Goal: Task Accomplishment & Management: Manage account settings

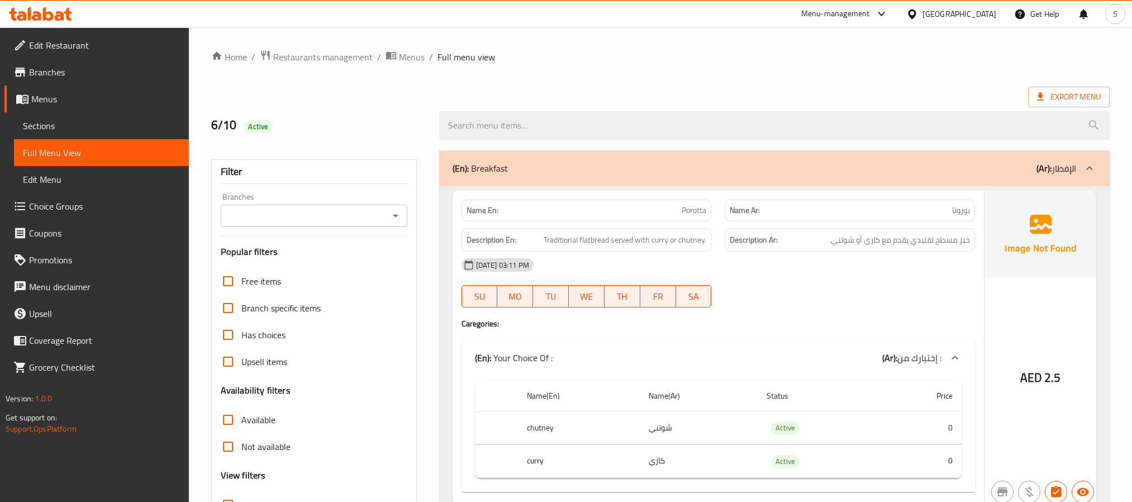
scroll to position [2188, 0]
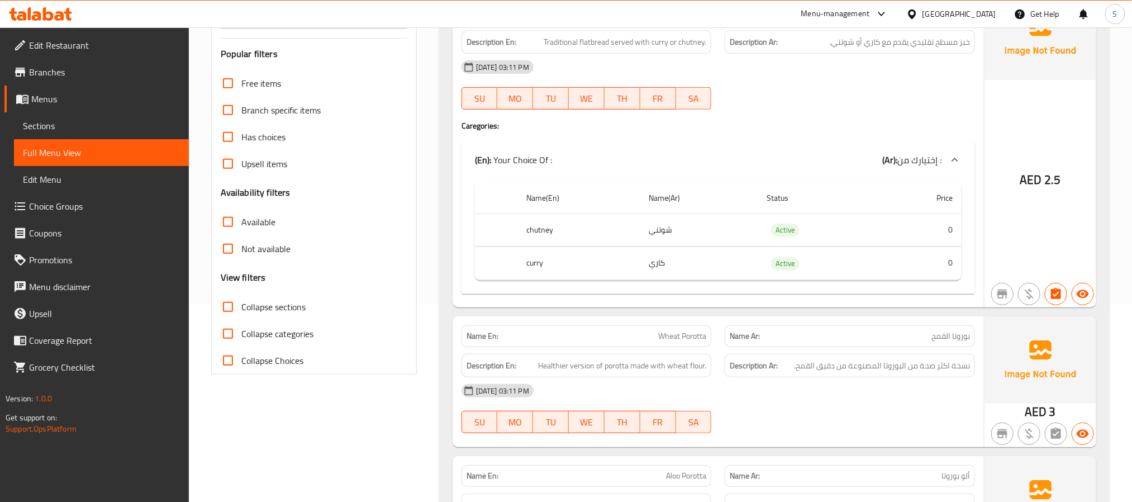
scroll to position [0, 0]
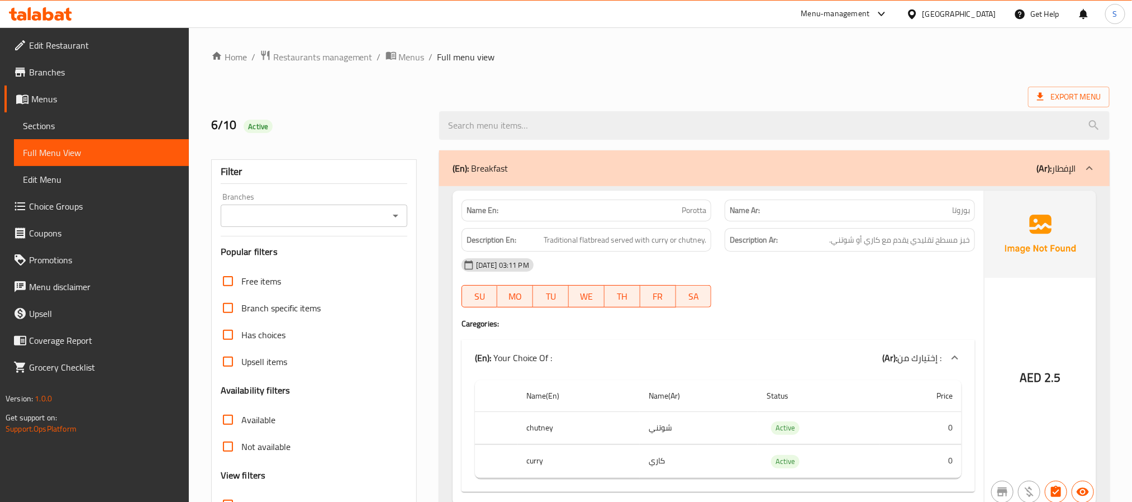
click at [396, 142] on div "6/10 Active" at bounding box center [319, 126] width 228 height 50
click at [391, 126] on h2 "6/10 Active" at bounding box center [318, 125] width 215 height 17
click at [101, 75] on span "Branches" at bounding box center [104, 71] width 151 height 13
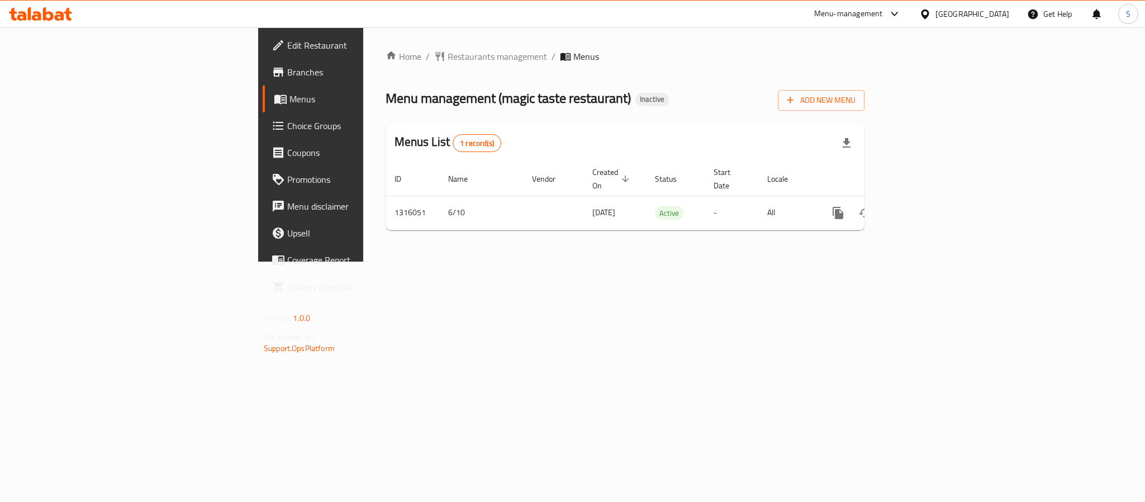
click at [839, 262] on div "Home / Restaurants management / Menus Menu management ( magic taste restaurant …" at bounding box center [625, 144] width 524 height 234
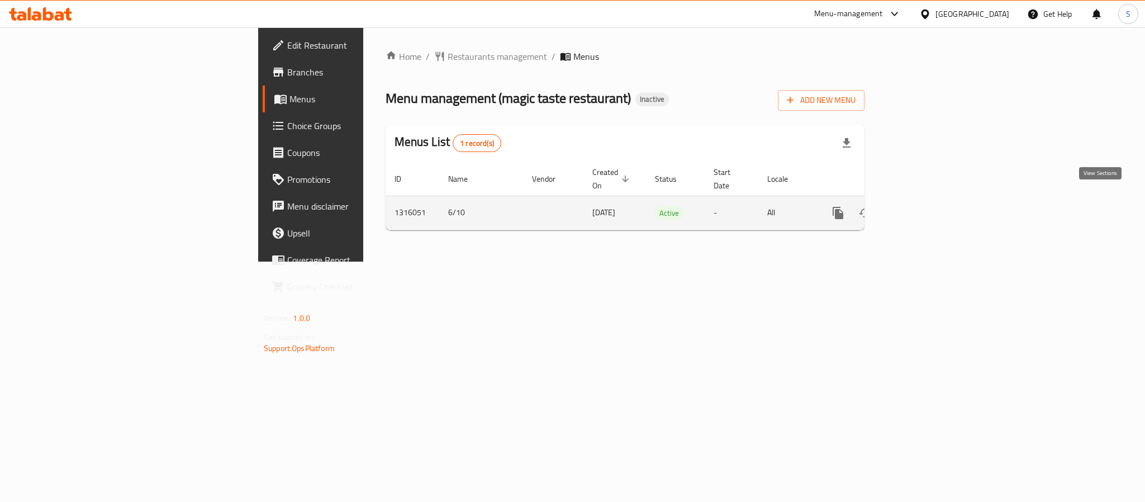
click at [932, 208] on link "enhanced table" at bounding box center [918, 212] width 27 height 27
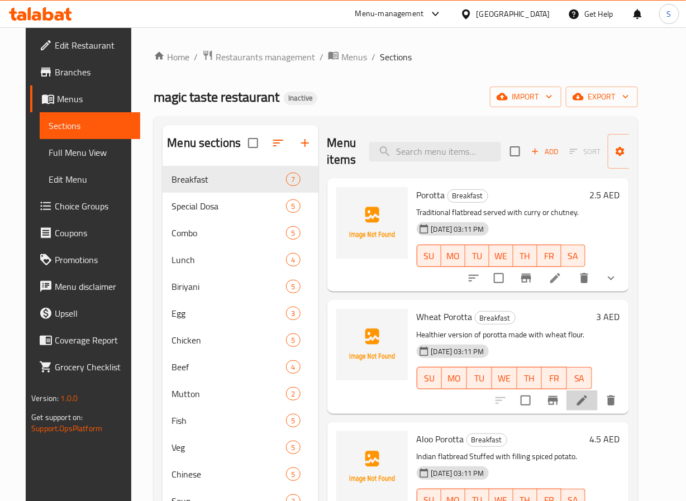
click at [597, 392] on li at bounding box center [582, 401] width 31 height 20
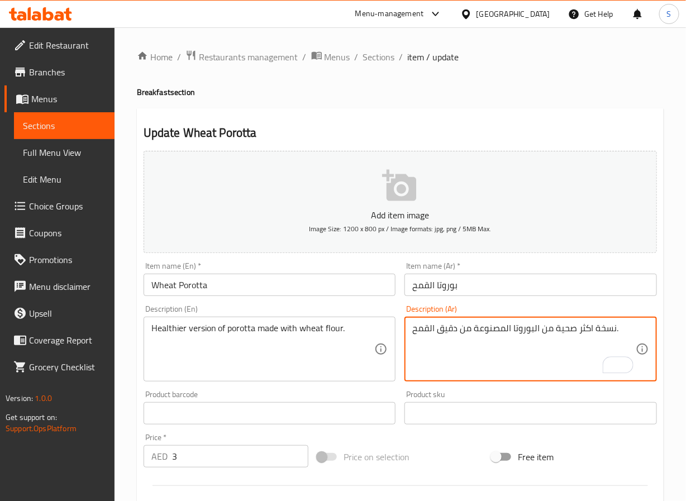
type textarea "نسخة اكثر صحية من البوروتا المصنوعة من دقيق القمح."
click at [510, 285] on input "بوروتا القمح" at bounding box center [531, 285] width 253 height 22
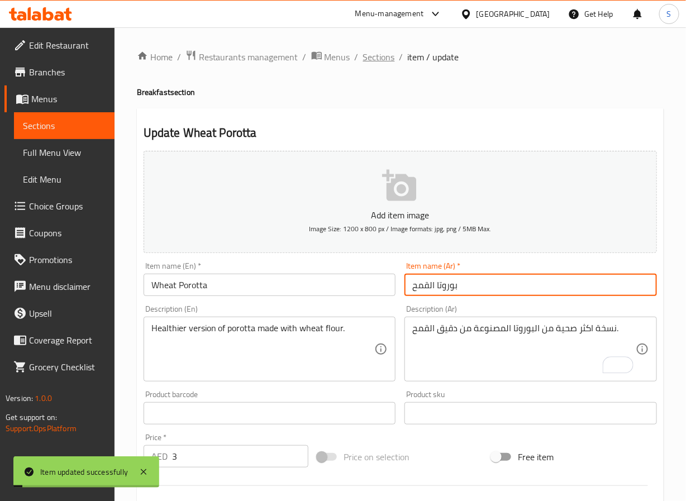
click at [378, 58] on span "Sections" at bounding box center [379, 56] width 32 height 13
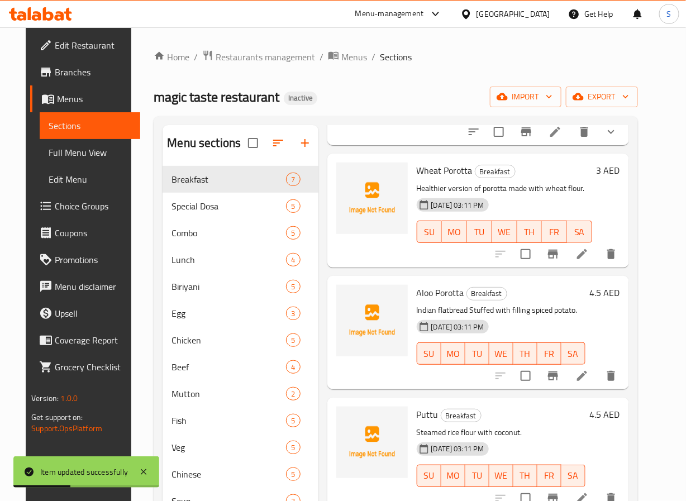
scroll to position [178, 0]
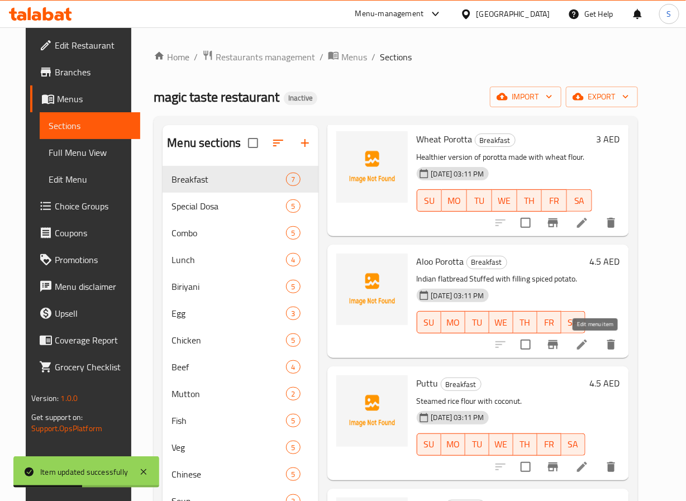
click at [589, 343] on icon at bounding box center [582, 344] width 13 height 13
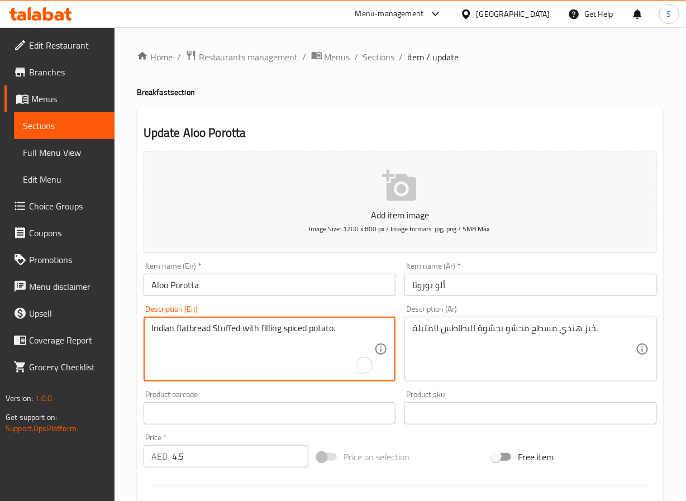
paste textarea "Stuffed Indian flatbread with spiced potato filling."
type textarea "Stuffed Indian flatbread with spiced potato filling."
click at [277, 277] on input "Aloo Porotta" at bounding box center [270, 285] width 253 height 22
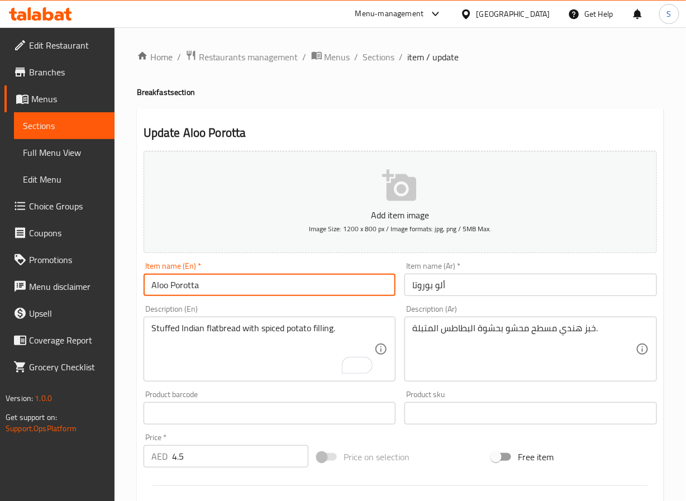
click at [379, 56] on span "Sections" at bounding box center [379, 56] width 32 height 13
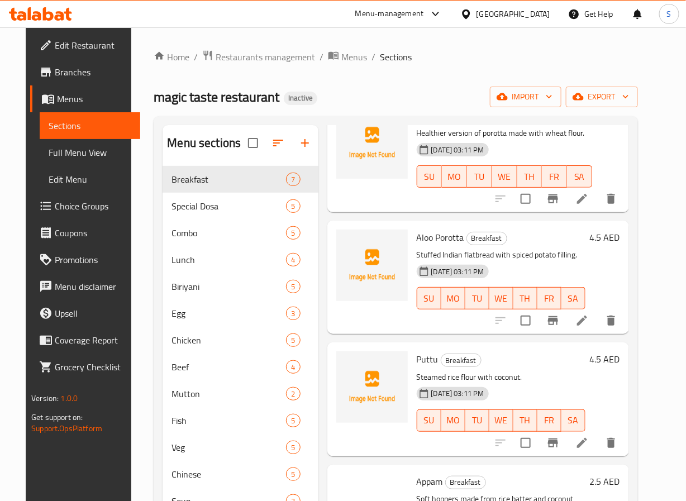
scroll to position [277, 0]
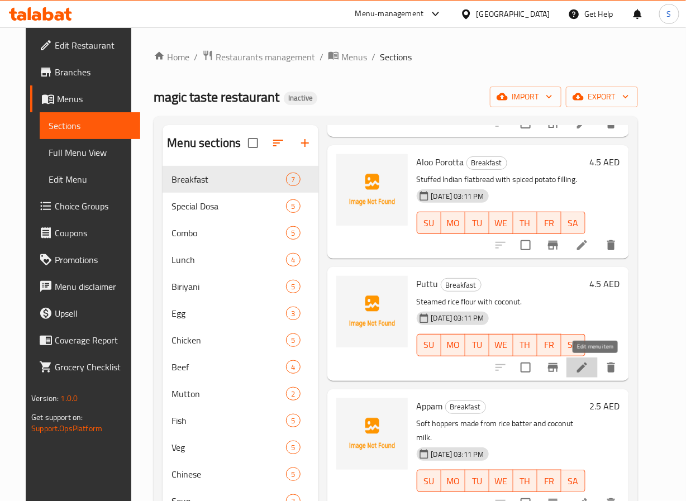
click at [589, 370] on icon at bounding box center [582, 367] width 13 height 13
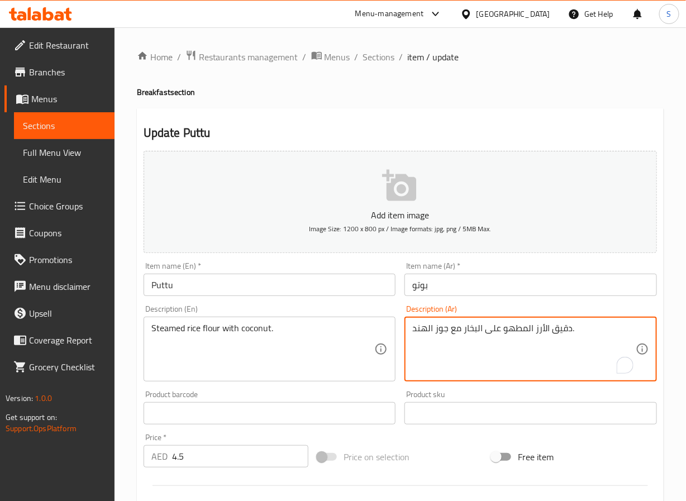
click at [513, 329] on textarea "دقيق الأرز المطهو على البخار مع جوز الهند." at bounding box center [524, 349] width 224 height 53
type textarea "دقيق الأرز على البخار مع جوز الهند."
click at [466, 284] on input "بوتو" at bounding box center [531, 285] width 253 height 22
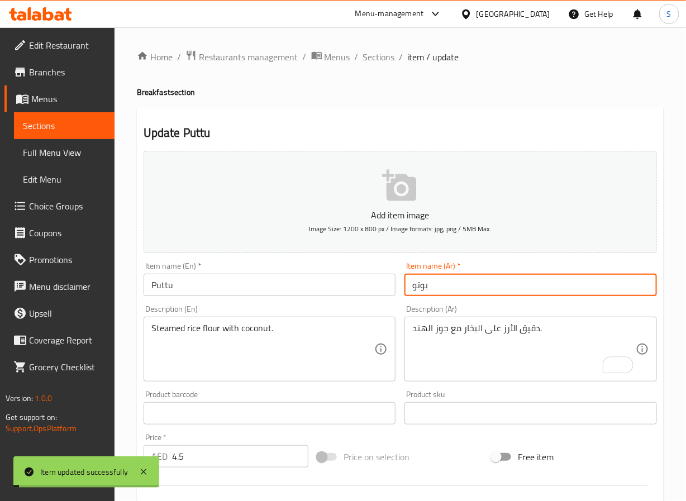
drag, startPoint x: 371, startPoint y: 58, endPoint x: 346, endPoint y: 2, distance: 61.3
click at [371, 58] on span "Sections" at bounding box center [379, 56] width 32 height 13
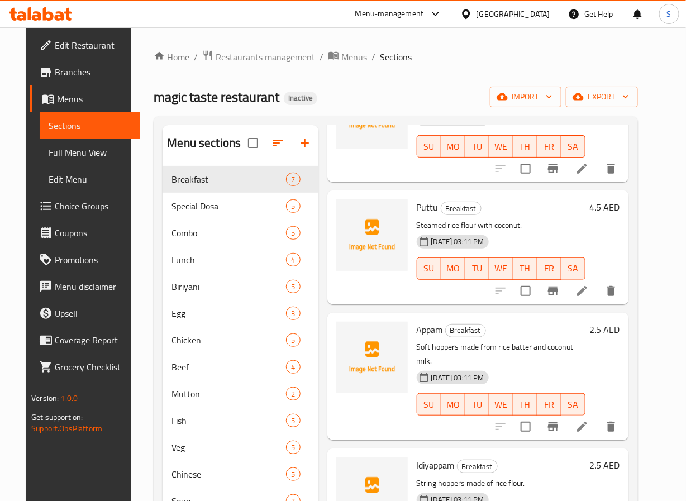
scroll to position [357, 0]
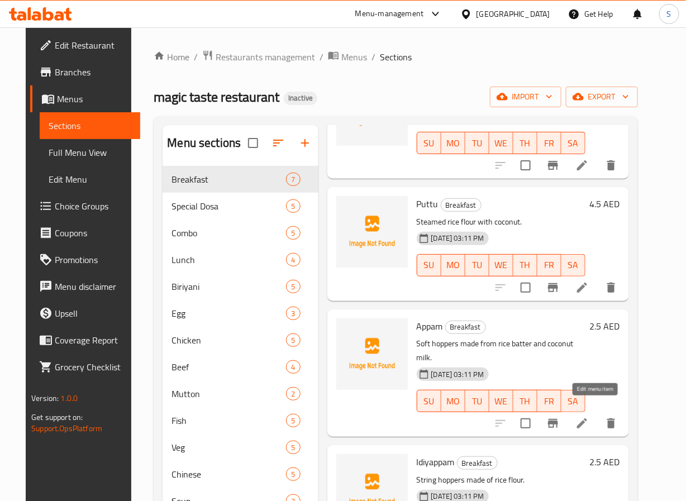
click at [589, 417] on icon at bounding box center [582, 423] width 13 height 13
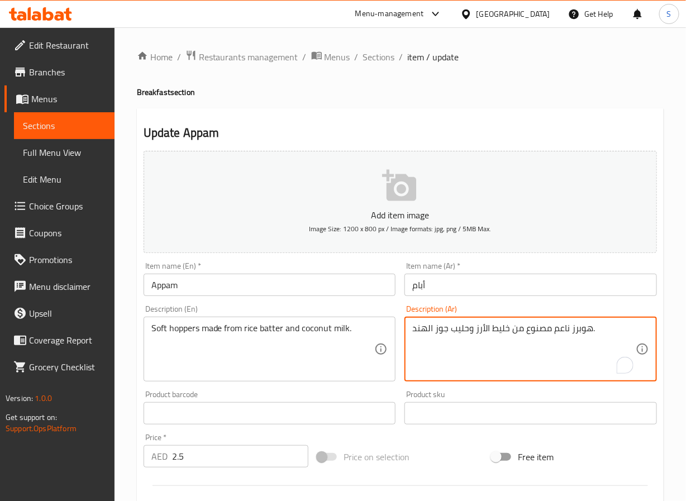
click at [555, 327] on textarea "هوبرز ناعم مصنوع من خليط الأرز وحليب جوز الهند." at bounding box center [524, 349] width 224 height 53
click at [557, 329] on textarea "هوبرز ناعم مصنوع من خليط الأرز وحليب جوز الهند." at bounding box center [524, 349] width 224 height 53
type textarea "هوبرز طري مصنوع من خليط الأرز وحليب جوز الهند."
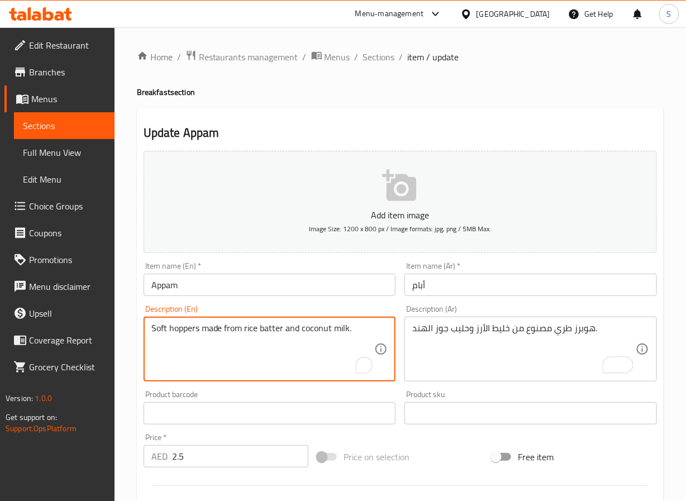
click at [183, 338] on textarea "Soft hoppers made from rice batter and coconut milk." at bounding box center [263, 349] width 224 height 53
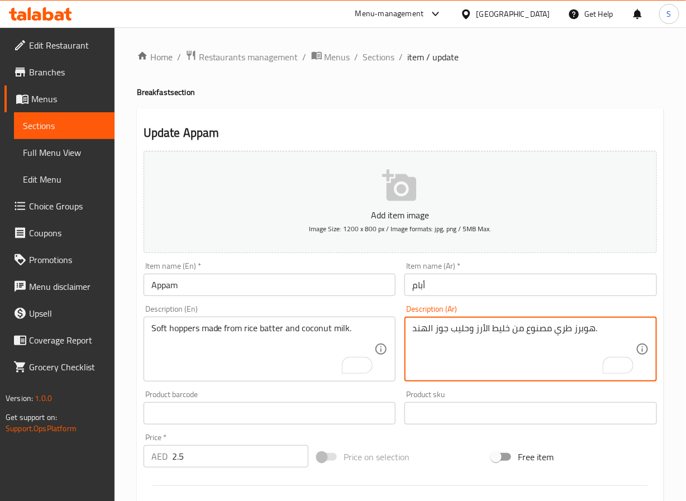
click at [503, 334] on textarea "هوبرز طري مصنوع من خليط الأرز وحليب جوز الهند." at bounding box center [524, 349] width 224 height 53
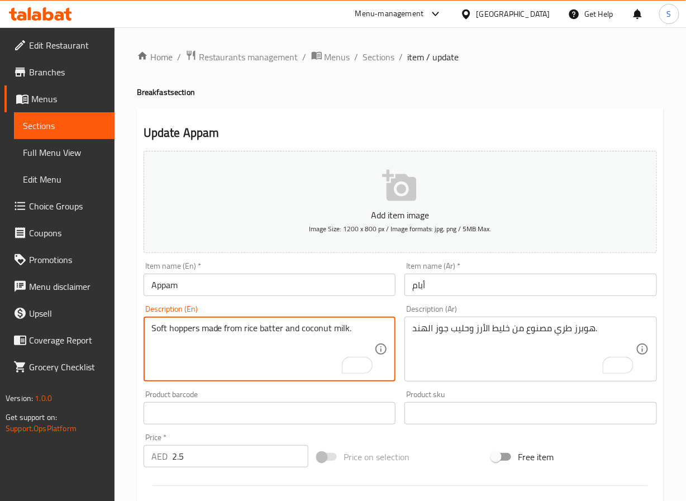
click at [269, 330] on textarea "Soft hoppers made from rice batter and coconut milk." at bounding box center [263, 349] width 224 height 53
click at [465, 287] on input "أبام" at bounding box center [531, 285] width 253 height 22
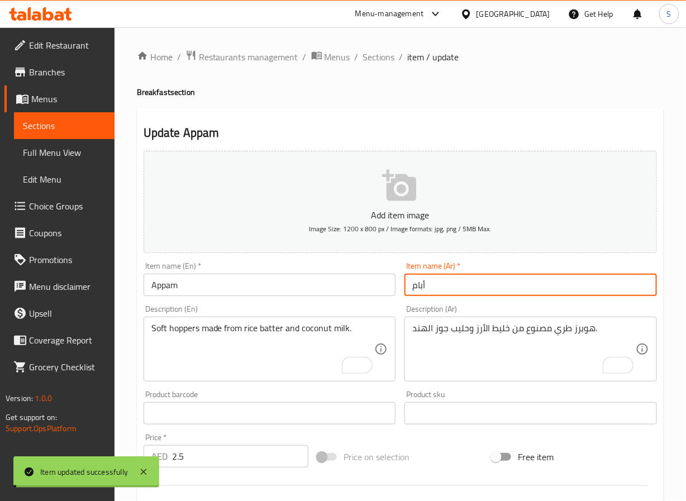
drag, startPoint x: 378, startPoint y: 60, endPoint x: 356, endPoint y: 3, distance: 61.0
click at [378, 60] on span "Sections" at bounding box center [379, 56] width 32 height 13
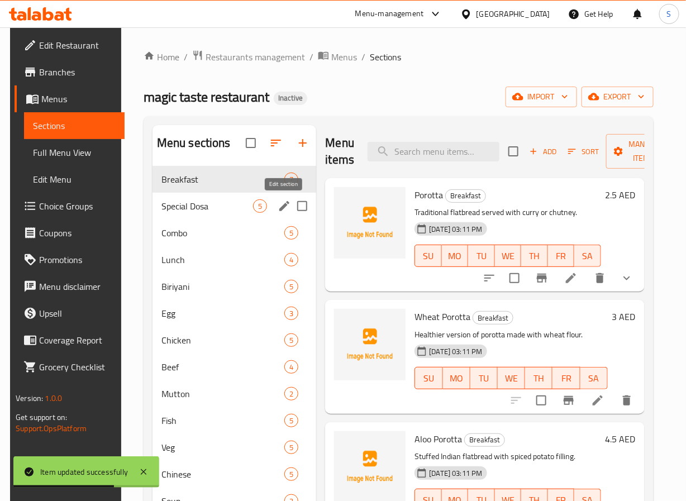
click at [283, 205] on icon "edit" at bounding box center [284, 205] width 13 height 13
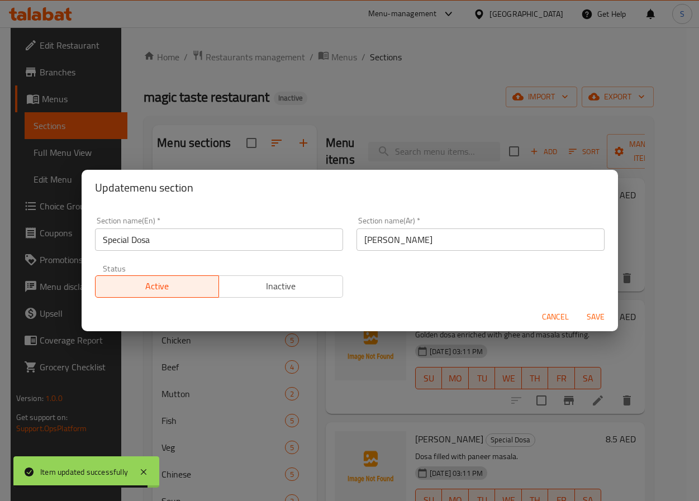
click at [369, 239] on input "سبيشيال دوسا" at bounding box center [481, 240] width 248 height 22
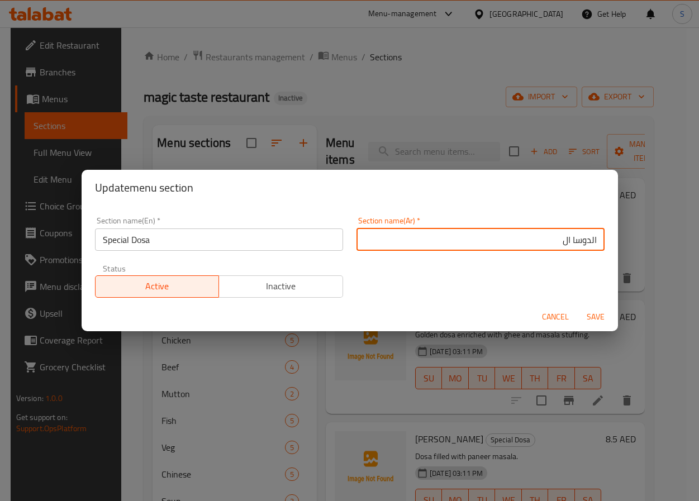
paste input "سبيشيال"
type input "الدوسا السبيشيال"
click at [578, 307] on button "Save" at bounding box center [596, 317] width 36 height 21
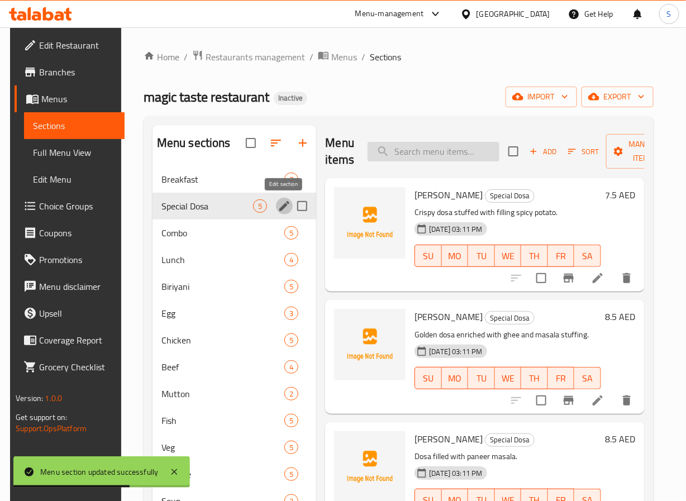
click at [424, 161] on input "search" at bounding box center [434, 152] width 132 height 20
paste input "[PERSON_NAME]"
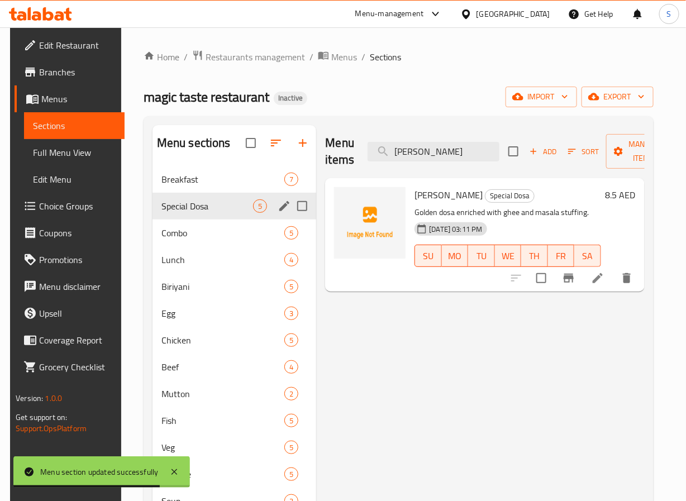
type input "[PERSON_NAME]"
click at [604, 277] on icon at bounding box center [597, 278] width 13 height 13
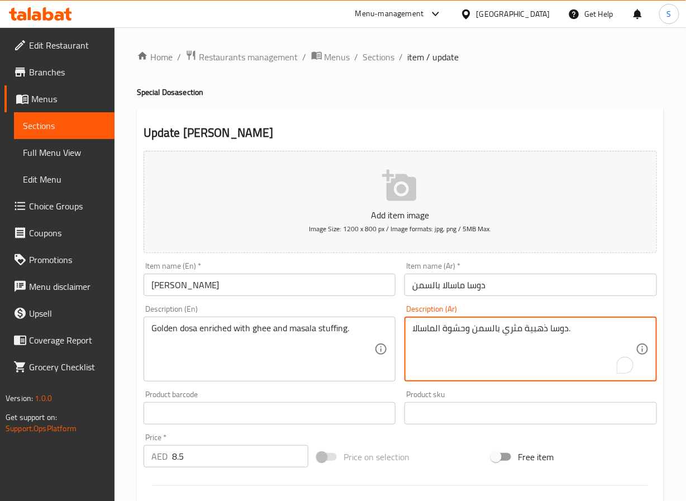
click at [457, 330] on textarea "دوسا ذهبية مثري بالسمن وحشوة الماسالا." at bounding box center [524, 349] width 224 height 53
paste textarea "شوة"
type textarea "دوسا ذهبية مثري بحشوة السمن والماسالا."
click at [472, 290] on input "دوسا ماسالا بالسمن" at bounding box center [531, 285] width 253 height 22
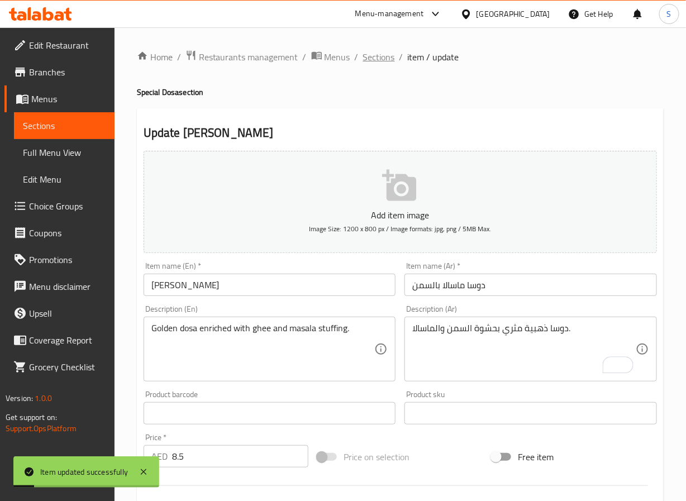
click at [381, 58] on span "Sections" at bounding box center [379, 56] width 32 height 13
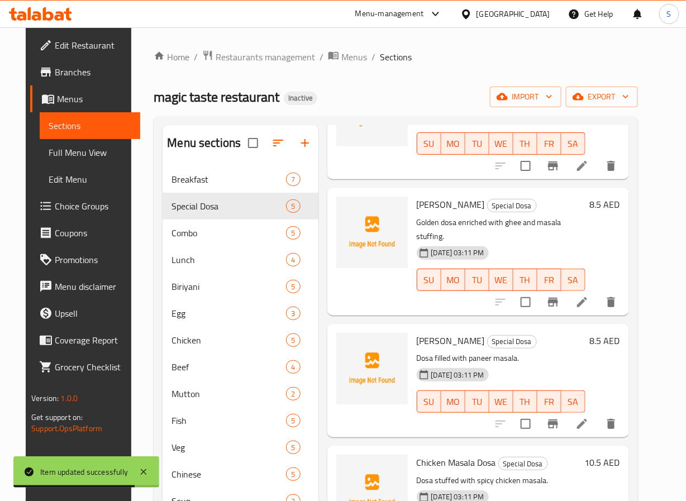
scroll to position [113, 0]
click at [592, 418] on li at bounding box center [582, 424] width 31 height 20
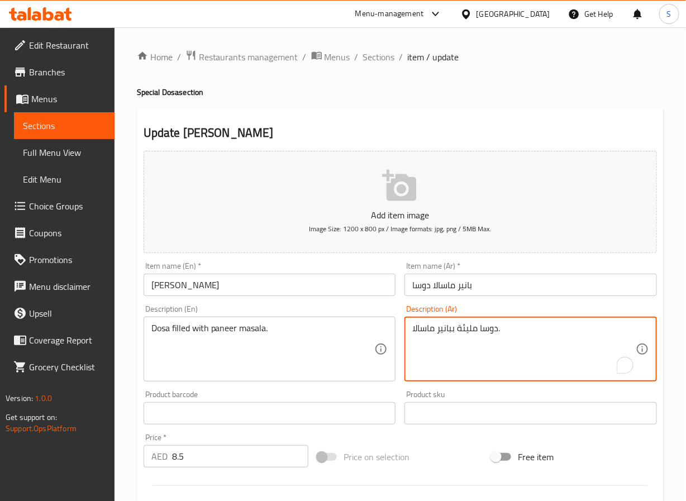
click at [468, 331] on textarea "دوسا مليئة ببانير ماسالا." at bounding box center [524, 349] width 224 height 53
type textarea "دوسا محشوة ببانير ماسالا."
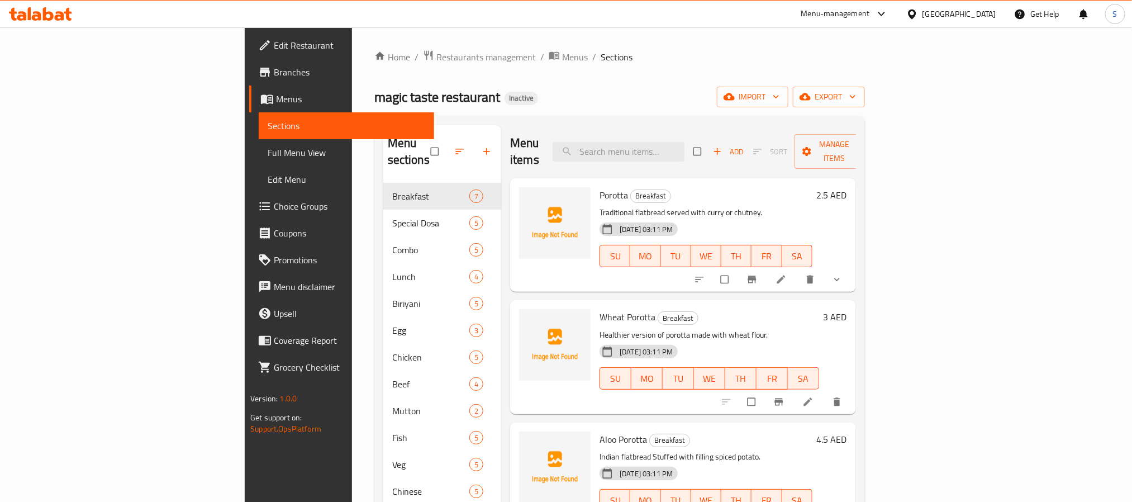
drag, startPoint x: 108, startPoint y: 141, endPoint x: 96, endPoint y: 13, distance: 128.6
click at [259, 141] on link "Full Menu View" at bounding box center [346, 152] width 175 height 27
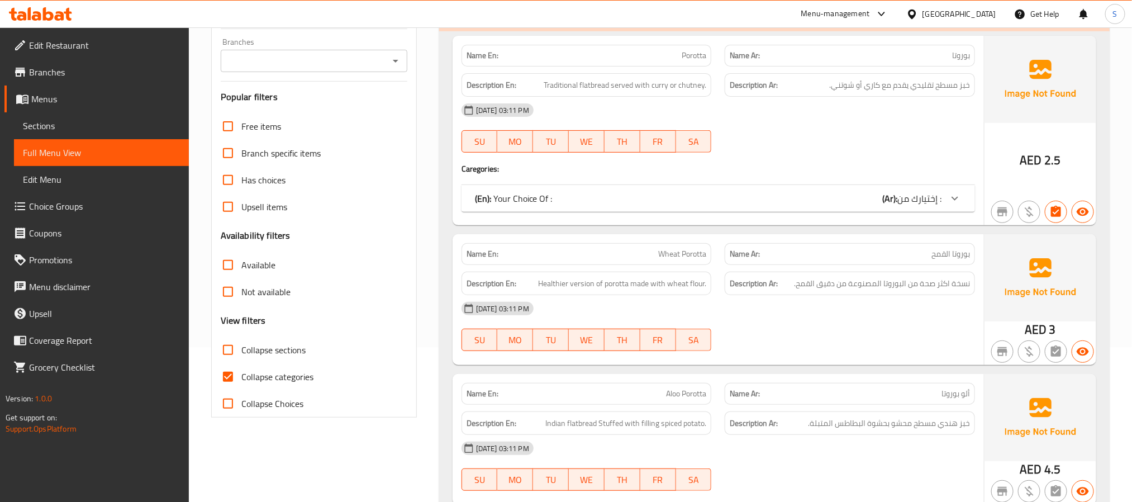
scroll to position [174, 0]
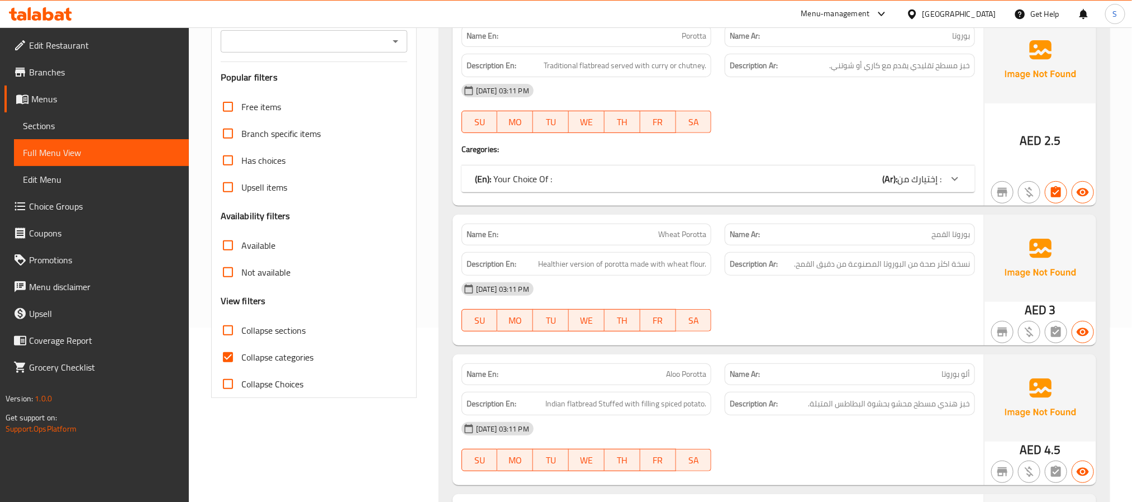
drag, startPoint x: 225, startPoint y: 350, endPoint x: 392, endPoint y: 158, distance: 255.1
click at [225, 350] on input "Collapse categories" at bounding box center [228, 357] width 27 height 27
checkbox input "false"
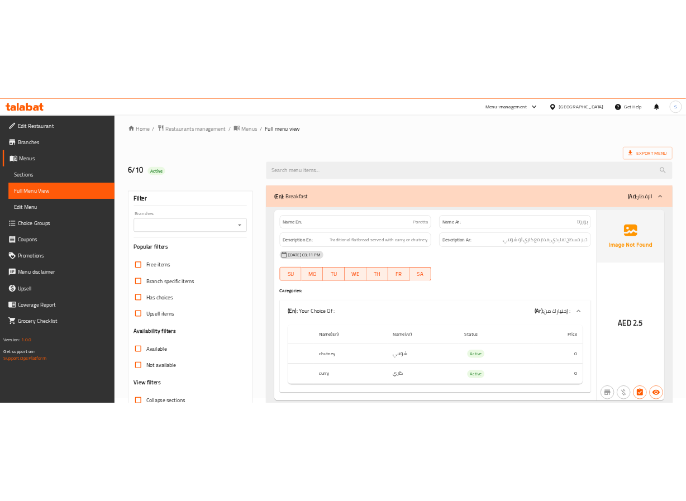
scroll to position [0, 0]
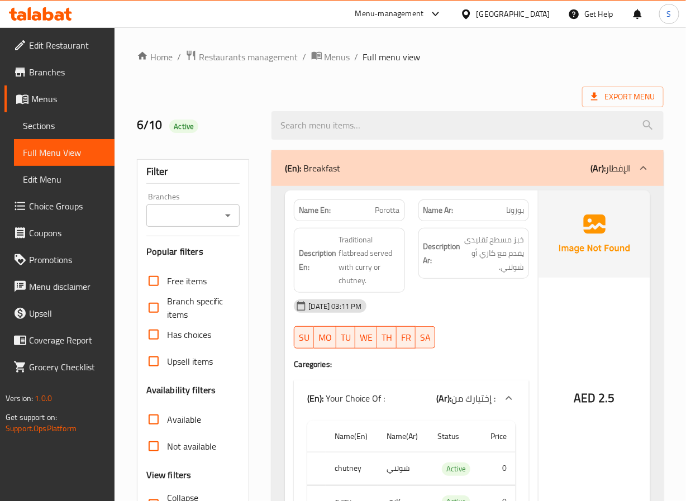
click at [239, 116] on div "6/10 Active" at bounding box center [197, 126] width 135 height 50
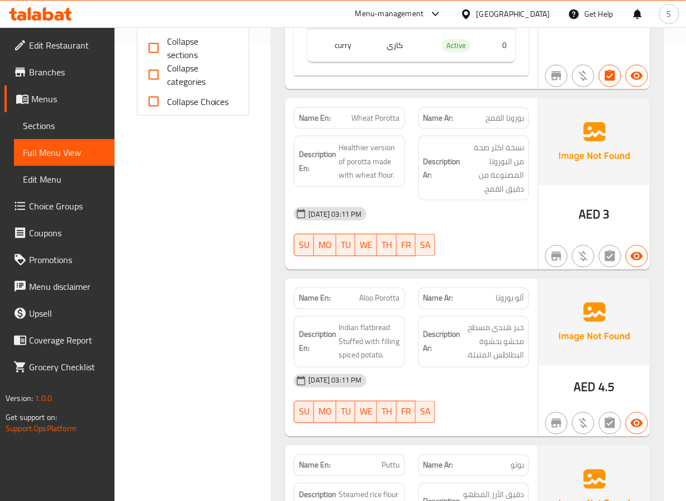
scroll to position [459, 0]
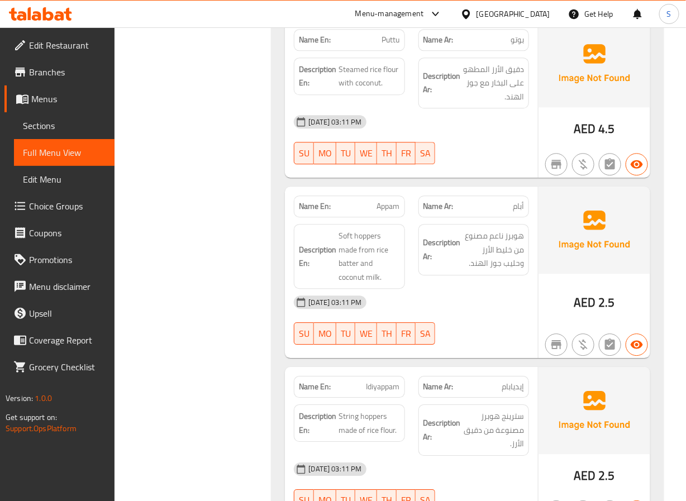
scroll to position [883, 0]
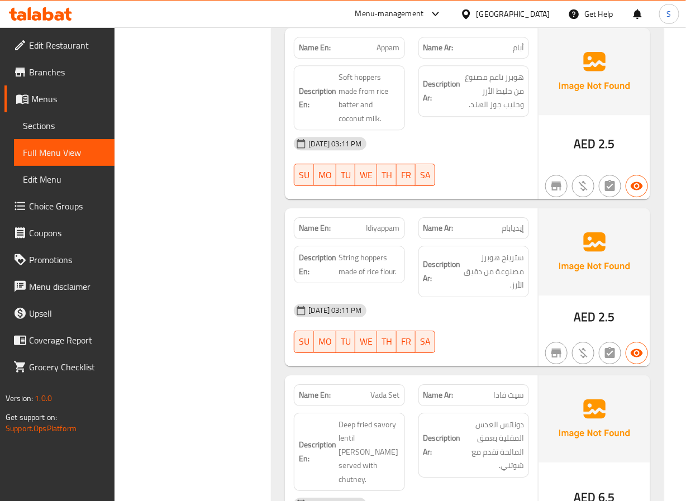
scroll to position [1050, 0]
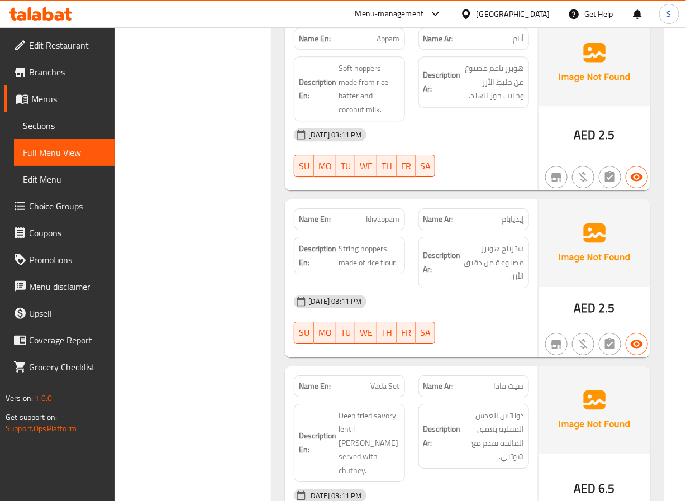
click at [372, 77] on span "Soft hoppers made from rice batter and coconut milk." at bounding box center [369, 88] width 61 height 55
copy span "hoppers"
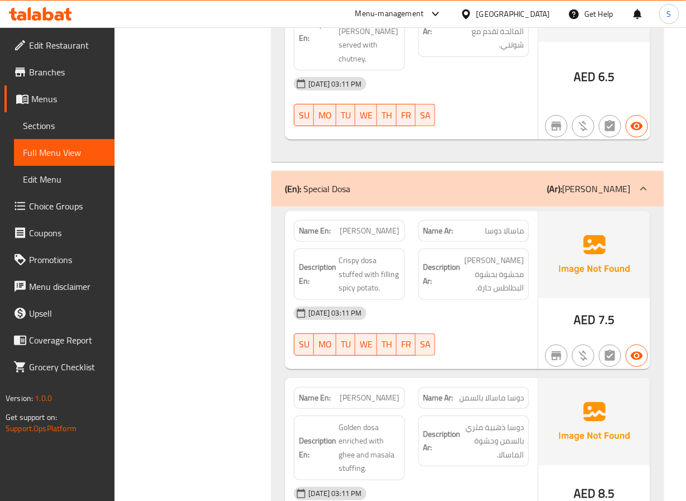
scroll to position [1465, 0]
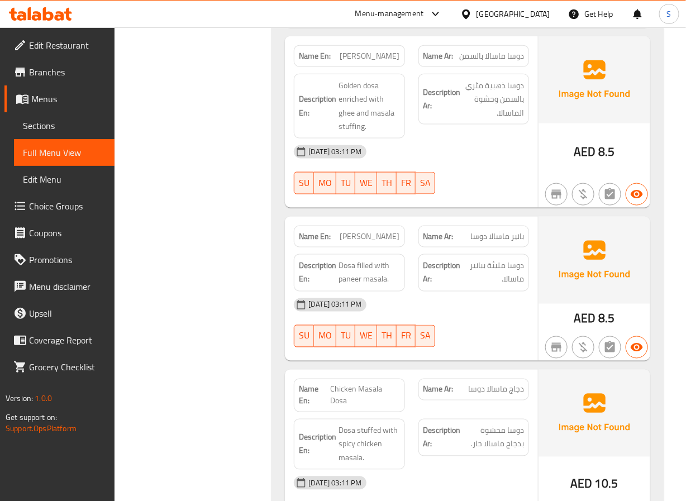
scroll to position [1804, 0]
click at [366, 50] on span "[PERSON_NAME]" at bounding box center [370, 56] width 60 height 12
copy span "[PERSON_NAME]"
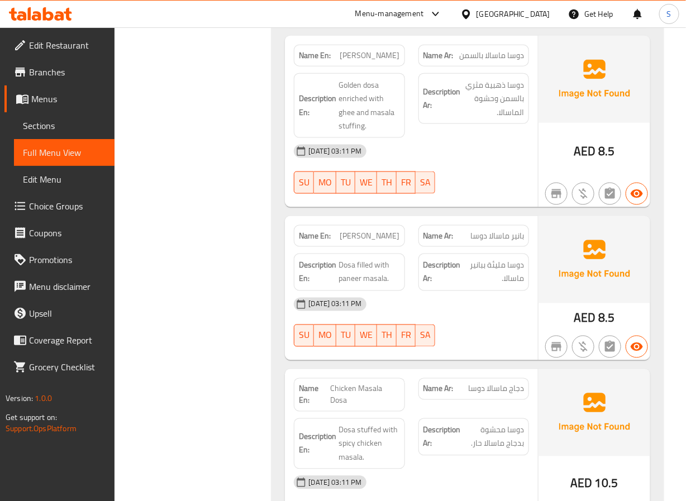
click at [275, 146] on div "Name En: Masala Dosa Name Ar: ماسالا دوسا Description En: Crispy dosa stuffed w…" at bounding box center [468, 302] width 392 height 876
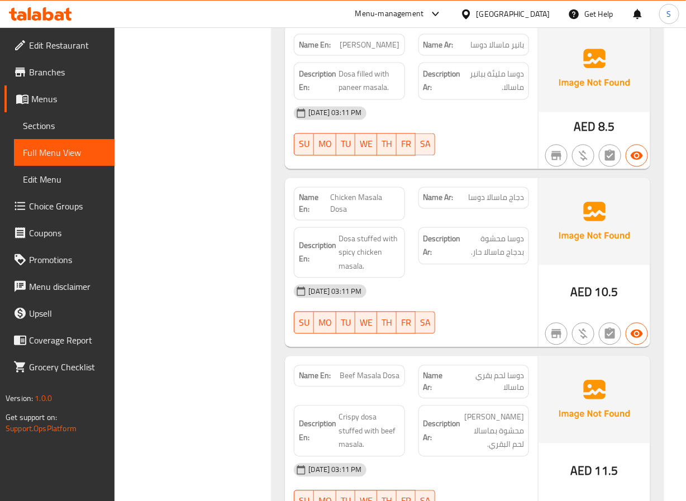
scroll to position [1995, 0]
click at [392, 47] on span "[PERSON_NAME]" at bounding box center [370, 46] width 60 height 12
copy span "Dosa"
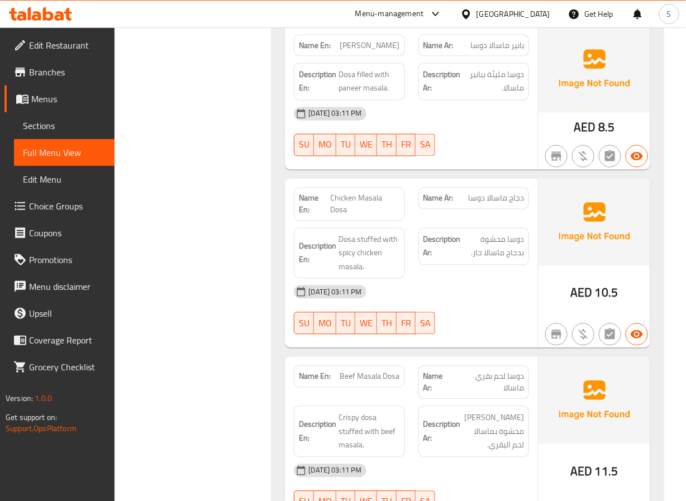
click at [358, 46] on span "[PERSON_NAME]" at bounding box center [370, 46] width 60 height 12
copy span "[PERSON_NAME]"
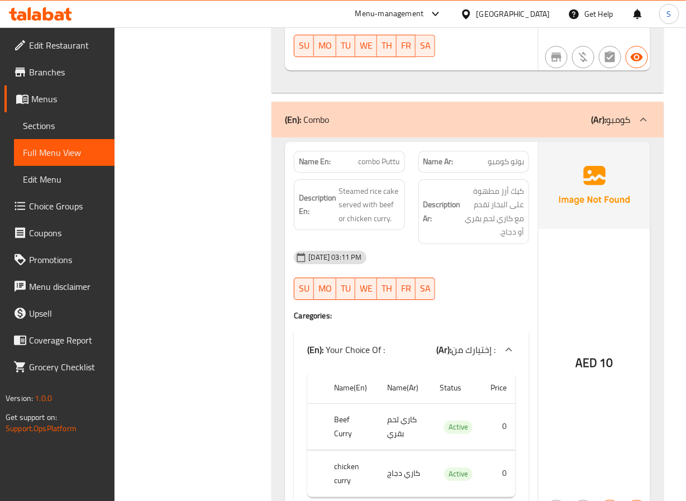
scroll to position [2453, 0]
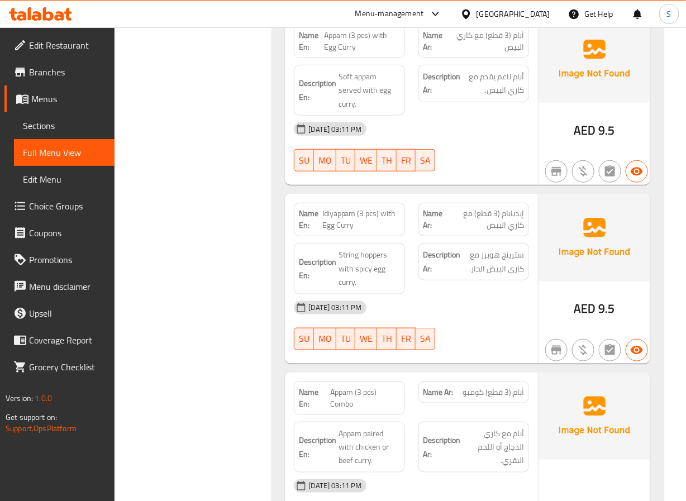
scroll to position [2971, 0]
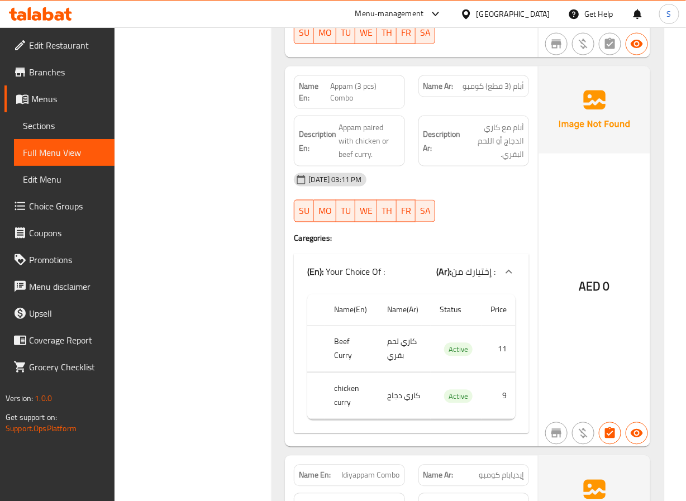
scroll to position [3275, 0]
click at [275, 216] on div "Name En: combo Puttu Name Ar: بوتو كومبو Description En: Steamed rice cake serv…" at bounding box center [468, 81] width 392 height 1535
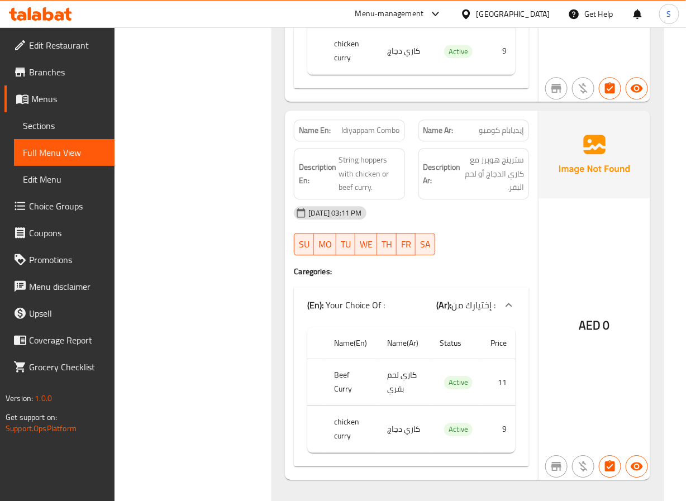
scroll to position [3660, 0]
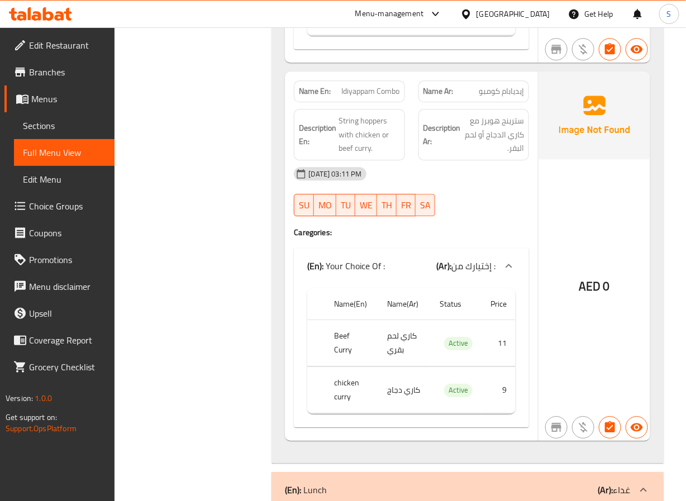
click at [379, 97] on span "Idiyappam Combo" at bounding box center [371, 91] width 58 height 12
copy span "Idiyappam Combo"
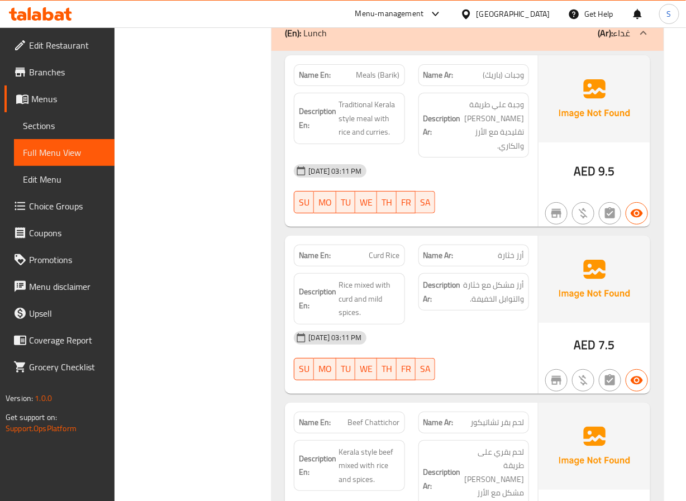
scroll to position [4113, 0]
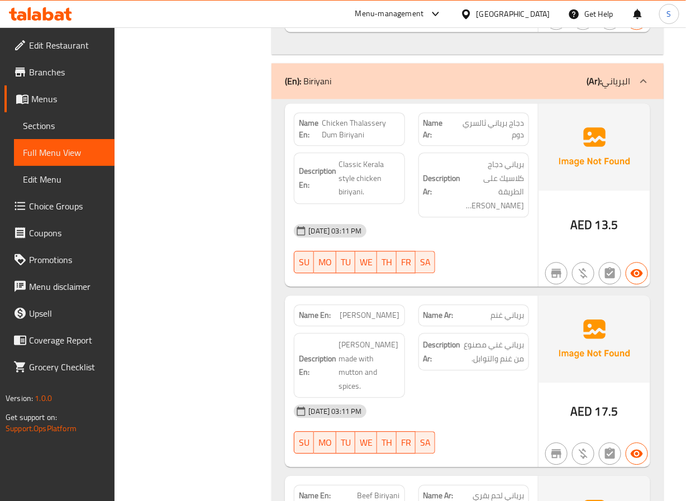
scroll to position [4855, 0]
click at [357, 308] on span "[PERSON_NAME]" at bounding box center [370, 314] width 60 height 12
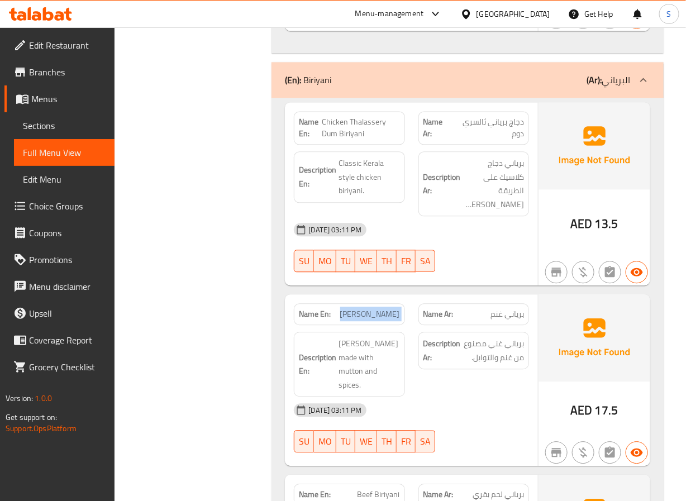
click at [357, 308] on span "[PERSON_NAME]" at bounding box center [370, 314] width 60 height 12
copy span "[PERSON_NAME]"
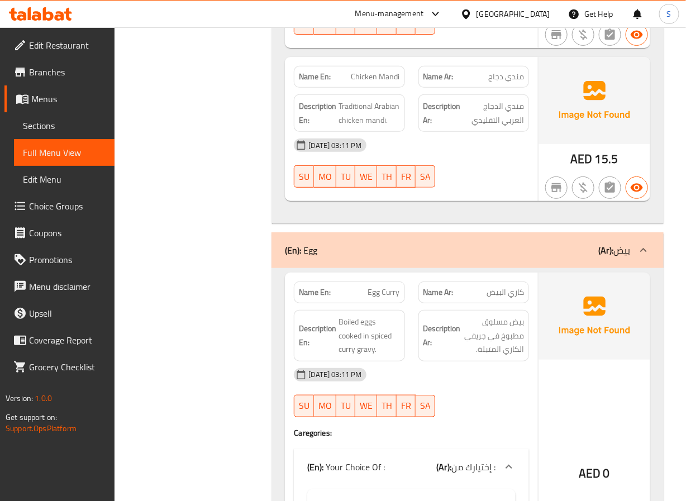
scroll to position [5660, 0]
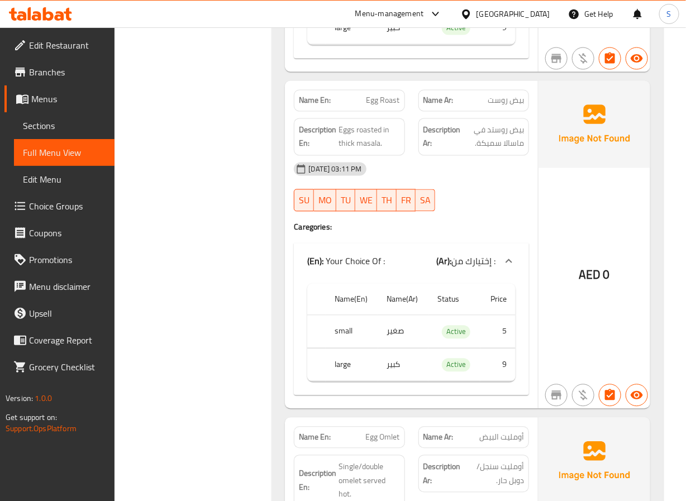
scroll to position [6150, 0]
click at [386, 89] on div "Name En: Egg Roast" at bounding box center [349, 100] width 111 height 22
click at [386, 94] on span "Egg Roast" at bounding box center [384, 100] width 34 height 12
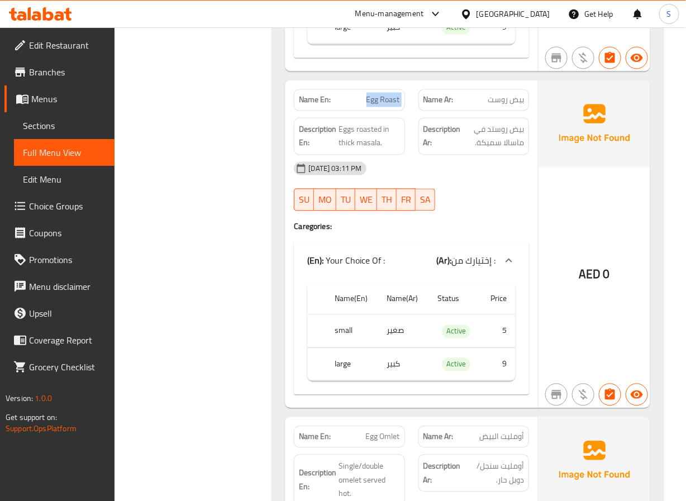
copy span "Egg Roast"
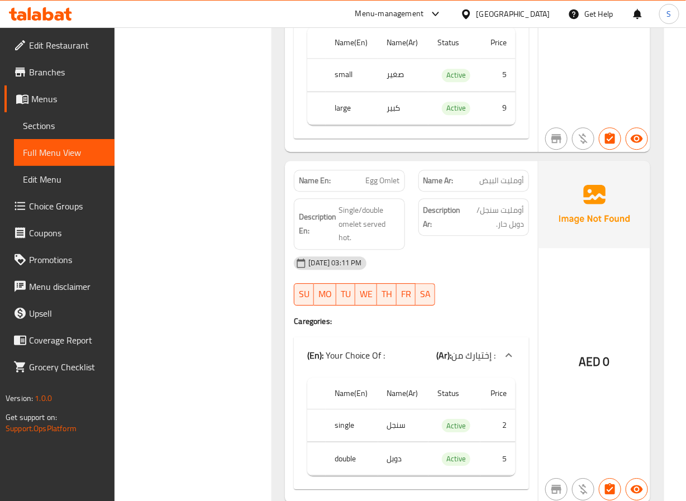
scroll to position [6408, 0]
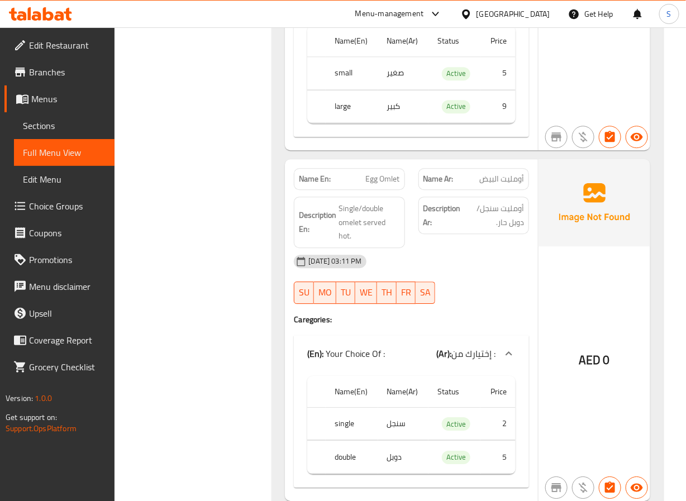
click at [388, 173] on span "Egg Omlet" at bounding box center [383, 179] width 34 height 12
copy span "Egg Omlet"
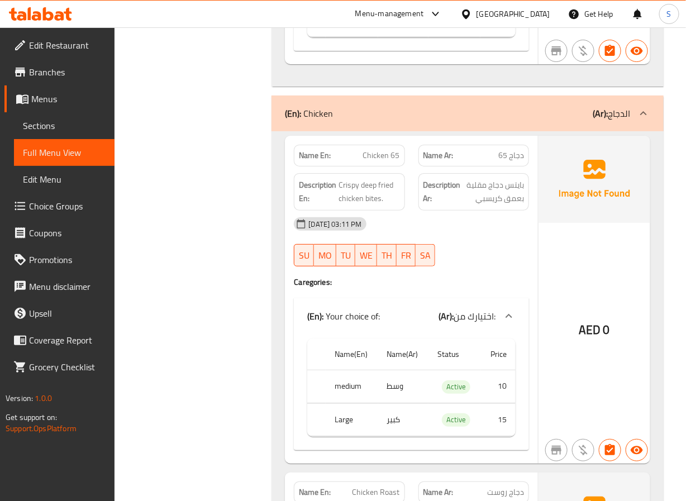
scroll to position [6841, 0]
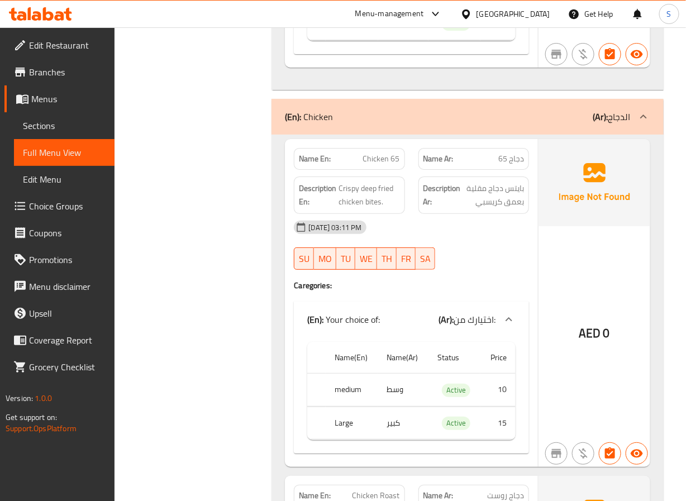
click at [389, 153] on span "Chicken 65" at bounding box center [381, 159] width 37 height 12
copy span "Chicken 65"
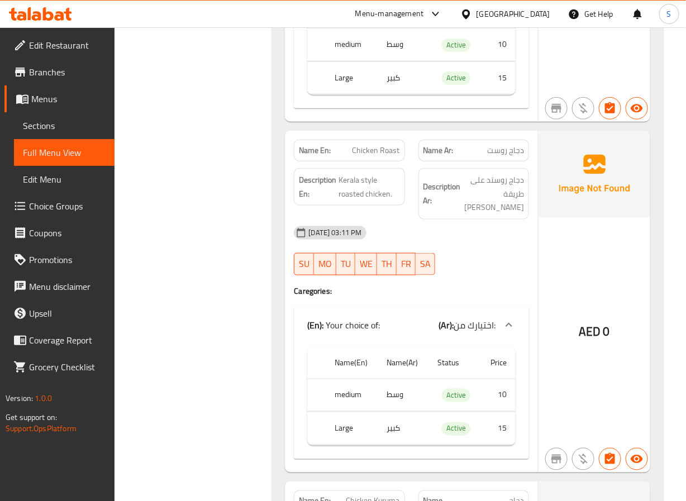
scroll to position [7217, 0]
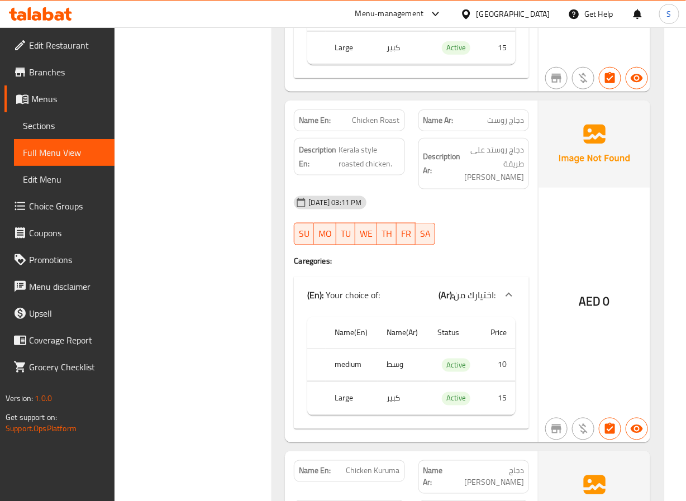
click at [387, 115] on span "Chicken Roast" at bounding box center [376, 121] width 47 height 12
copy span "Chicken Roast"
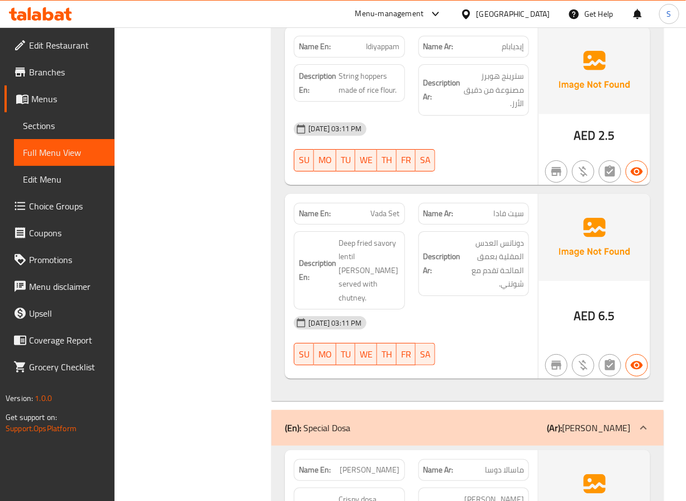
click at [391, 220] on span "Vada Set" at bounding box center [385, 214] width 29 height 12
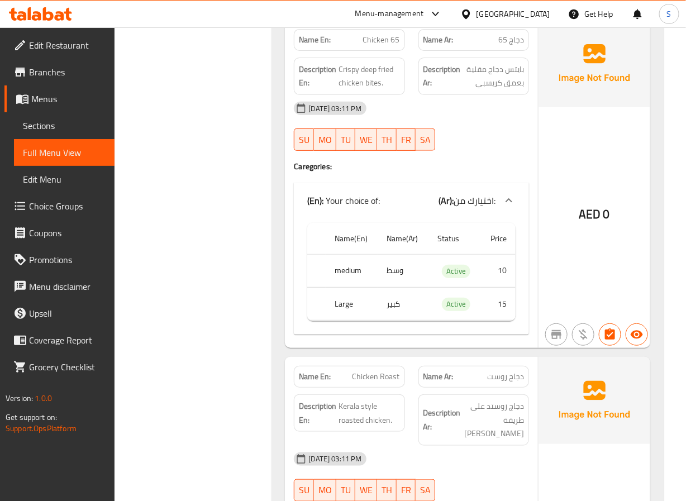
scroll to position [6961, 0]
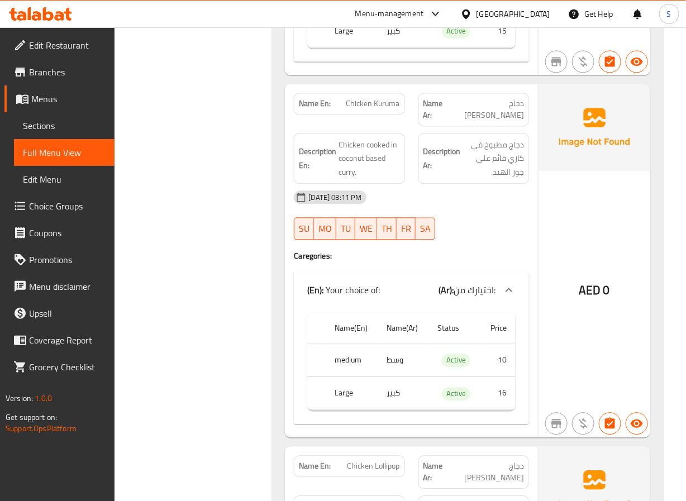
scroll to position [7588, 0]
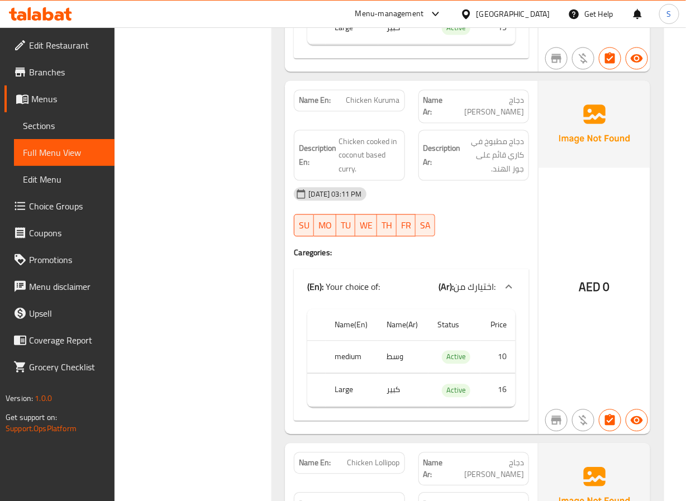
click at [366, 94] on span "Chicken Kuruma" at bounding box center [373, 100] width 54 height 12
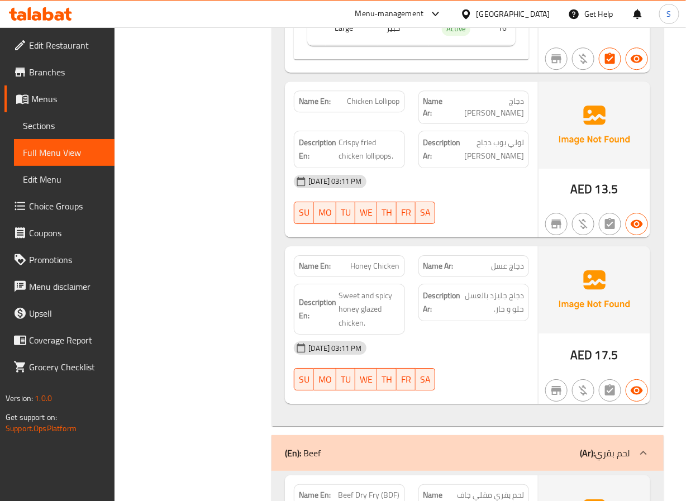
scroll to position [7950, 0]
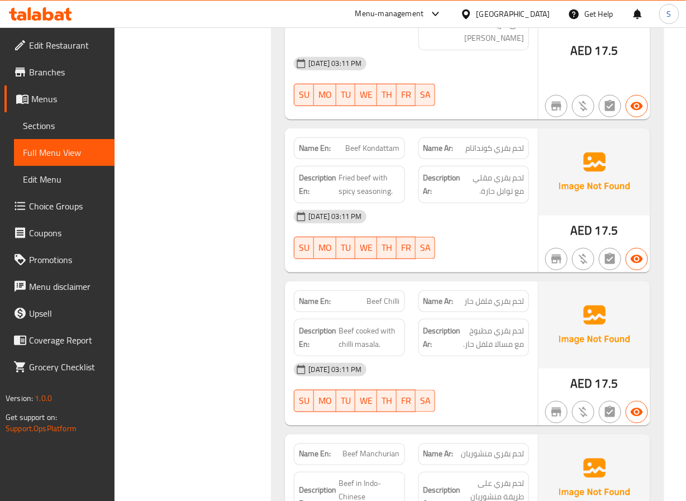
scroll to position [8503, 0]
click at [379, 142] on span "Beef Kondattam" at bounding box center [373, 148] width 54 height 12
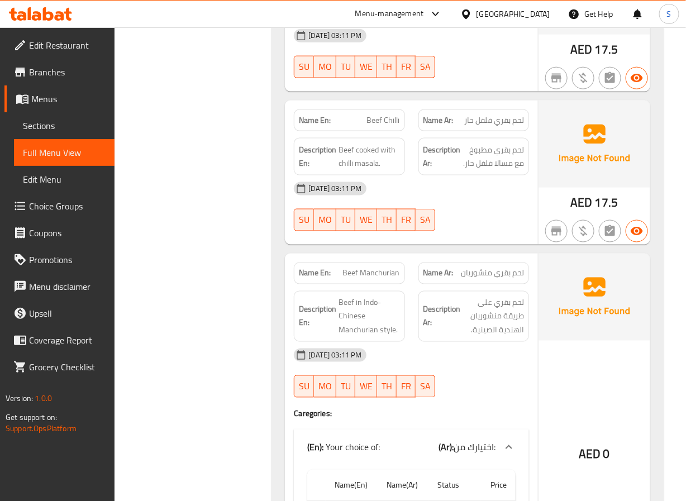
scroll to position [8659, 0]
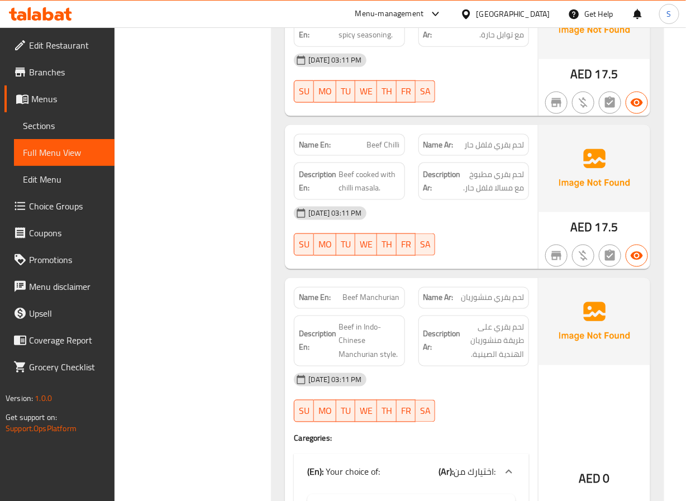
click at [389, 139] on span "Beef Chilli" at bounding box center [383, 145] width 33 height 12
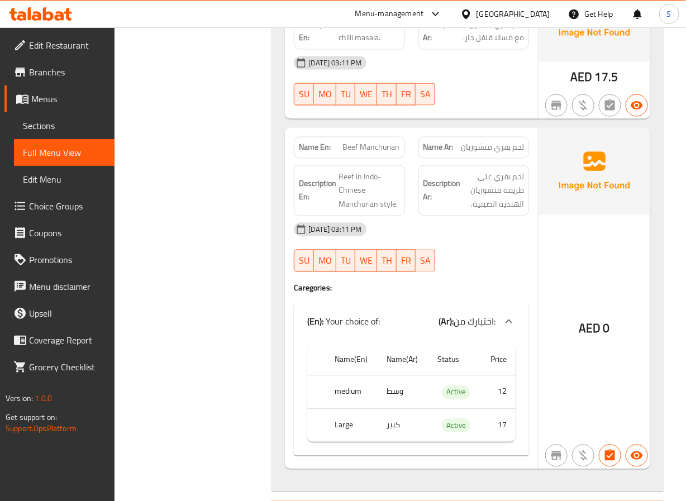
scroll to position [8833, 0]
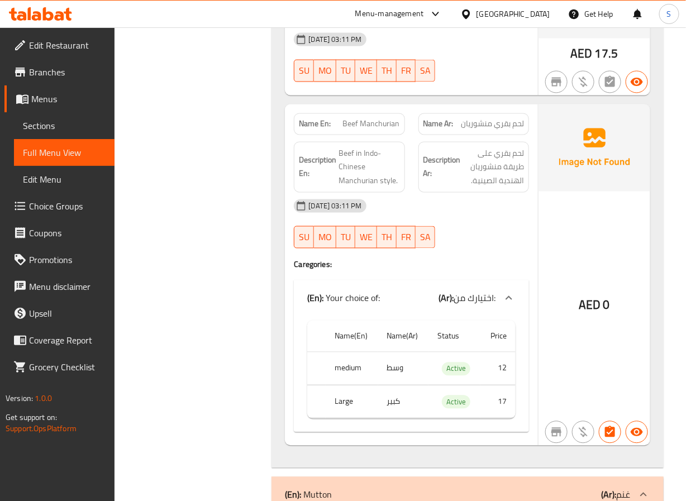
click at [363, 118] on span "Beef Manchurian" at bounding box center [371, 124] width 57 height 12
click at [218, 225] on div "Filter Branches Branches Popular filters Free items Branch specific items Has c…" at bounding box center [197, 342] width 135 height 18062
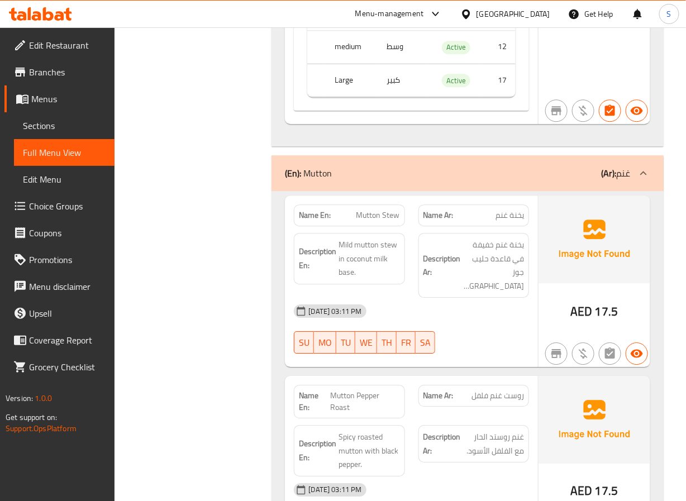
scroll to position [9154, 0]
click at [235, 295] on div "Filter Branches Branches Popular filters Free items Branch specific items Has c…" at bounding box center [197, 21] width 135 height 18062
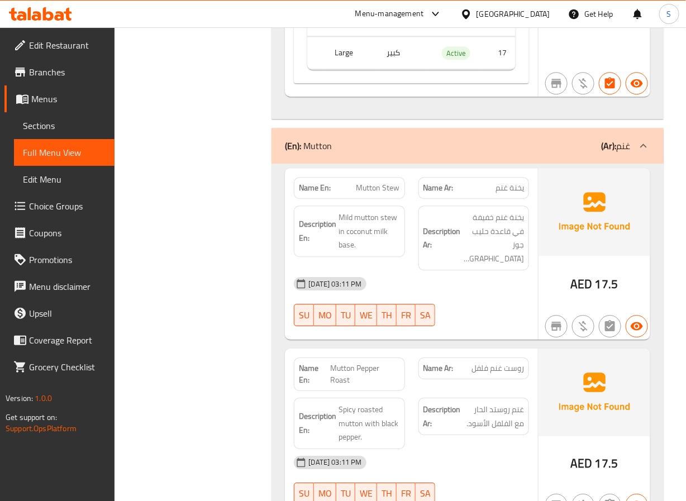
scroll to position [9258, 0]
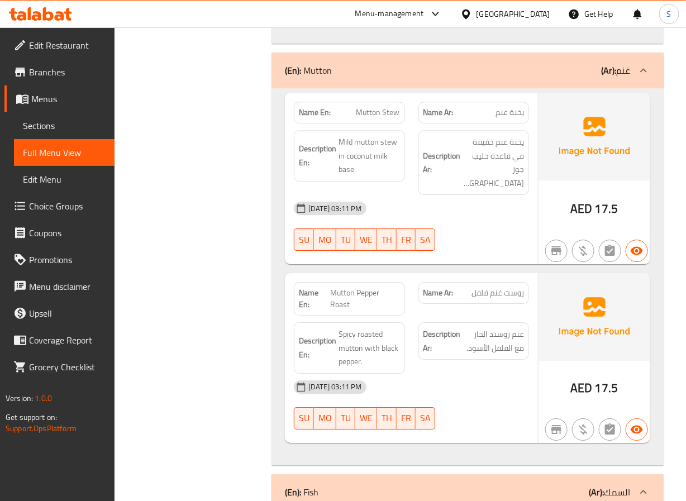
click at [364, 287] on span "Mutton Pepper Roast" at bounding box center [365, 298] width 69 height 23
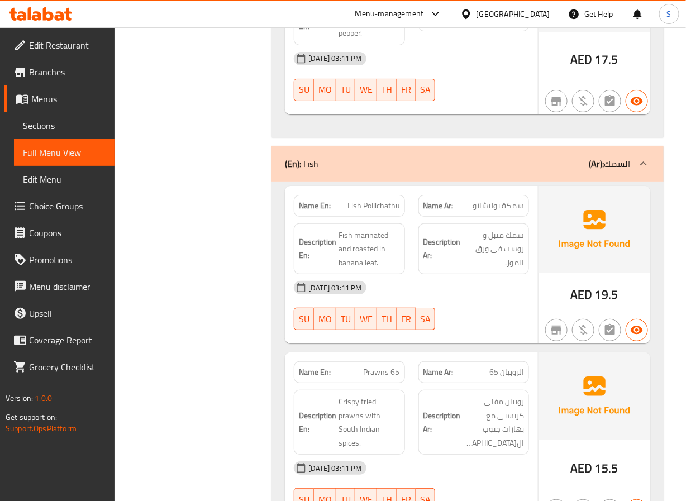
scroll to position [9587, 0]
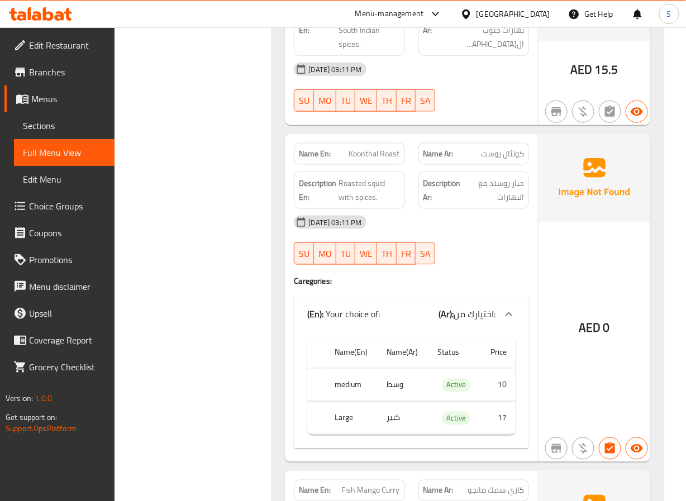
scroll to position [9986, 0]
click at [355, 147] on span "Koonthal Roast" at bounding box center [374, 153] width 51 height 12
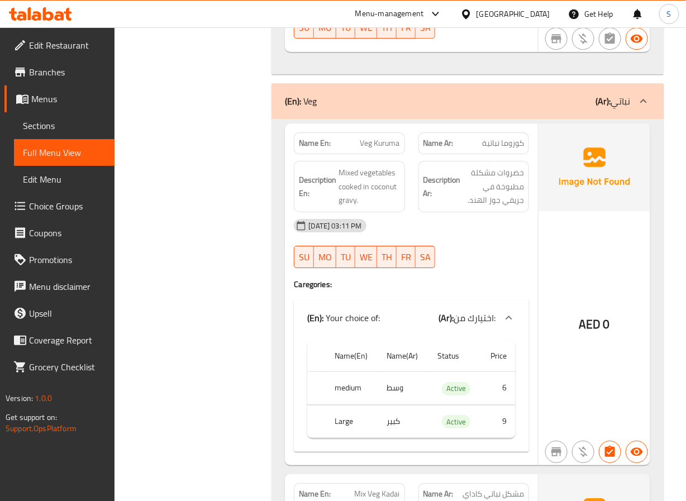
scroll to position [10730, 0]
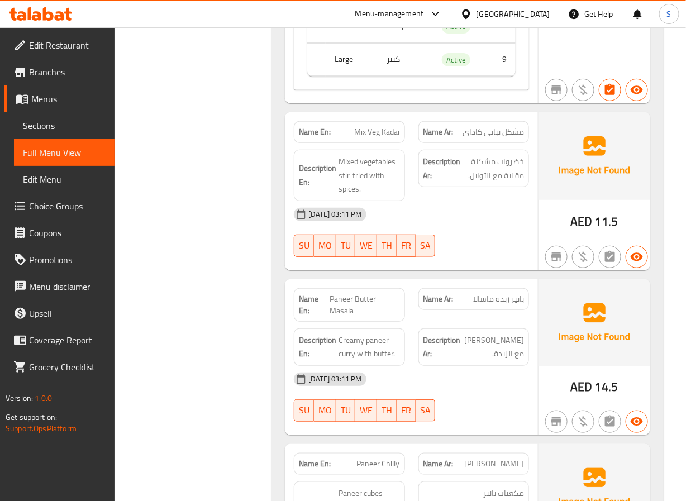
scroll to position [11092, 0]
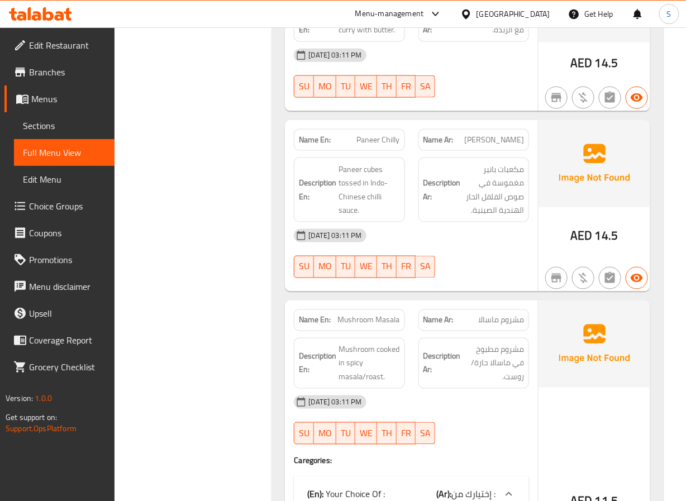
scroll to position [11416, 0]
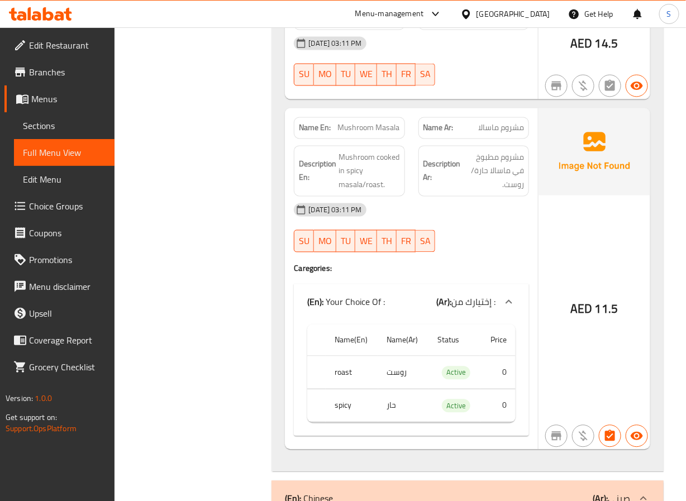
scroll to position [11606, 0]
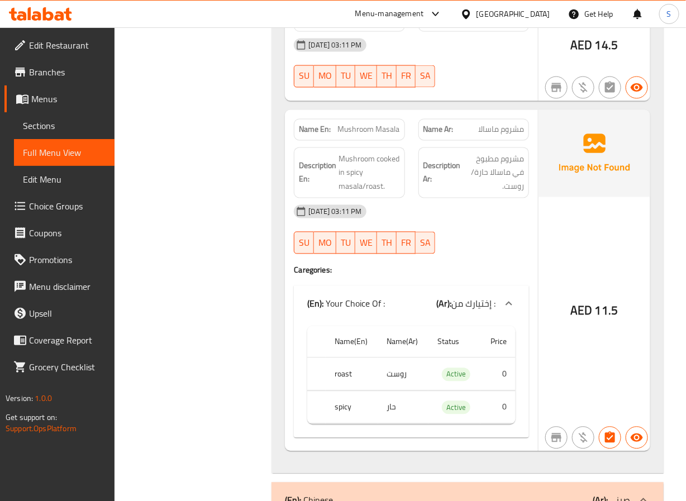
click at [359, 124] on span "Mushroom Masala" at bounding box center [369, 130] width 62 height 12
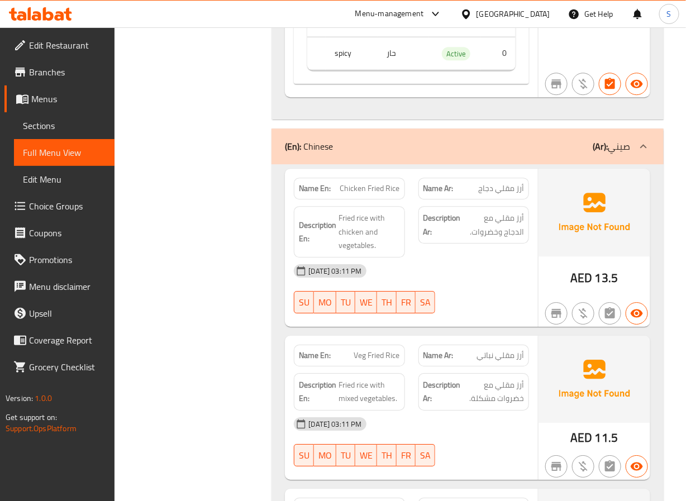
scroll to position [11962, 0]
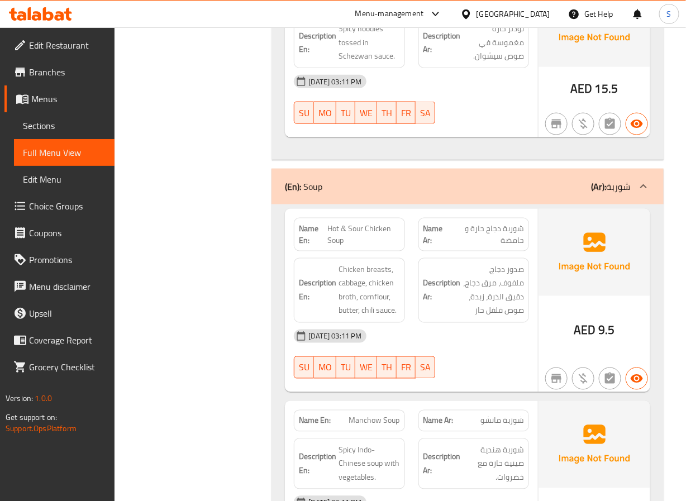
scroll to position [12788, 0]
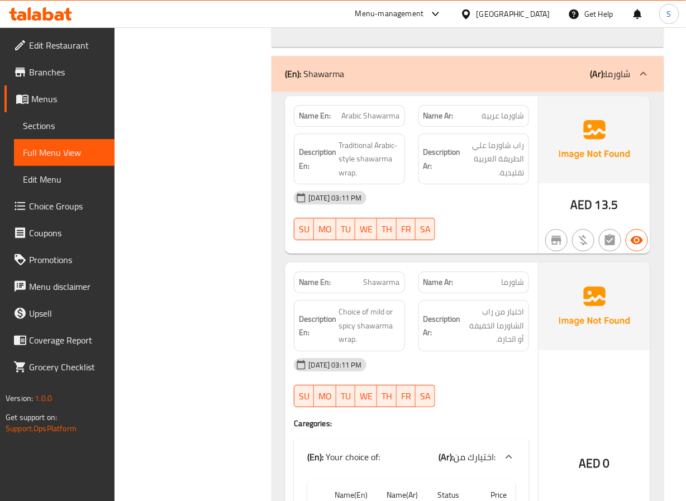
scroll to position [13502, 0]
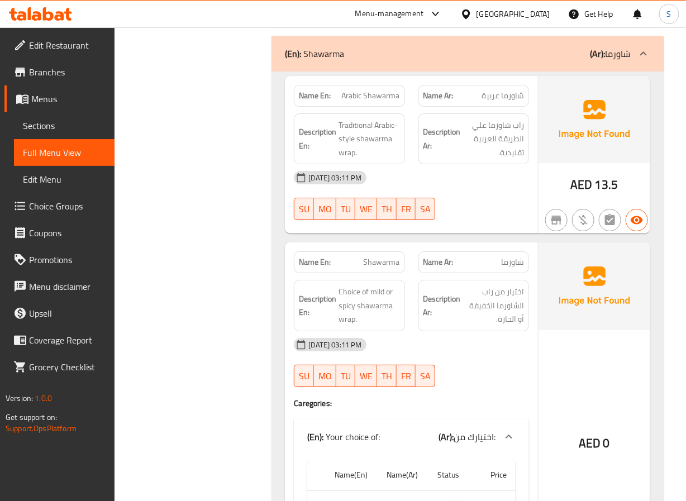
scroll to position [13529, 0]
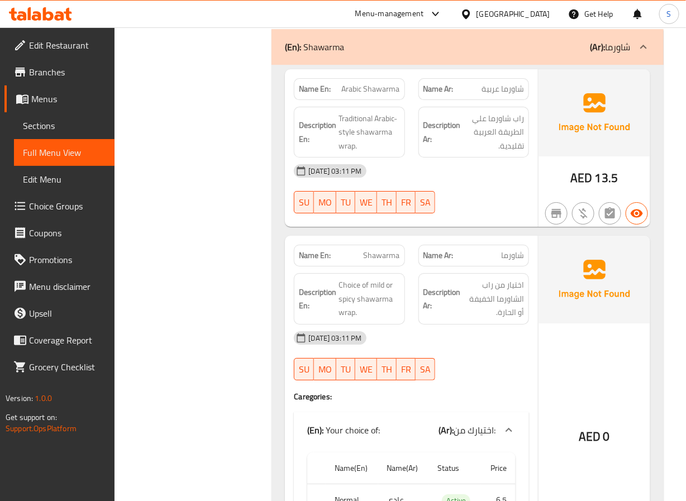
click at [384, 250] on span "Shawarma" at bounding box center [382, 256] width 36 height 12
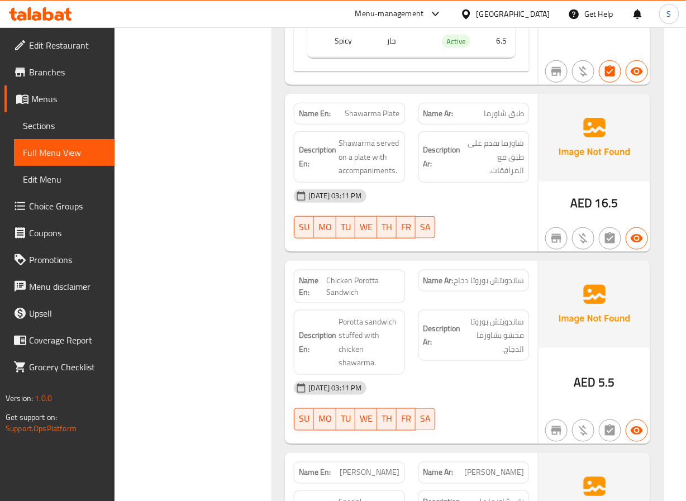
scroll to position [14023, 0]
click at [378, 107] on span "Shawarma Plate" at bounding box center [372, 113] width 55 height 12
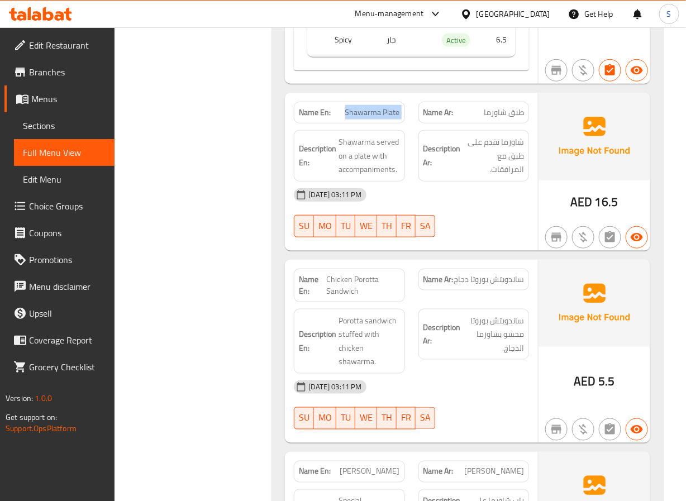
click at [378, 107] on span "Shawarma Plate" at bounding box center [372, 113] width 55 height 12
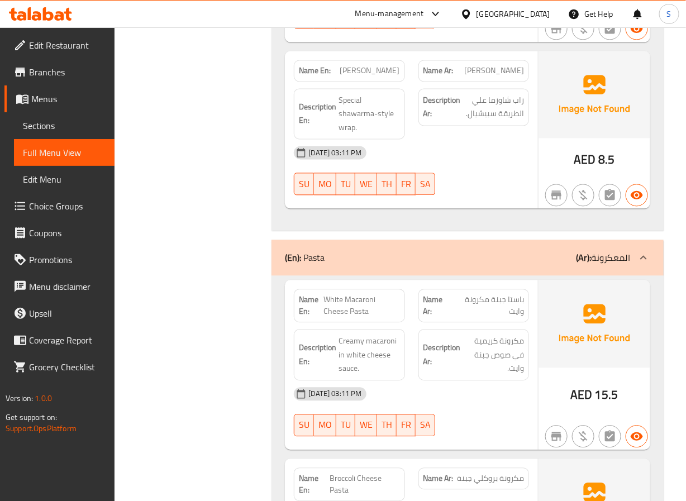
scroll to position [14425, 0]
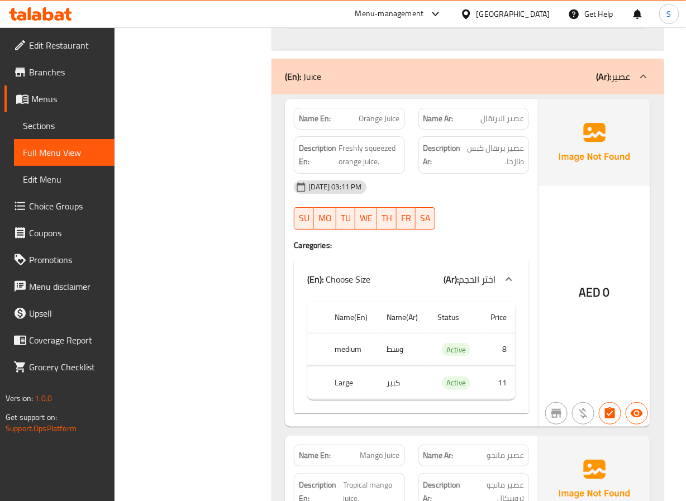
scroll to position [15038, 0]
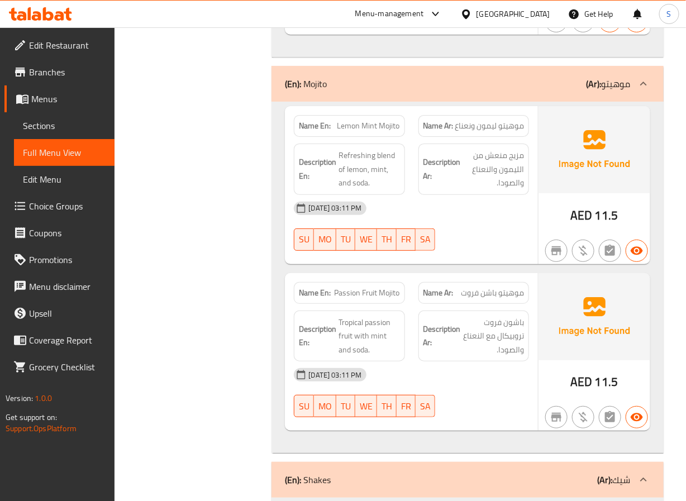
scroll to position [16438, 0]
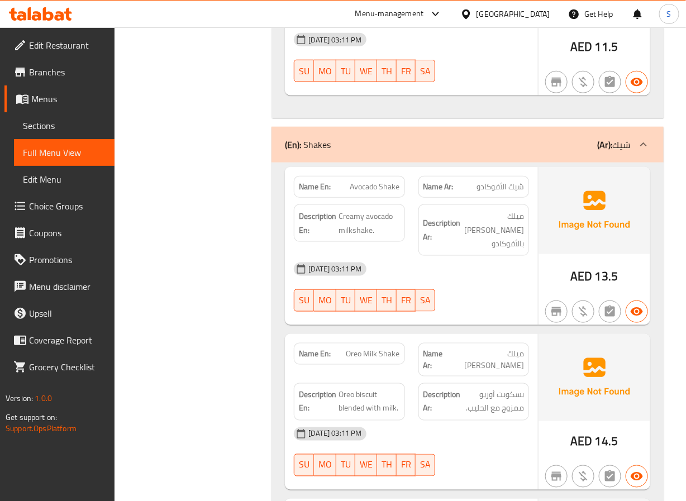
scroll to position [16793, 0]
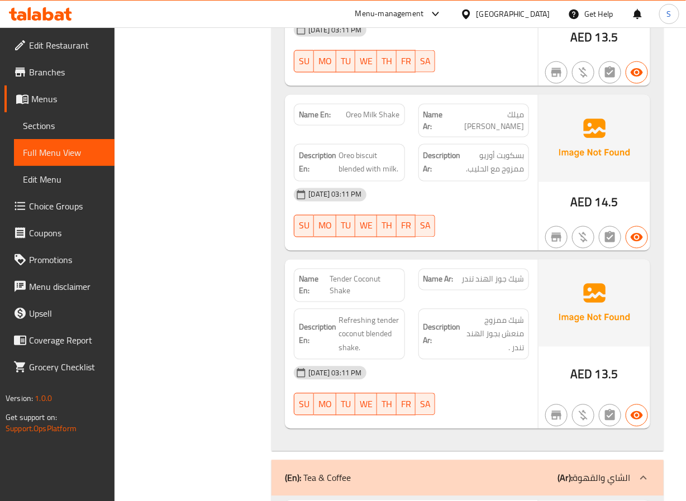
scroll to position [17031, 0]
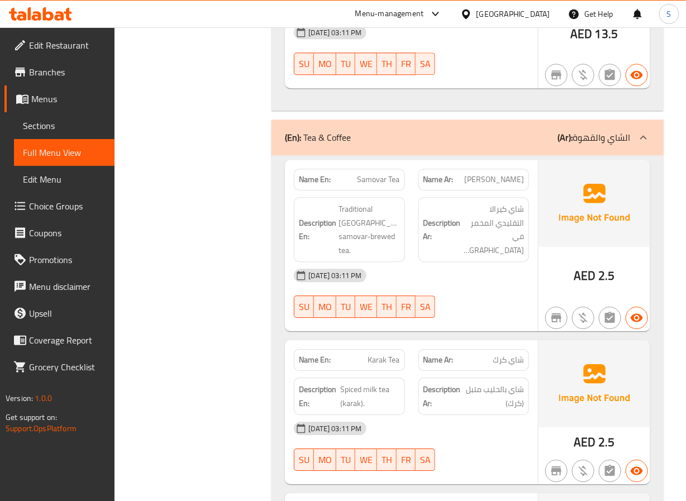
scroll to position [17408, 0]
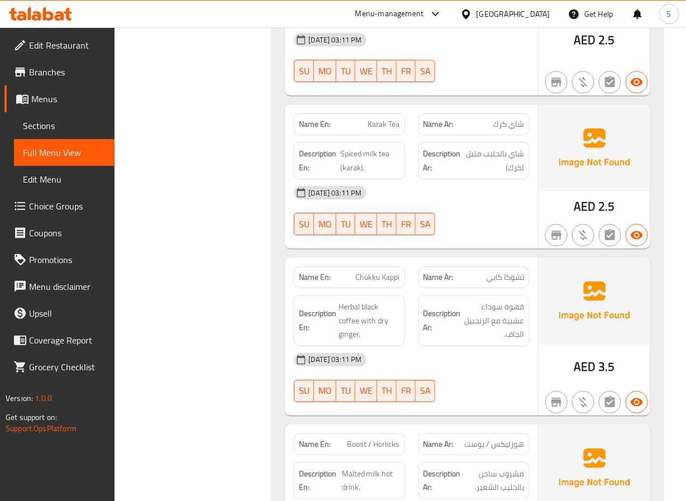
scroll to position [17628, 0]
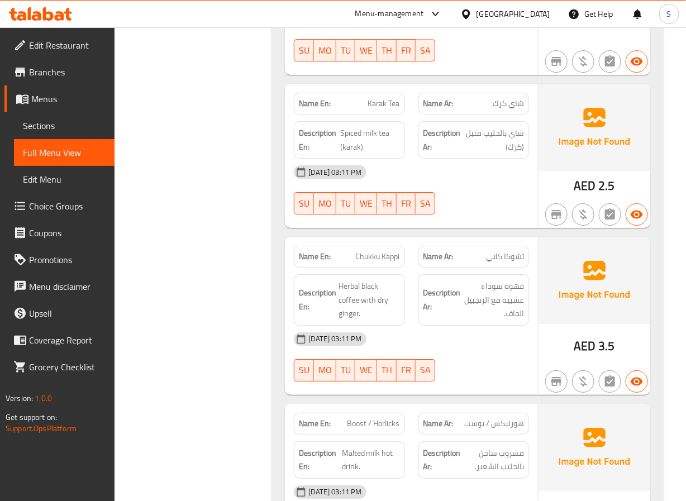
click at [386, 418] on span "Boost / Horlicks" at bounding box center [374, 424] width 53 height 12
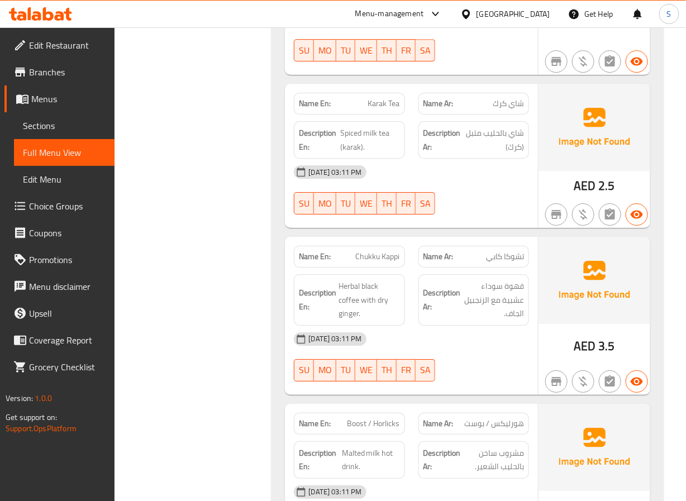
click at [379, 406] on div "Name En: Boost / Horlicks" at bounding box center [349, 423] width 124 height 35
click at [358, 418] on span "Boost / Horlicks" at bounding box center [374, 424] width 53 height 12
click at [367, 418] on span "Boost / Horlicks" at bounding box center [374, 424] width 53 height 12
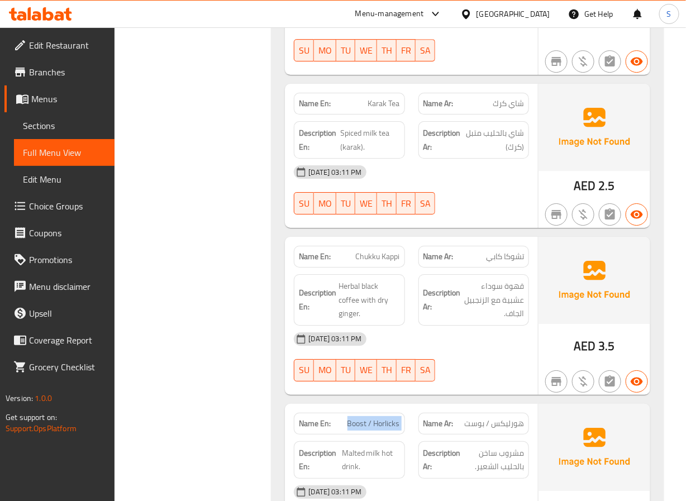
click at [367, 418] on span "Boost / Horlicks" at bounding box center [374, 424] width 53 height 12
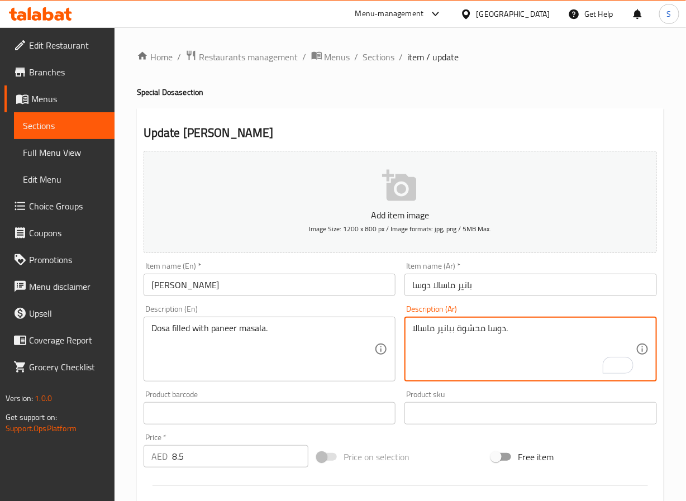
click at [456, 286] on input "بانير ماسالا دوسا" at bounding box center [531, 285] width 253 height 22
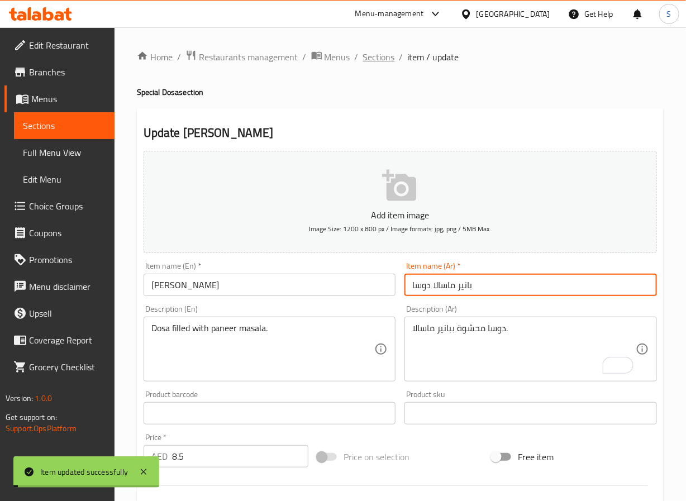
click at [384, 56] on span "Sections" at bounding box center [379, 56] width 32 height 13
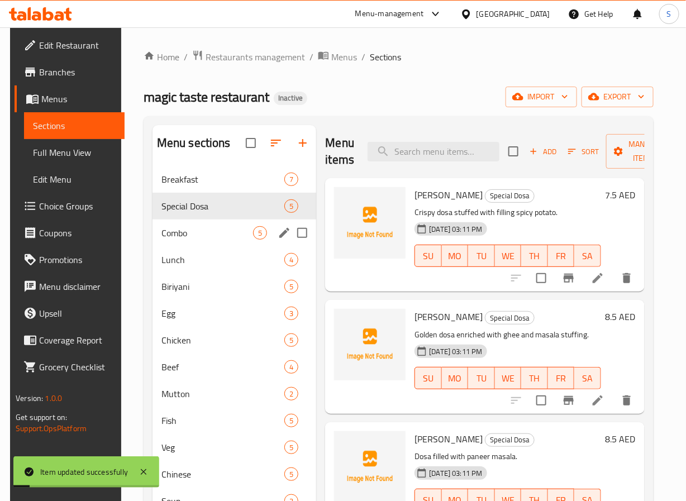
click at [193, 225] on div "Combo 5" at bounding box center [235, 233] width 164 height 27
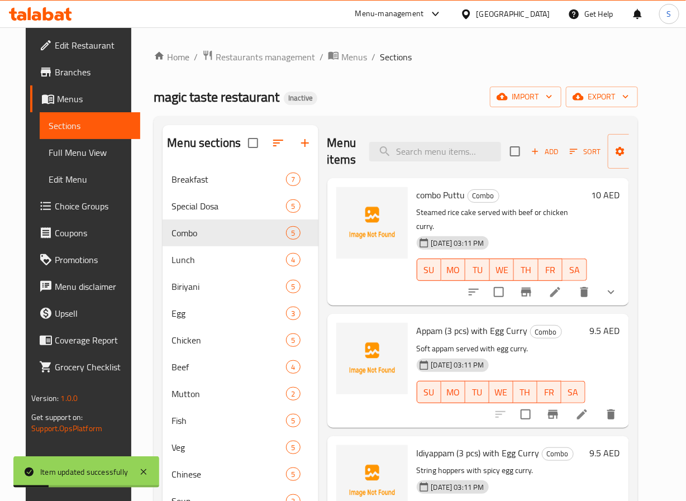
click at [571, 282] on li at bounding box center [555, 292] width 31 height 20
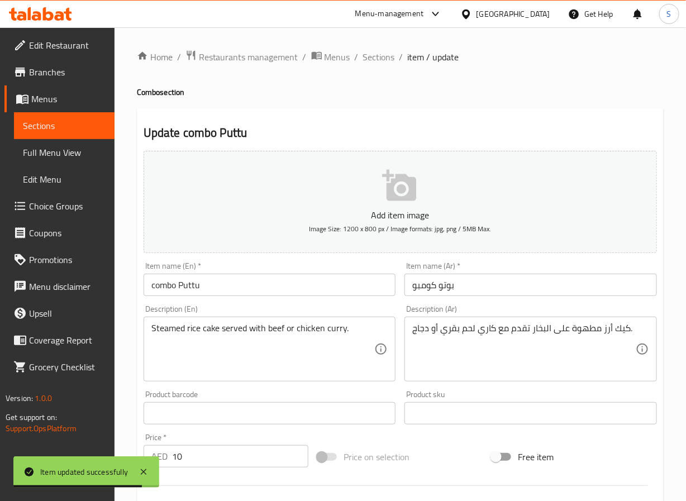
click at [213, 288] on input "combo Puttu" at bounding box center [270, 285] width 253 height 22
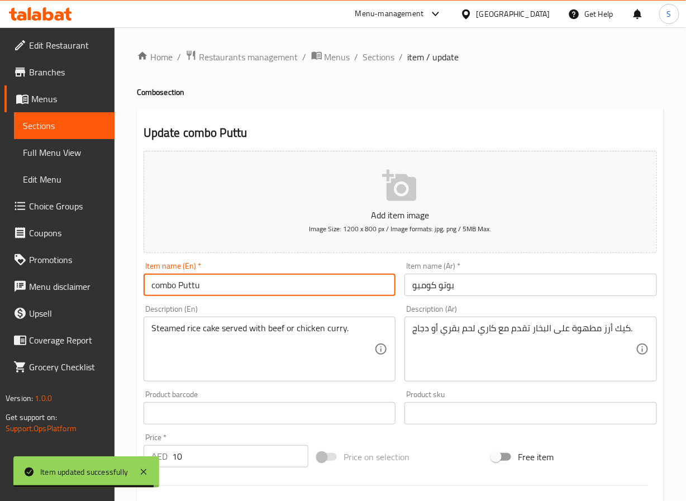
paste input "Puttu Beef / Chicken Curry"
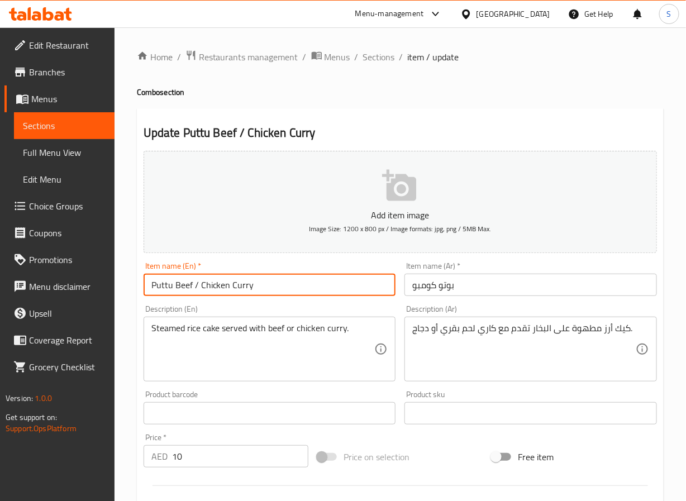
type input "Puttu Beef / Chicken Curry"
click at [424, 290] on input "بوتو كومبو" at bounding box center [531, 285] width 253 height 22
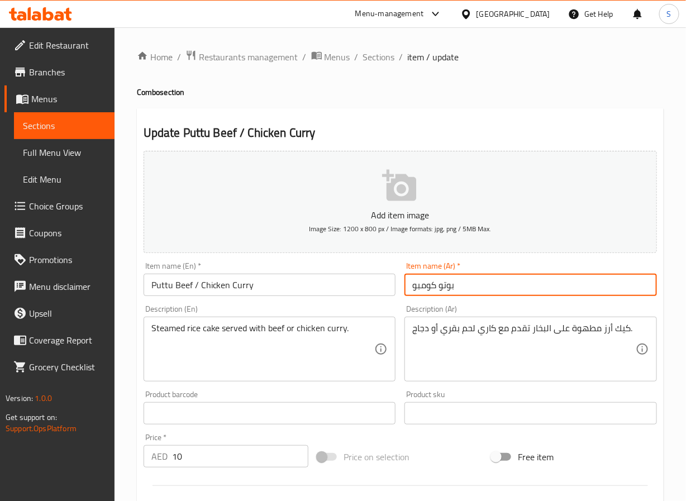
click at [424, 290] on input "بوتو كومبو" at bounding box center [531, 285] width 253 height 22
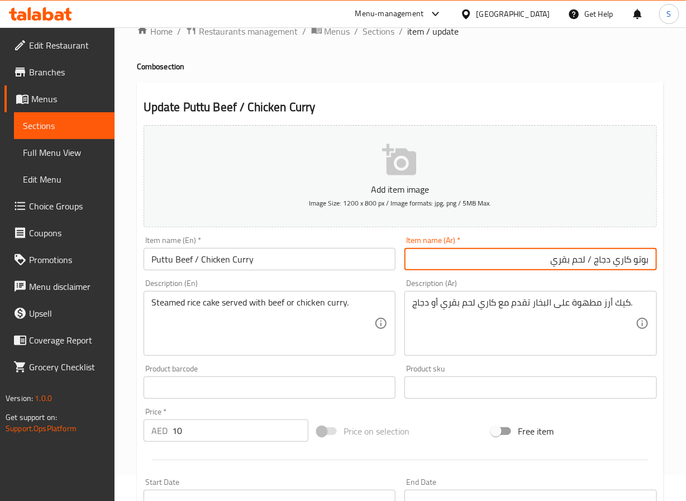
scroll to position [27, 0]
type input "بوتو كاري دجاج / لحم بقري"
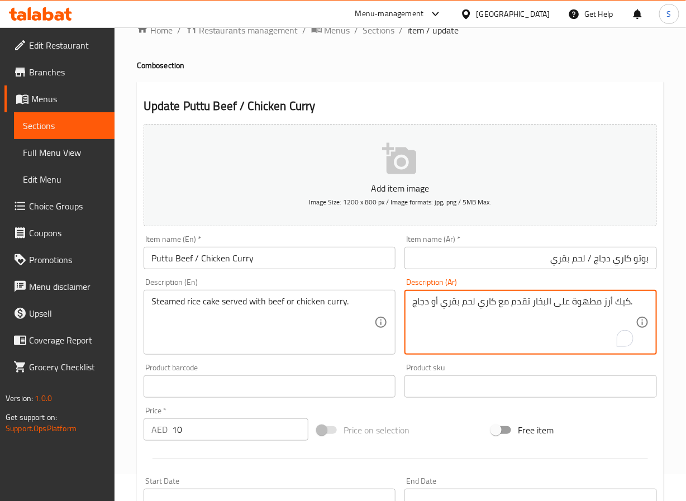
click at [581, 301] on textarea "كيك أرز مطهوة على البخار تقدم مع كاري لحم بقري أو دجاج." at bounding box center [524, 322] width 224 height 53
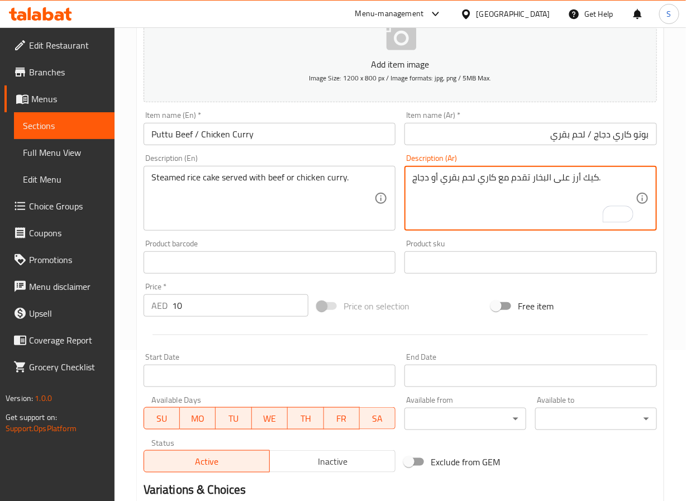
scroll to position [307, 0]
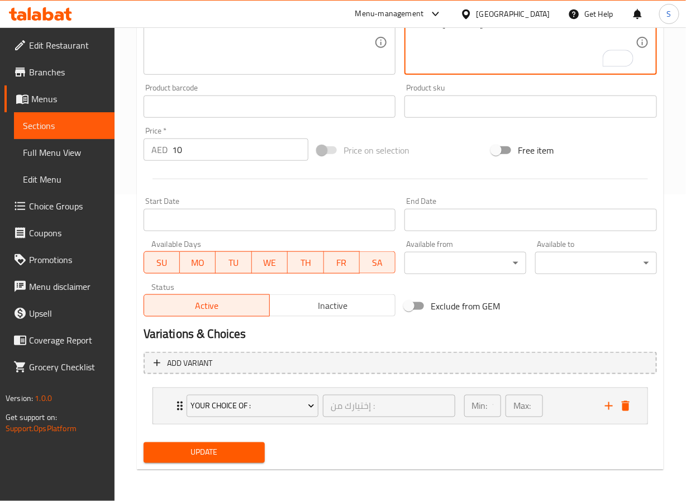
type textarea "كيك أرز على البخار تقدم مع كاري لحم بقري أو دجاج."
click at [178, 416] on div "Your Choice Of : إختيارك من : ​ Min: 1 ​ Max: 1 ​" at bounding box center [403, 406] width 461 height 36
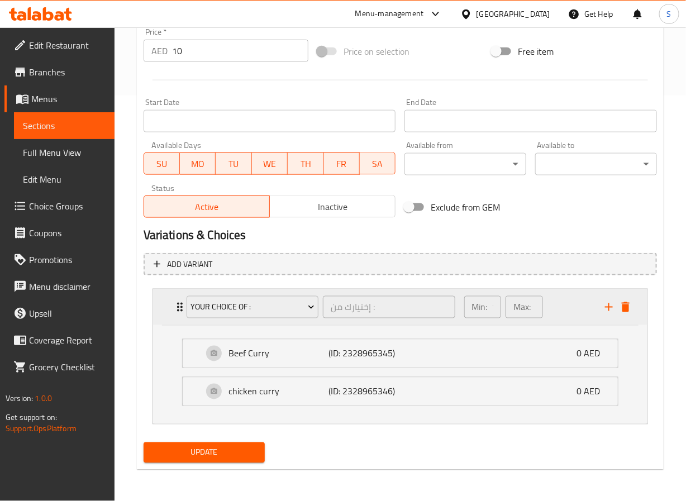
scroll to position [416, 0]
click at [188, 392] on div "chicken curry (ID: 2328965346) 0 AED" at bounding box center [400, 392] width 435 height 28
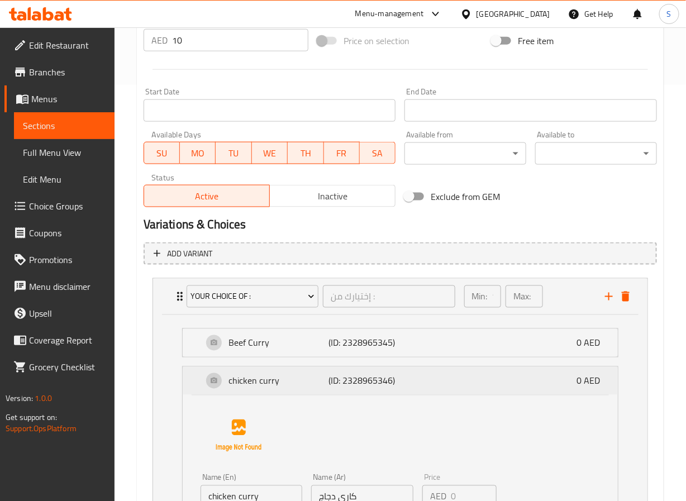
click at [188, 392] on div "chicken curry (ID: 2328965346) 0 AED" at bounding box center [400, 381] width 435 height 28
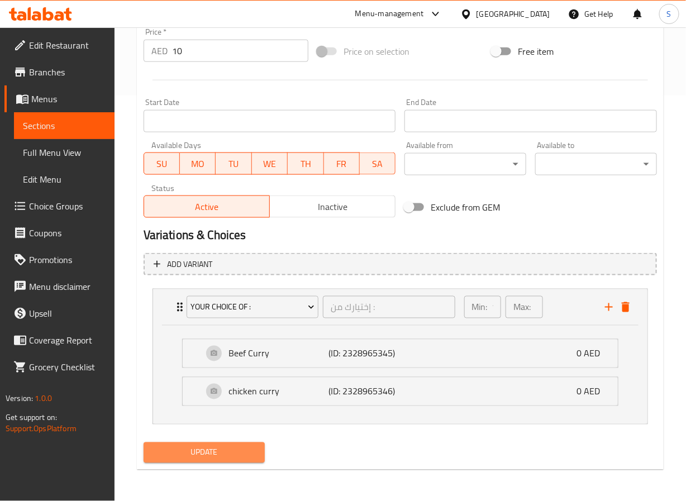
click at [199, 457] on span "Update" at bounding box center [205, 453] width 104 height 14
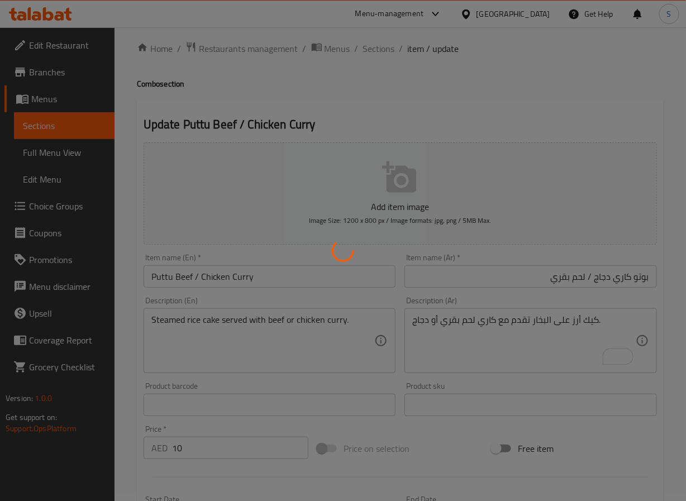
scroll to position [0, 0]
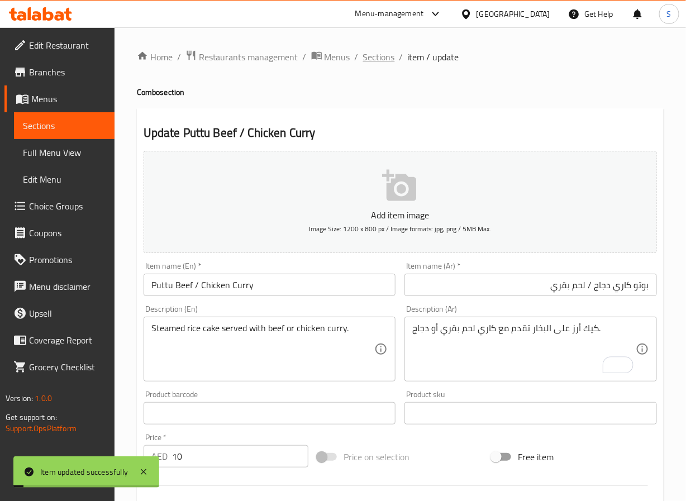
click at [376, 57] on span "Sections" at bounding box center [379, 56] width 32 height 13
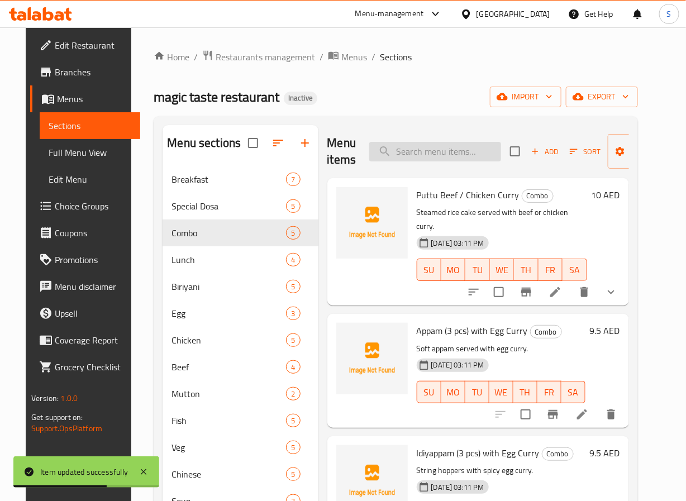
click at [419, 161] on input "search" at bounding box center [435, 152] width 132 height 20
type input "puttu"
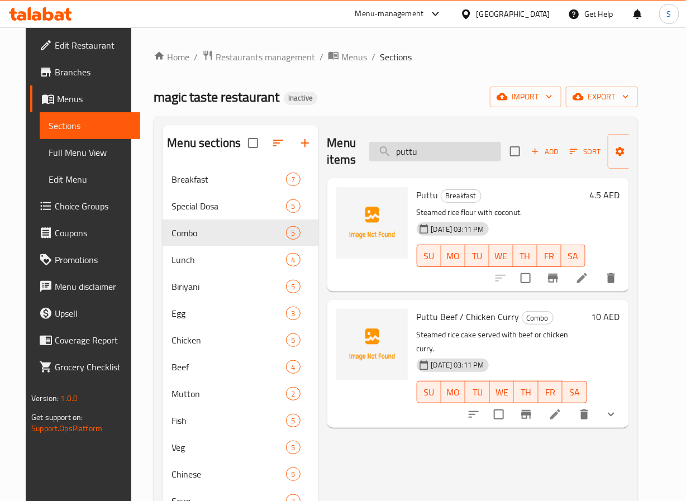
click at [398, 153] on input "puttu" at bounding box center [435, 152] width 132 height 20
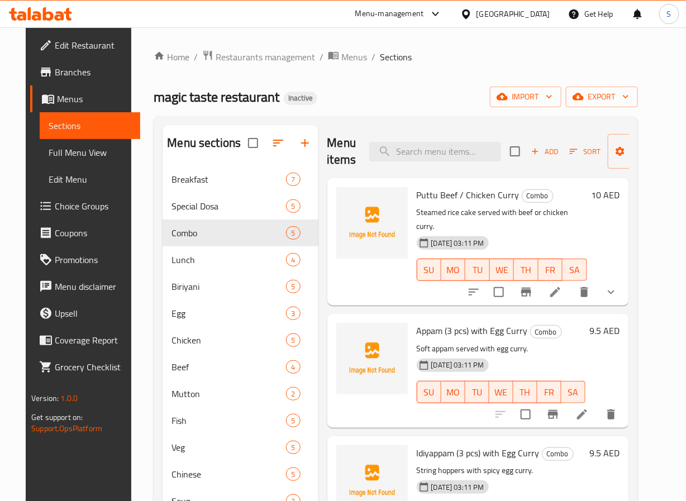
click at [597, 414] on div at bounding box center [555, 414] width 137 height 27
click at [587, 410] on icon at bounding box center [582, 415] width 10 height 10
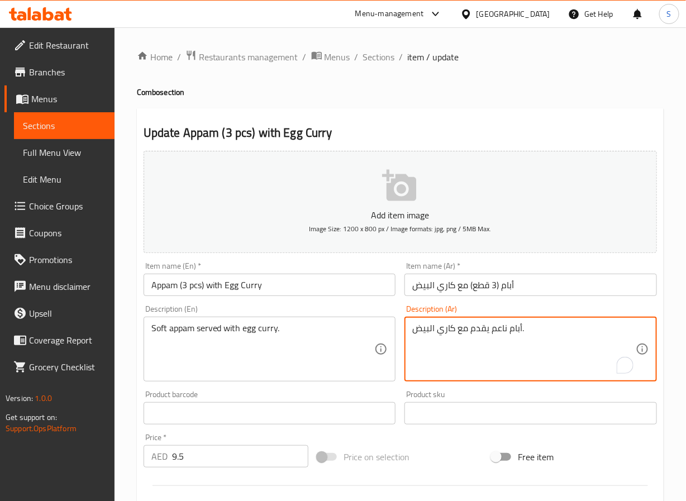
click at [498, 332] on textarea "أبام ناعم يقدم مع كاري البيض." at bounding box center [524, 349] width 224 height 53
type textarea "أبام طري يقدم مع كاري البيض."
click at [509, 286] on input "أبام (3 قطع) مع كاري البيض" at bounding box center [531, 285] width 253 height 22
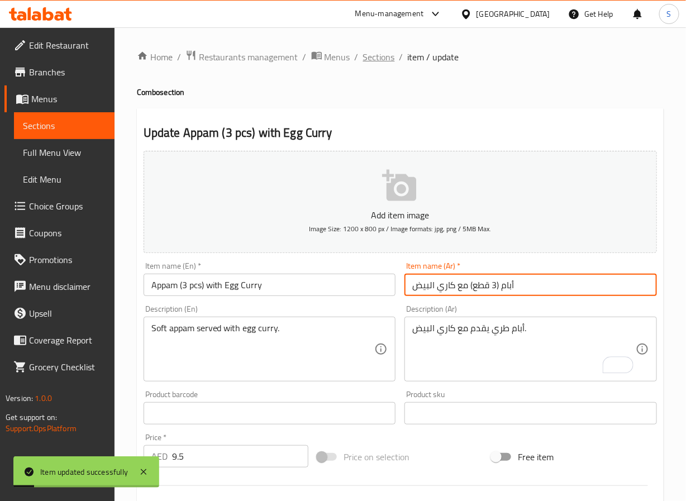
click at [377, 61] on span "Sections" at bounding box center [379, 56] width 32 height 13
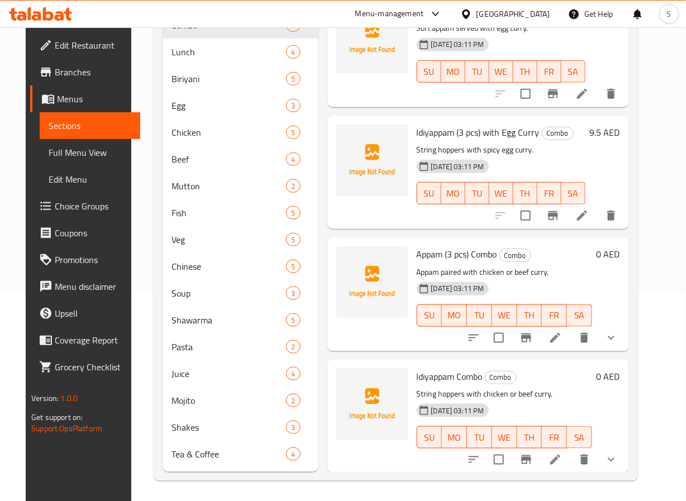
scroll to position [210, 0]
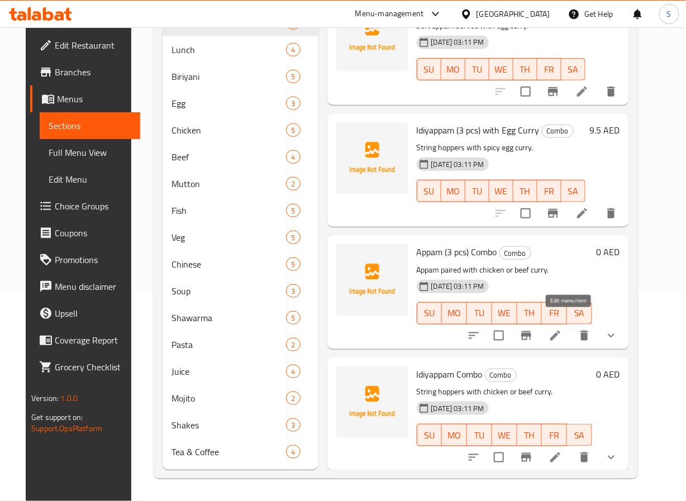
click at [560, 331] on icon at bounding box center [555, 336] width 10 height 10
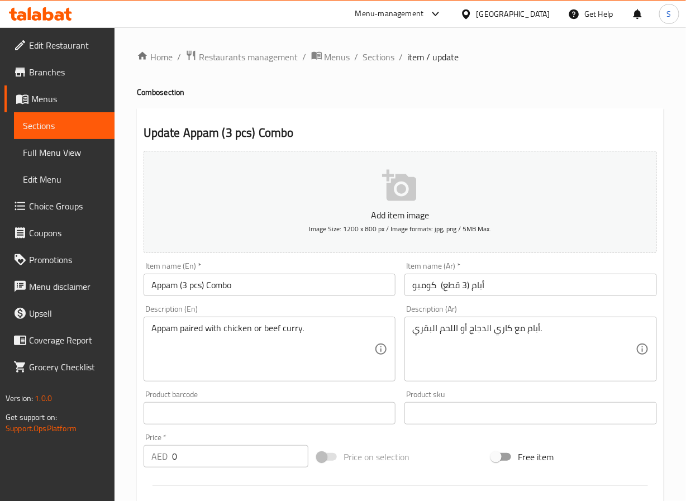
click at [161, 286] on input "Appam (3 pcs) Combo" at bounding box center [270, 285] width 253 height 22
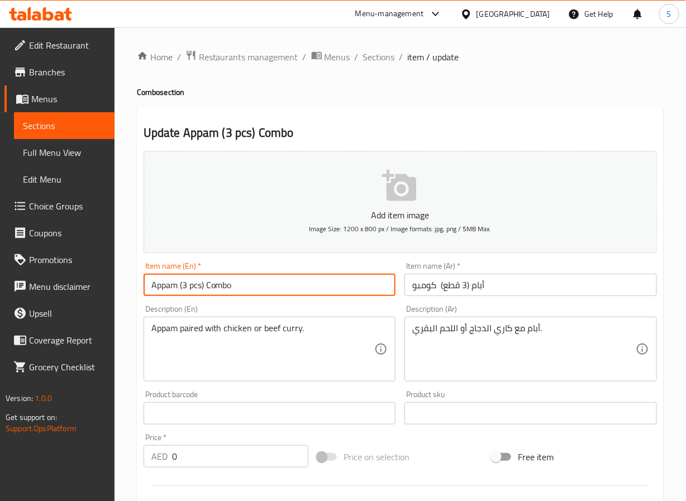
paste input "with Chicken / Beef Curry"
type input "Appam (3 pcs) with Chicken / Beef Curry"
click at [468, 287] on input "أبام (3 قطع) كومبو" at bounding box center [531, 285] width 253 height 22
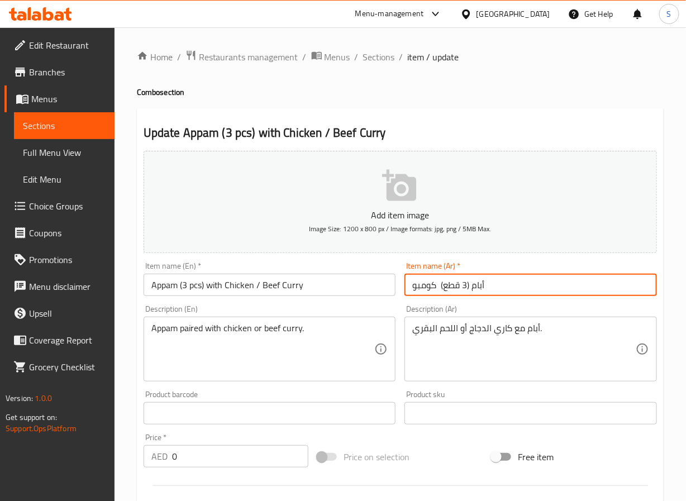
click at [468, 287] on input "أبام (3 قطع) كومبو" at bounding box center [531, 285] width 253 height 22
type input "أبام (3 قطع) مع كاري دجاج / لحم بقري"
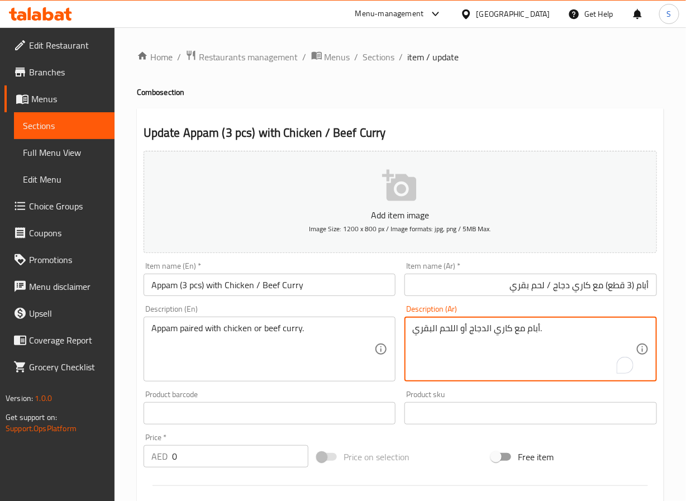
click at [463, 327] on textarea "أبام مع كاري الدجاج أو اللحم البقري." at bounding box center [524, 349] width 224 height 53
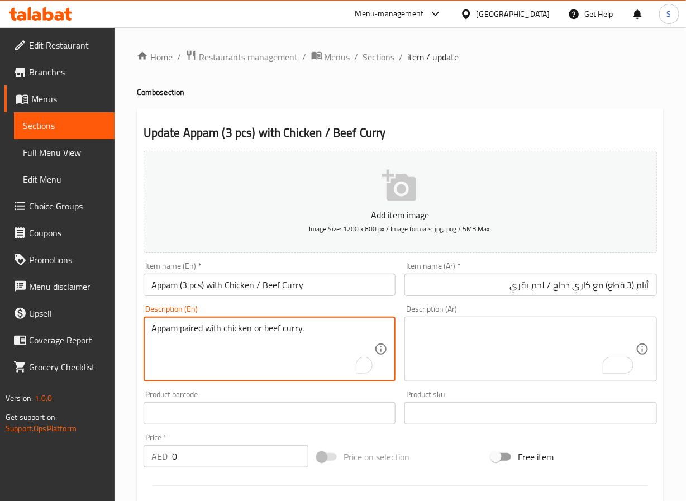
click at [225, 340] on textarea "Appam paired with chicken or beef curry." at bounding box center [263, 349] width 224 height 53
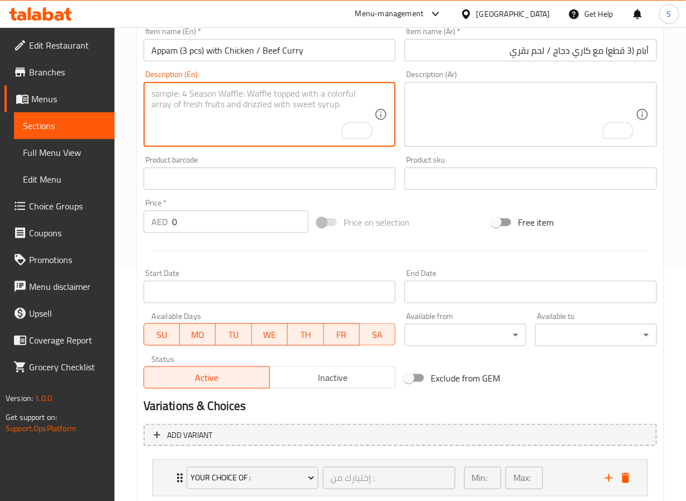
scroll to position [307, 0]
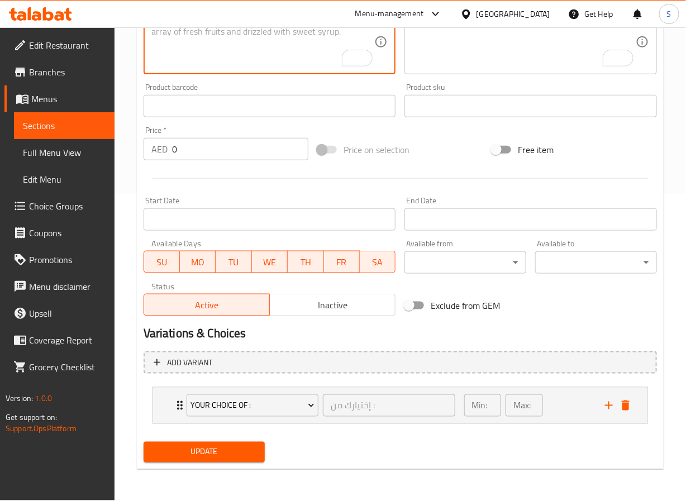
click at [218, 454] on span "Update" at bounding box center [205, 452] width 104 height 14
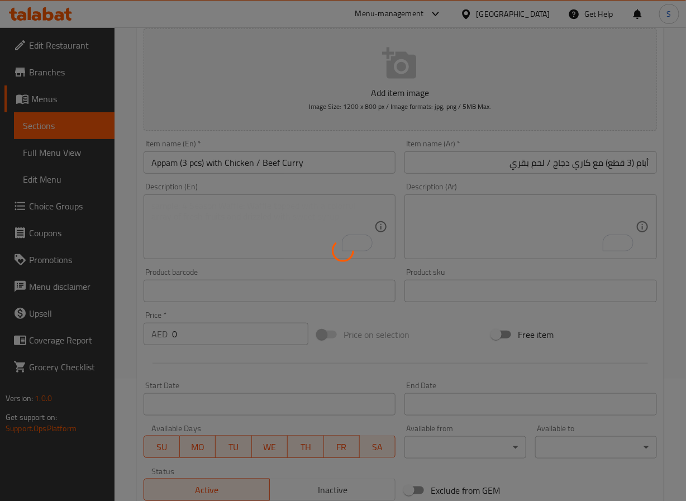
scroll to position [0, 0]
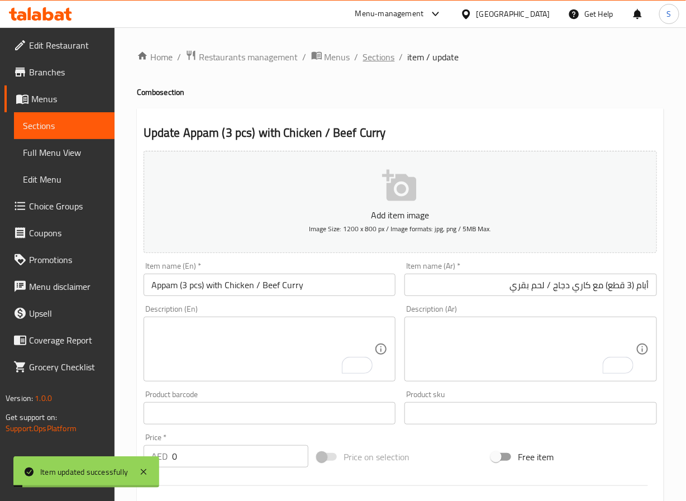
click at [376, 55] on span "Sections" at bounding box center [379, 56] width 32 height 13
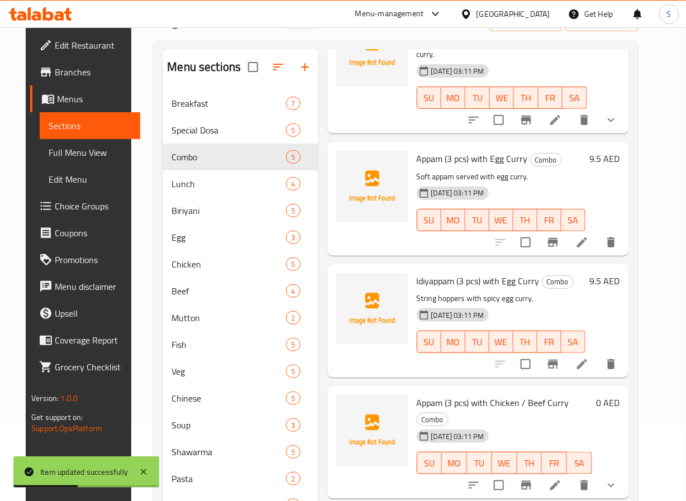
scroll to position [210, 0]
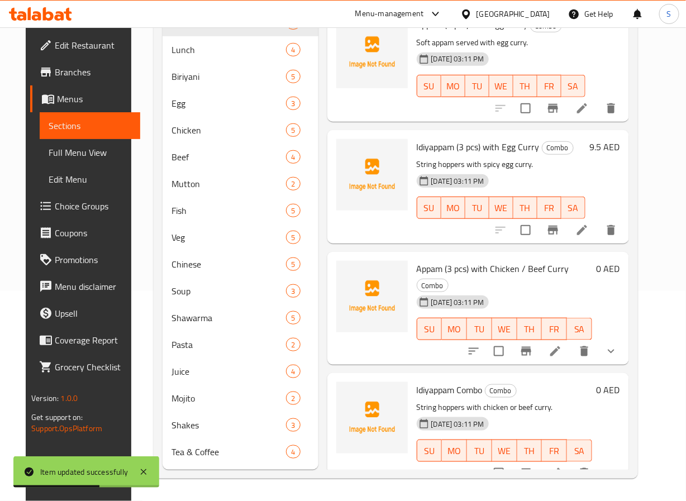
click at [453, 260] on span "Appam (3 pcs) with Chicken / Beef Curry" at bounding box center [493, 268] width 153 height 17
copy h6 "Appam (3 pcs) with Chicken / Beef Curry"
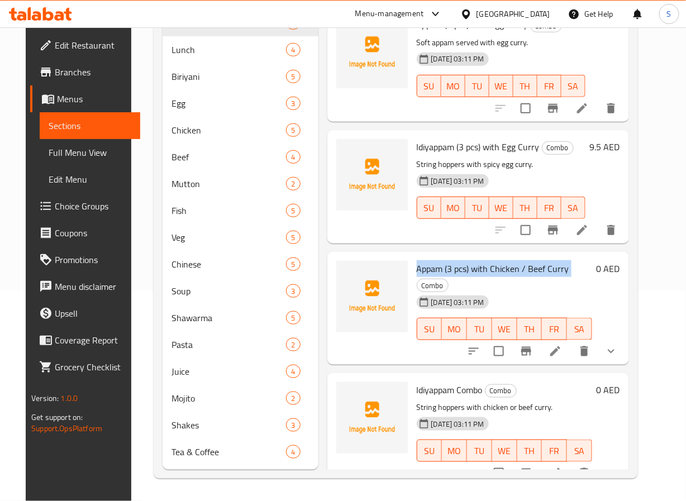
click at [319, 55] on div "Menu items Add Sort Manage items Puttu Beef / Chicken Curry Combo Steamed rice …" at bounding box center [474, 192] width 311 height 555
click at [560, 468] on icon at bounding box center [555, 473] width 10 height 10
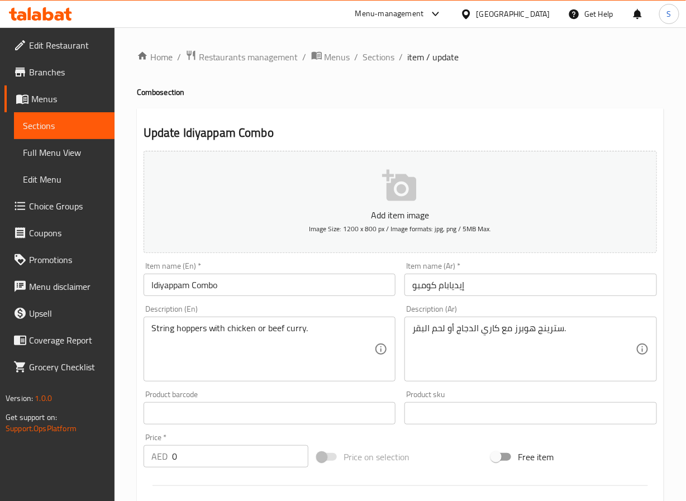
click at [210, 282] on input "Idiyappam Combo" at bounding box center [270, 285] width 253 height 22
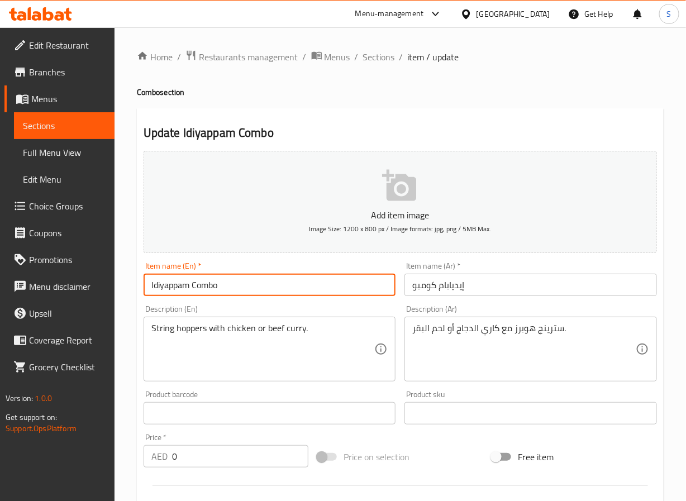
paste input "with Chicken / Beef"
type input "Idiyappam with Chicken / Beef"
click at [448, 292] on input "إيديابام كومبو" at bounding box center [531, 285] width 253 height 22
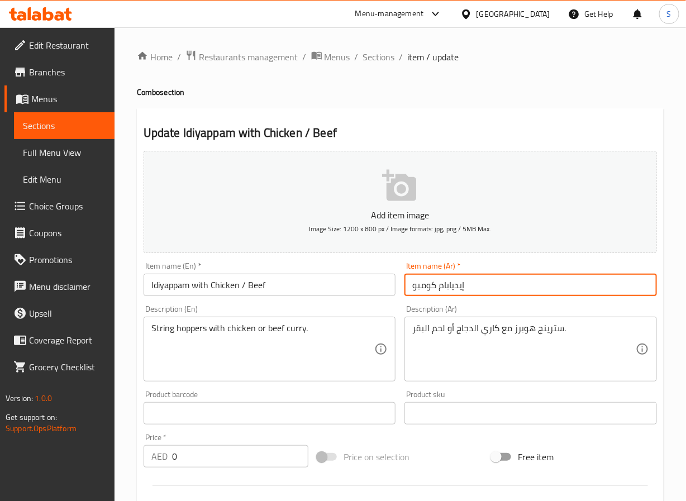
click at [448, 292] on input "إيديابام كومبو" at bounding box center [531, 285] width 253 height 22
type input "إيديابام مع دجاج / لحم بقري"
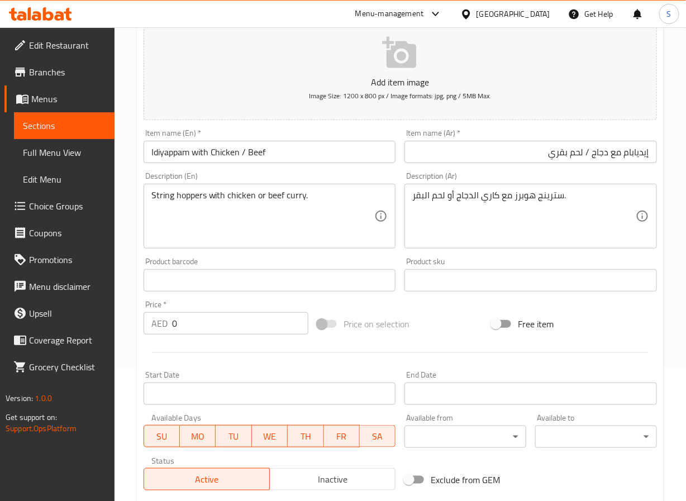
scroll to position [307, 0]
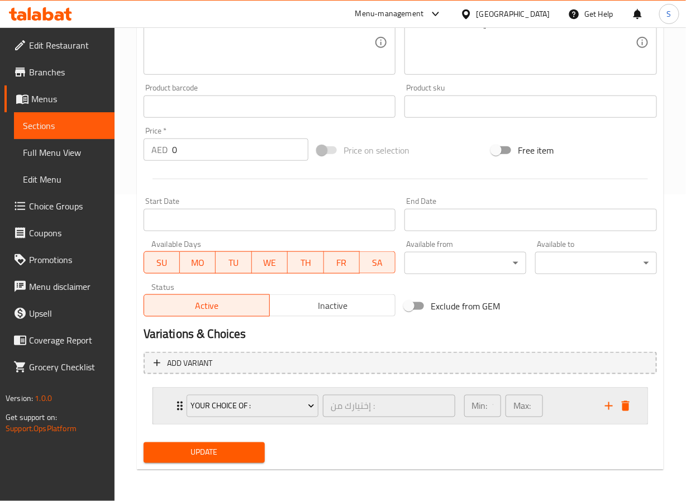
click at [168, 421] on div "Your Choice Of : إختيارك من : ​ Min: 1 ​ Max: 1 ​" at bounding box center [400, 406] width 495 height 36
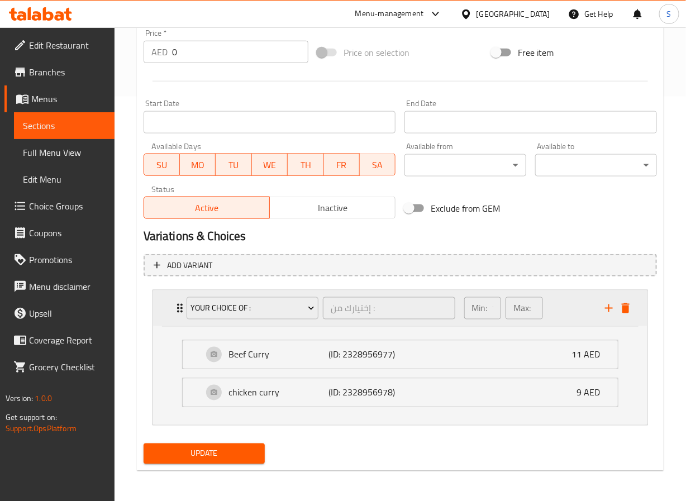
scroll to position [416, 0]
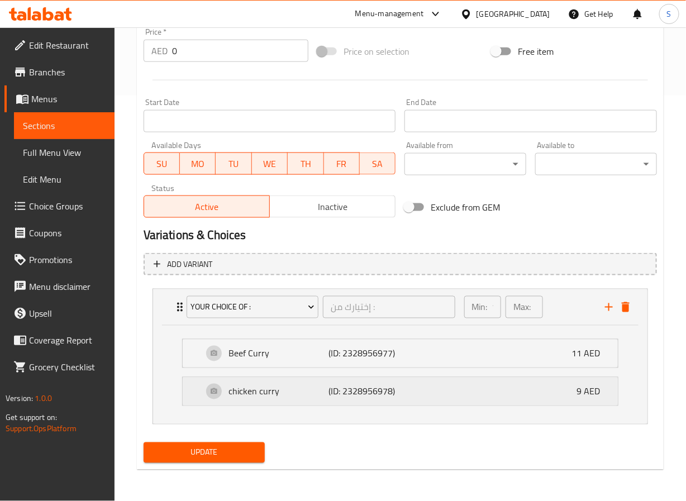
click at [216, 398] on div "chicken curry (ID: 2328956978) 9 AED" at bounding box center [404, 392] width 402 height 28
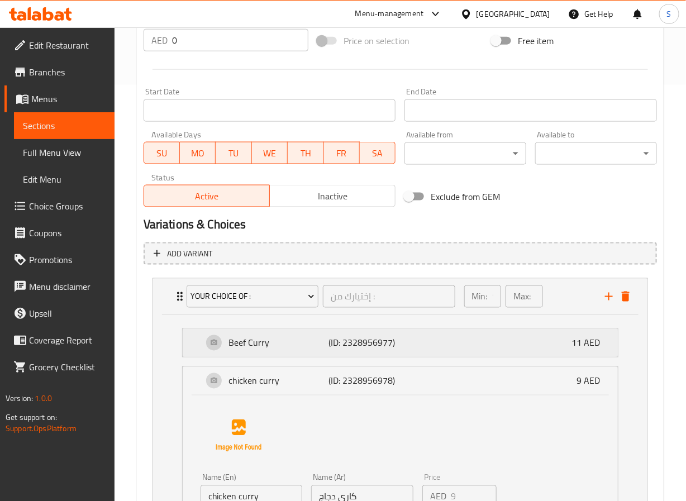
click at [216, 351] on div "Beef Curry (ID: 2328956977) 11 AED" at bounding box center [404, 343] width 402 height 28
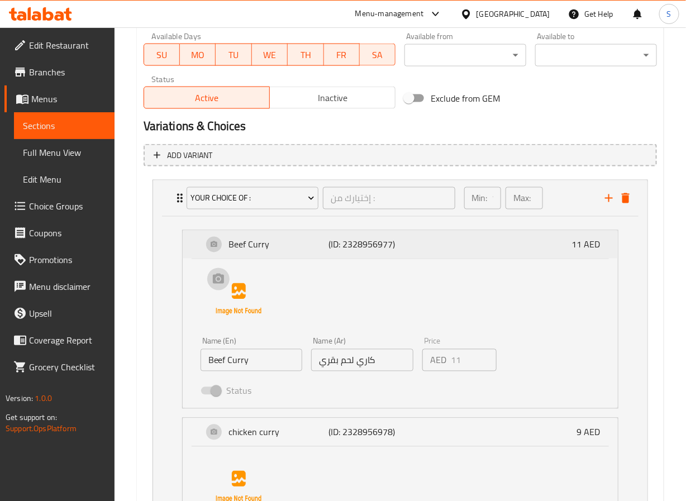
scroll to position [716, 0]
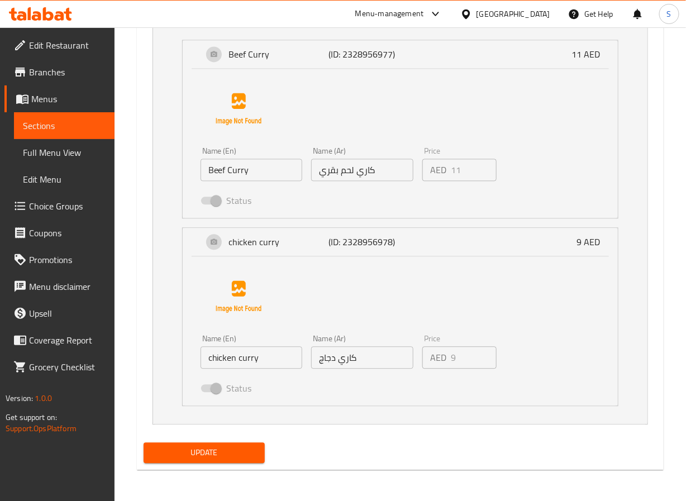
click at [198, 438] on div "Update" at bounding box center [204, 453] width 131 height 30
click at [197, 453] on span "Update" at bounding box center [205, 453] width 104 height 14
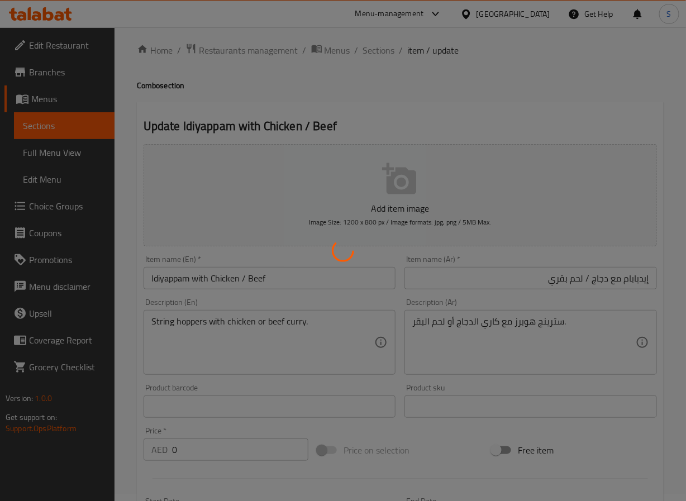
scroll to position [0, 0]
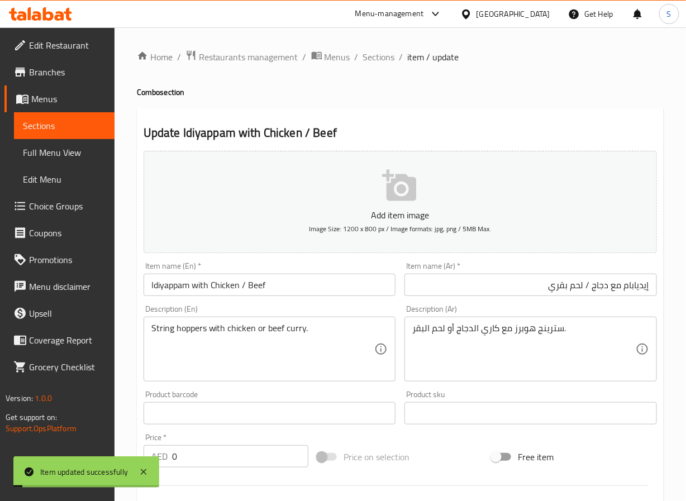
drag, startPoint x: 376, startPoint y: 55, endPoint x: 313, endPoint y: 110, distance: 82.8
click at [376, 55] on span "Sections" at bounding box center [379, 56] width 32 height 13
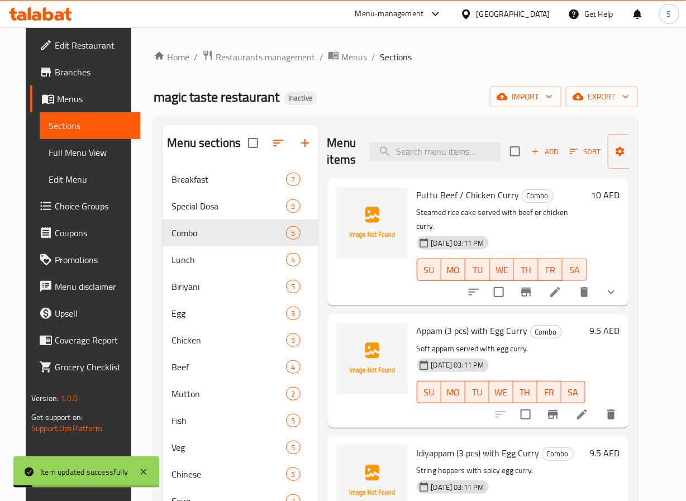
click at [55, 208] on span "Choice Groups" at bounding box center [93, 205] width 77 height 13
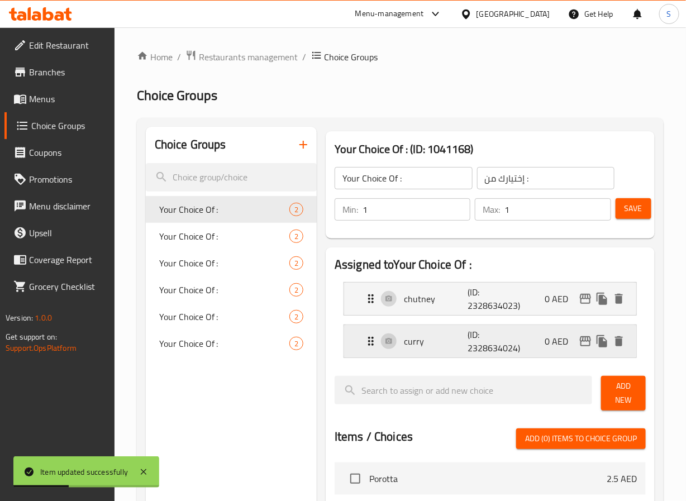
click at [412, 348] on p "curry" at bounding box center [436, 341] width 64 height 13
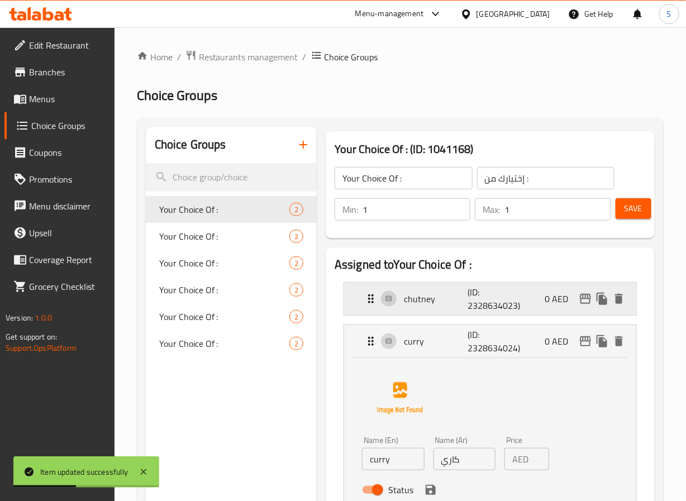
click at [416, 306] on p "chutney" at bounding box center [436, 298] width 64 height 13
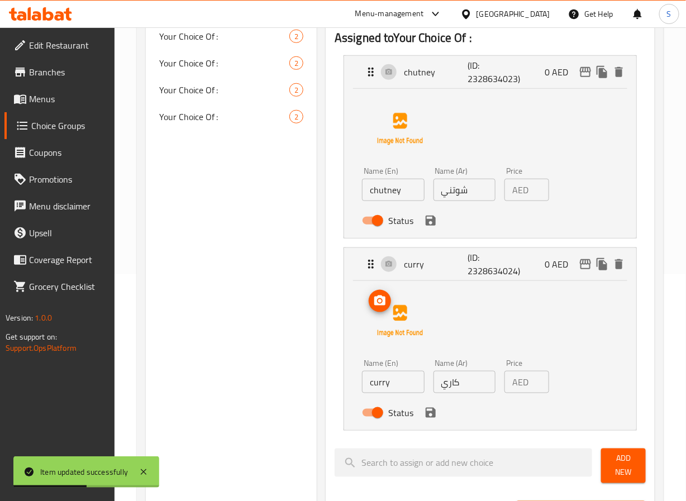
scroll to position [249, 0]
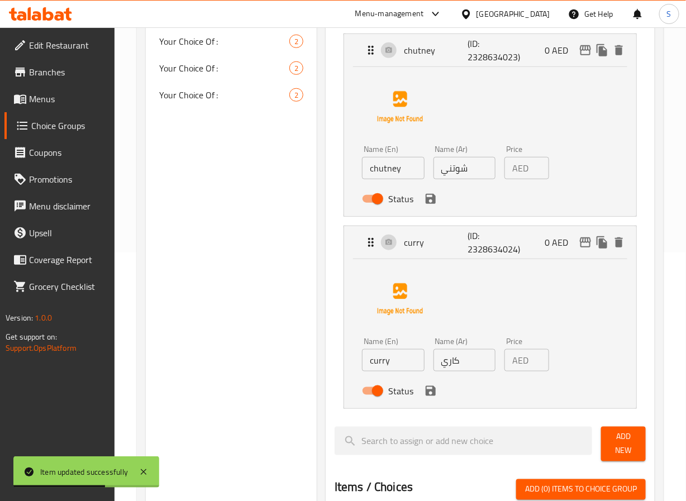
click at [372, 169] on input "chutney" at bounding box center [393, 168] width 62 height 22
type input "Chutney"
click at [386, 374] on div "Name (En) curry Name (En)" at bounding box center [393, 354] width 71 height 43
click at [386, 362] on input "curry" at bounding box center [393, 360] width 62 height 22
type input "Curry"
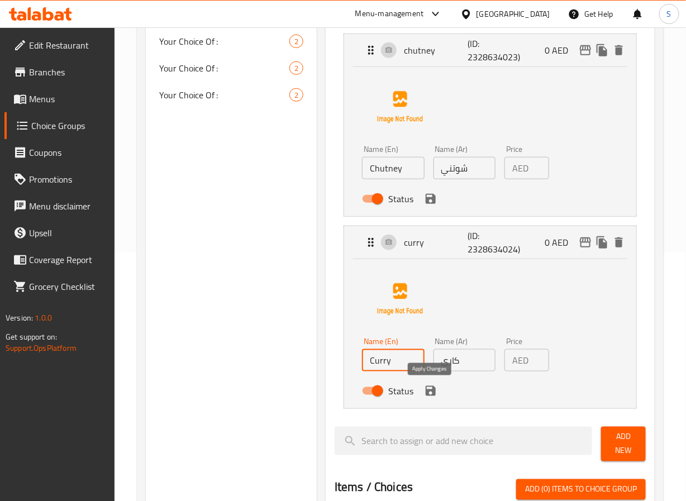
click at [426, 389] on icon "save" at bounding box center [431, 391] width 10 height 10
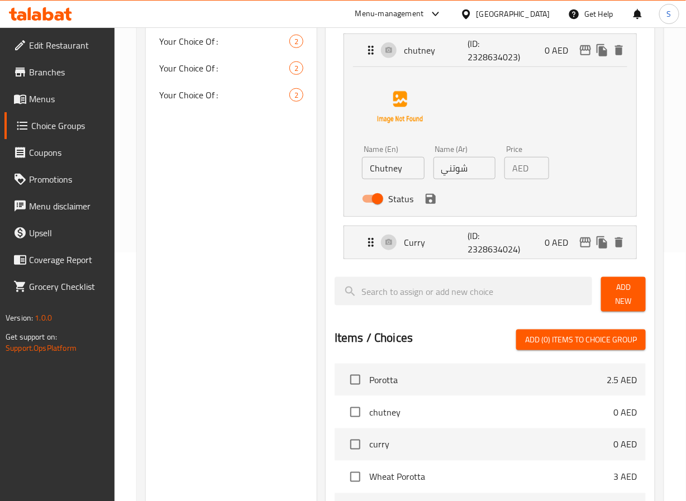
click at [435, 210] on div "Status" at bounding box center [464, 199] width 213 height 30
click at [430, 194] on icon "save" at bounding box center [431, 199] width 10 height 10
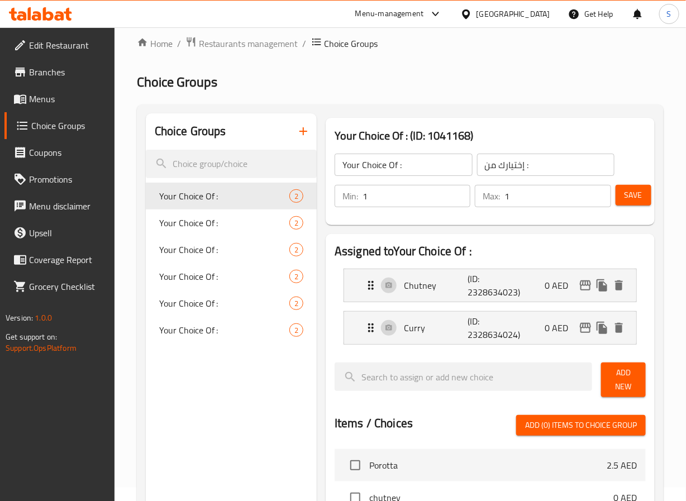
scroll to position [0, 0]
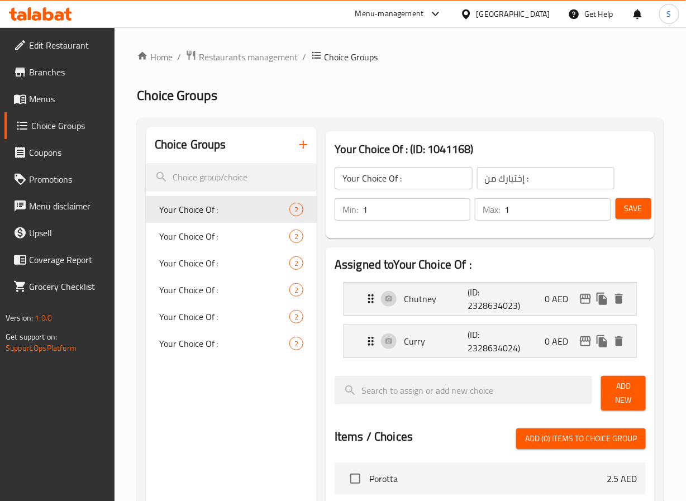
click at [627, 210] on span "Save" at bounding box center [634, 209] width 18 height 14
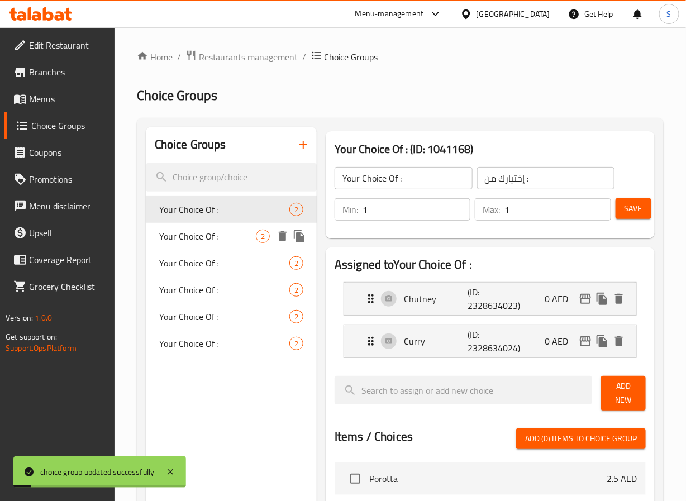
click at [208, 225] on div "Your Choice Of : 2" at bounding box center [231, 236] width 171 height 27
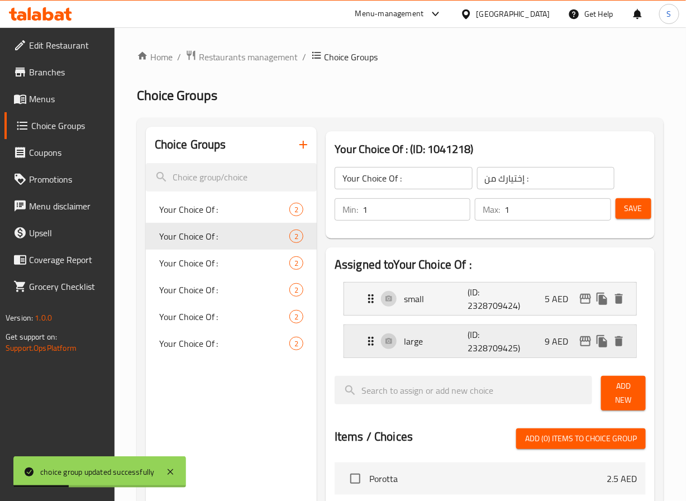
click at [374, 351] on div "large (ID: 2328709425) 9 AED" at bounding box center [493, 341] width 259 height 32
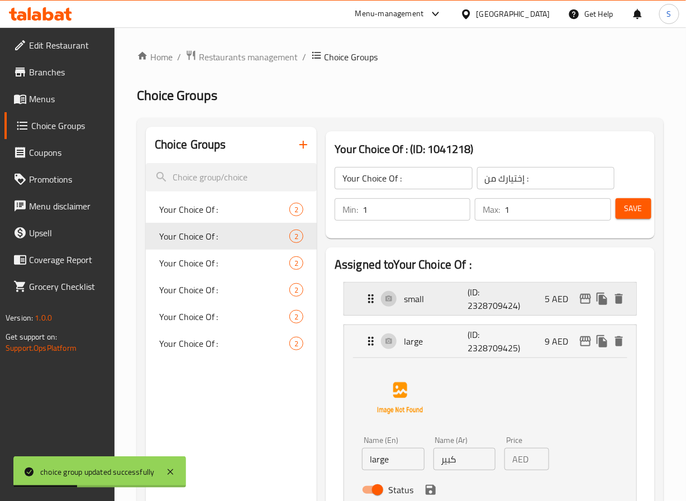
click at [364, 302] on div "small (ID: 2328709424) 5 AED" at bounding box center [490, 299] width 292 height 32
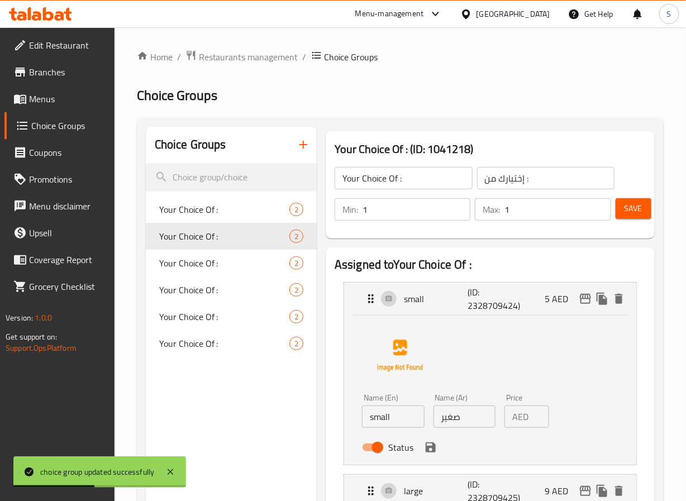
click at [382, 418] on input "small" at bounding box center [393, 417] width 62 height 22
type input "Small"
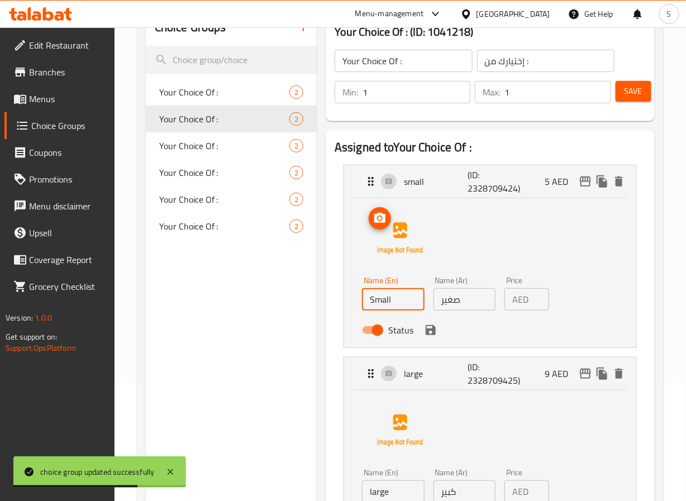
scroll to position [122, 0]
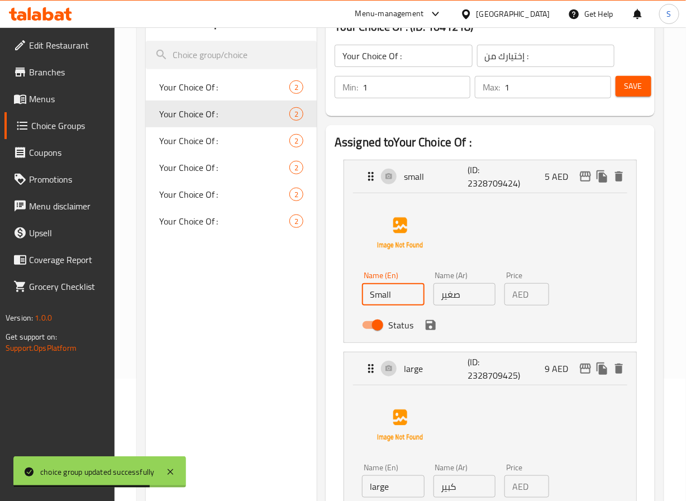
click at [429, 325] on icon "save" at bounding box center [431, 325] width 10 height 10
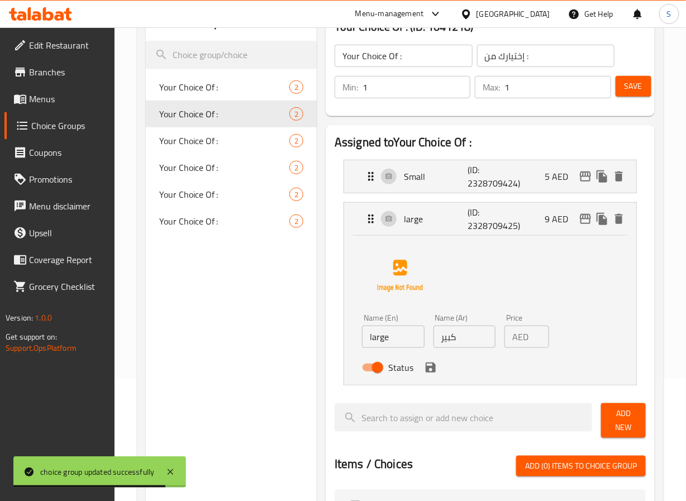
click at [399, 338] on input "large" at bounding box center [393, 337] width 62 height 22
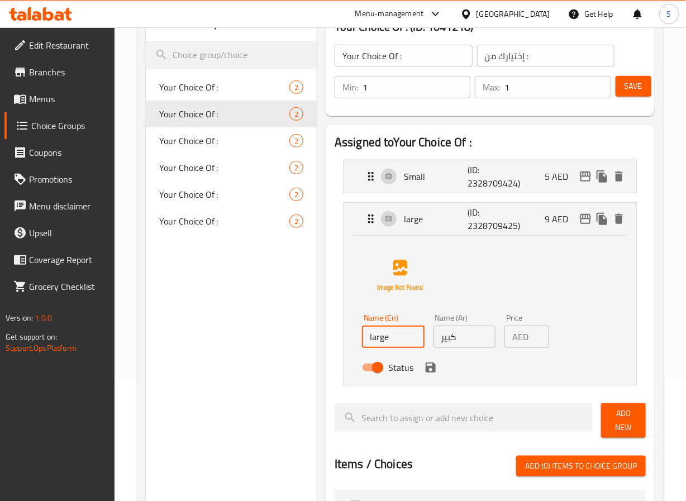
type input "Large"
click at [434, 364] on icon "save" at bounding box center [430, 367] width 13 height 13
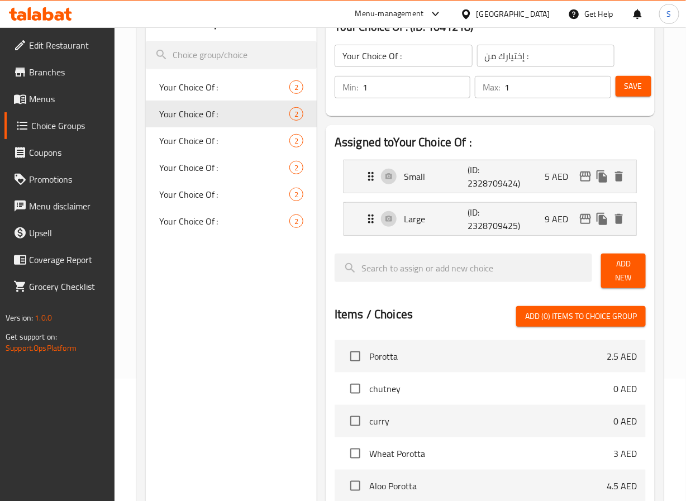
click at [629, 80] on span "Save" at bounding box center [634, 86] width 18 height 14
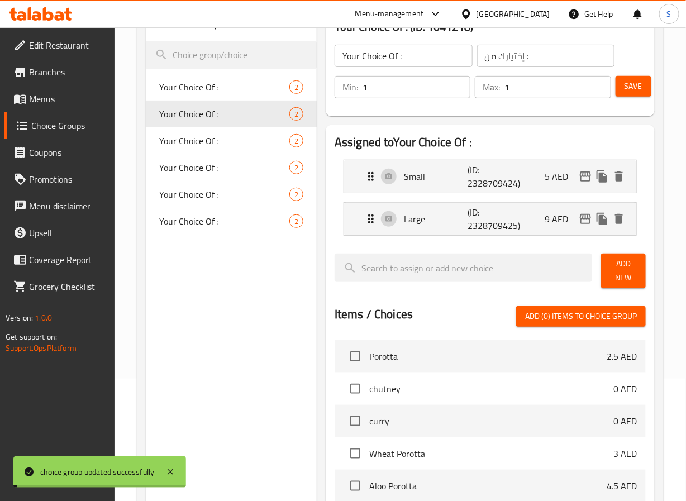
click at [225, 140] on span "Your Choice Of :" at bounding box center [224, 140] width 130 height 13
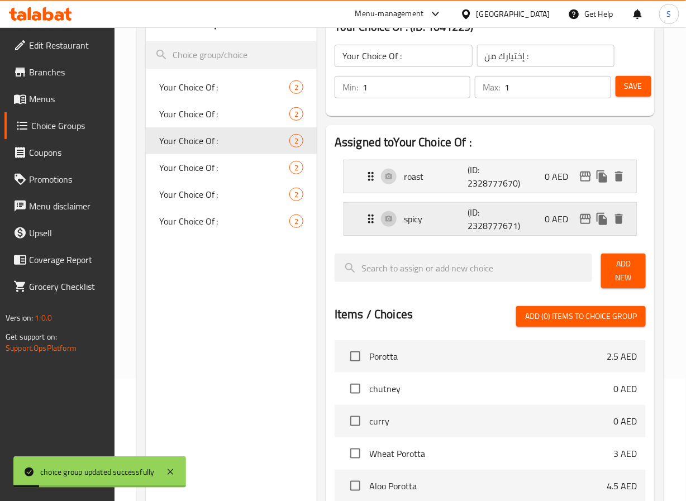
drag, startPoint x: 361, startPoint y: 211, endPoint x: 361, endPoint y: 205, distance: 6.7
click at [361, 212] on div "spicy (ID: 2328777671) 0 AED" at bounding box center [490, 219] width 292 height 32
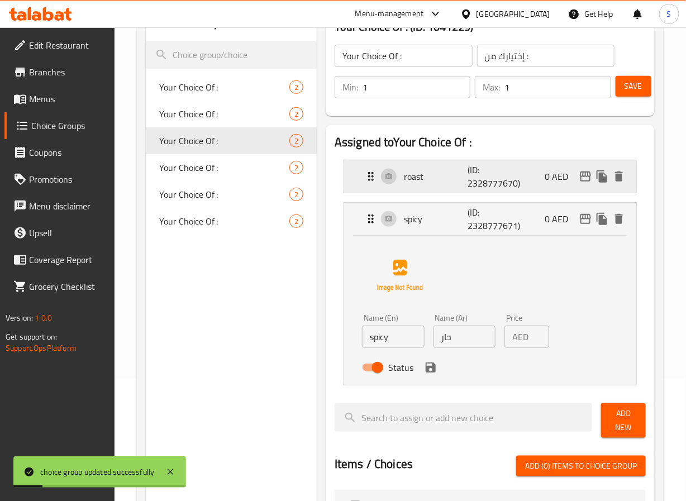
click at [361, 186] on div "roast (ID: 2328777670) 0 AED" at bounding box center [490, 176] width 292 height 32
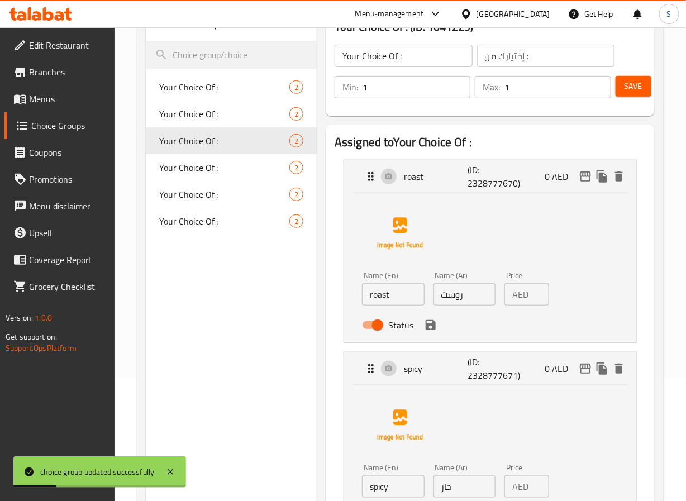
click at [401, 312] on div "Status" at bounding box center [464, 325] width 213 height 30
click at [400, 292] on input "roast" at bounding box center [393, 294] width 62 height 22
click at [431, 319] on icon "save" at bounding box center [430, 325] width 13 height 13
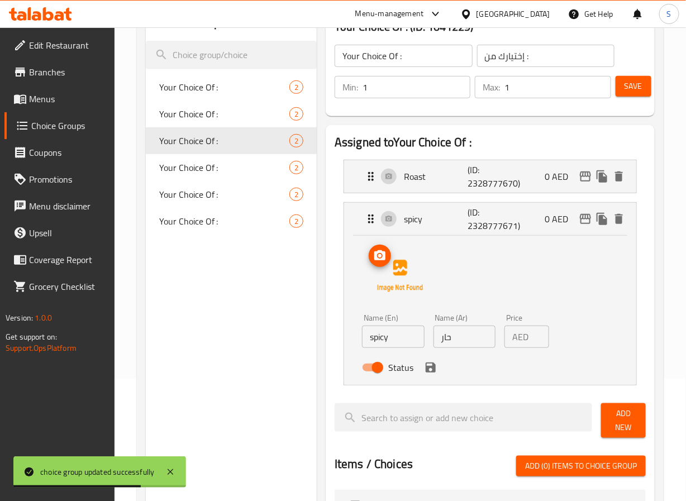
type input "Roast"
click at [371, 346] on input "spicy" at bounding box center [393, 337] width 62 height 22
type input "Spicy"
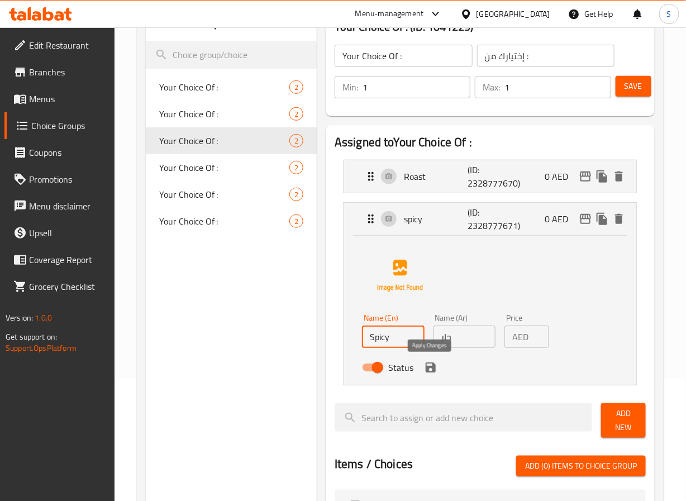
click at [433, 366] on icon "save" at bounding box center [431, 368] width 10 height 10
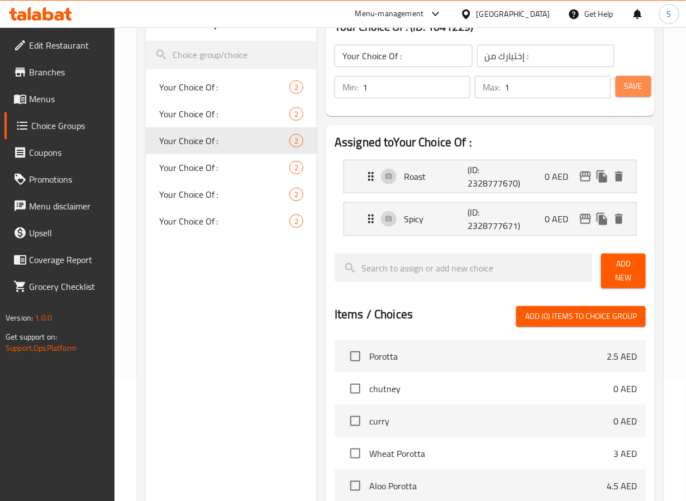
click at [646, 79] on button "Save" at bounding box center [634, 86] width 36 height 21
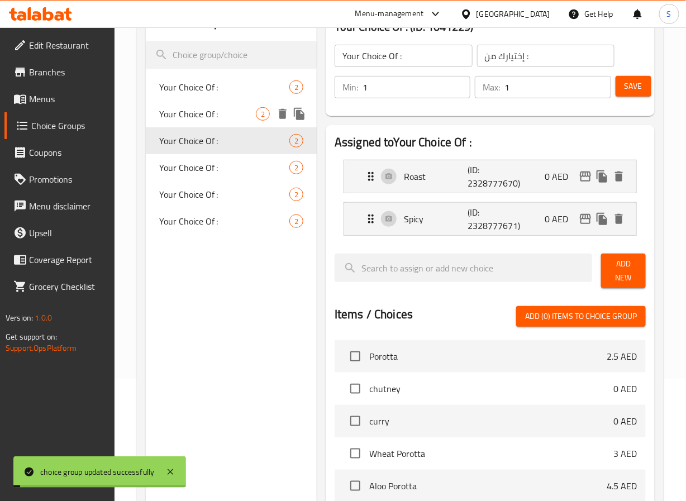
click at [228, 113] on span "Your Choice Of :" at bounding box center [207, 113] width 97 height 13
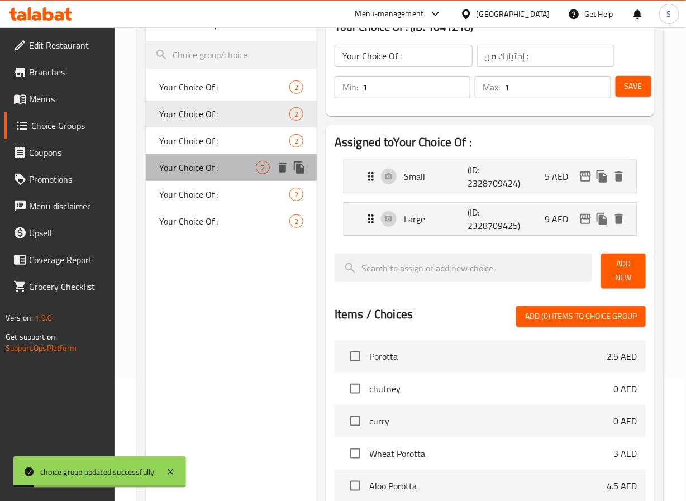
click at [222, 163] on span "Your Choice Of :" at bounding box center [207, 167] width 97 height 13
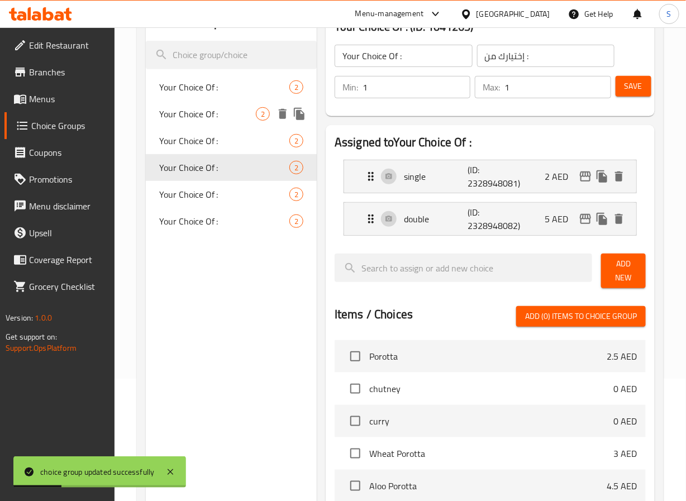
click at [213, 103] on div "Your Choice Of : 2" at bounding box center [231, 114] width 171 height 27
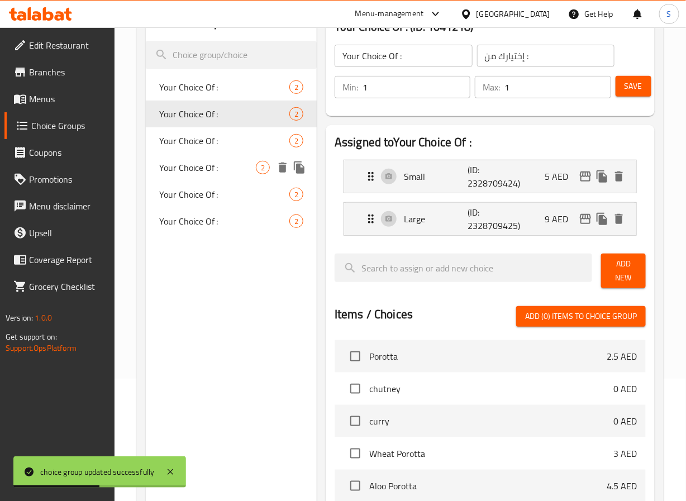
click at [216, 158] on div "Your Choice Of : 2" at bounding box center [231, 167] width 171 height 27
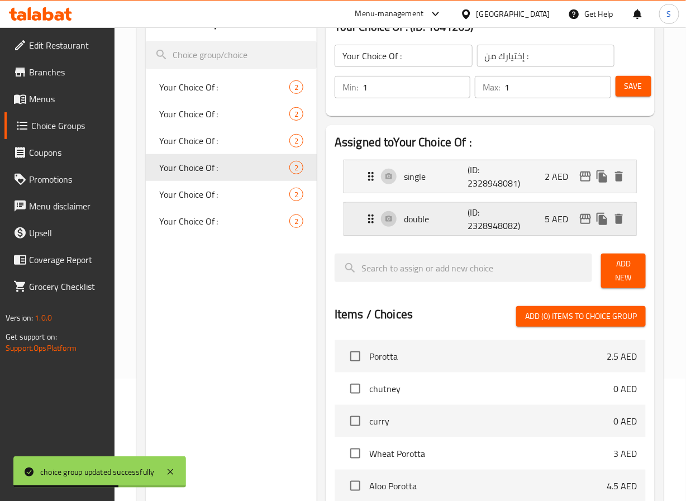
click at [376, 217] on icon "Expand" at bounding box center [370, 218] width 13 height 13
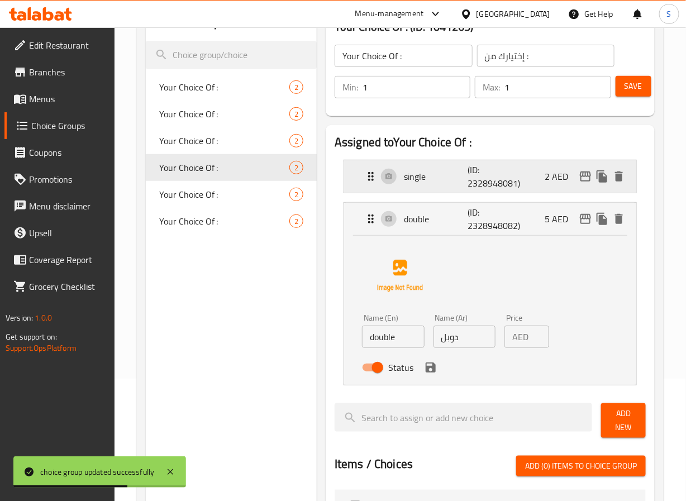
click at [362, 177] on div "single (ID: 2328948081) 2 AED" at bounding box center [490, 176] width 292 height 32
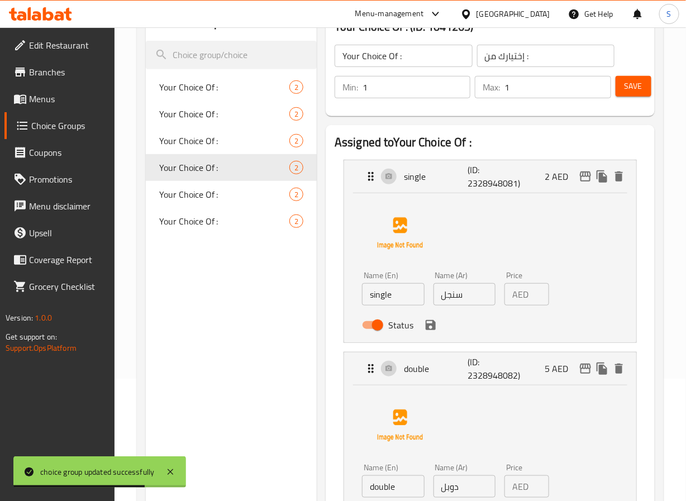
click at [381, 292] on input "single" at bounding box center [393, 294] width 62 height 22
click at [376, 292] on input "single" at bounding box center [393, 294] width 62 height 22
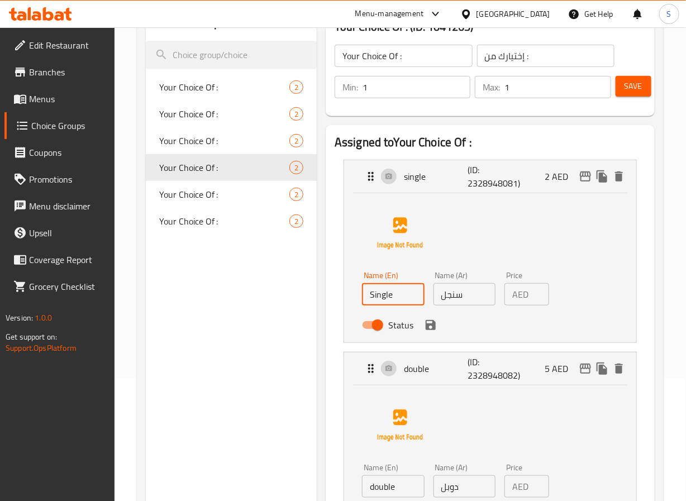
type input "Single"
click at [456, 295] on input "سنجل" at bounding box center [465, 294] width 62 height 22
click at [433, 326] on icon "save" at bounding box center [431, 325] width 10 height 10
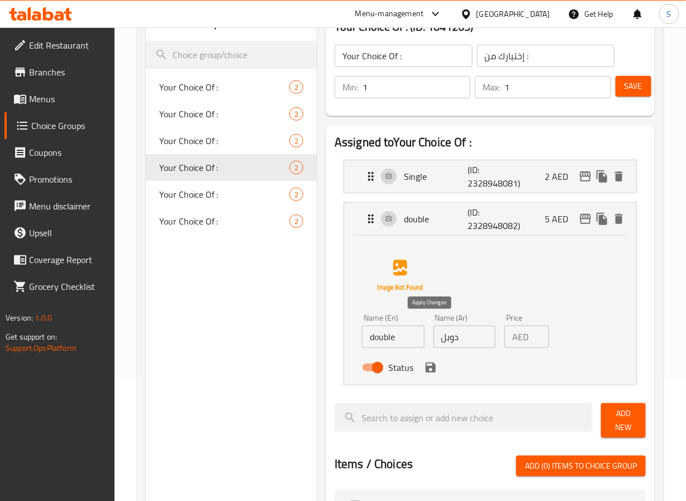
type input "سينجل"
click at [378, 345] on input "double" at bounding box center [393, 337] width 62 height 22
click at [427, 365] on icon "save" at bounding box center [430, 367] width 13 height 13
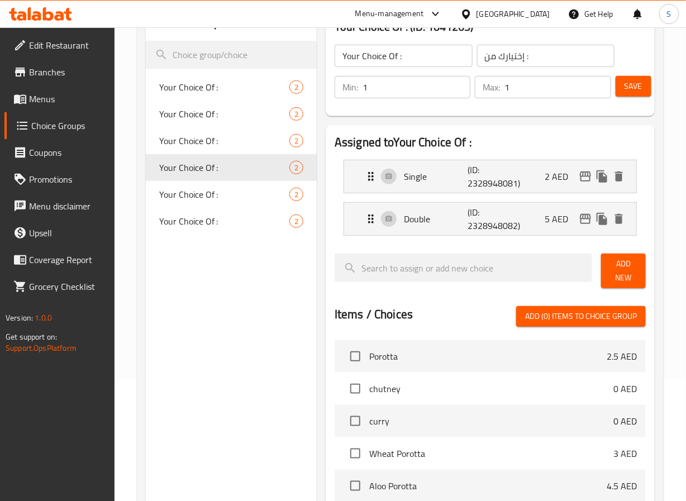
type input "Double"
click at [646, 86] on button "Save" at bounding box center [634, 86] width 36 height 21
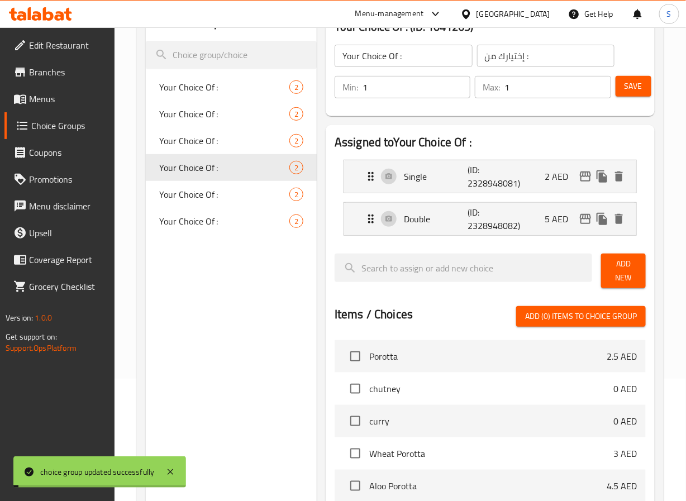
click at [218, 198] on span "Your Choice Of :" at bounding box center [224, 194] width 130 height 13
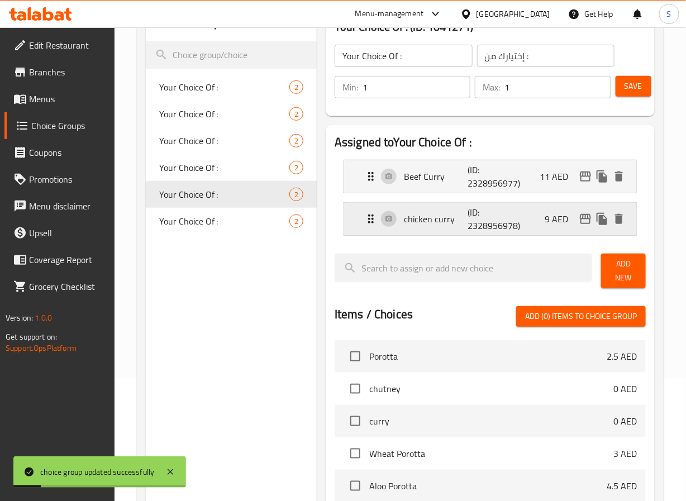
click at [374, 218] on icon "Expand" at bounding box center [370, 218] width 13 height 13
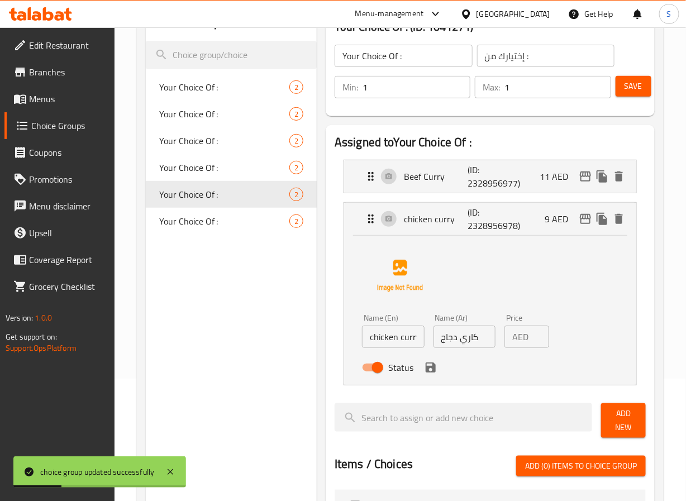
click at [374, 339] on input "chicken curry" at bounding box center [393, 337] width 62 height 22
type input "Chicken Curry"
click at [433, 370] on icon "save" at bounding box center [431, 368] width 10 height 10
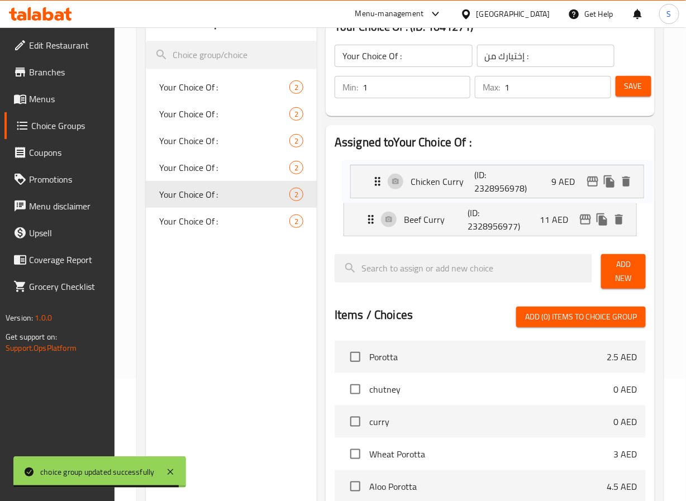
drag, startPoint x: 374, startPoint y: 208, endPoint x: 381, endPoint y: 161, distance: 47.4
click at [381, 161] on nav "Beef Curry (ID: 2328956977) 11 AED Name (En) Beef Curry Name (En) Name (Ar) كار…" at bounding box center [490, 198] width 311 height 94
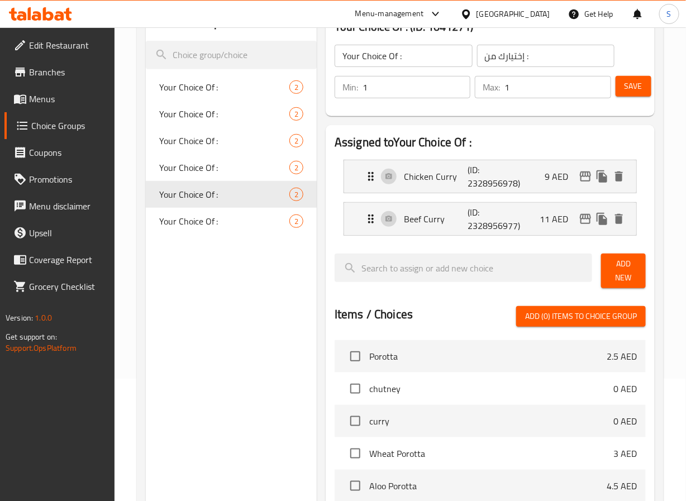
click at [630, 82] on span "Save" at bounding box center [634, 86] width 18 height 14
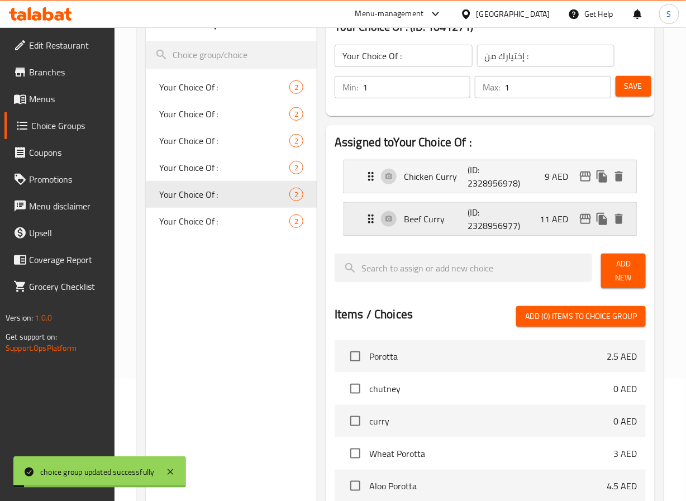
click at [366, 215] on icon "Expand" at bounding box center [370, 218] width 13 height 13
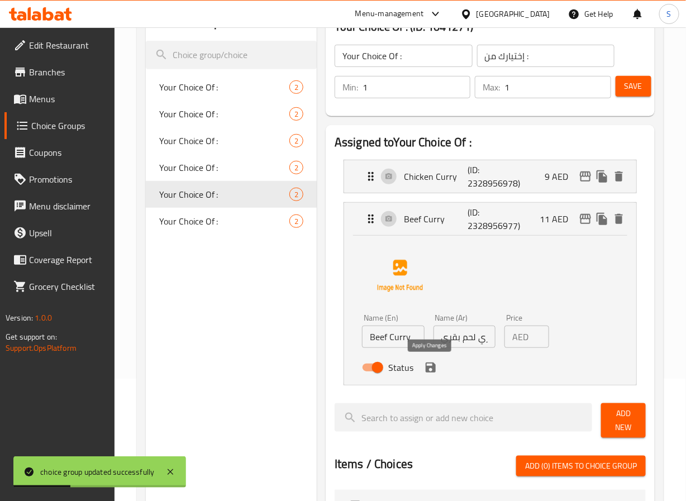
click at [436, 368] on icon "save" at bounding box center [430, 367] width 13 height 13
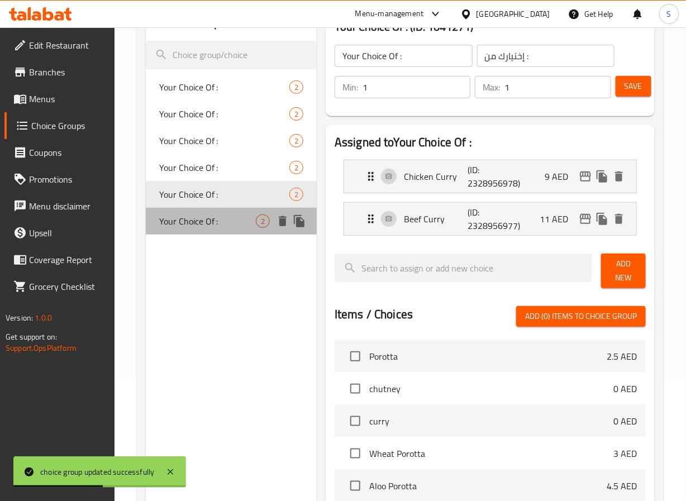
click at [200, 218] on span "Your Choice Of :" at bounding box center [207, 221] width 97 height 13
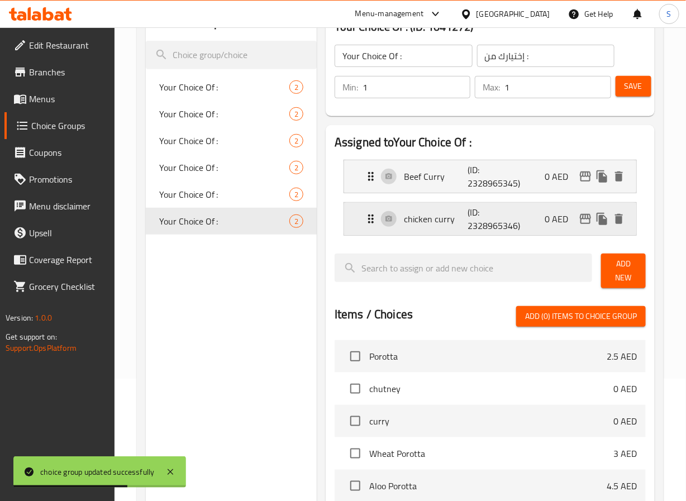
click at [396, 226] on div "chicken curry (ID: 2328965346) 0 AED" at bounding box center [493, 219] width 259 height 32
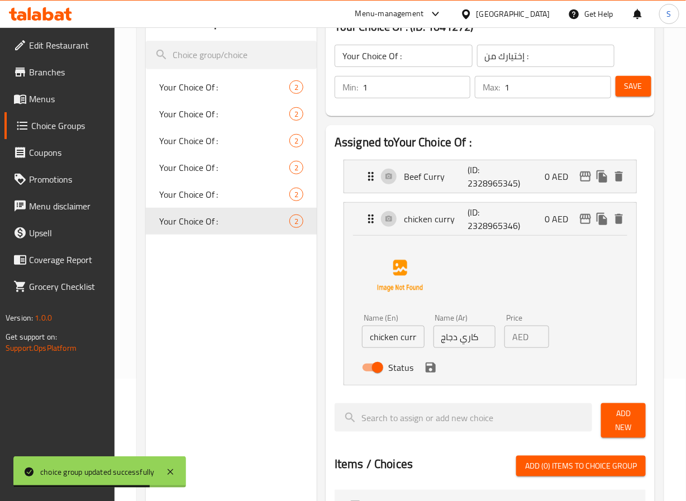
click at [374, 339] on input "chicken curry" at bounding box center [393, 337] width 62 height 22
type input "Chicken Curry"
click at [427, 372] on icon "save" at bounding box center [431, 368] width 10 height 10
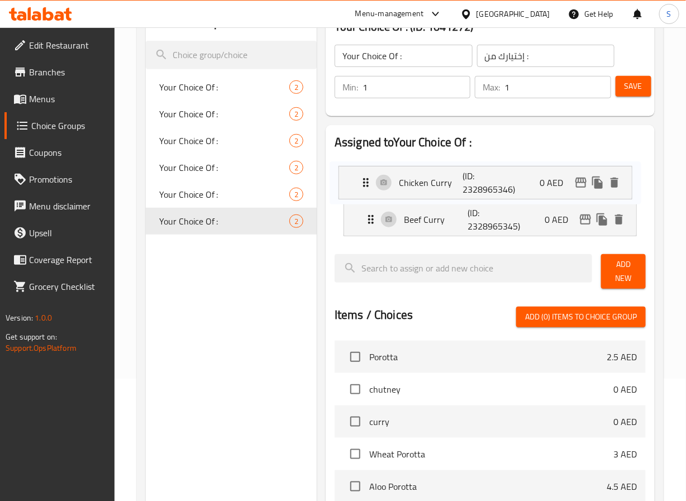
drag, startPoint x: 374, startPoint y: 217, endPoint x: 369, endPoint y: 172, distance: 45.6
click at [369, 172] on nav "Beef Curry (ID: 2328965345) 0 AED Name (En) Beef Curry Name (En) Name (Ar) كاري…" at bounding box center [490, 198] width 311 height 94
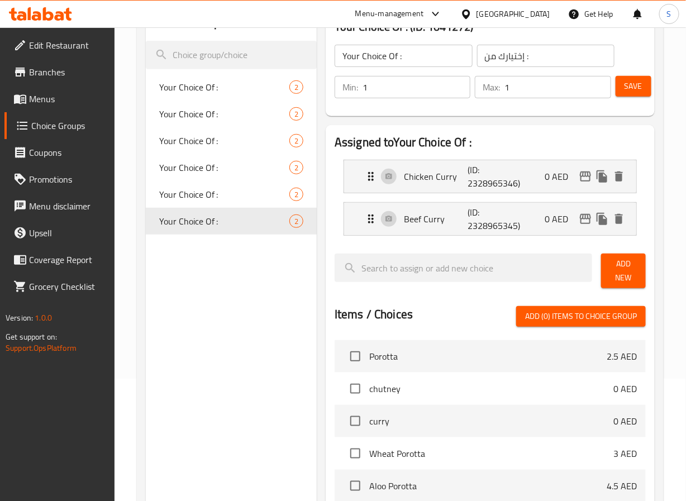
click at [627, 74] on div "Save" at bounding box center [627, 87] width 26 height 27
click at [628, 84] on span "Save" at bounding box center [634, 86] width 18 height 14
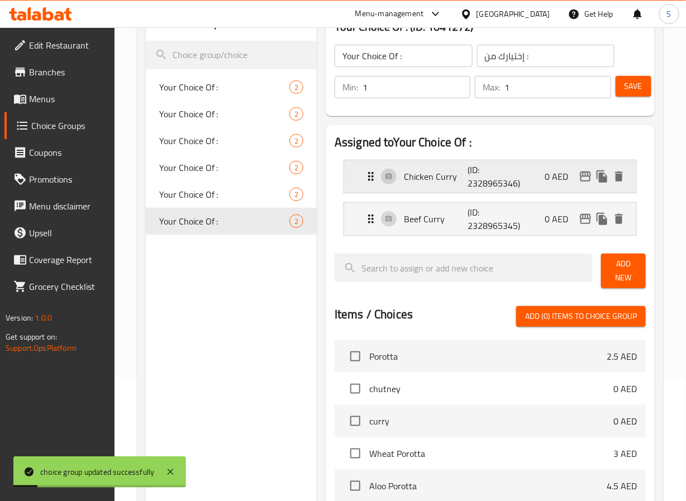
click at [412, 182] on p "Chicken Curry" at bounding box center [436, 176] width 64 height 13
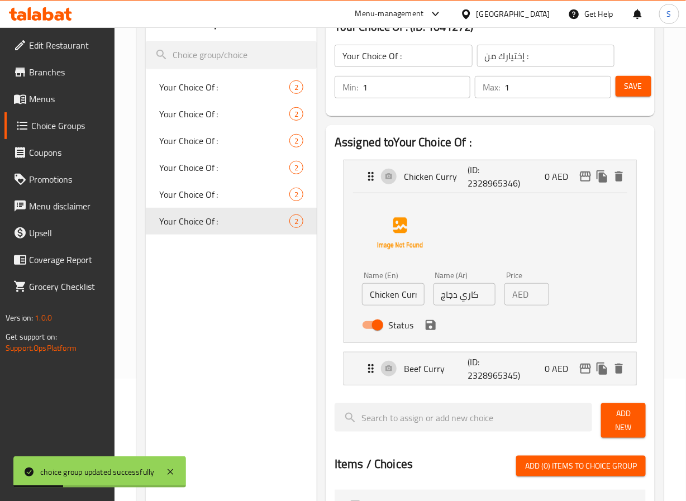
click at [433, 327] on icon "save" at bounding box center [431, 325] width 10 height 10
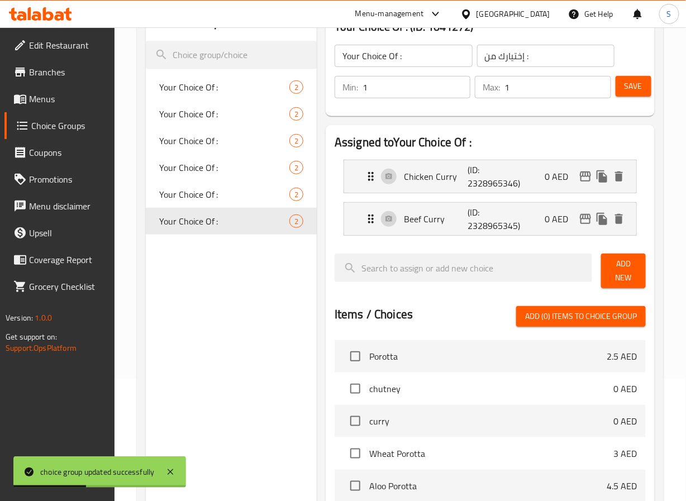
click at [638, 93] on span "Save" at bounding box center [634, 86] width 18 height 14
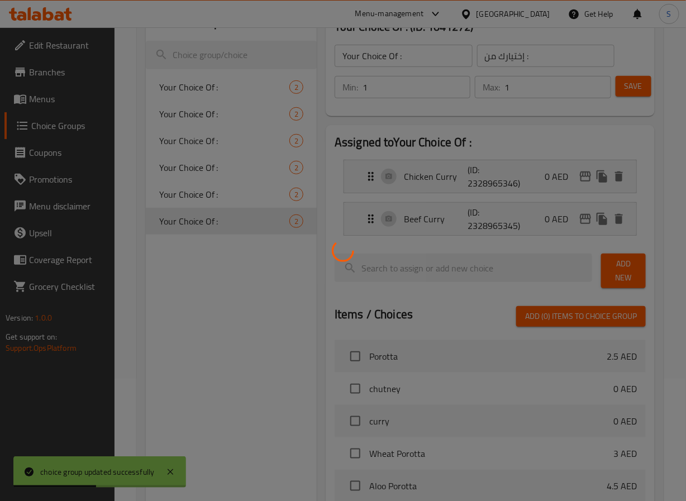
click at [237, 196] on div at bounding box center [343, 250] width 686 height 501
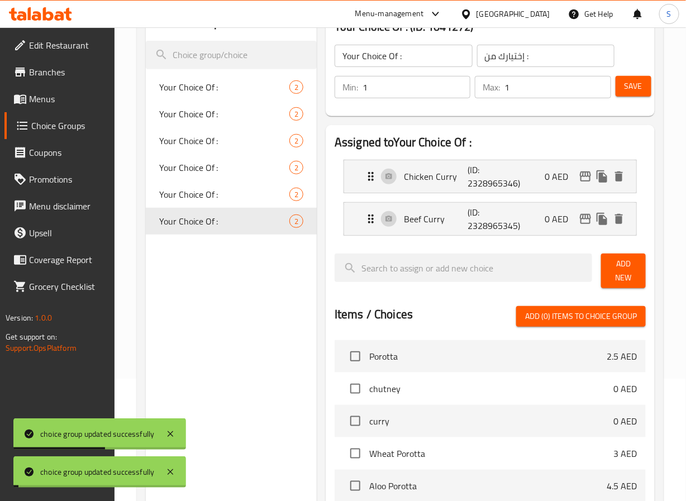
click at [237, 196] on span "Your Choice Of :" at bounding box center [224, 194] width 130 height 13
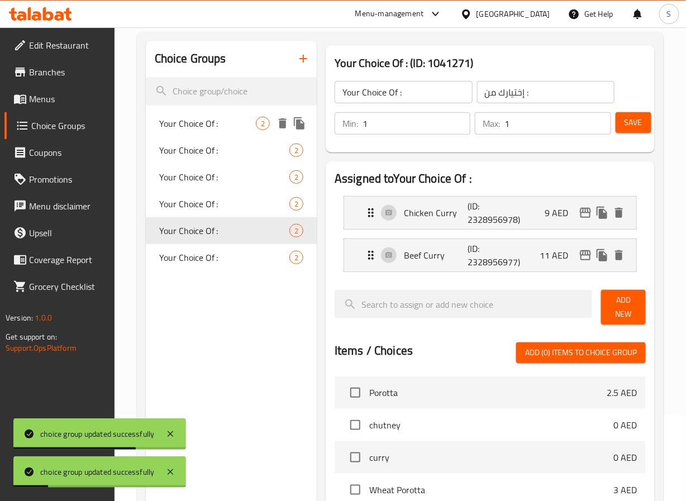
scroll to position [0, 0]
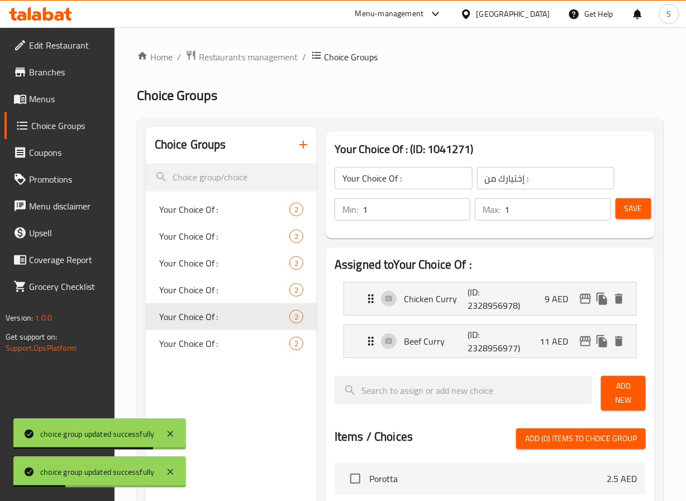
click at [45, 99] on span "Menus" at bounding box center [67, 98] width 77 height 13
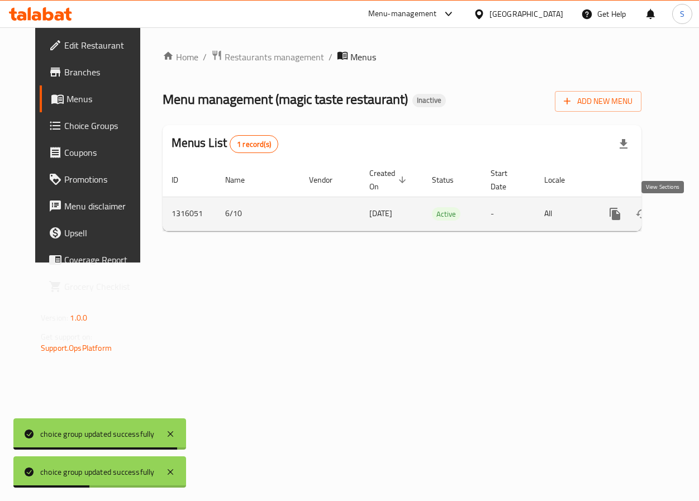
click at [686, 221] on icon "enhanced table" at bounding box center [695, 213] width 13 height 13
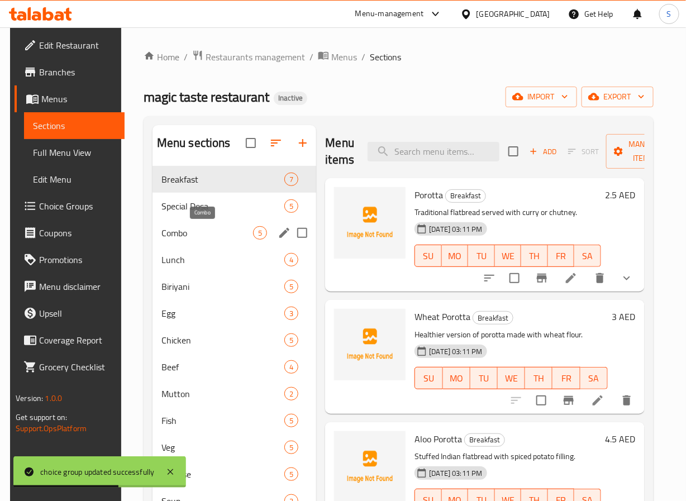
click at [213, 232] on span "Combo" at bounding box center [207, 232] width 92 height 13
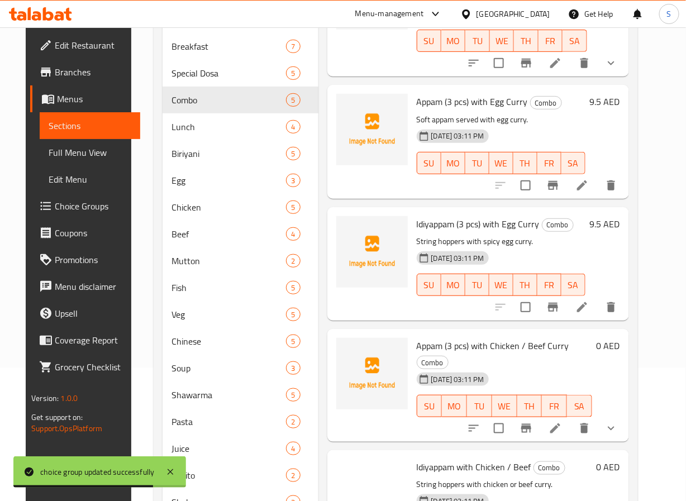
scroll to position [210, 0]
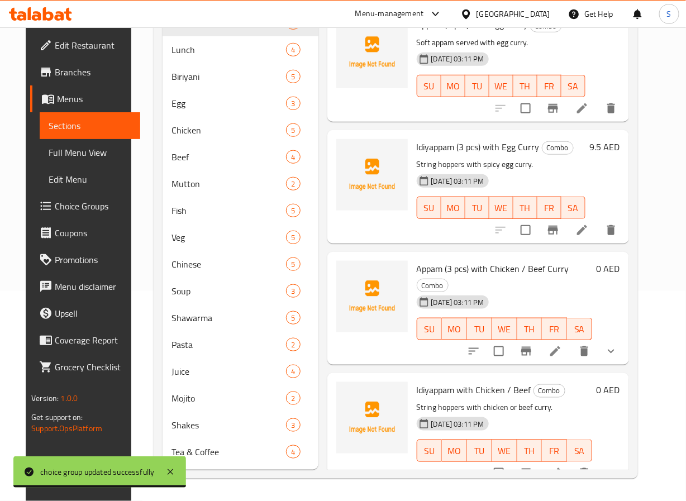
click at [568, 463] on li at bounding box center [555, 473] width 31 height 20
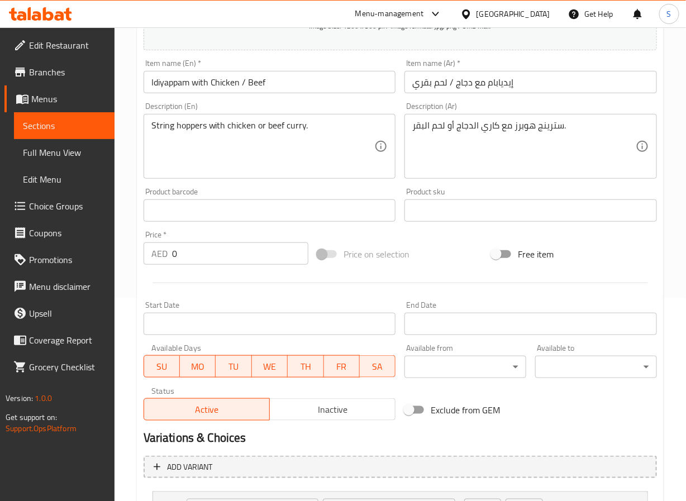
scroll to position [307, 0]
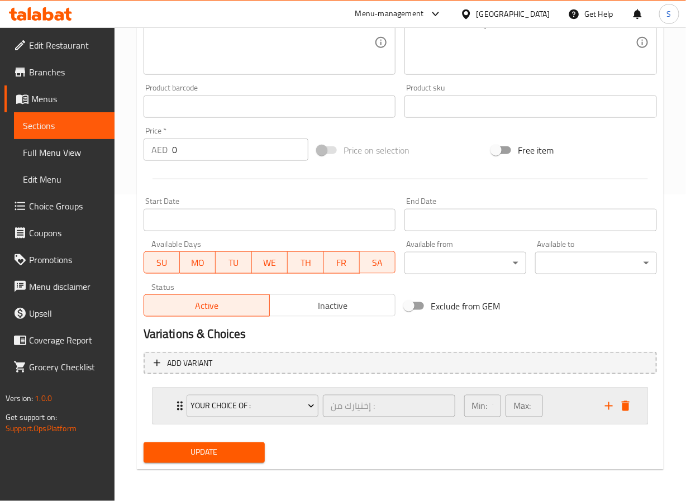
click at [168, 413] on div "Your Choice Of : إختيارك من : ​ Min: 1 ​ Max: 1 ​" at bounding box center [400, 406] width 495 height 36
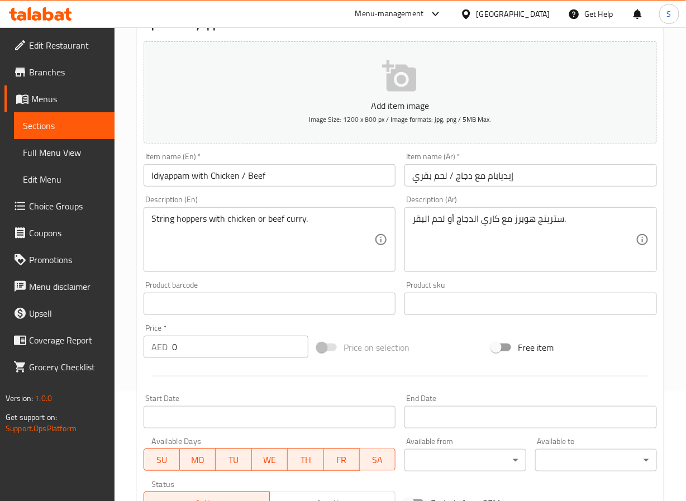
scroll to position [0, 0]
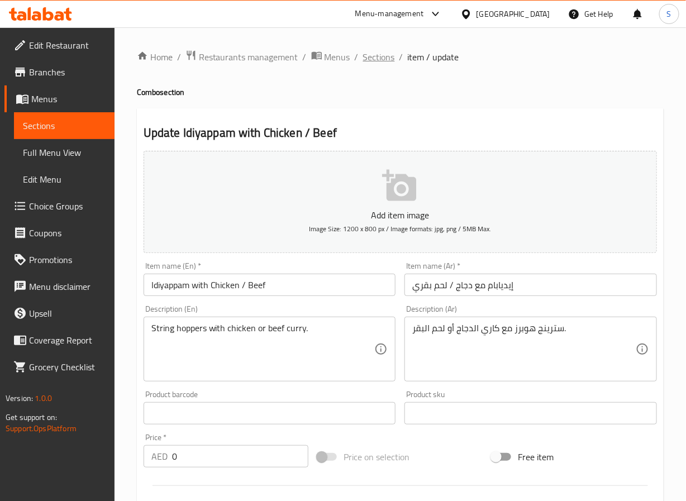
click at [381, 60] on span "Sections" at bounding box center [379, 56] width 32 height 13
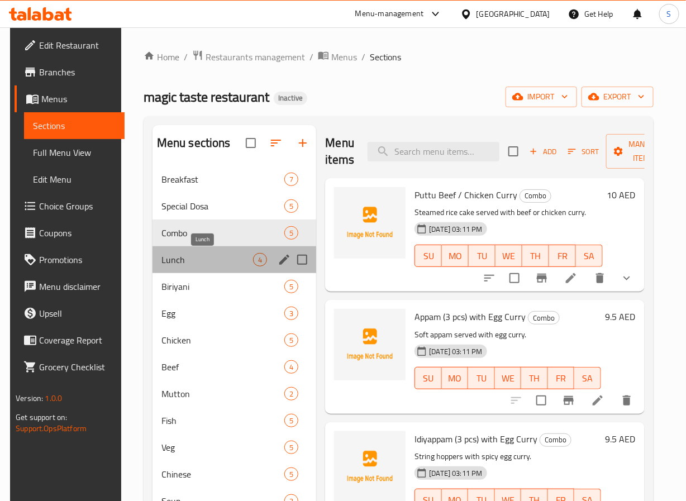
click at [223, 257] on span "Lunch" at bounding box center [207, 259] width 92 height 13
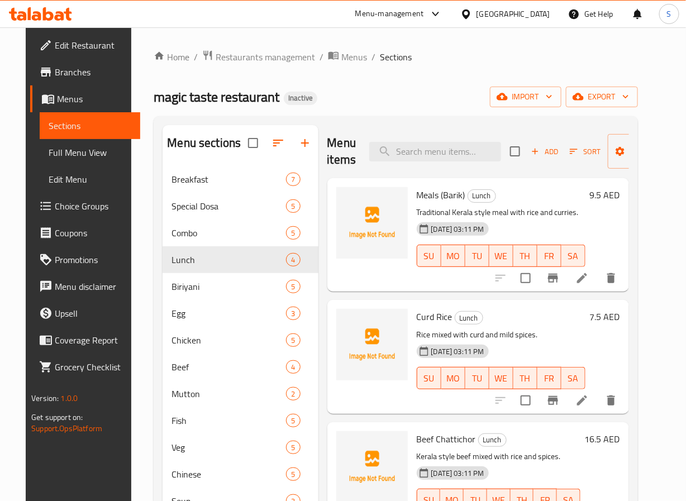
click at [606, 292] on div at bounding box center [555, 278] width 137 height 27
click at [587, 282] on icon at bounding box center [582, 278] width 10 height 10
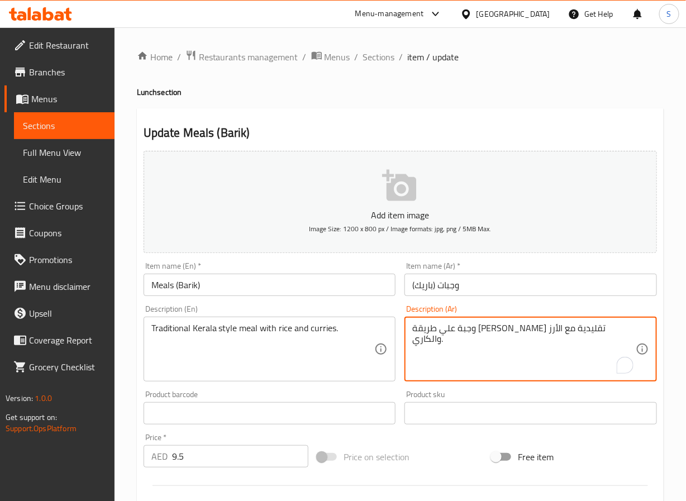
click at [490, 335] on textarea "وجبة علي طريقة كيرالية تقليدية مع الأرز والكاري." at bounding box center [524, 349] width 224 height 53
paste textarea "قليدية"
type textarea "وجبة تقليدية علي طريقة كيرالا مع الأرز والكاري."
click at [487, 287] on input "وجبات (باريك)" at bounding box center [531, 285] width 253 height 22
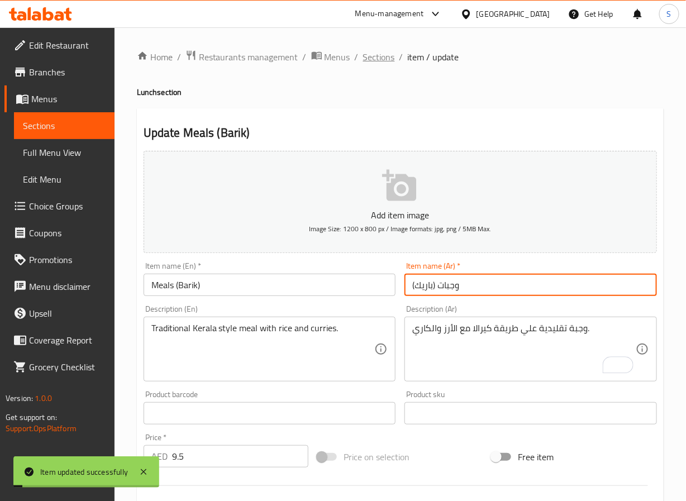
click at [381, 50] on span "Sections" at bounding box center [379, 56] width 32 height 13
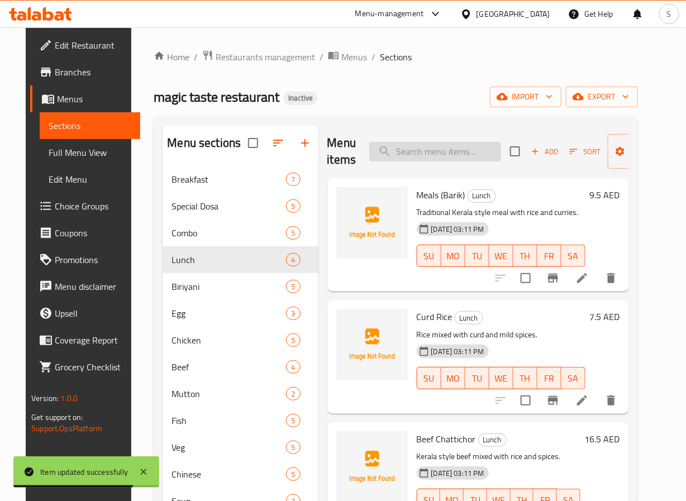
click at [436, 153] on input "search" at bounding box center [435, 152] width 132 height 20
paste input "[PERSON_NAME]"
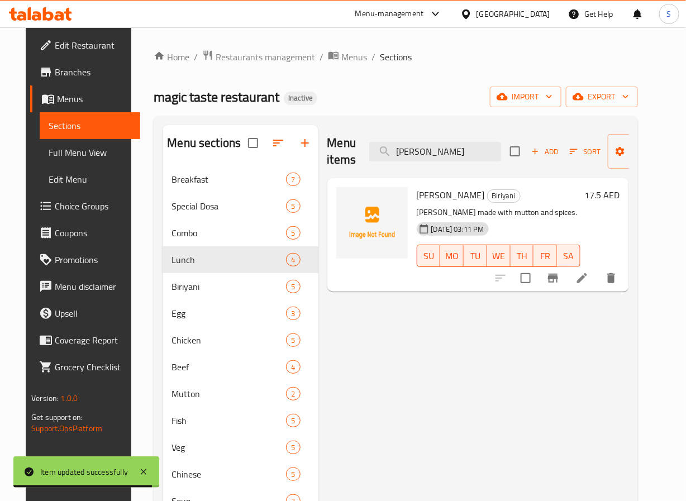
type input "[PERSON_NAME]"
click at [589, 284] on icon at bounding box center [582, 278] width 13 height 13
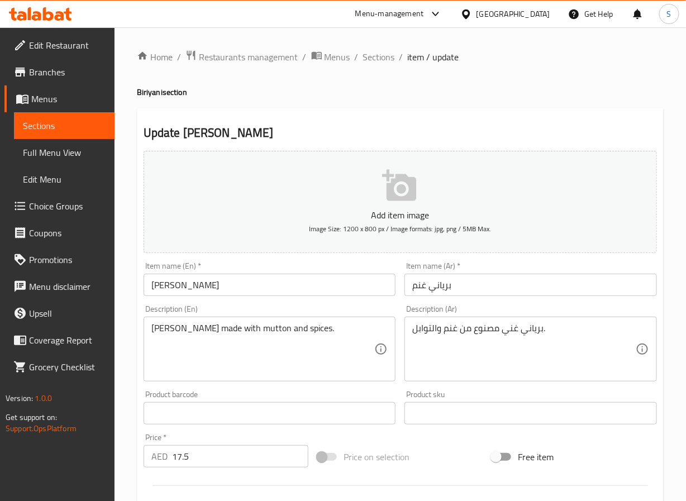
click at [429, 292] on input "برياني غنم" at bounding box center [531, 285] width 253 height 22
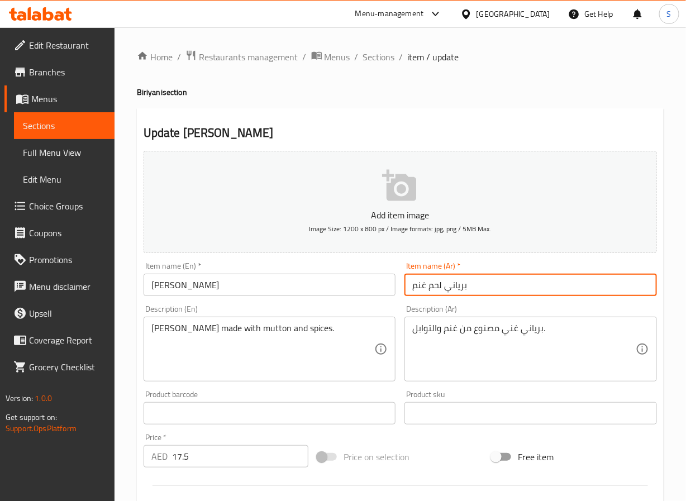
type input "برياني لحم غنم"
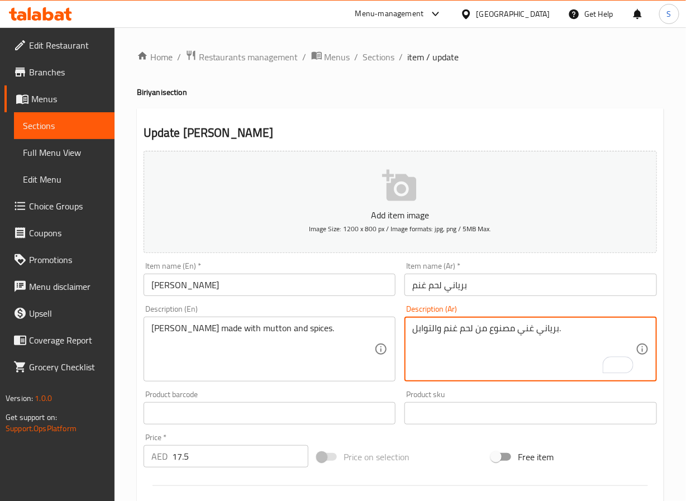
type textarea "برياني غني مصنوع من لحم غنم والتوابل."
click at [473, 294] on input "برياني لحم غنم" at bounding box center [531, 285] width 253 height 22
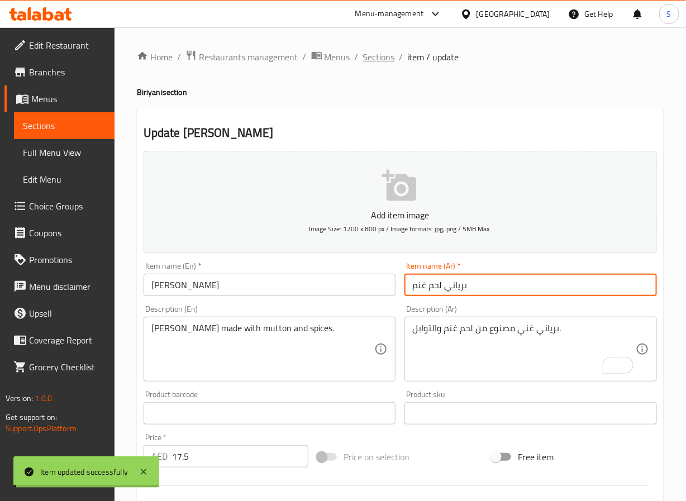
click at [379, 58] on span "Sections" at bounding box center [379, 56] width 32 height 13
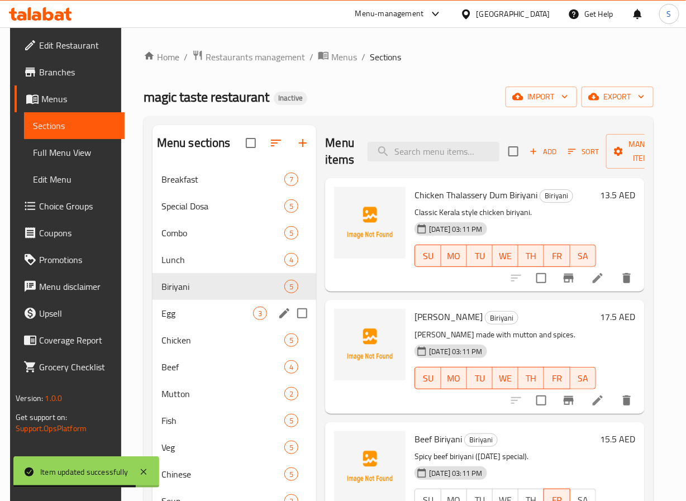
click at [200, 322] on div "Egg 3" at bounding box center [235, 313] width 164 height 27
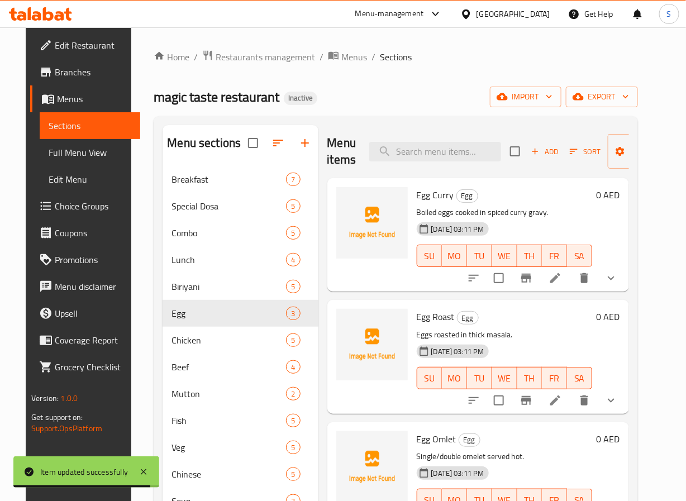
click at [562, 285] on icon at bounding box center [555, 278] width 13 height 13
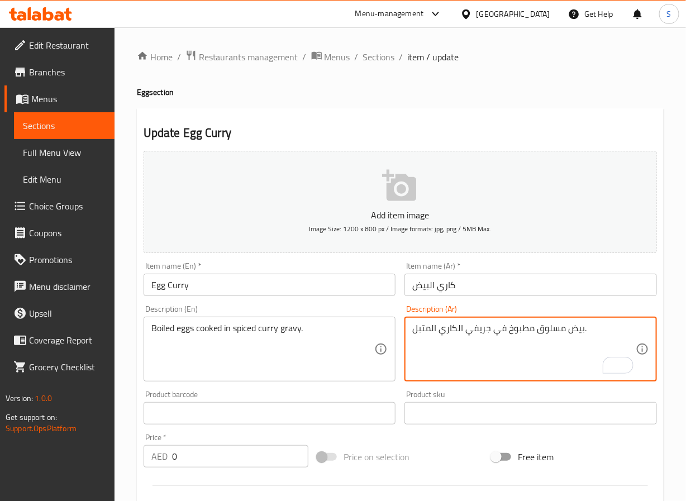
type textarea "بيض مسلوق مطبوخ في جريفي الكاري المتبل."
click at [470, 282] on input "كاري البيض" at bounding box center [531, 285] width 253 height 22
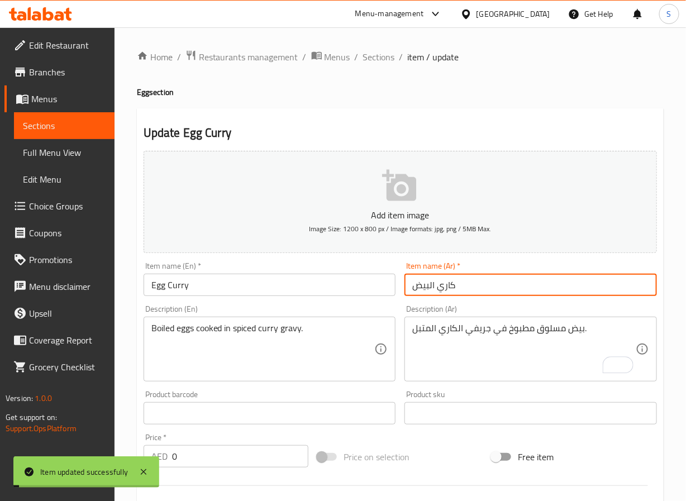
scroll to position [307, 0]
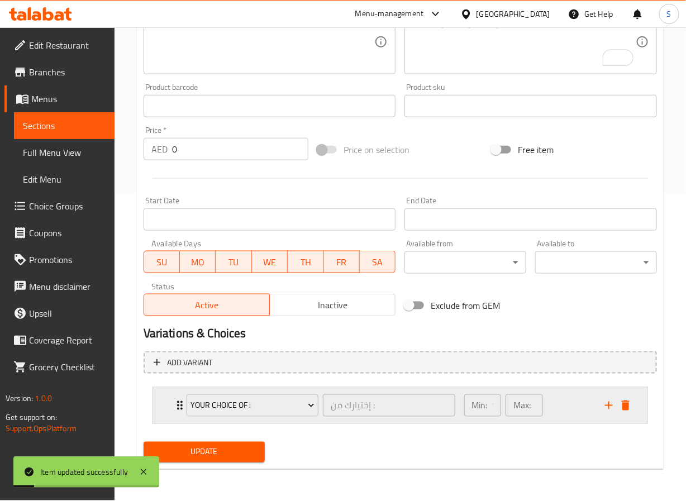
click at [165, 414] on div "Your Choice Of : إختيارك من : ​ Min: 1 ​ Max: 1 ​" at bounding box center [400, 406] width 495 height 36
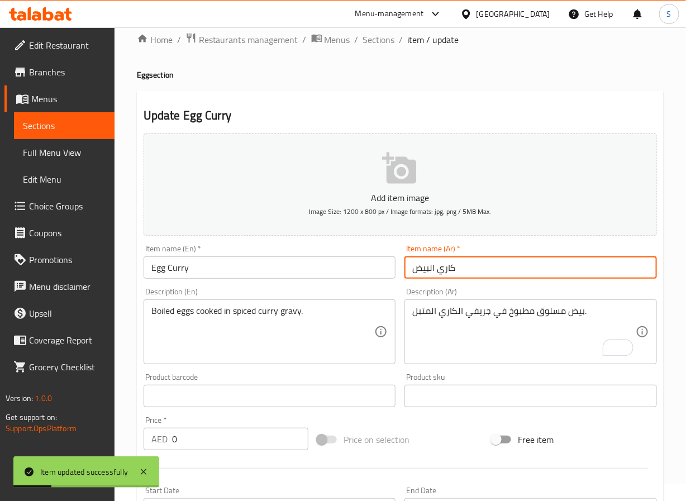
scroll to position [0, 0]
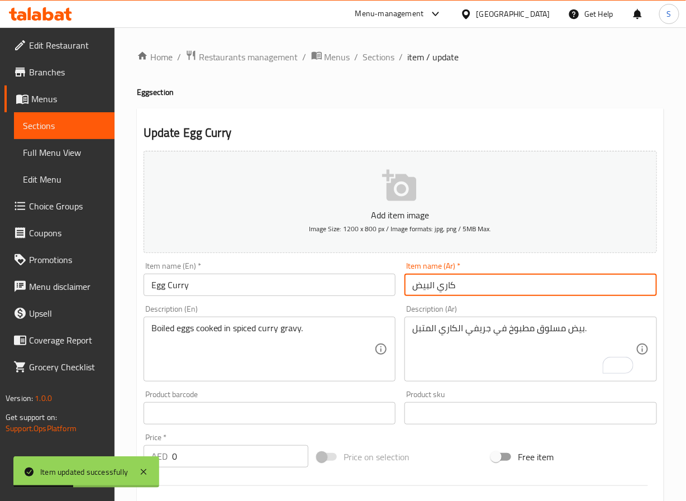
click at [66, 203] on span "Choice Groups" at bounding box center [67, 205] width 77 height 13
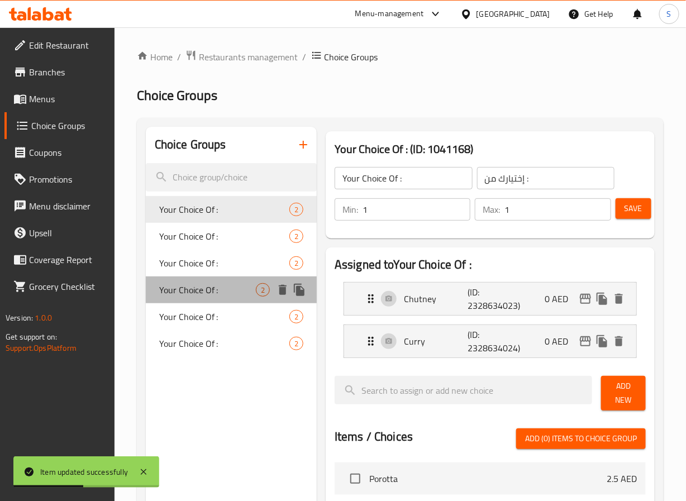
click at [220, 291] on span "Your Choice Of :" at bounding box center [207, 289] width 97 height 13
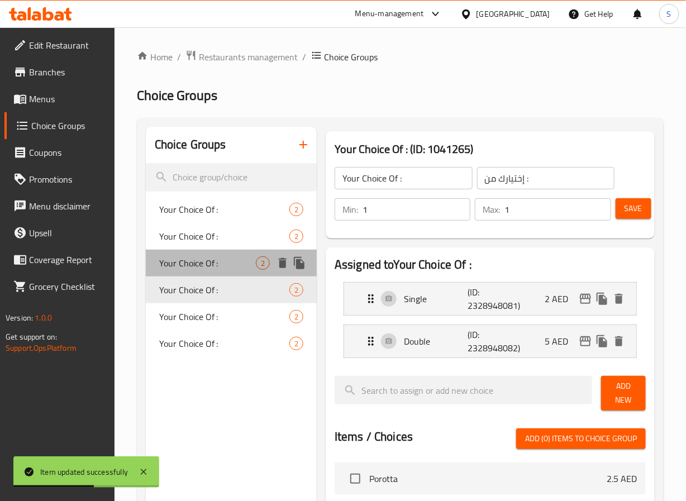
click at [208, 257] on span "Your Choice Of :" at bounding box center [207, 262] width 97 height 13
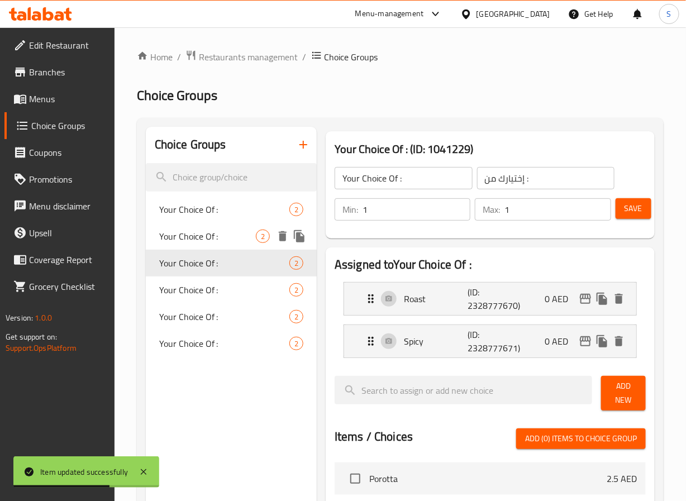
click at [229, 238] on span "Your Choice Of :" at bounding box center [207, 236] width 97 height 13
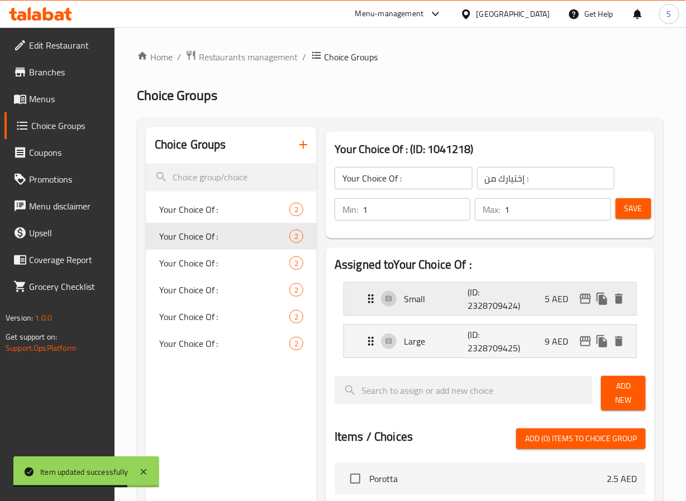
click at [361, 296] on div "Small (ID: 2328709424) 5 AED" at bounding box center [490, 299] width 292 height 32
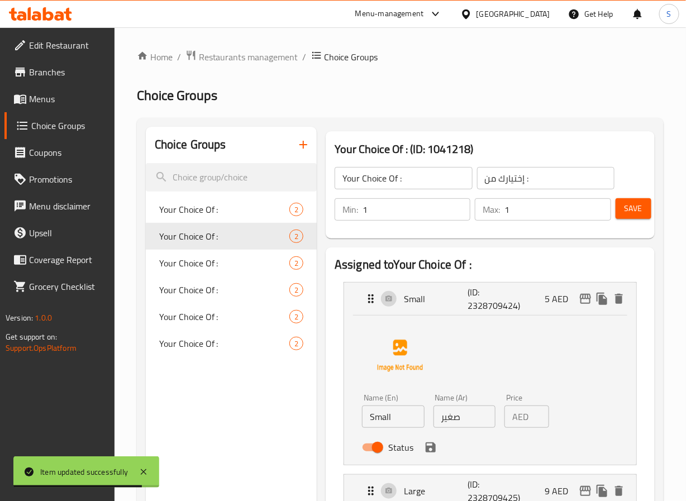
click at [394, 419] on input "Small" at bounding box center [393, 417] width 62 height 22
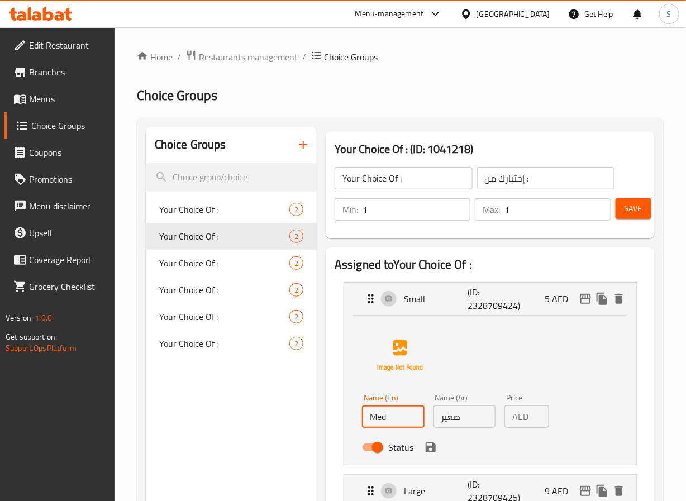
type input "Medium"
click at [435, 453] on icon "save" at bounding box center [430, 447] width 13 height 13
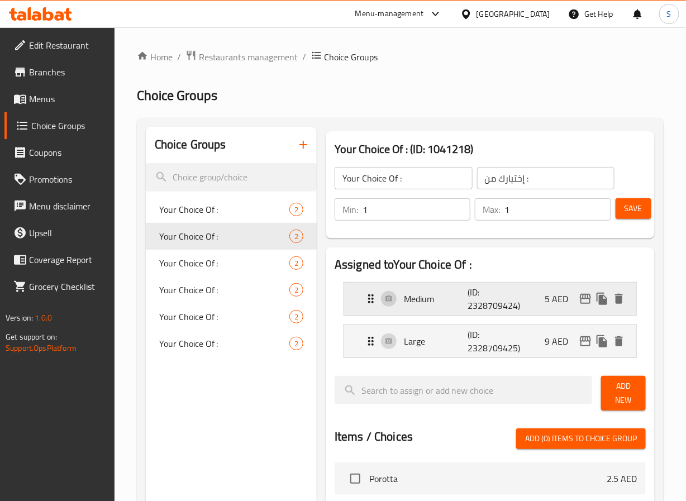
click at [454, 308] on div "Medium (ID: 2328709424) 5 AED" at bounding box center [493, 299] width 259 height 32
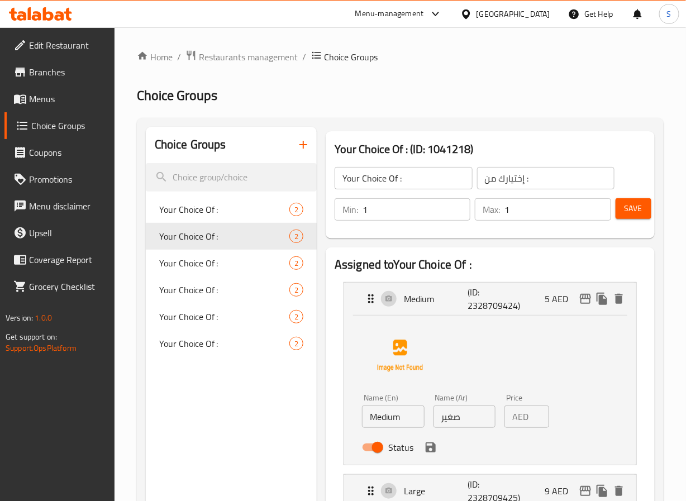
click at [454, 420] on input "صغير" at bounding box center [465, 417] width 62 height 22
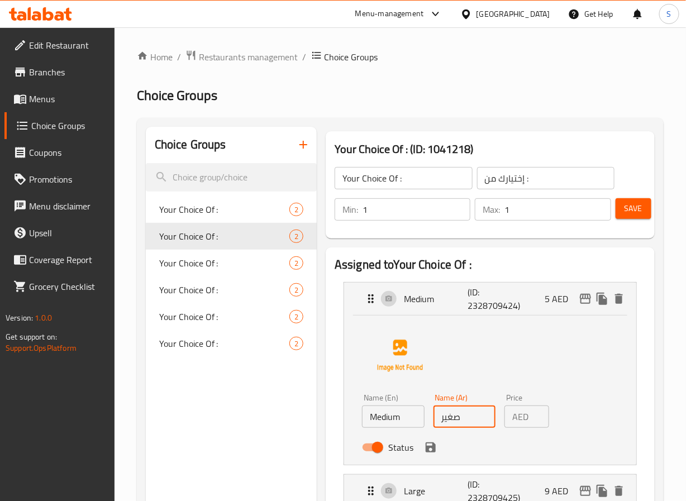
click at [454, 420] on input "صغير" at bounding box center [465, 417] width 62 height 22
click at [427, 451] on icon "save" at bounding box center [431, 448] width 10 height 10
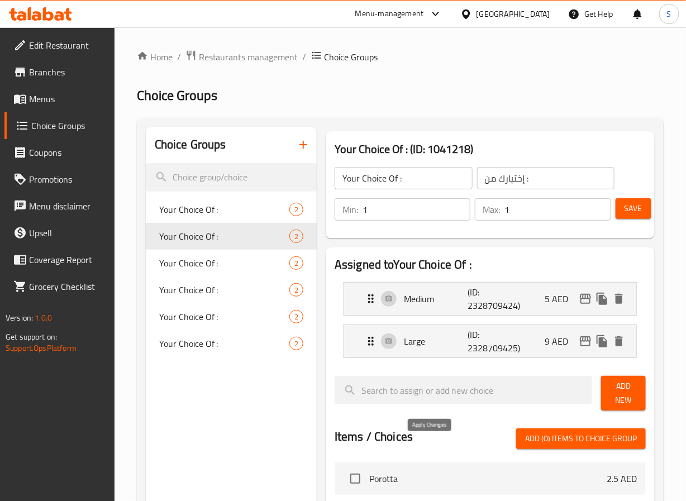
type input "وسط"
click at [642, 210] on span "Save" at bounding box center [634, 209] width 18 height 14
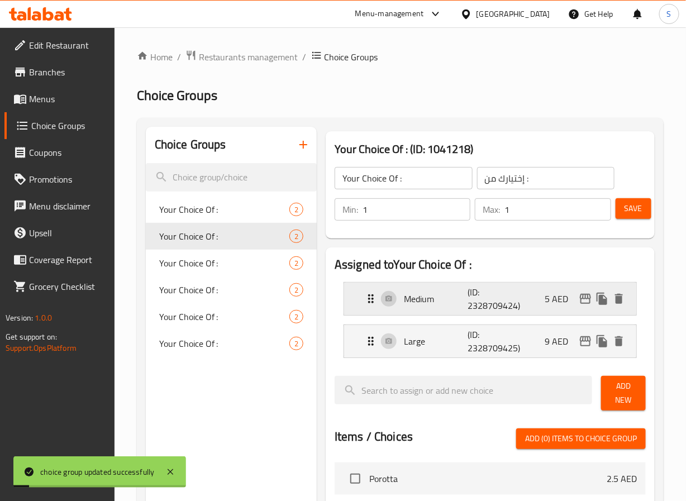
click at [374, 306] on div "Medium (ID: 2328709424) 5 AED" at bounding box center [493, 299] width 259 height 32
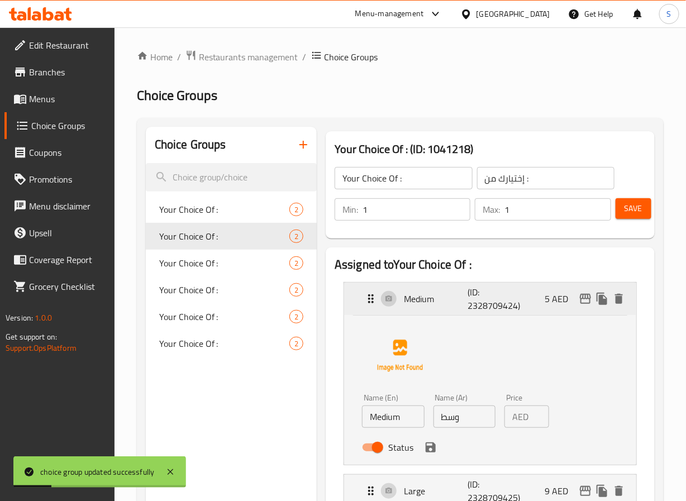
click at [374, 306] on div "Medium (ID: 2328709424) 5 AED" at bounding box center [493, 299] width 259 height 32
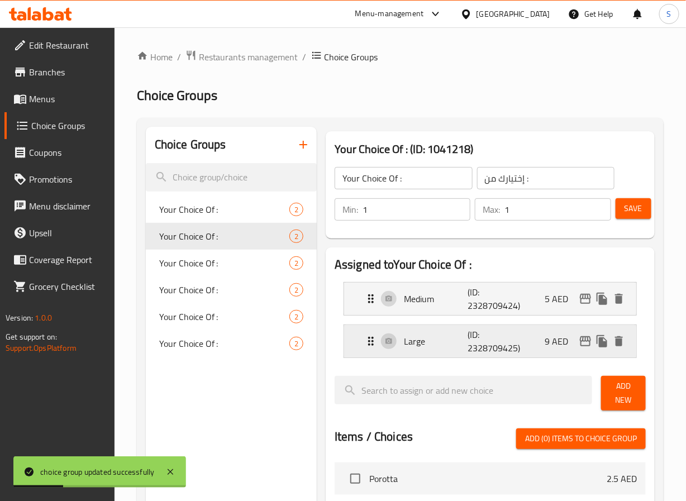
click at [371, 345] on icon "Expand" at bounding box center [370, 341] width 13 height 13
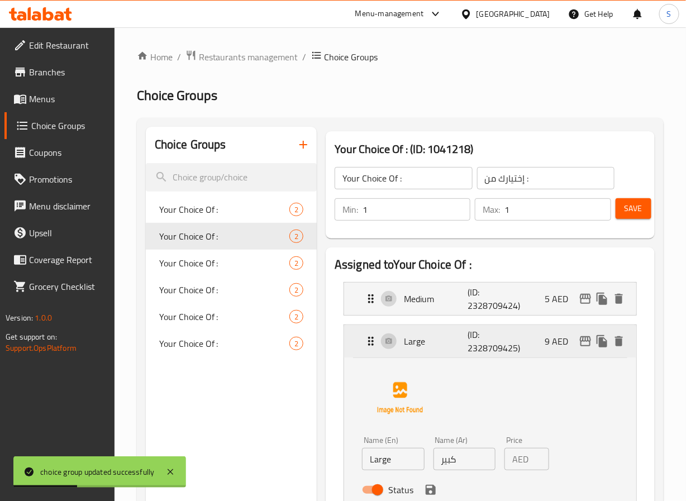
click at [371, 345] on icon "Expand" at bounding box center [370, 341] width 13 height 13
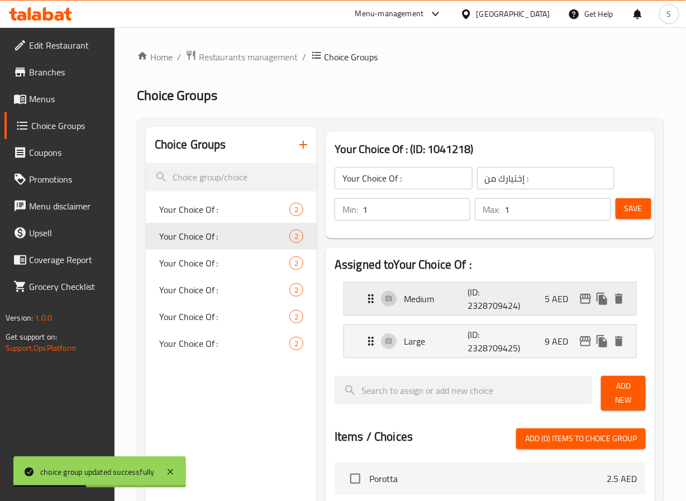
click at [373, 312] on div "Medium (ID: 2328709424) 5 AED" at bounding box center [493, 299] width 259 height 32
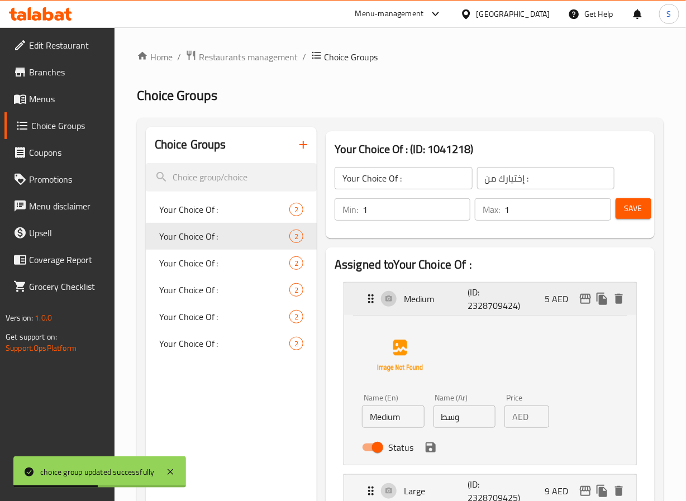
click at [373, 310] on div "Medium (ID: 2328709424) 5 AED" at bounding box center [493, 299] width 259 height 32
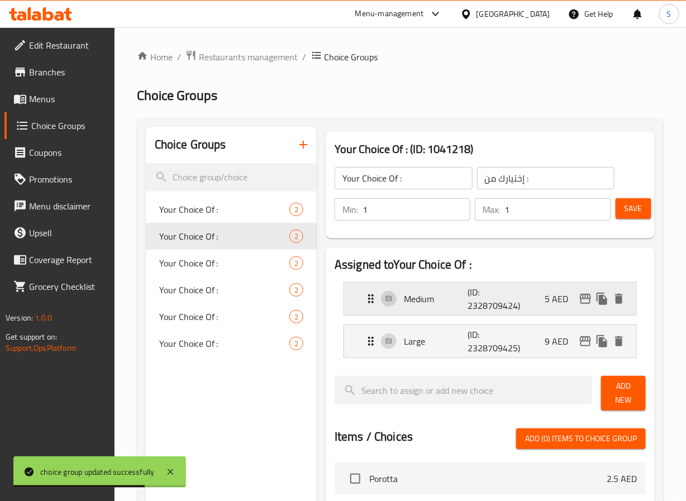
click at [367, 294] on icon "Expand" at bounding box center [370, 298] width 13 height 13
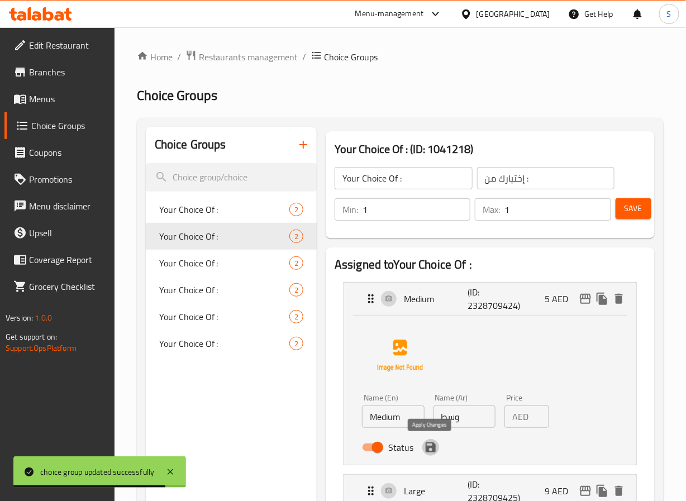
click at [430, 448] on icon "save" at bounding box center [431, 448] width 10 height 10
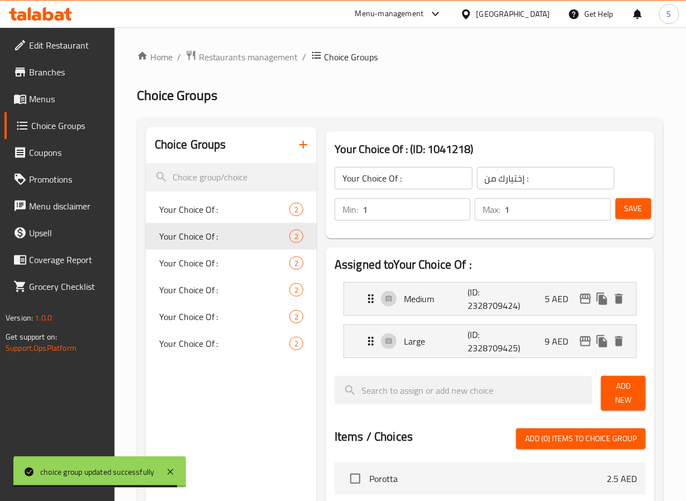
click at [627, 203] on span "Save" at bounding box center [634, 209] width 18 height 14
click at [59, 104] on span "Menus" at bounding box center [67, 98] width 77 height 13
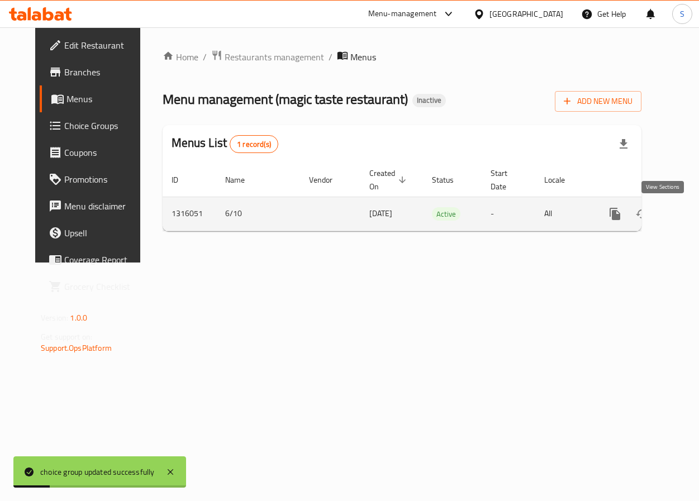
click at [686, 213] on icon "enhanced table" at bounding box center [696, 214] width 10 height 10
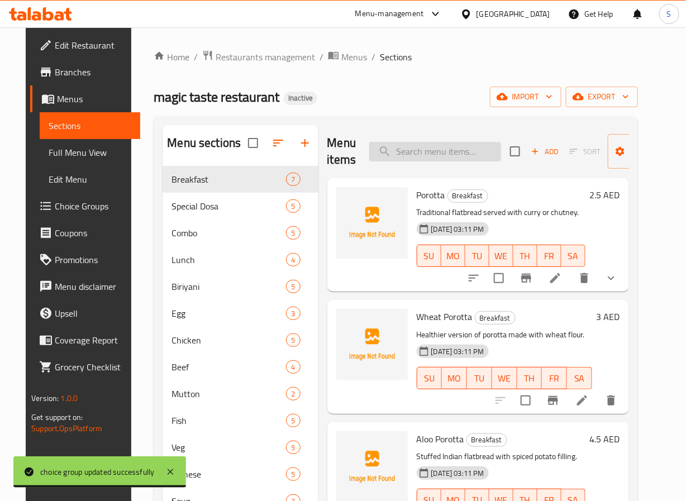
click at [436, 151] on input "search" at bounding box center [435, 152] width 132 height 20
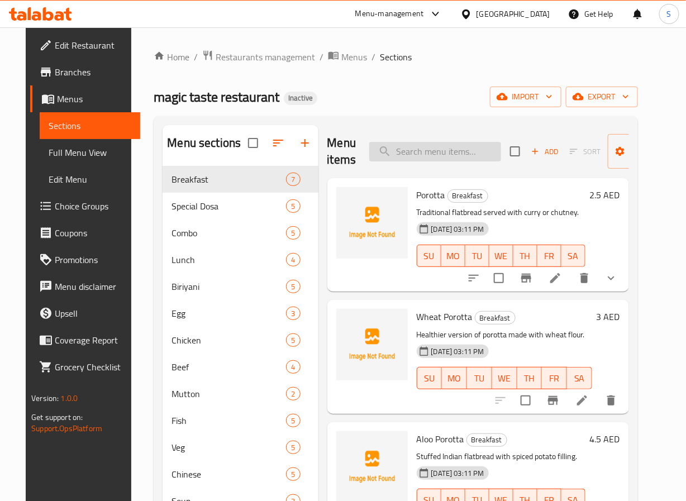
paste input "Egg Roast"
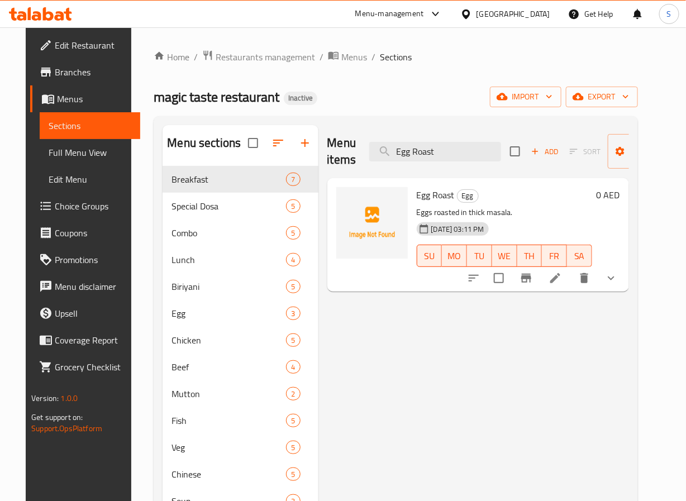
type input "Egg Roast"
click at [562, 278] on icon at bounding box center [555, 278] width 13 height 13
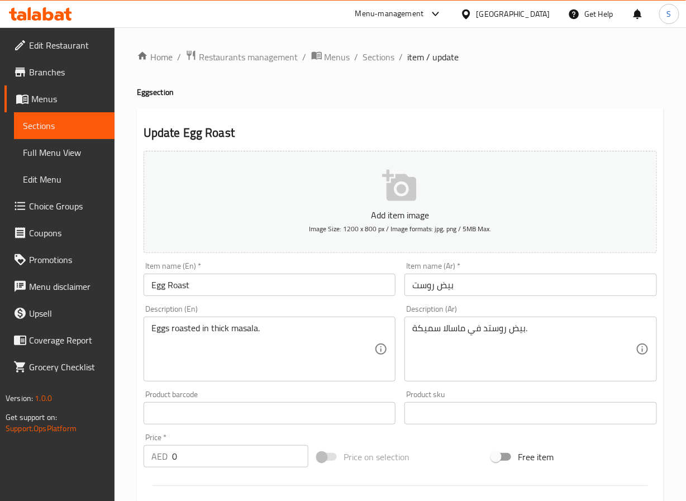
click at [425, 291] on input "بيض روست" at bounding box center [531, 285] width 253 height 22
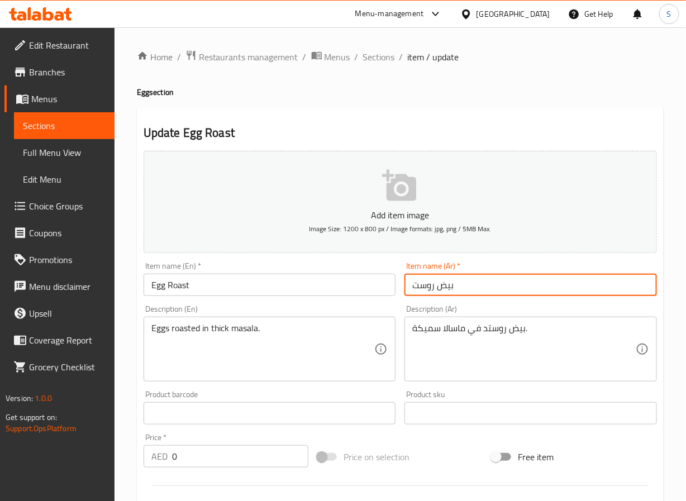
click at [425, 291] on input "بيض روست" at bounding box center [531, 285] width 253 height 22
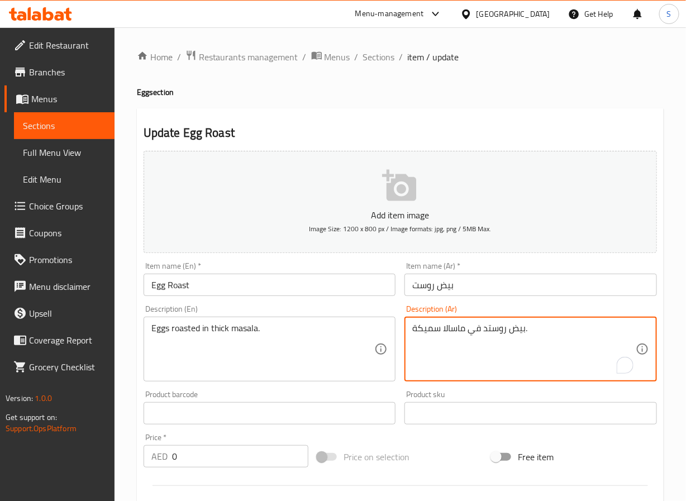
click at [491, 334] on textarea "بيض روستد في ماسالا سميكة." at bounding box center [524, 349] width 224 height 53
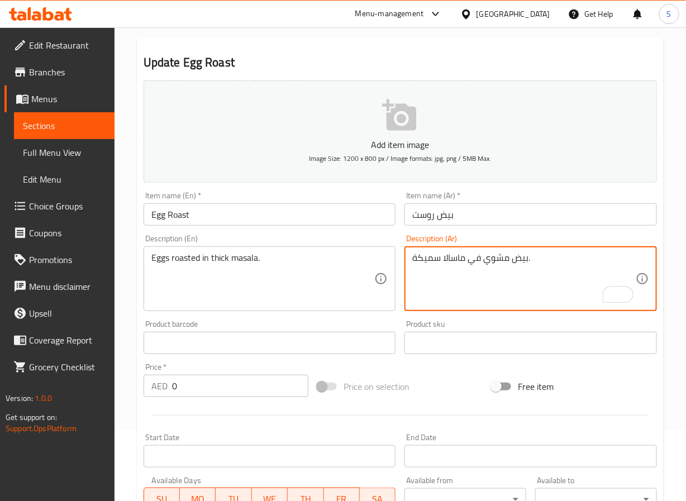
scroll to position [307, 0]
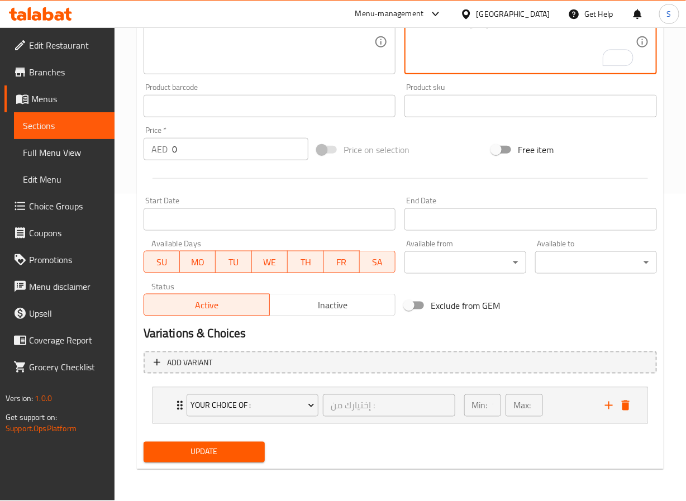
type textarea "بيض مشوي في ماسالا سميكة."
click at [230, 456] on span "Update" at bounding box center [205, 452] width 104 height 14
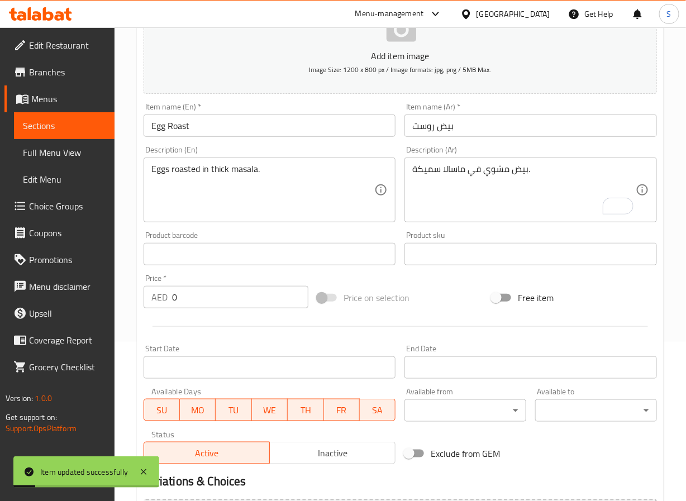
scroll to position [0, 0]
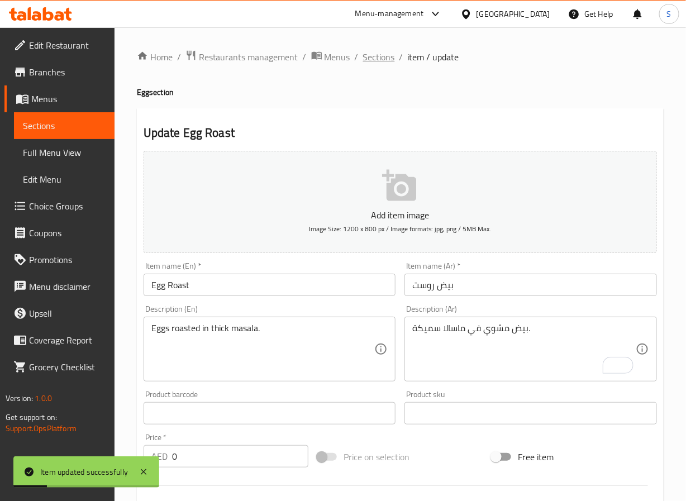
click at [382, 54] on span "Sections" at bounding box center [379, 56] width 32 height 13
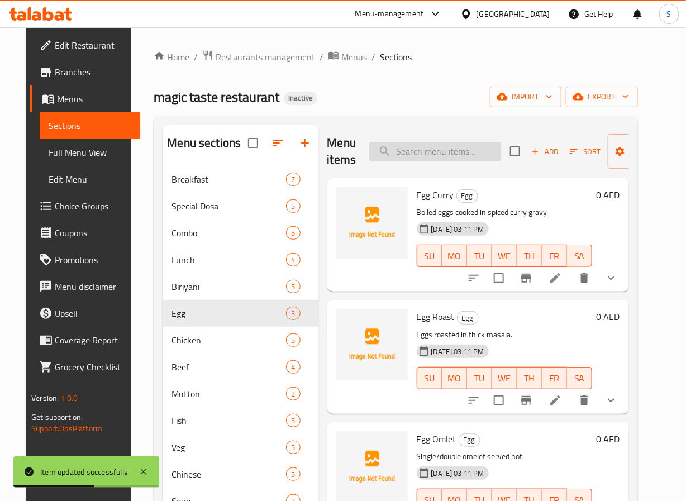
click at [407, 151] on input "search" at bounding box center [435, 152] width 132 height 20
paste input "Egg Omlet"
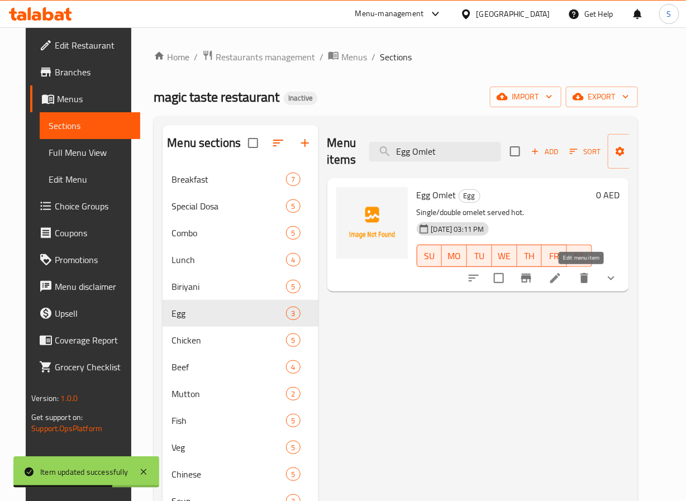
type input "Egg Omlet"
click at [562, 278] on icon at bounding box center [555, 278] width 13 height 13
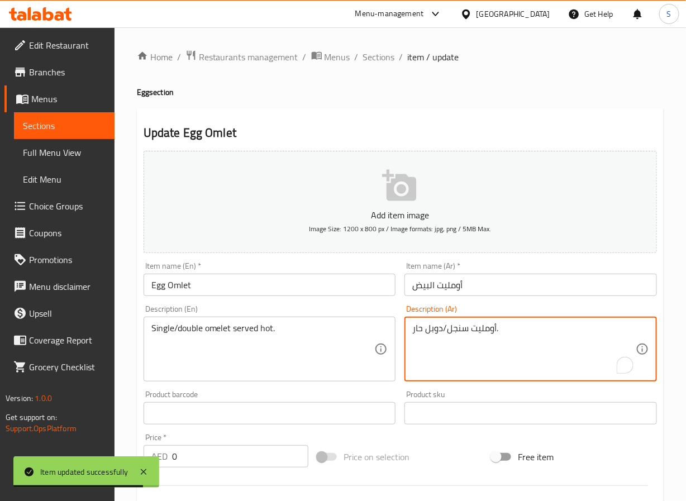
click at [463, 332] on textarea "أومليت سنجل/دوبل حار." at bounding box center [524, 349] width 224 height 53
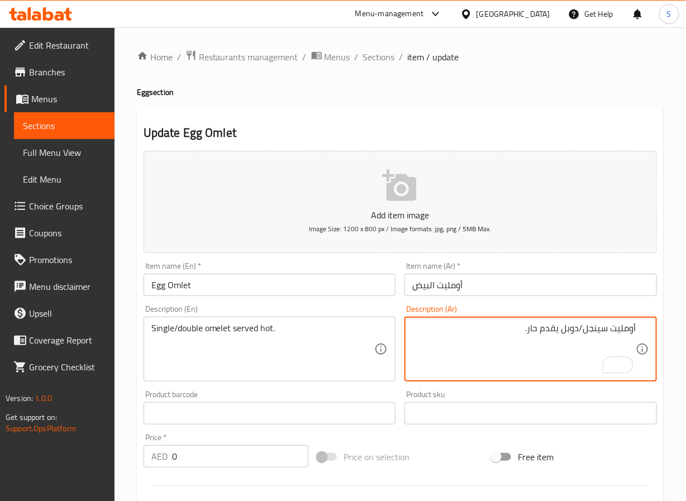
type textarea "أومليت سينجل/دوبل يقدم حار."
click at [426, 286] on input "أومليت البيض" at bounding box center [531, 285] width 253 height 22
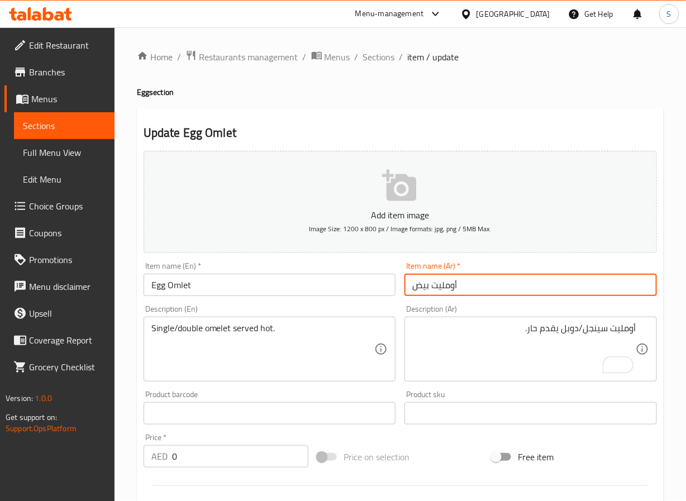
type input "أومليت بيض"
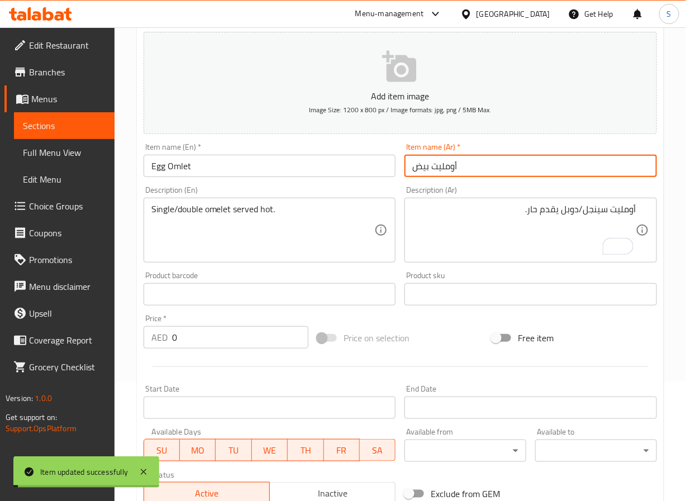
scroll to position [307, 0]
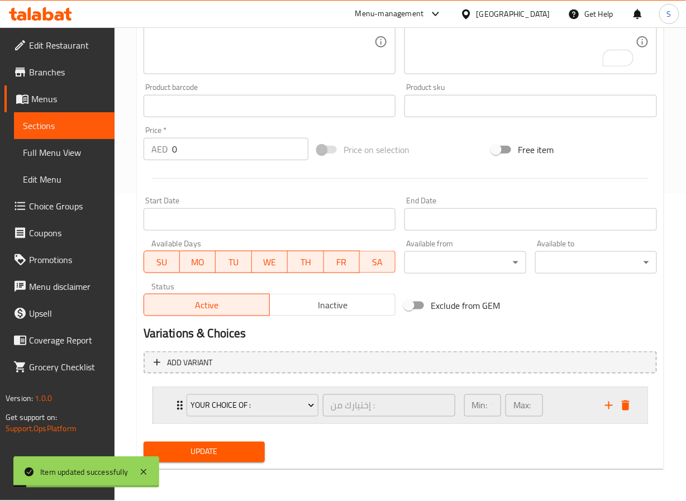
click at [177, 401] on icon "Expand" at bounding box center [179, 405] width 13 height 13
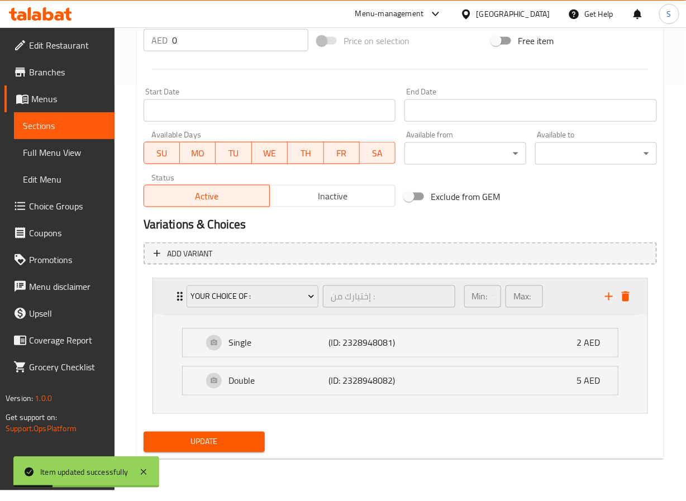
scroll to position [0, 0]
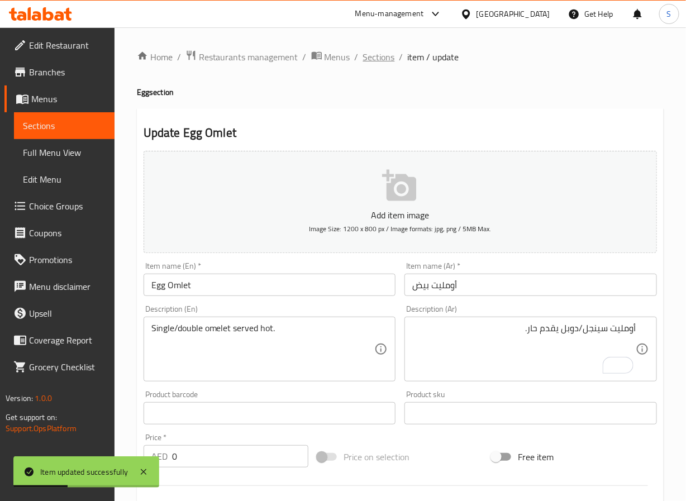
click at [364, 50] on span "Sections" at bounding box center [379, 56] width 32 height 13
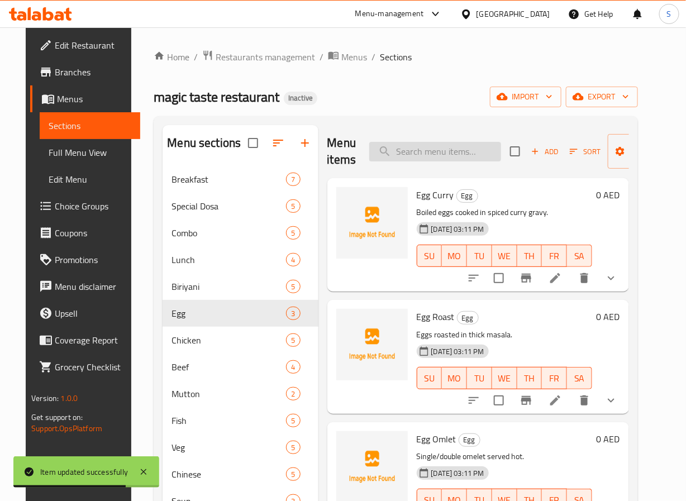
click at [410, 149] on input "search" at bounding box center [435, 152] width 132 height 20
paste input "Chicken 65"
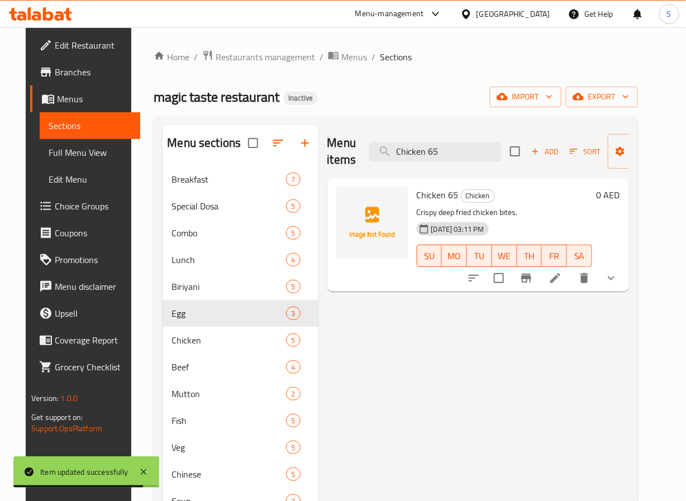
type input "Chicken 65"
click at [571, 280] on li at bounding box center [555, 278] width 31 height 20
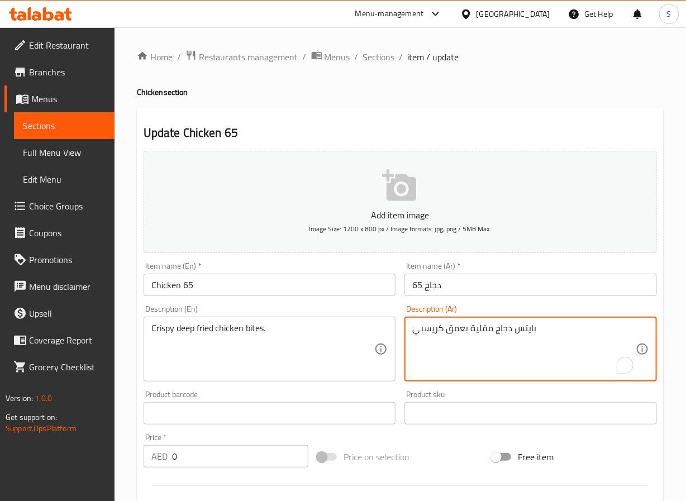
click at [430, 334] on textarea "بايتس دجاج مقلية بعمق كريسبي" at bounding box center [524, 349] width 224 height 53
paste textarea "ريسبي"
click at [480, 332] on textarea "بايتس دجاج كريسبي مقلية بعمق" at bounding box center [524, 349] width 224 height 53
click at [430, 327] on textarea "بايتس دجاج كرسبي مقلية بعمق" at bounding box center [524, 349] width 224 height 53
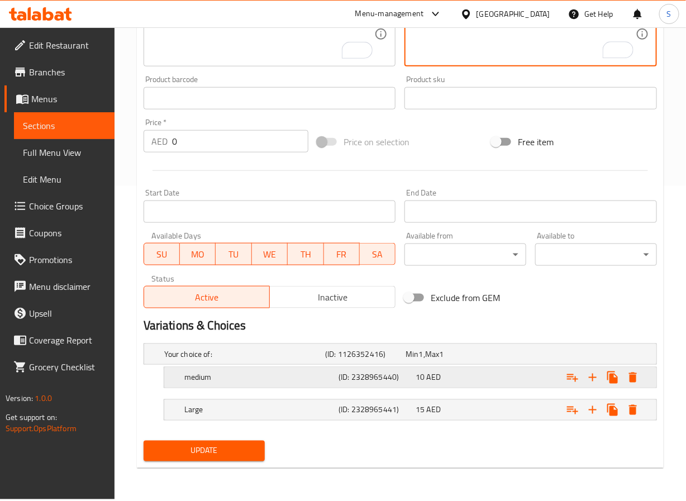
type textarea "بايتس دجاج كرسبي مقلية"
click at [218, 389] on div "medium (ID: 2328965440) 10 AED" at bounding box center [413, 377] width 463 height 25
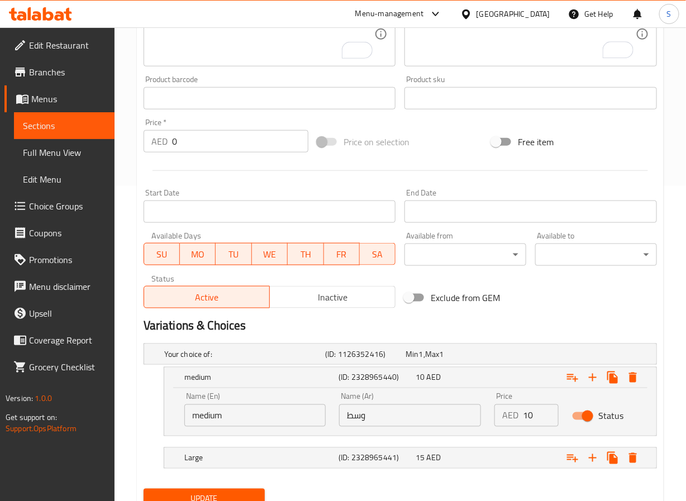
click at [199, 421] on input "medium" at bounding box center [255, 416] width 142 height 22
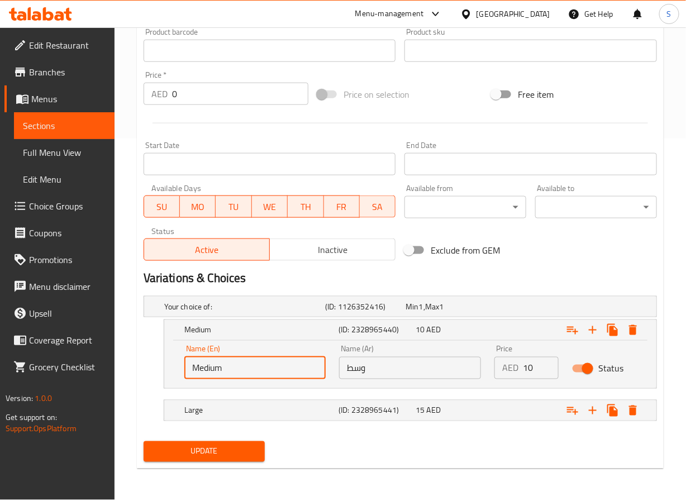
type input "Medium"
click at [207, 448] on span "Update" at bounding box center [205, 452] width 104 height 14
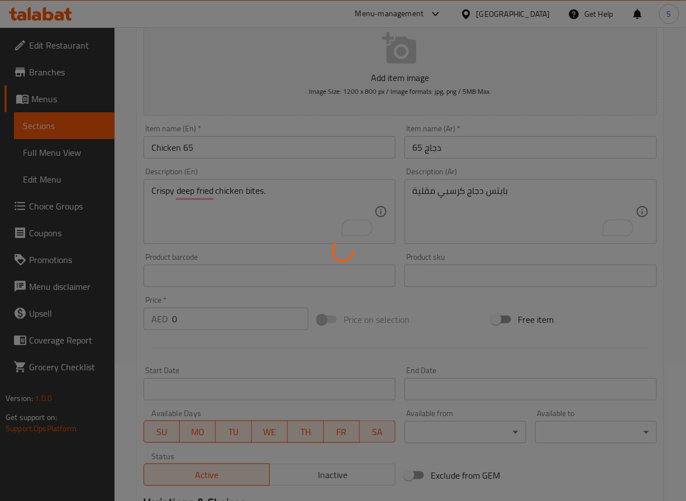
scroll to position [0, 0]
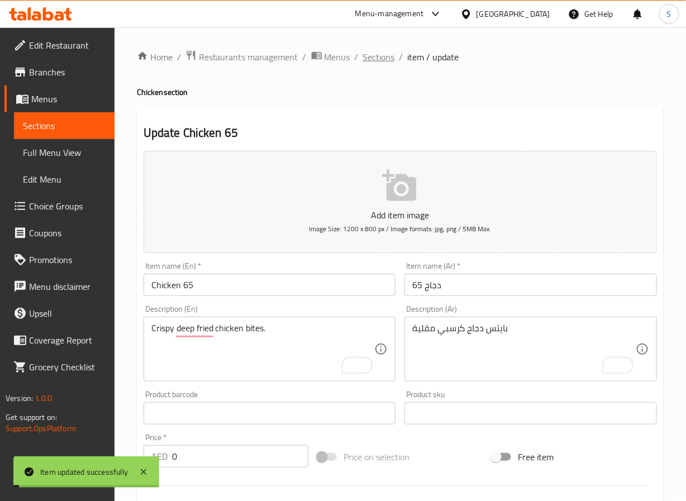
click at [384, 54] on span "Sections" at bounding box center [379, 56] width 32 height 13
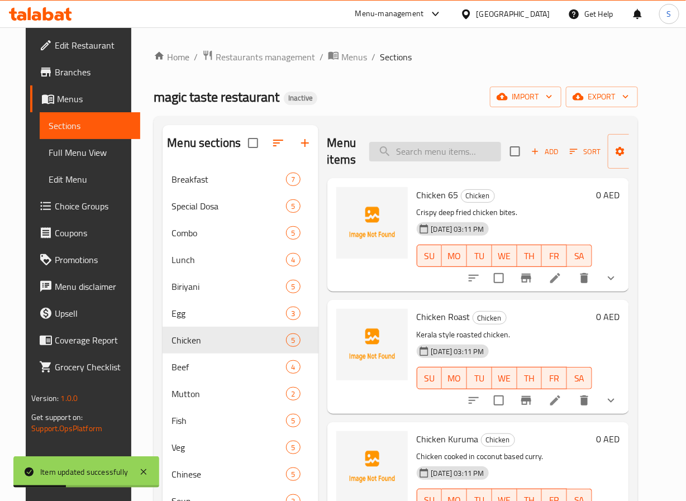
click at [433, 154] on input "search" at bounding box center [435, 152] width 132 height 20
paste input "Chicken Roast"
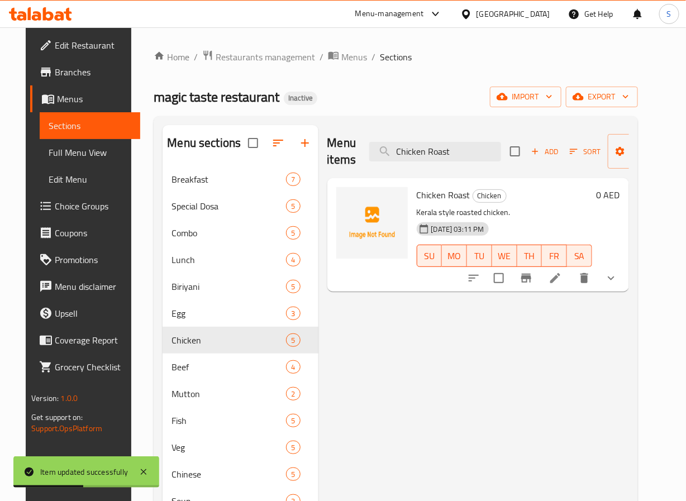
type input "Chicken Roast"
click at [571, 274] on li at bounding box center [555, 278] width 31 height 20
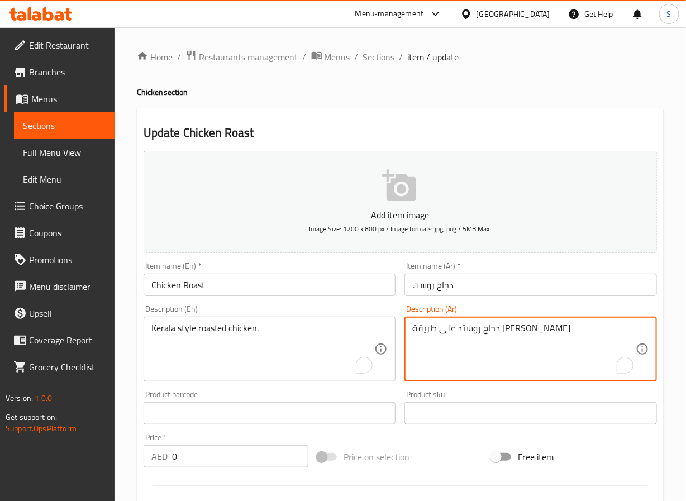
click at [493, 332] on textarea "دجاج روستد على طريقة كيرالية" at bounding box center [524, 349] width 224 height 53
type textarea "دجاج مشوي على طريقة كيرالا"
click at [498, 285] on input "دجاج روست" at bounding box center [531, 285] width 253 height 22
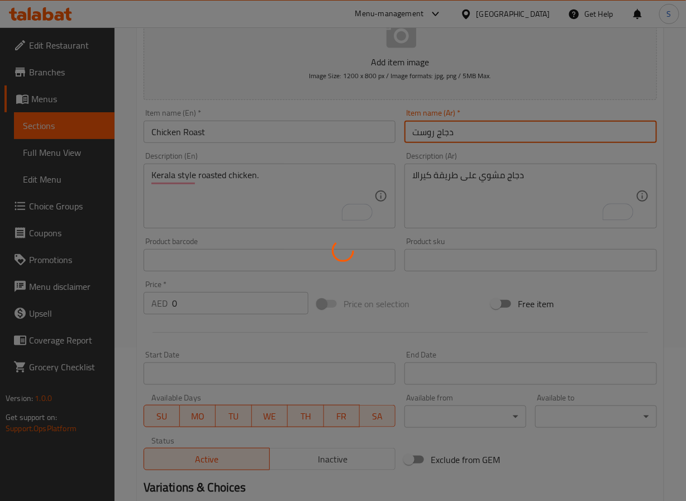
scroll to position [315, 0]
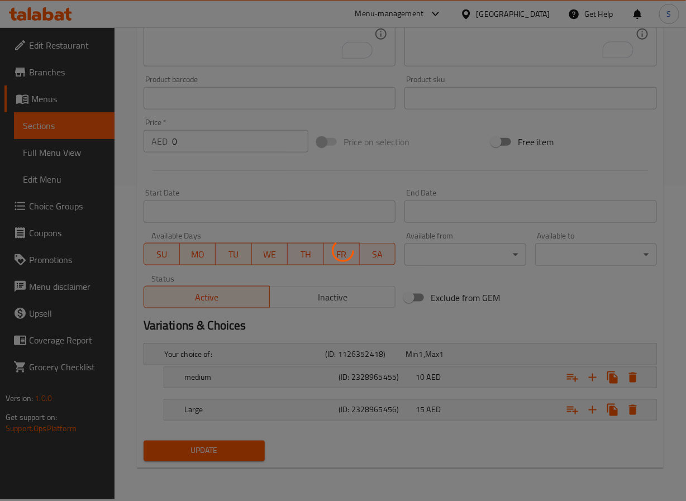
click at [255, 374] on div at bounding box center [343, 250] width 686 height 501
click at [255, 381] on div at bounding box center [343, 250] width 686 height 501
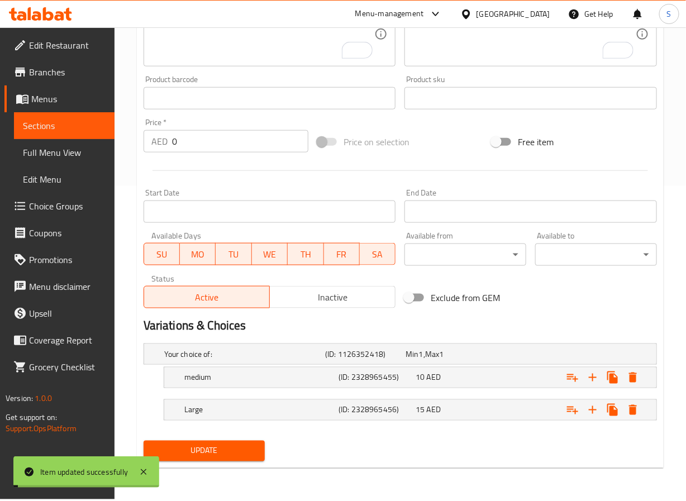
click at [255, 381] on h5 "medium" at bounding box center [259, 377] width 150 height 11
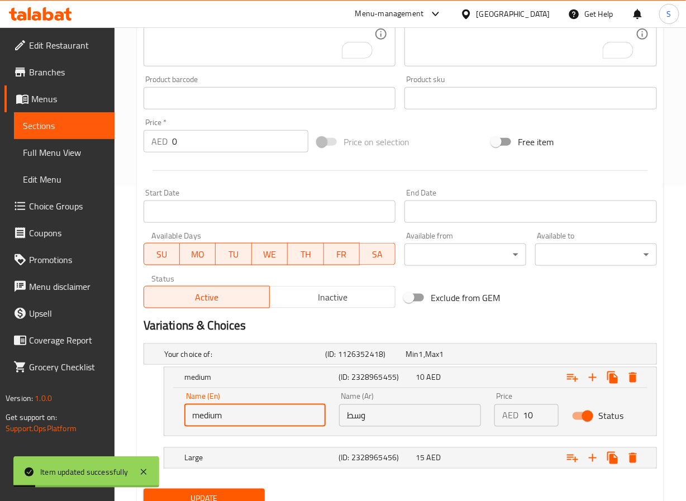
click at [244, 414] on input "medium" at bounding box center [255, 416] width 142 height 22
type input "Medium"
click at [237, 490] on div "Update" at bounding box center [204, 499] width 131 height 30
click at [237, 492] on button "Update" at bounding box center [205, 499] width 122 height 21
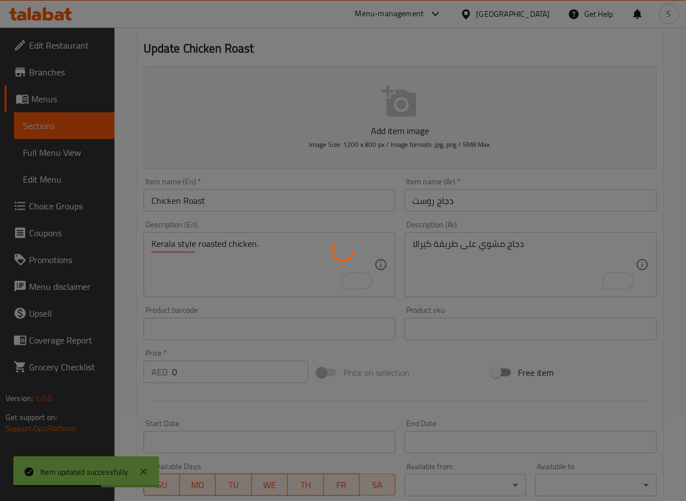
scroll to position [0, 0]
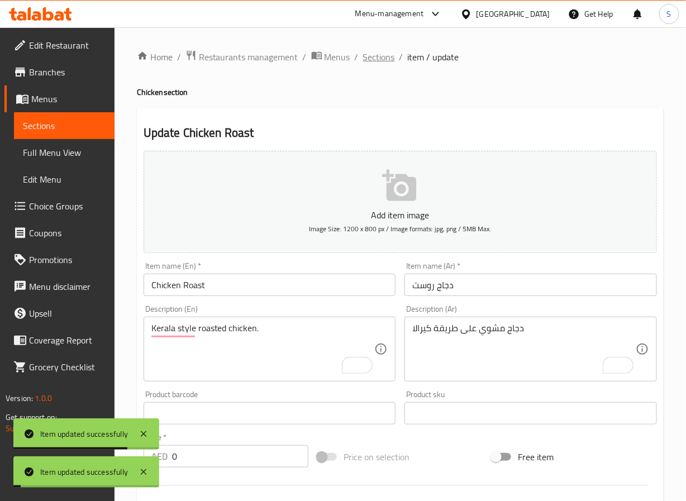
click at [367, 58] on span "Sections" at bounding box center [379, 56] width 32 height 13
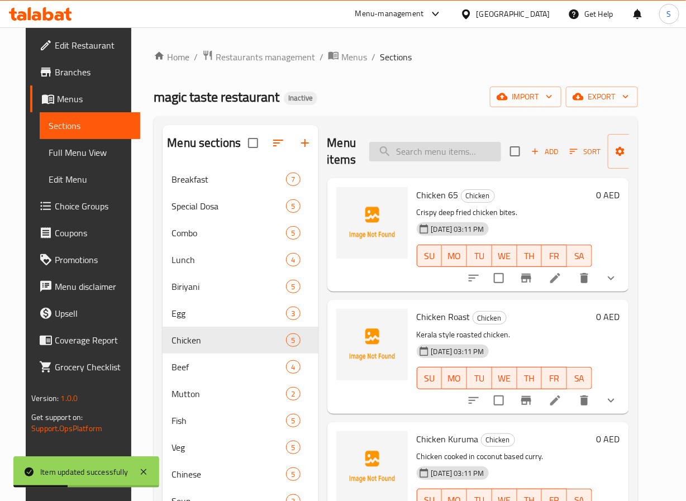
click at [417, 149] on input "search" at bounding box center [435, 152] width 132 height 20
paste input "Vada Set"
type input "Vada Set"
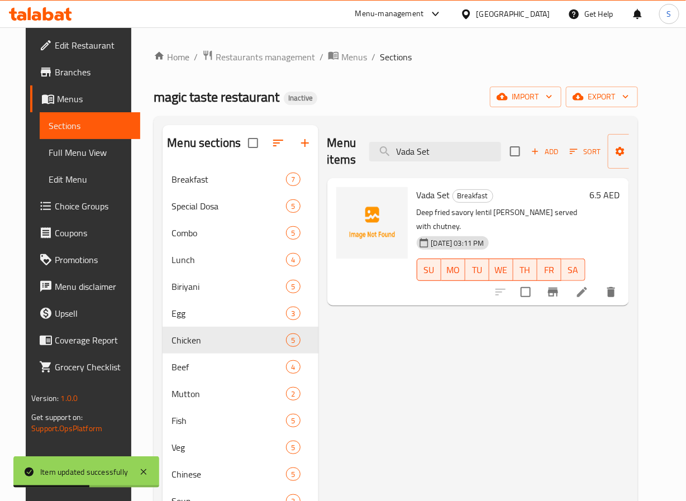
click at [598, 287] on li at bounding box center [582, 292] width 31 height 20
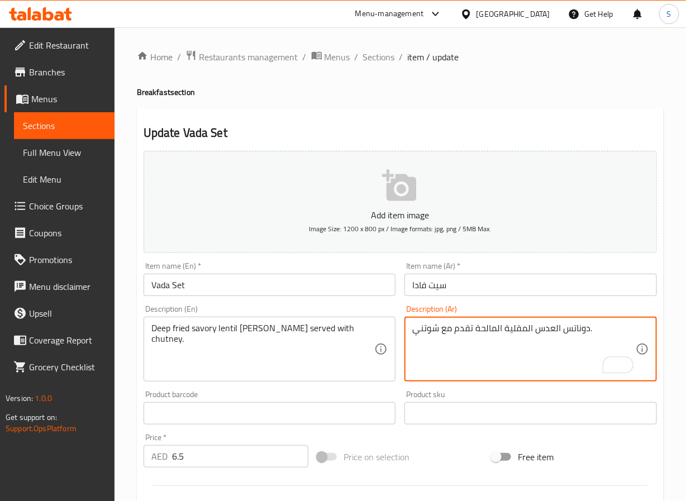
type textarea "دوناتس العدس المقلية المالحة تقدم مع شوتني."
click at [487, 290] on input "سيت فادا" at bounding box center [531, 285] width 253 height 22
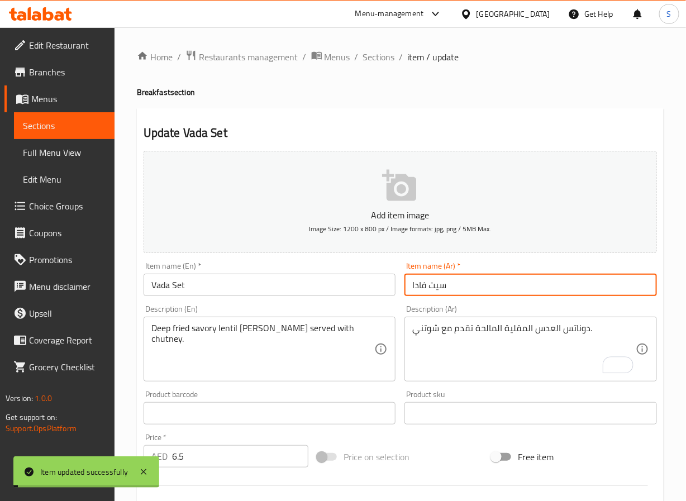
click at [381, 56] on span "Sections" at bounding box center [379, 56] width 32 height 13
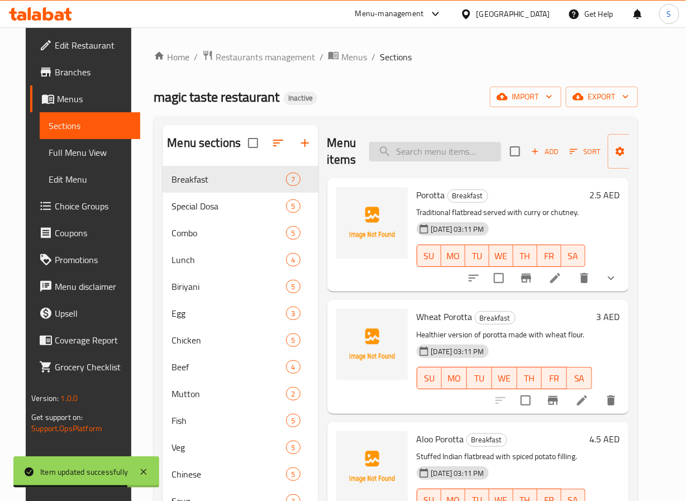
click at [450, 146] on input "search" at bounding box center [435, 152] width 132 height 20
paste input "Chicken Kuruma"
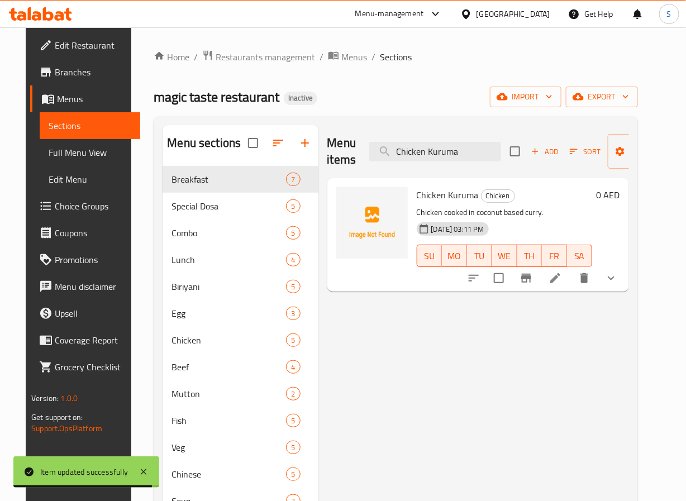
type input "Chicken Kuruma"
click at [571, 287] on li at bounding box center [555, 278] width 31 height 20
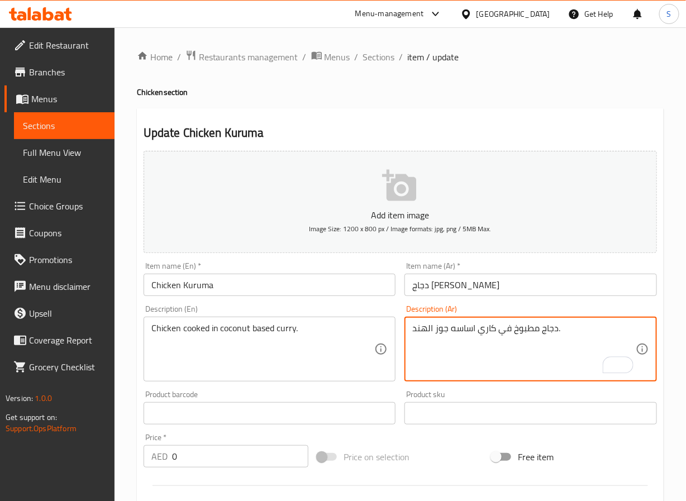
scroll to position [315, 0]
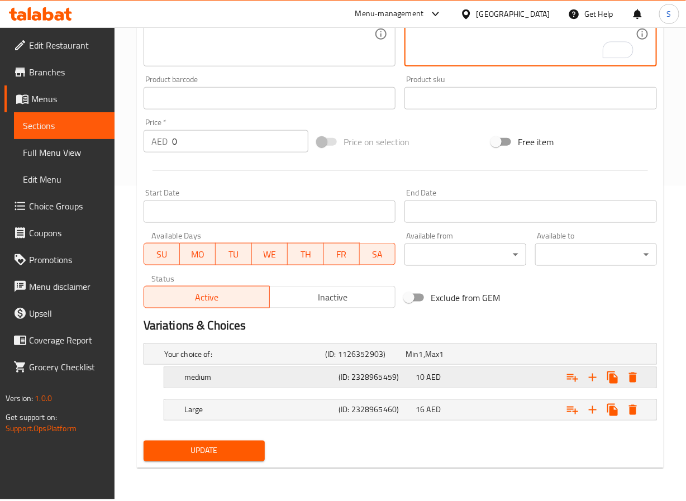
type textarea "دجاج مطبوخ في كاري اساسه جوز الهند."
click at [248, 374] on h5 "medium" at bounding box center [259, 377] width 150 height 11
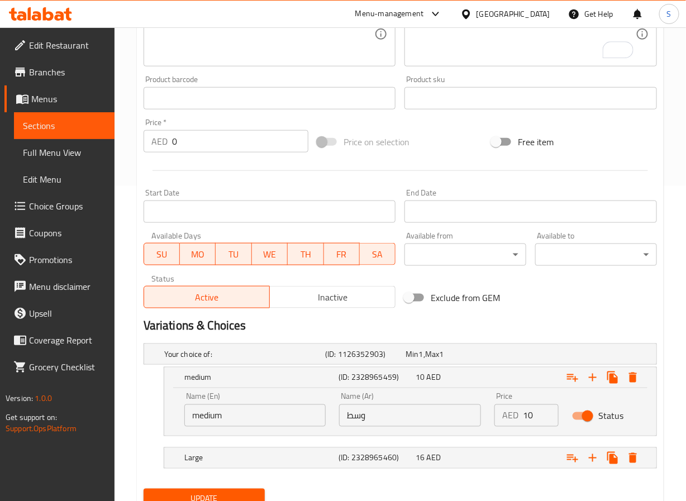
click at [199, 417] on input "medium" at bounding box center [255, 416] width 142 height 22
type input "Medium"
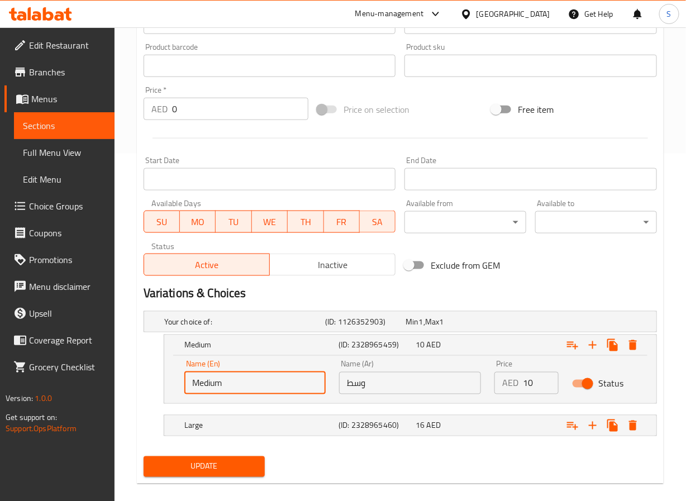
scroll to position [363, 0]
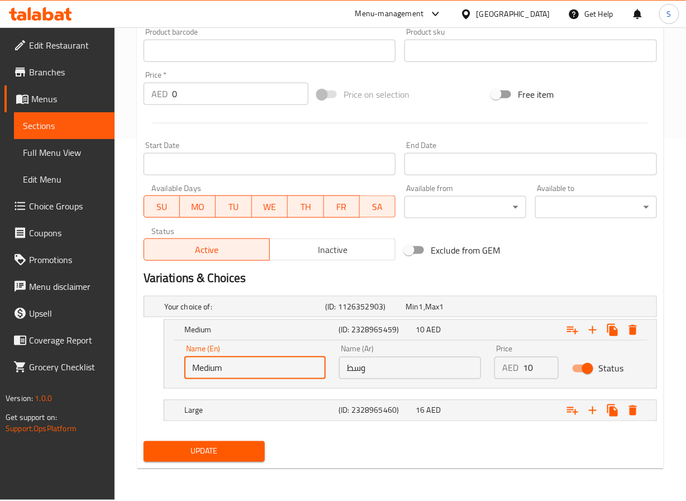
click at [175, 451] on span "Update" at bounding box center [205, 452] width 104 height 14
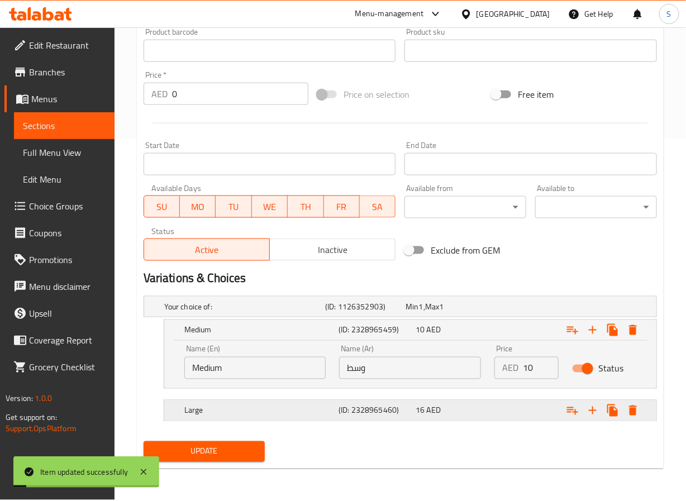
click at [248, 410] on h5 "Large" at bounding box center [259, 410] width 150 height 11
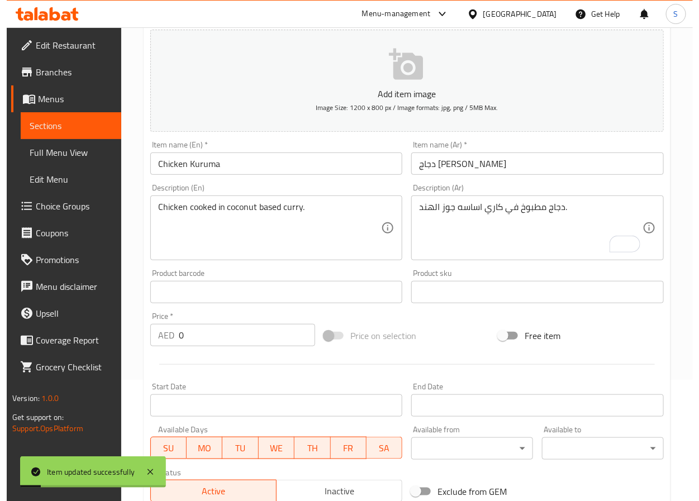
scroll to position [0, 0]
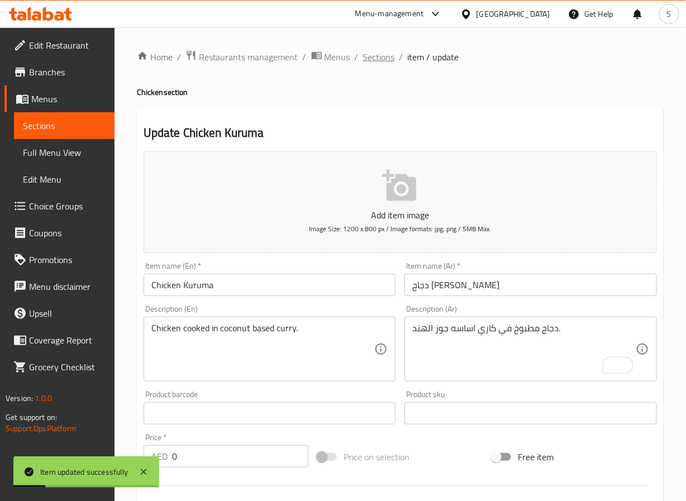
click at [376, 50] on span "Sections" at bounding box center [379, 56] width 32 height 13
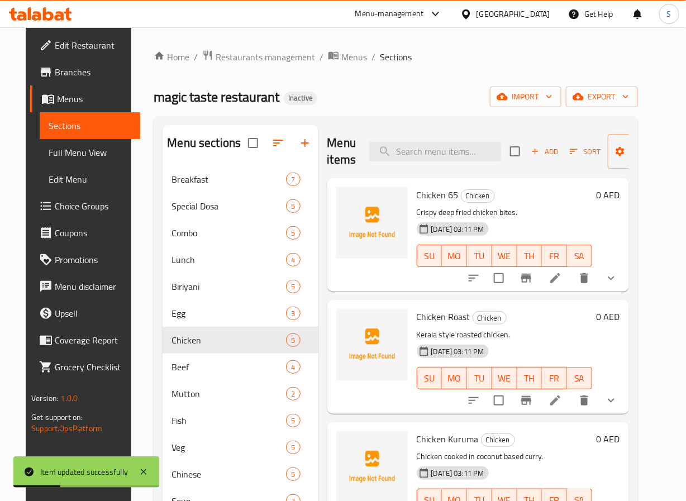
click at [562, 282] on icon at bounding box center [555, 278] width 13 height 13
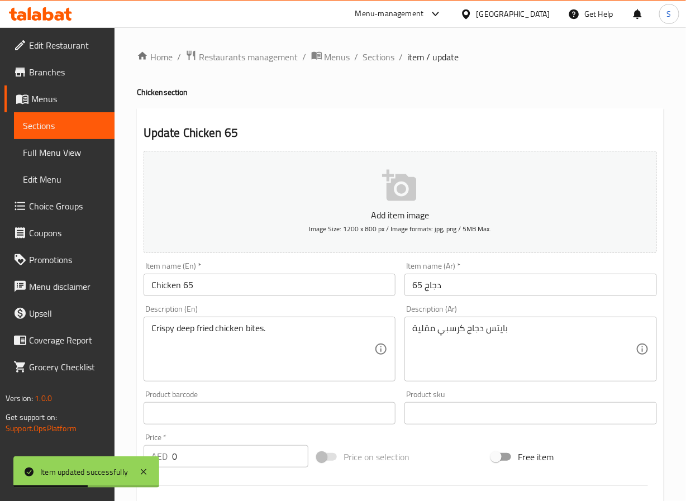
click at [384, 72] on div "Home / Restaurants management / Menus / Sections / item / update Chicken sectio…" at bounding box center [400, 421] width 527 height 743
click at [382, 58] on span "Sections" at bounding box center [379, 56] width 32 height 13
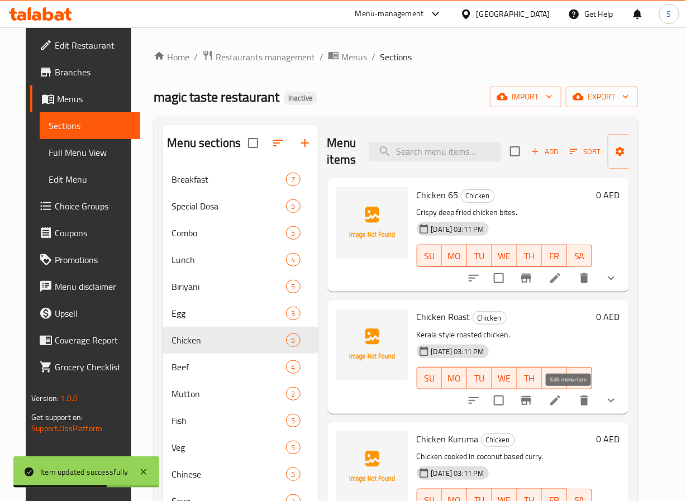
click at [562, 405] on icon at bounding box center [555, 400] width 13 height 13
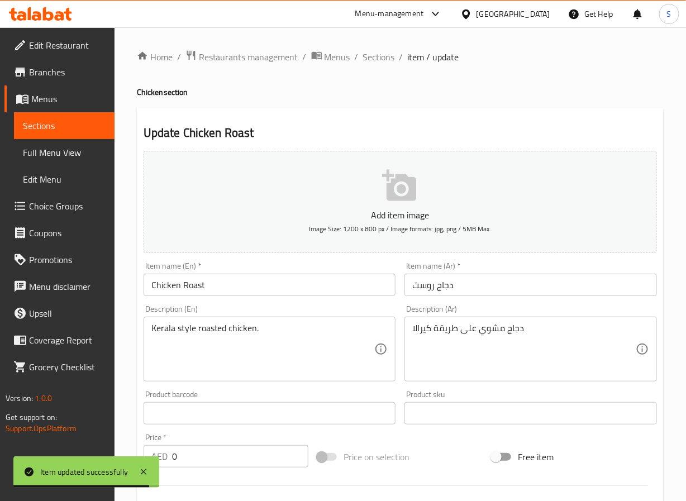
click at [376, 68] on div "Home / Restaurants management / Menus / Sections / item / update Chicken sectio…" at bounding box center [400, 421] width 527 height 743
click at [376, 59] on span "Sections" at bounding box center [379, 56] width 32 height 13
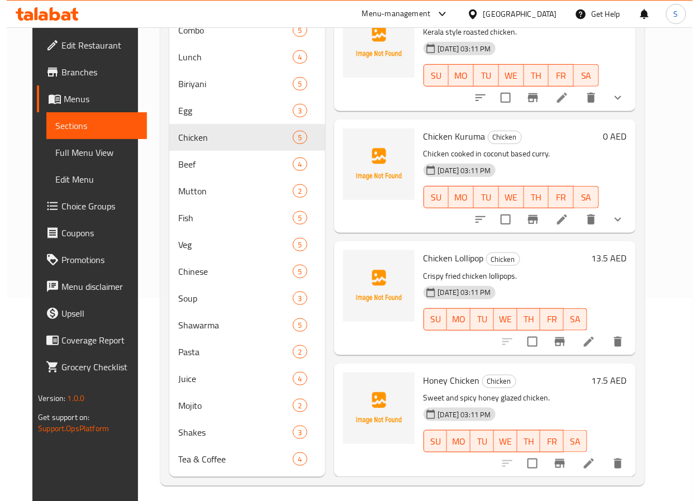
scroll to position [210, 0]
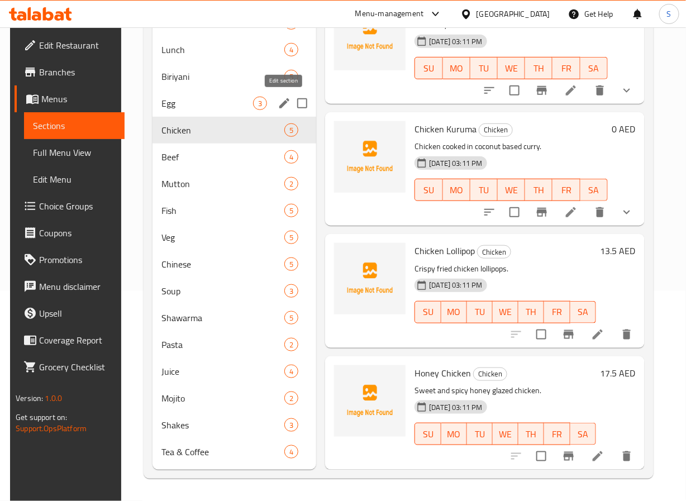
click at [282, 104] on icon "edit" at bounding box center [284, 103] width 10 height 10
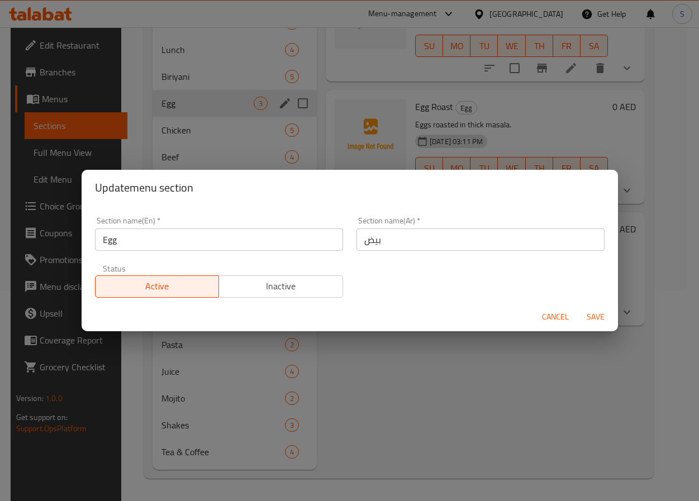
click at [368, 243] on input "بيض" at bounding box center [481, 240] width 248 height 22
type input "البيض"
click at [578, 307] on button "Save" at bounding box center [596, 317] width 36 height 21
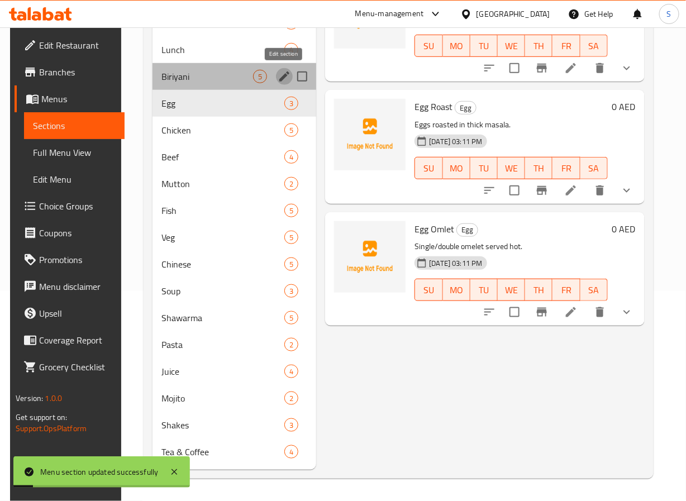
click at [281, 77] on icon "edit" at bounding box center [284, 76] width 13 height 13
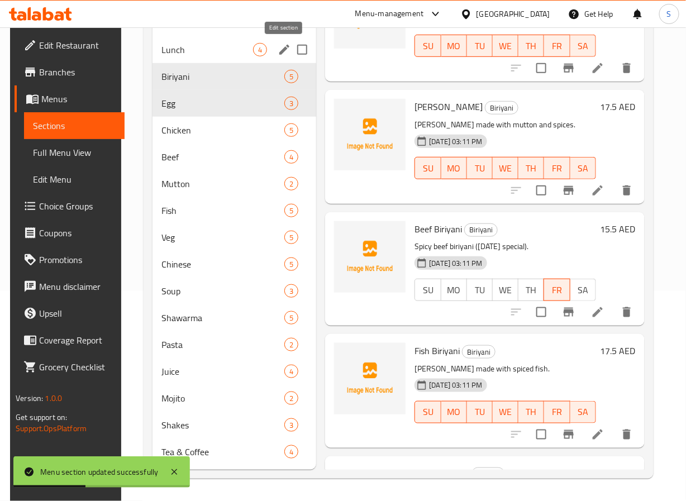
click at [287, 49] on icon "edit" at bounding box center [284, 49] width 13 height 13
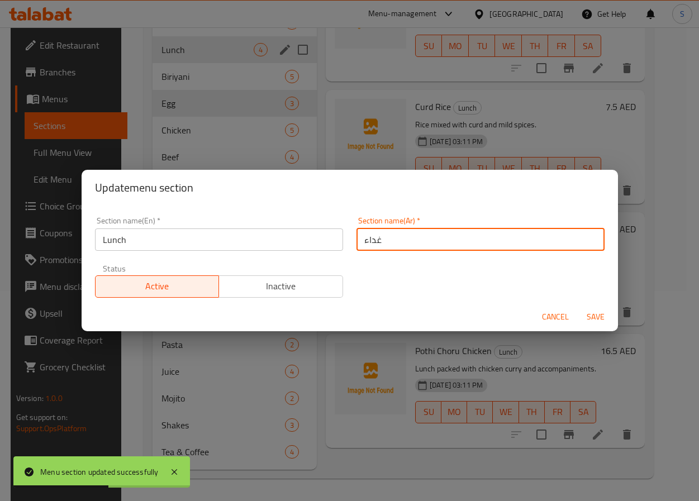
click at [369, 239] on input "غداء" at bounding box center [481, 240] width 248 height 22
type input "الغداء"
click at [578, 307] on button "Save" at bounding box center [596, 317] width 36 height 21
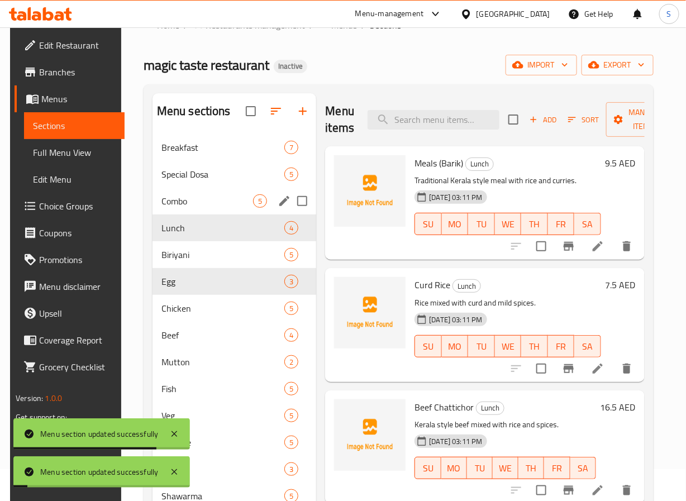
scroll to position [32, 0]
click at [284, 205] on icon "edit" at bounding box center [284, 200] width 13 height 13
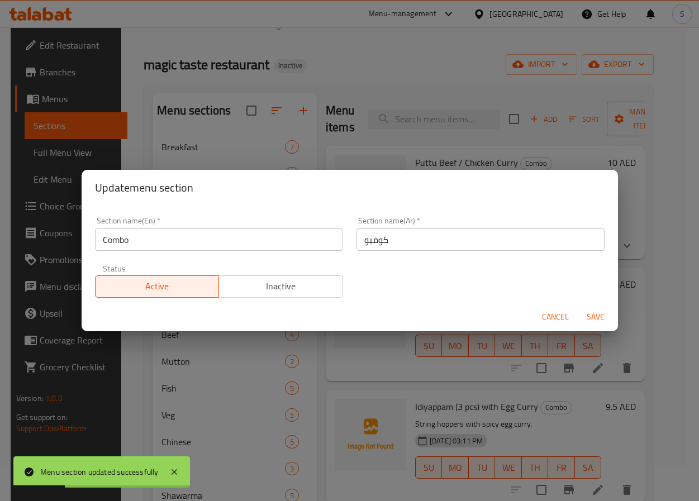
click at [376, 239] on input "كومبو" at bounding box center [481, 240] width 248 height 22
type input "الكومبو"
click at [578, 307] on button "Save" at bounding box center [596, 317] width 36 height 21
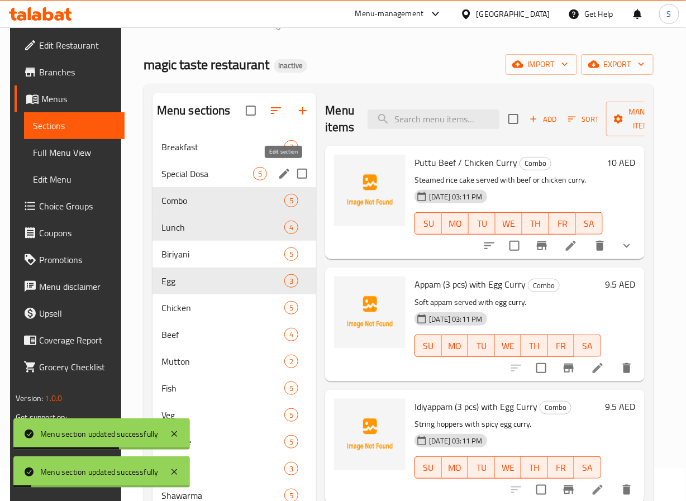
click at [288, 172] on icon "edit" at bounding box center [284, 173] width 13 height 13
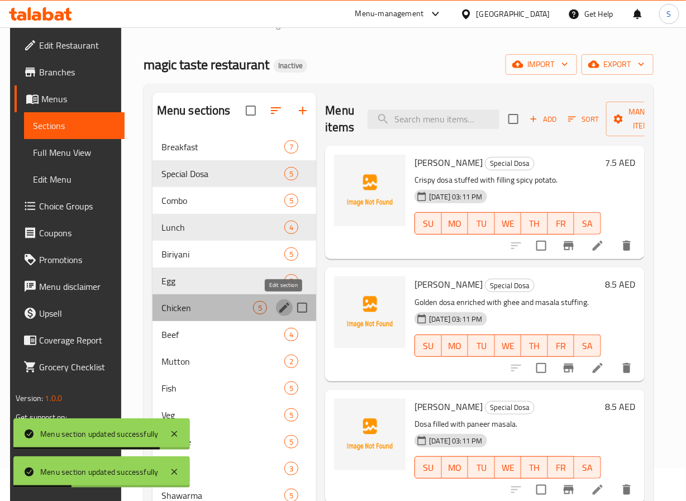
click at [284, 307] on icon "edit" at bounding box center [284, 308] width 10 height 10
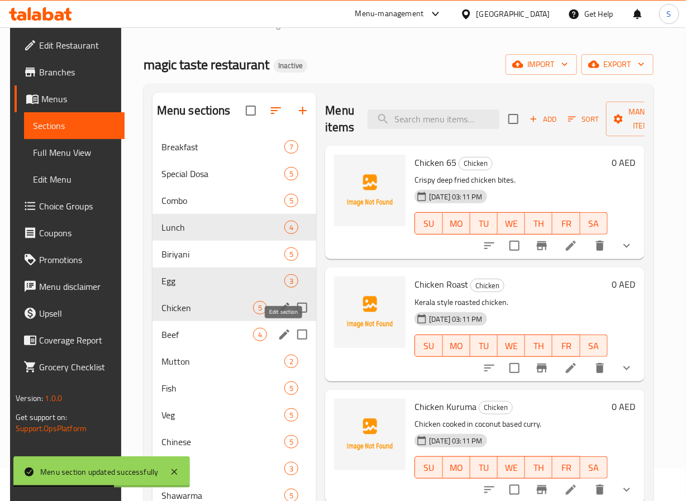
click at [287, 339] on icon "edit" at bounding box center [284, 334] width 13 height 13
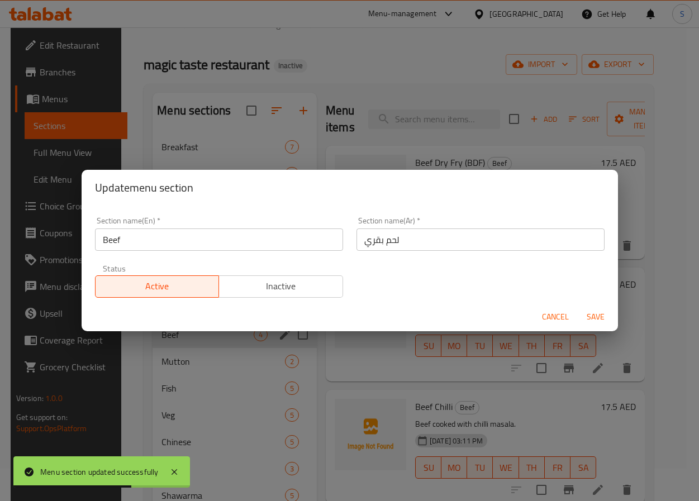
click at [372, 242] on input "لحم بقري" at bounding box center [481, 240] width 248 height 22
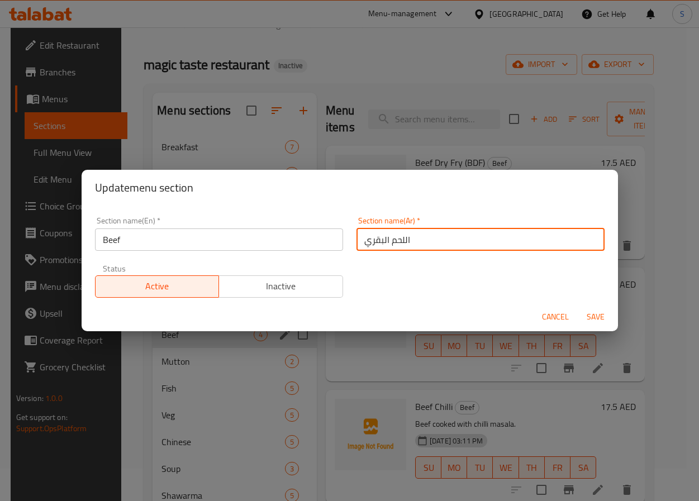
type input "اللحم البقري"
click at [578, 307] on button "Save" at bounding box center [596, 317] width 36 height 21
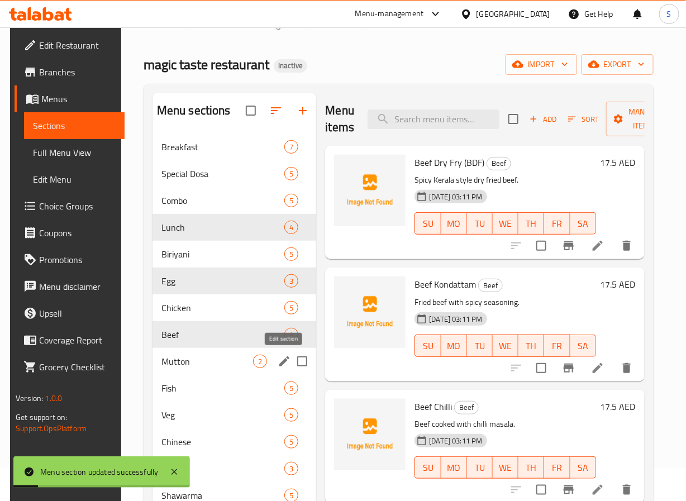
click at [287, 365] on icon "edit" at bounding box center [284, 361] width 13 height 13
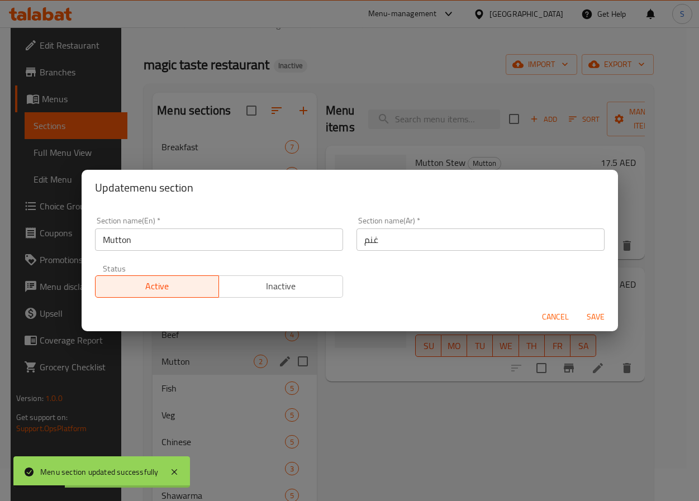
click at [367, 241] on input "غنم" at bounding box center [481, 240] width 248 height 22
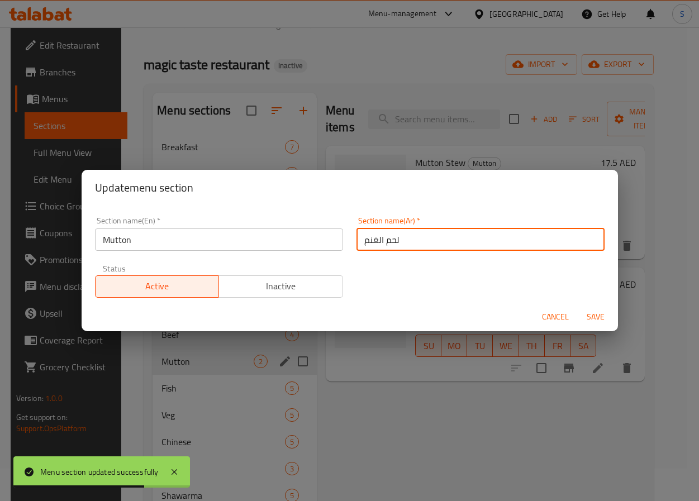
type input "لحم الغنم"
click at [578, 307] on button "Save" at bounding box center [596, 317] width 36 height 21
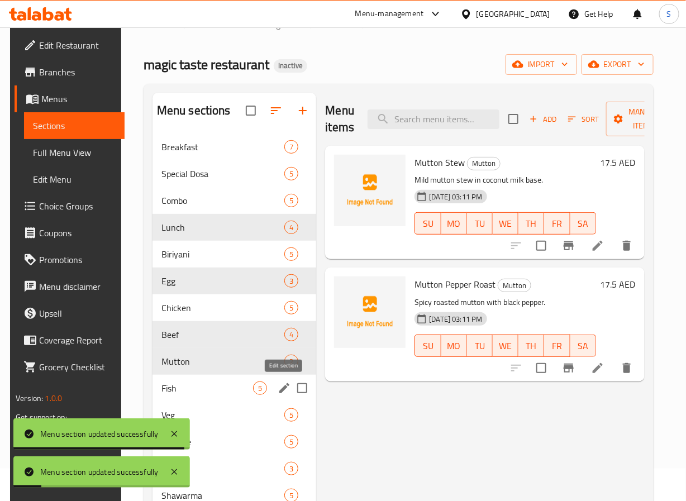
click at [281, 391] on icon "edit" at bounding box center [284, 388] width 10 height 10
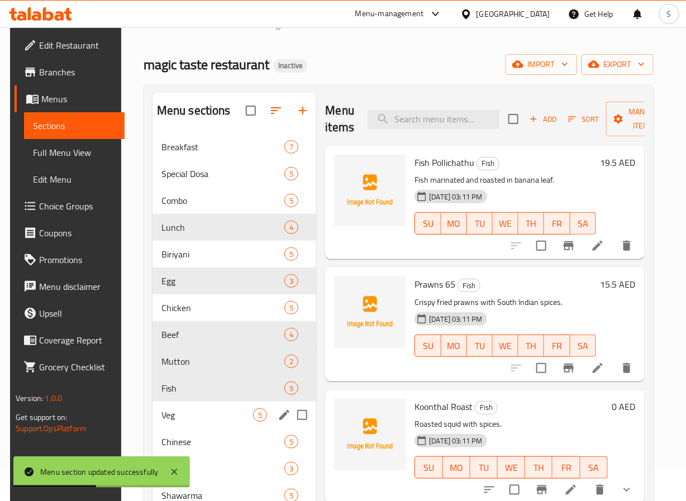
click at [291, 419] on input "Menu sections" at bounding box center [302, 414] width 23 height 23
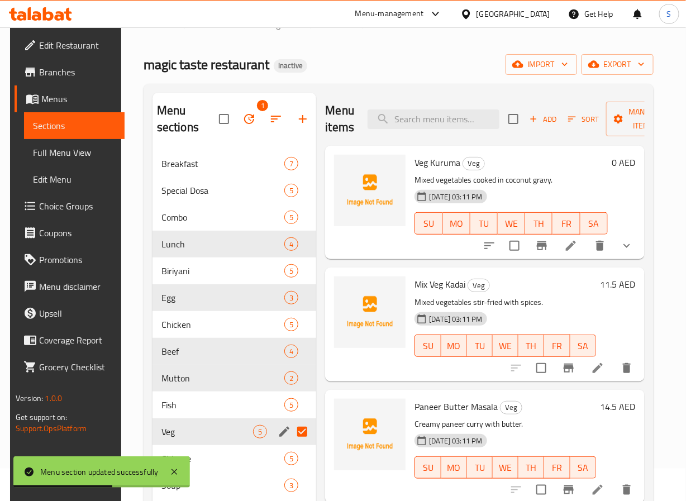
click at [297, 427] on input "Menu sections" at bounding box center [302, 431] width 23 height 23
checkbox input "false"
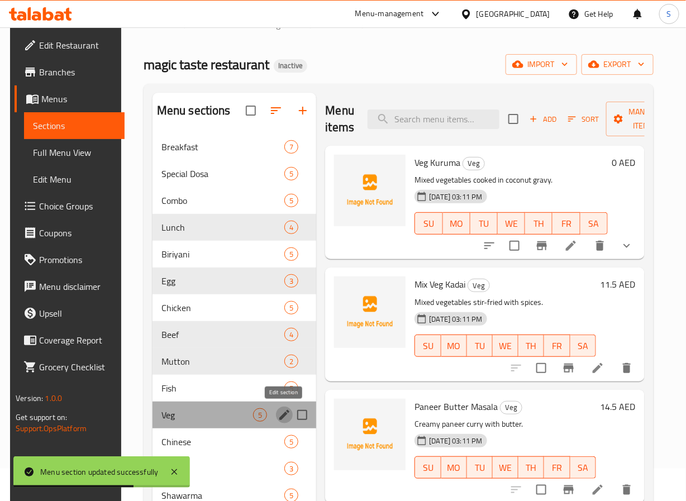
click at [284, 411] on icon "edit" at bounding box center [284, 414] width 13 height 13
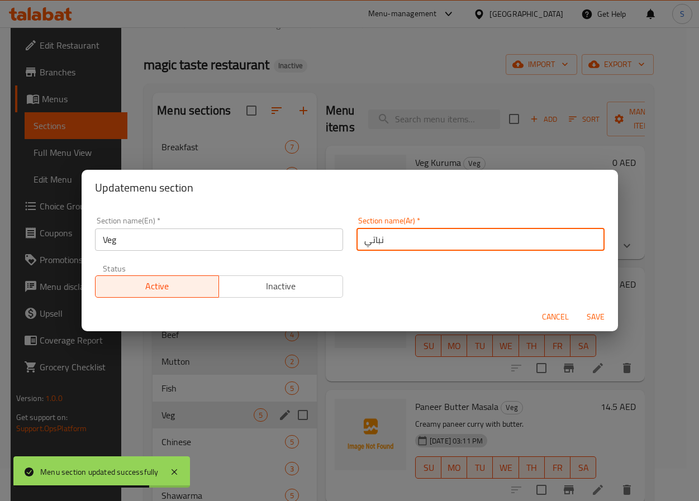
click at [369, 242] on input "نباتي" at bounding box center [481, 240] width 248 height 22
type input "النباتي"
click at [578, 307] on button "Save" at bounding box center [596, 317] width 36 height 21
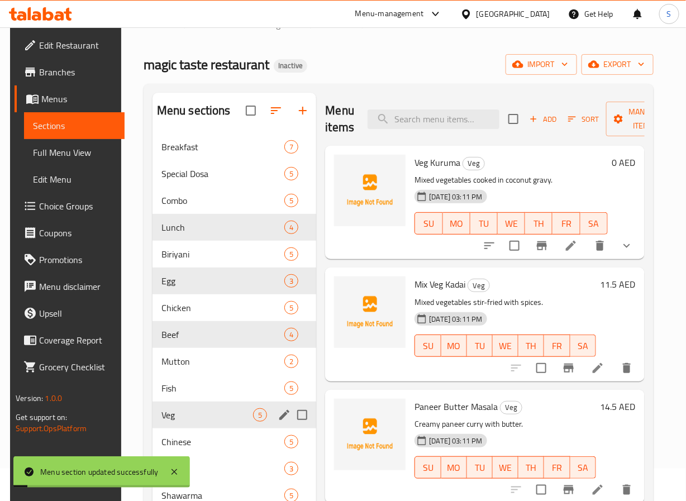
scroll to position [210, 0]
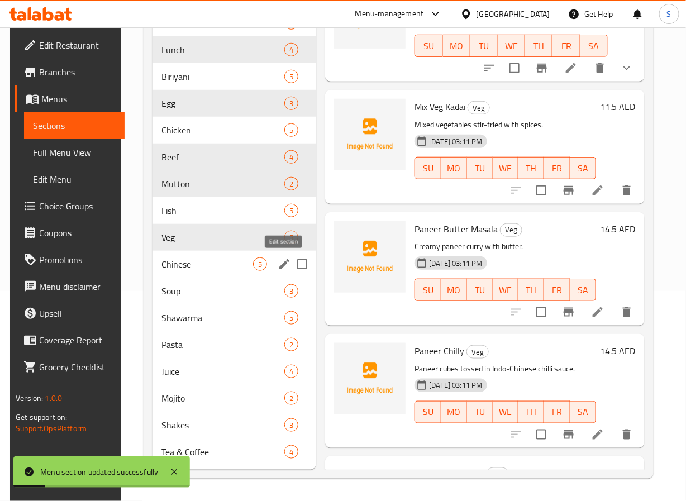
click at [282, 268] on icon "edit" at bounding box center [284, 264] width 13 height 13
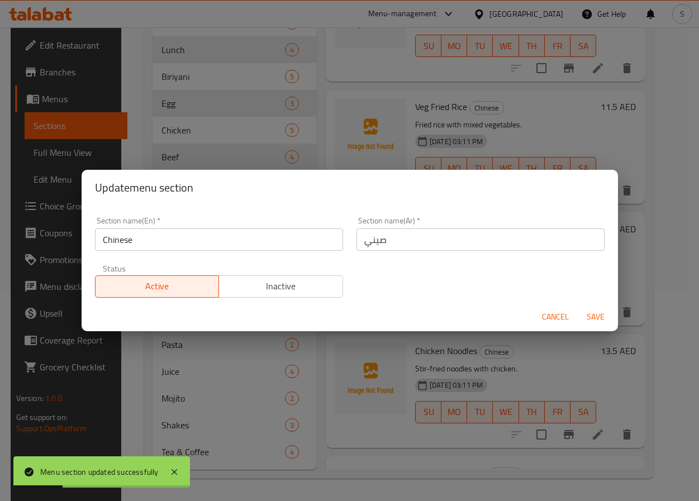
click at [374, 243] on input "صيني" at bounding box center [481, 240] width 248 height 22
type input "الصيني"
click at [578, 307] on button "Save" at bounding box center [596, 317] width 36 height 21
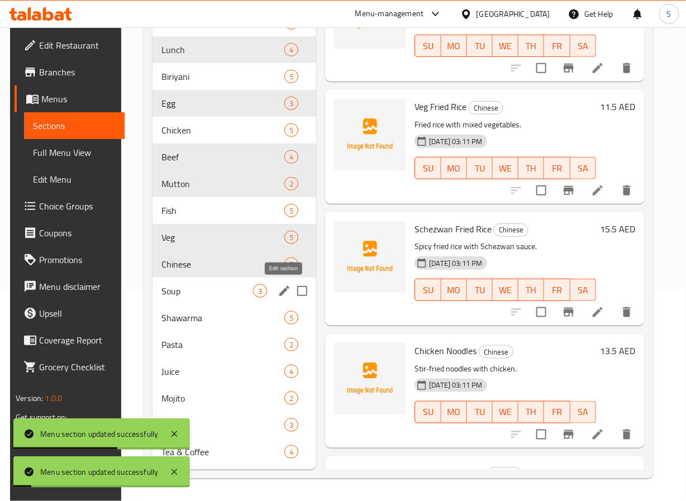
click at [279, 292] on icon "edit" at bounding box center [284, 290] width 13 height 13
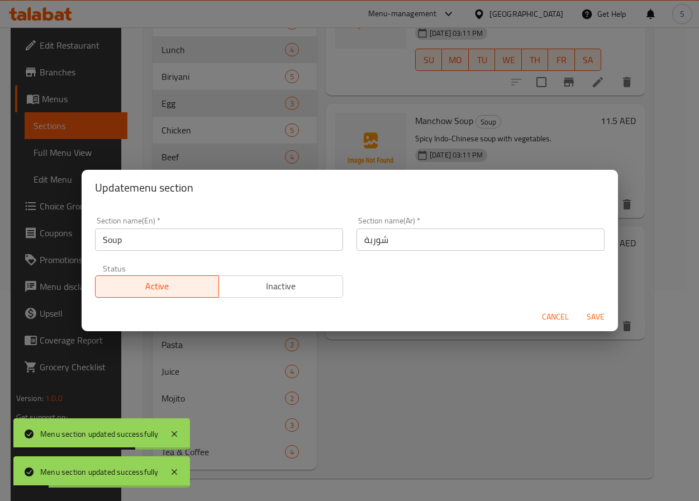
click at [369, 240] on input "شوربة" at bounding box center [481, 240] width 248 height 22
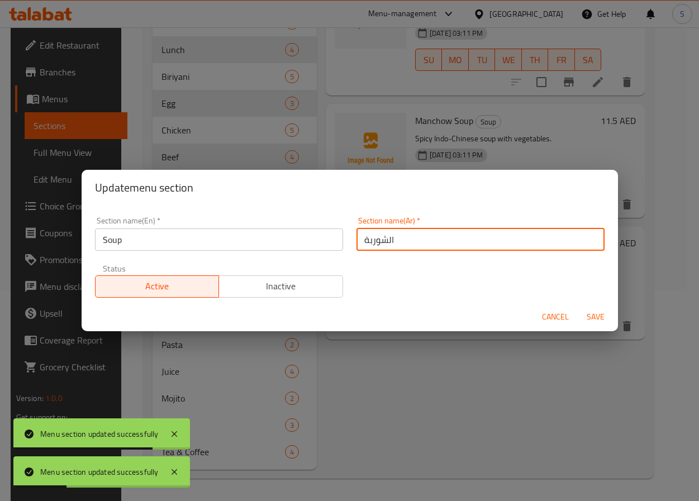
type input "الشوربة"
click at [578, 307] on button "Save" at bounding box center [596, 317] width 36 height 21
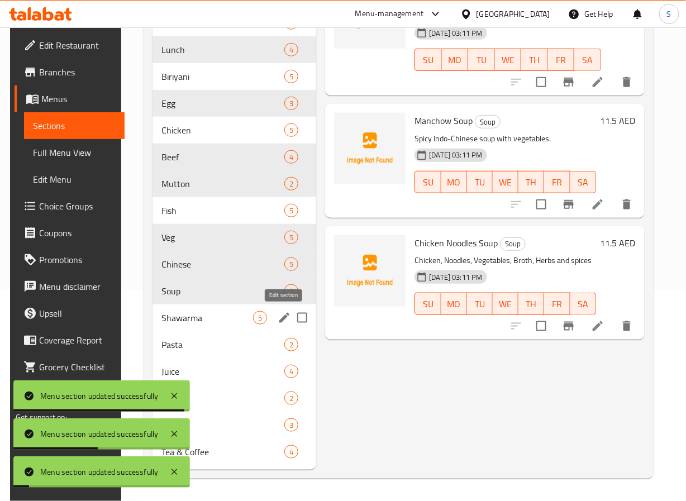
click at [281, 322] on icon "edit" at bounding box center [284, 318] width 10 height 10
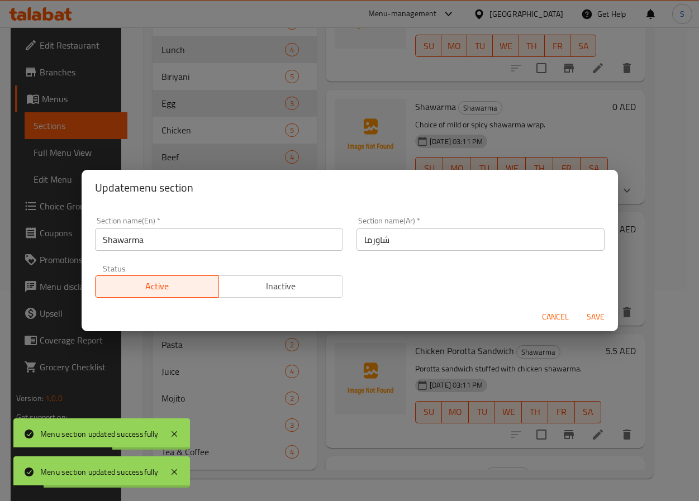
click at [381, 243] on input "شاورما" at bounding box center [481, 240] width 248 height 22
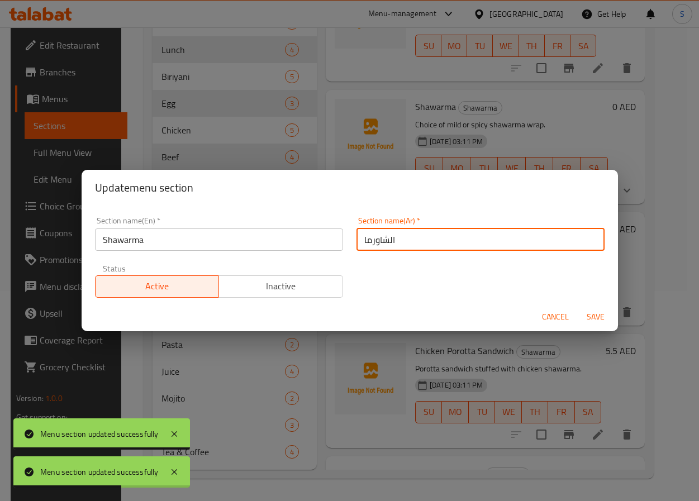
type input "الشاورما"
click at [578, 307] on button "Save" at bounding box center [596, 317] width 36 height 21
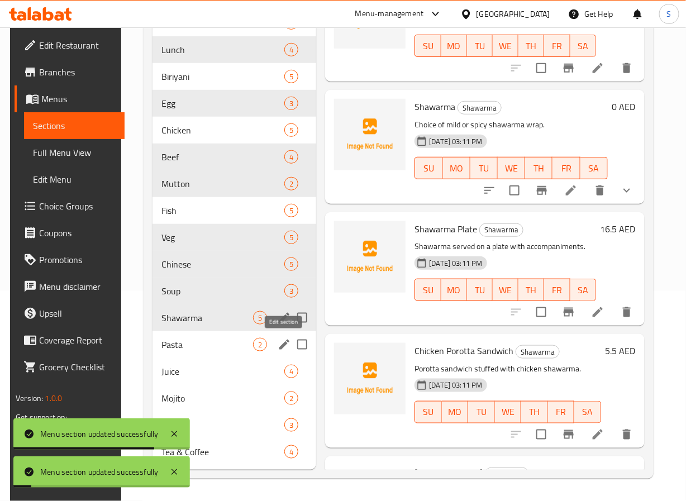
click at [282, 346] on icon "edit" at bounding box center [284, 345] width 10 height 10
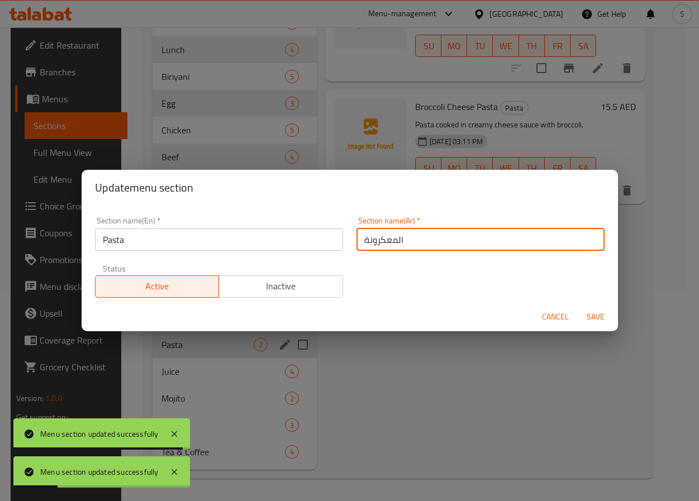
click at [384, 240] on input "المعكرونة" at bounding box center [481, 240] width 248 height 22
type input "العكرونة"
click at [578, 307] on button "Save" at bounding box center [596, 317] width 36 height 21
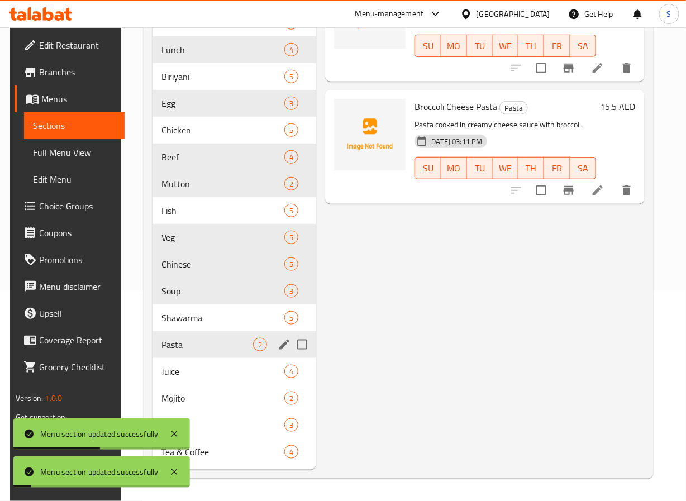
click at [285, 344] on icon "edit" at bounding box center [284, 345] width 10 height 10
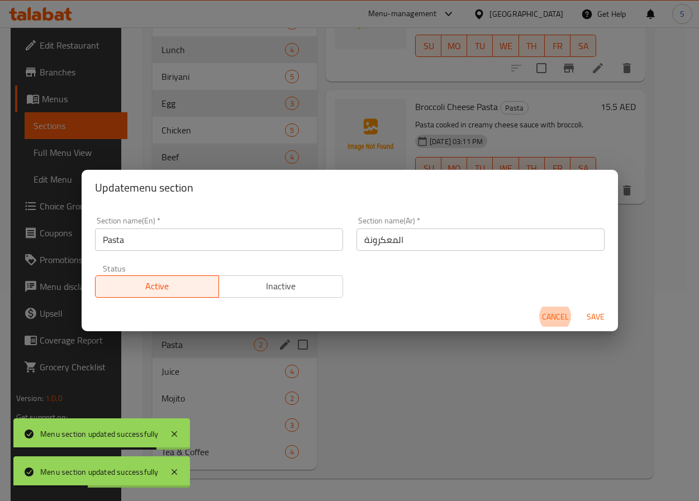
click at [378, 238] on input "المعكرونة" at bounding box center [481, 240] width 248 height 22
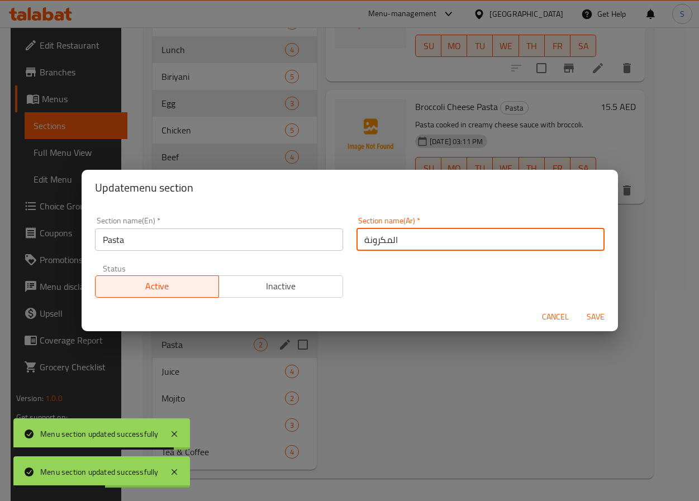
type input "المكرونة"
click at [578, 307] on button "Save" at bounding box center [596, 317] width 36 height 21
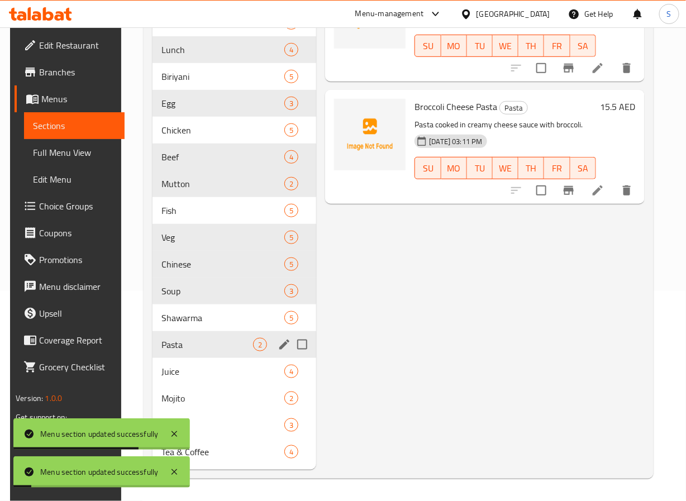
click at [396, 351] on div "Menu items Add Sort Manage items White Macaroni Cheese Pasta Pasta Creamy macar…" at bounding box center [480, 192] width 328 height 555
click at [283, 369] on icon "edit" at bounding box center [284, 372] width 10 height 10
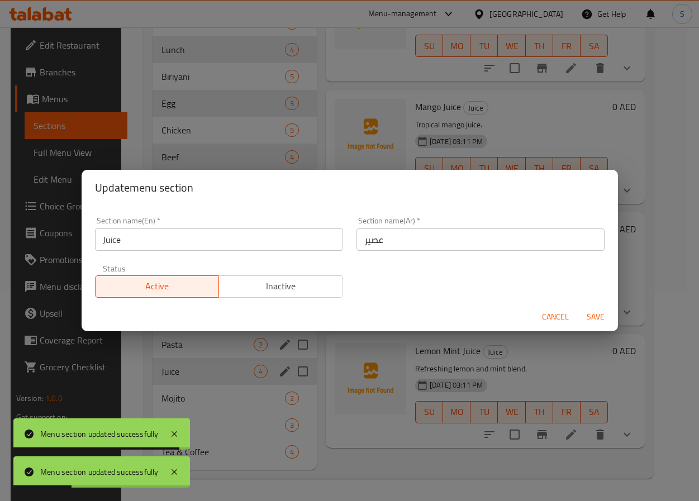
click at [367, 243] on input "عصير" at bounding box center [481, 240] width 248 height 22
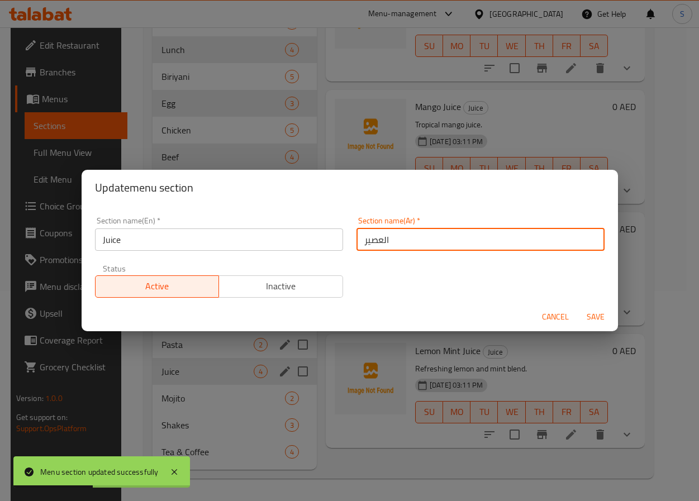
type input "العصير"
click at [578, 307] on button "Save" at bounding box center [596, 317] width 36 height 21
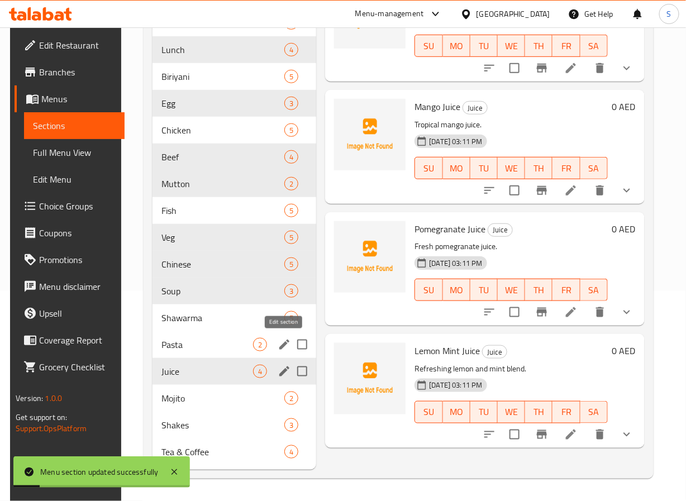
click at [285, 346] on icon "edit" at bounding box center [284, 344] width 13 height 13
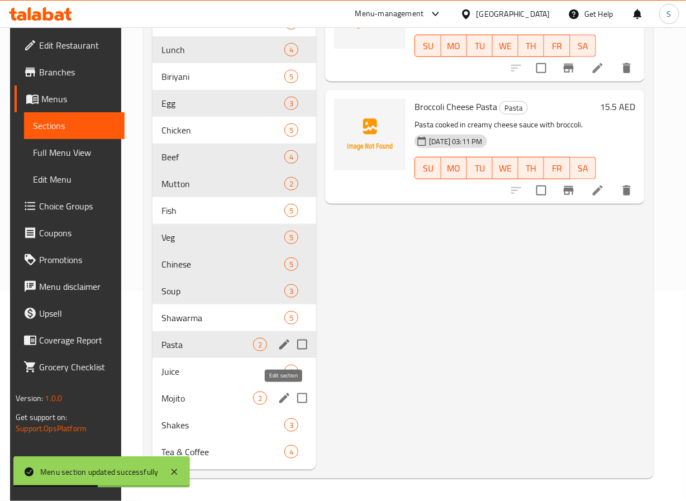
click at [283, 402] on icon "edit" at bounding box center [284, 398] width 13 height 13
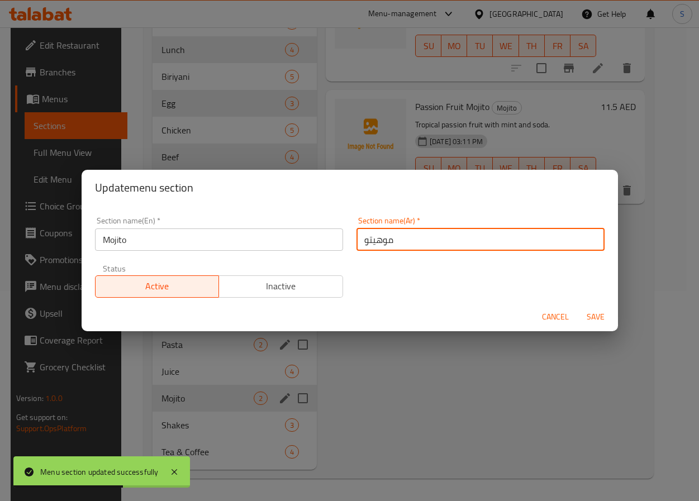
click at [381, 246] on input "موهيتو" at bounding box center [481, 240] width 248 height 22
type input "الموهيتو"
click at [578, 307] on button "Save" at bounding box center [596, 317] width 36 height 21
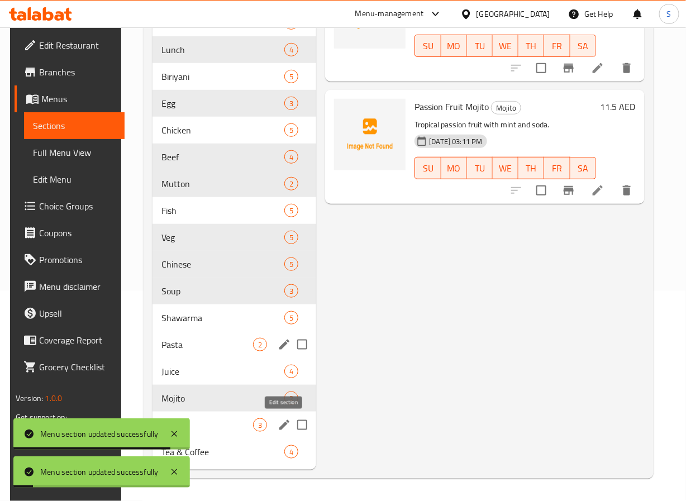
click at [282, 424] on icon "edit" at bounding box center [284, 425] width 10 height 10
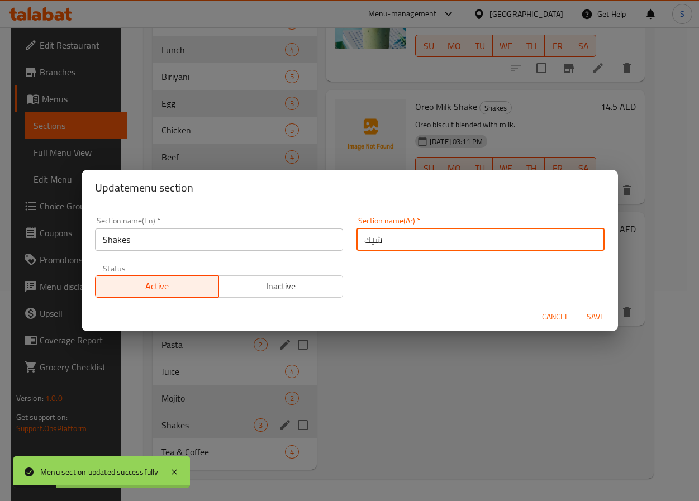
drag, startPoint x: 367, startPoint y: 246, endPoint x: 370, endPoint y: 262, distance: 16.0
click at [367, 246] on input "شيك" at bounding box center [481, 240] width 248 height 22
type input "الشيك"
click at [578, 307] on button "Save" at bounding box center [596, 317] width 36 height 21
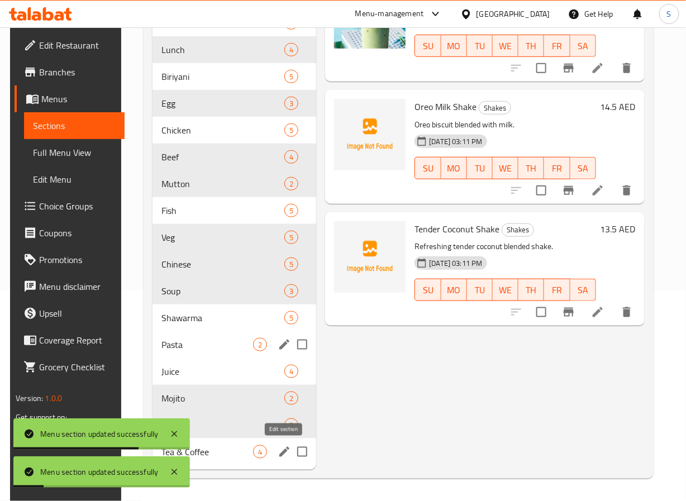
click at [284, 455] on icon "edit" at bounding box center [284, 451] width 13 height 13
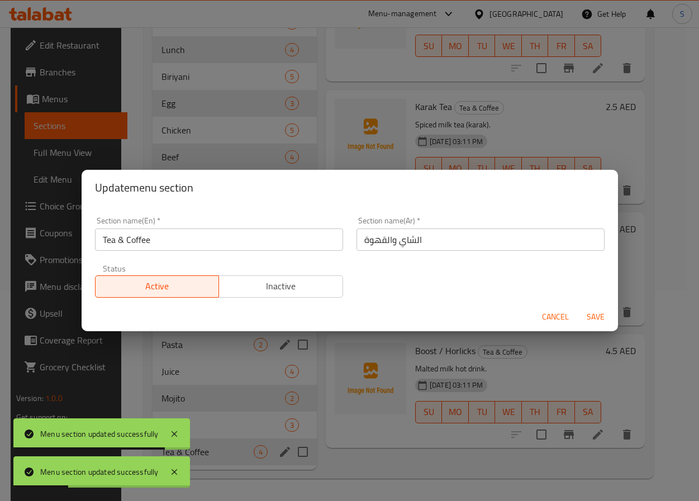
click at [169, 237] on input "Tea & Coffee" at bounding box center [219, 240] width 248 height 22
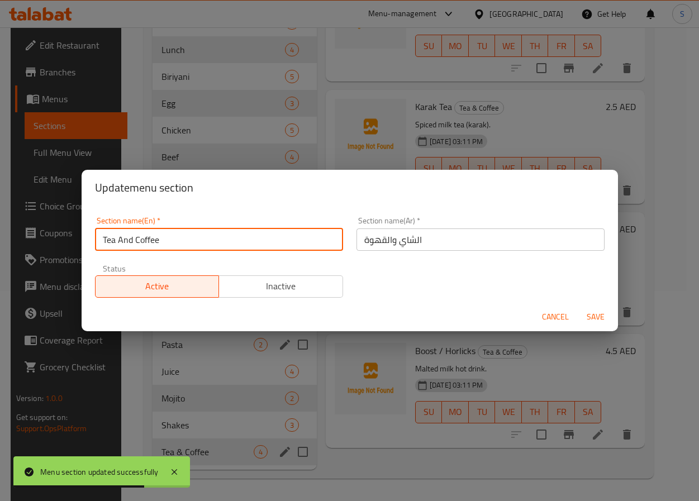
type input "Tea And Coffee"
click at [578, 307] on button "Save" at bounding box center [596, 317] width 36 height 21
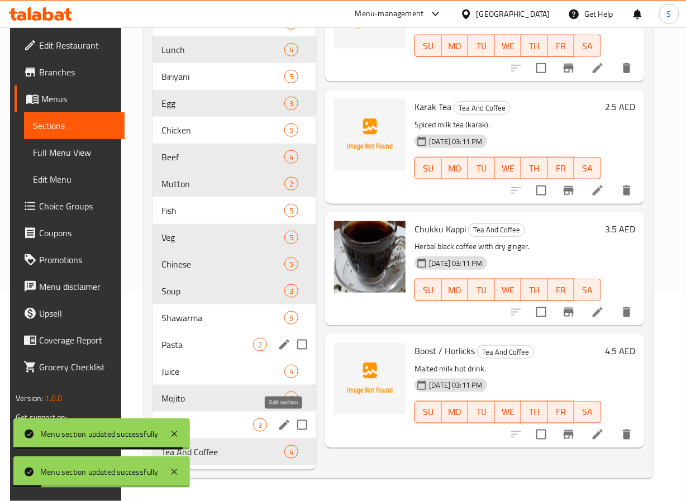
click at [280, 421] on icon "edit" at bounding box center [284, 425] width 13 height 13
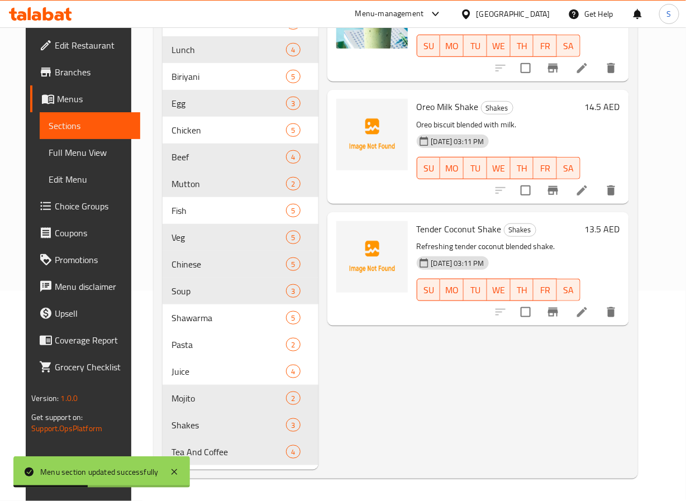
click at [386, 382] on div "Menu items Add Sort Manage items Avocado Shake Shakes Creamy avocado milkshake.…" at bounding box center [474, 192] width 311 height 555
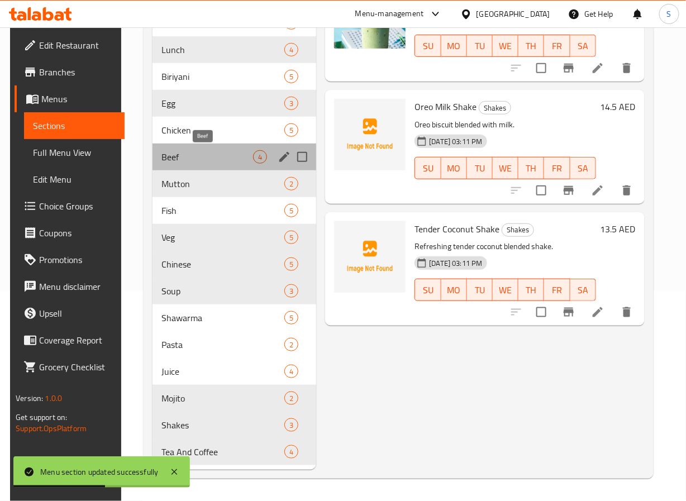
click at [199, 159] on span "Beef" at bounding box center [207, 156] width 92 height 13
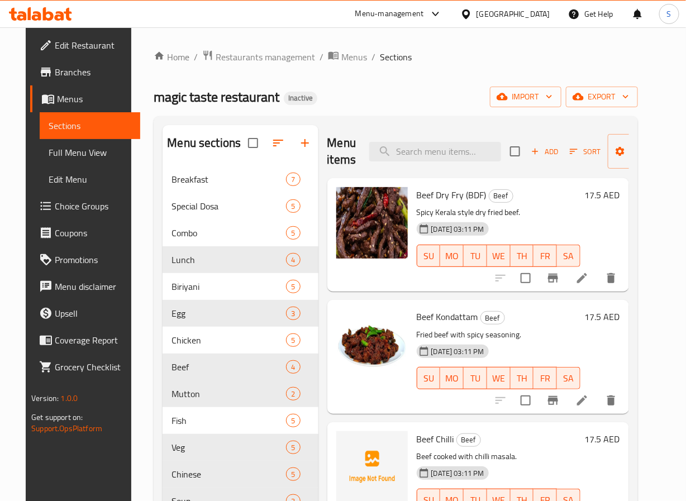
click at [589, 403] on icon at bounding box center [582, 400] width 13 height 13
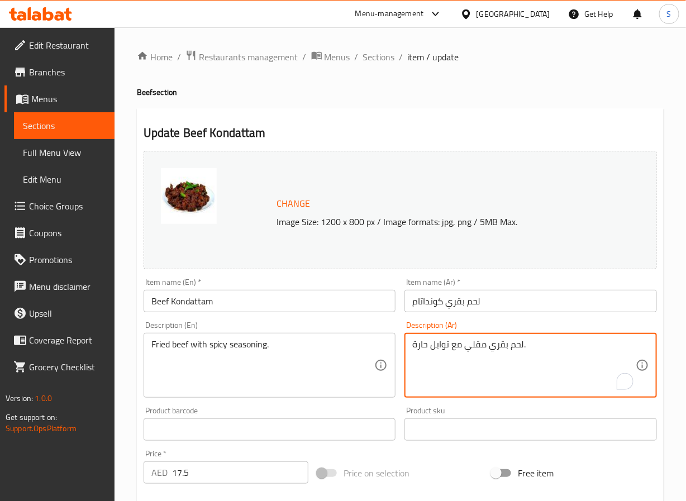
click at [436, 348] on textarea "لحم بقري مقلي مع توابل حارة." at bounding box center [524, 365] width 224 height 53
type textarea "لحم بقري مقلي مع تتبيلة حارة."
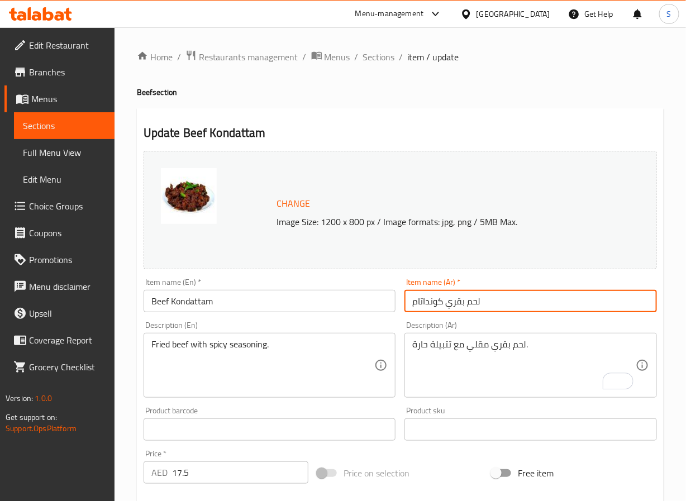
click at [500, 309] on input "لحم بقري كونداتام" at bounding box center [531, 301] width 253 height 22
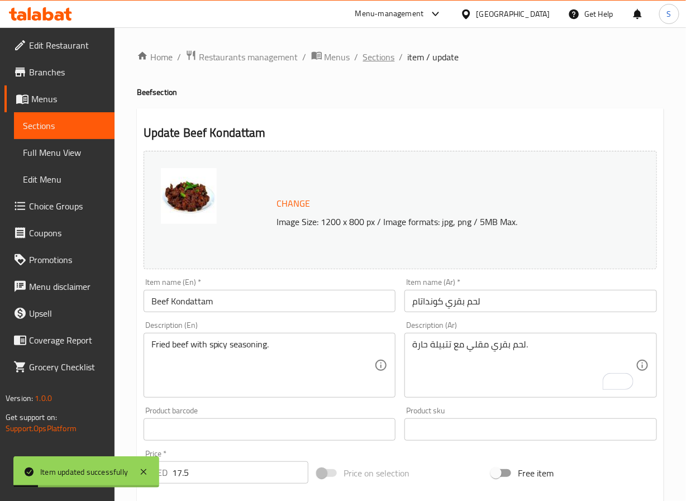
click at [367, 53] on span "Sections" at bounding box center [379, 56] width 32 height 13
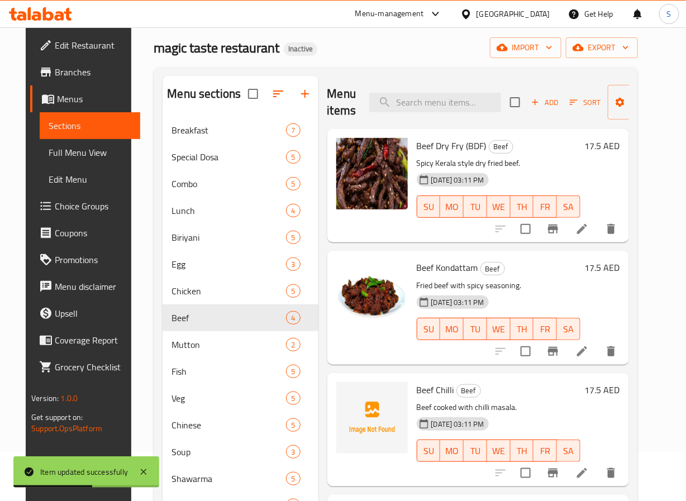
scroll to position [175, 0]
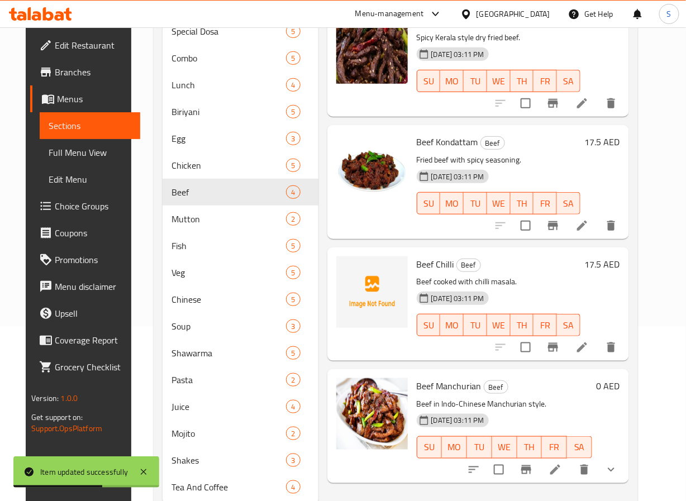
click at [587, 351] on icon at bounding box center [582, 348] width 10 height 10
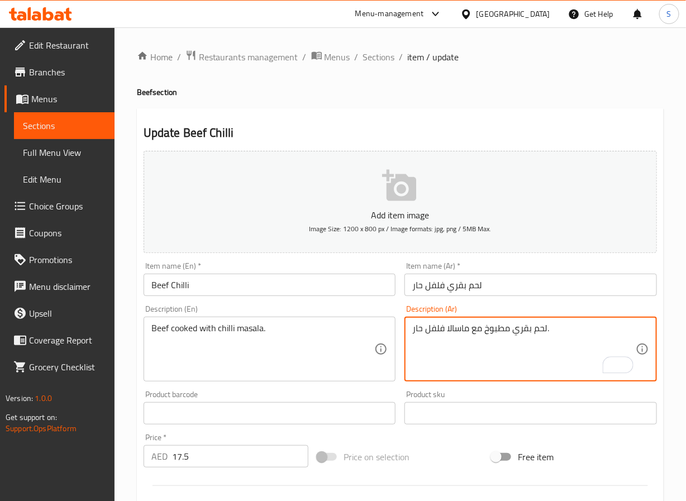
type textarea "لحم بقري مطبوخ مع ماسالا فلفل حار."
click at [453, 286] on input "لحم بقري فلفل حار" at bounding box center [531, 285] width 253 height 22
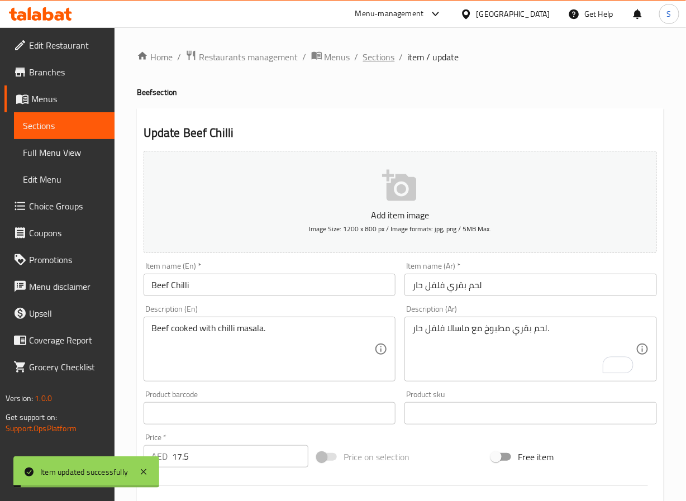
click at [386, 56] on span "Sections" at bounding box center [379, 56] width 32 height 13
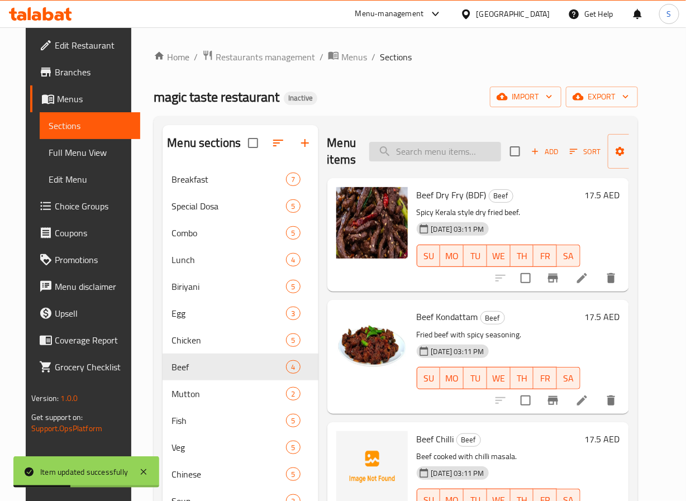
click at [392, 153] on input "search" at bounding box center [435, 152] width 132 height 20
paste input "Beef Manchurian"
type input "Beef Manchurian"
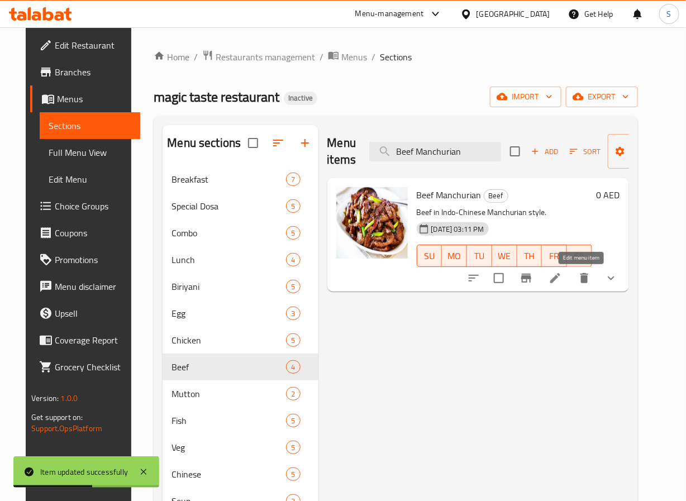
click at [562, 273] on icon at bounding box center [555, 278] width 13 height 13
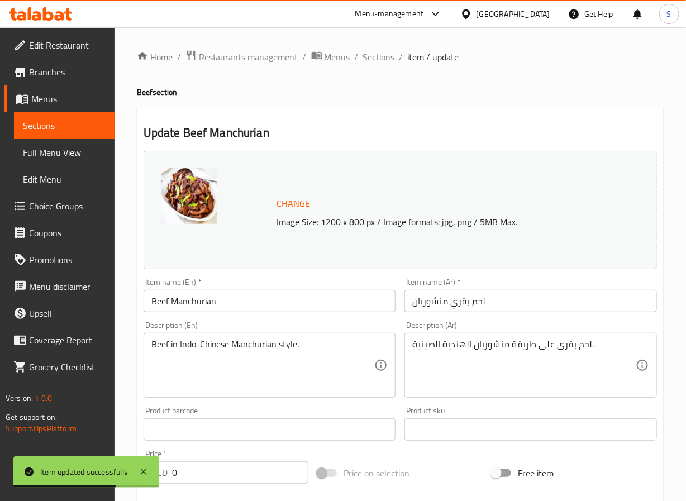
scroll to position [331, 0]
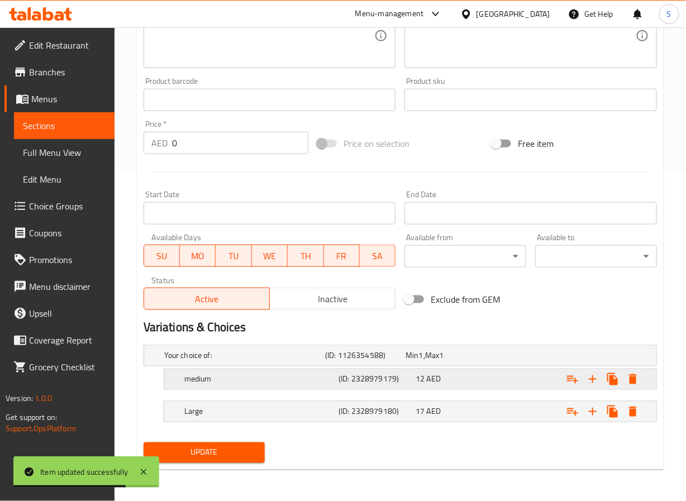
click at [292, 389] on div "medium (ID: 2328979179) 12 AED" at bounding box center [413, 379] width 463 height 25
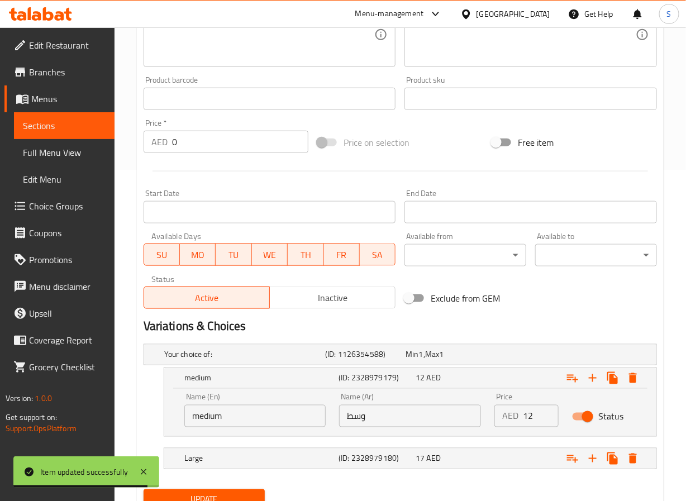
click at [195, 416] on input "medium" at bounding box center [255, 416] width 142 height 22
type input "Medium"
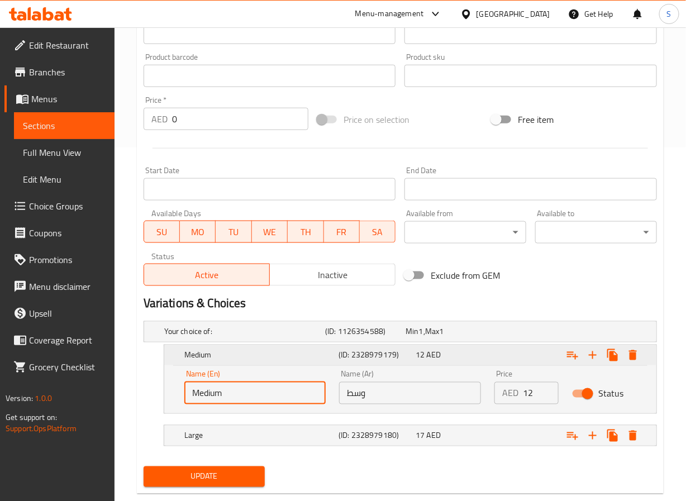
scroll to position [379, 0]
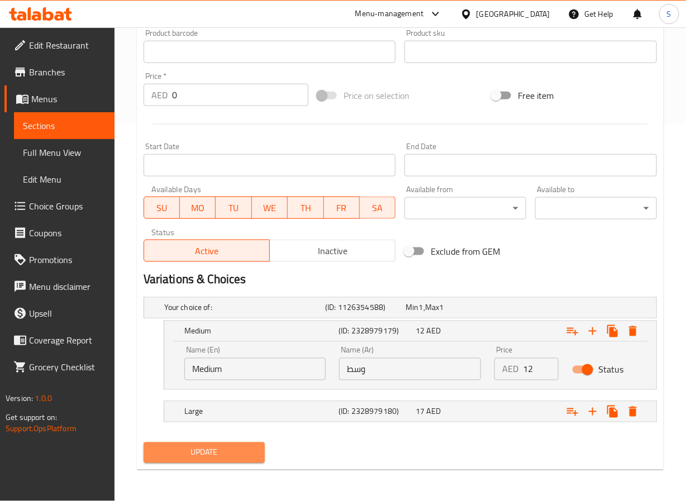
click at [240, 445] on button "Update" at bounding box center [205, 453] width 122 height 21
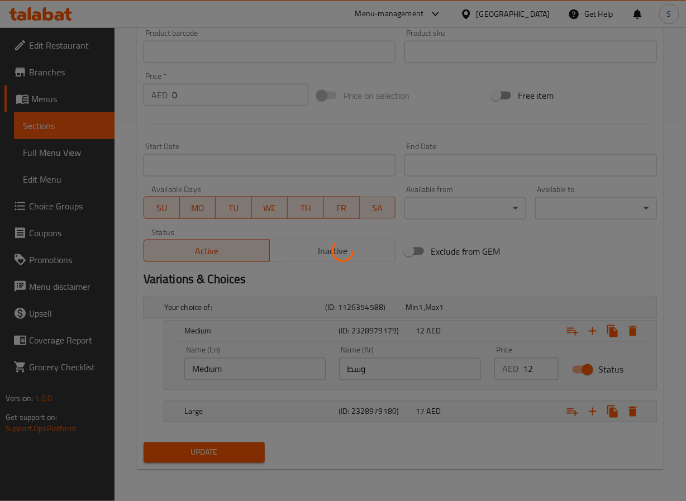
scroll to position [0, 0]
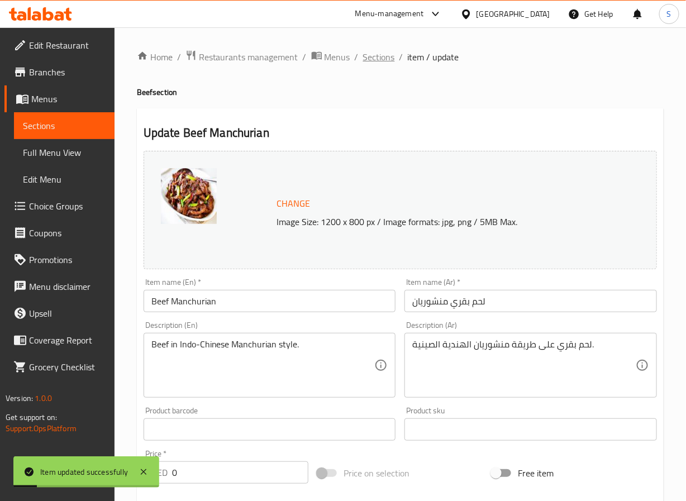
click at [374, 59] on span "Sections" at bounding box center [379, 56] width 32 height 13
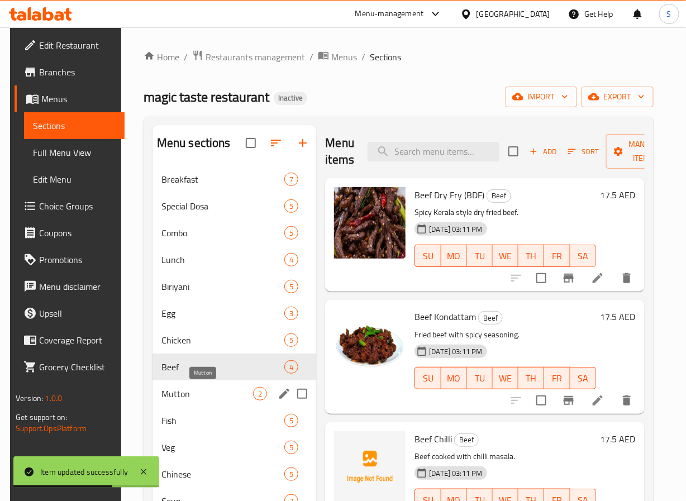
click at [210, 399] on span "Mutton" at bounding box center [207, 393] width 92 height 13
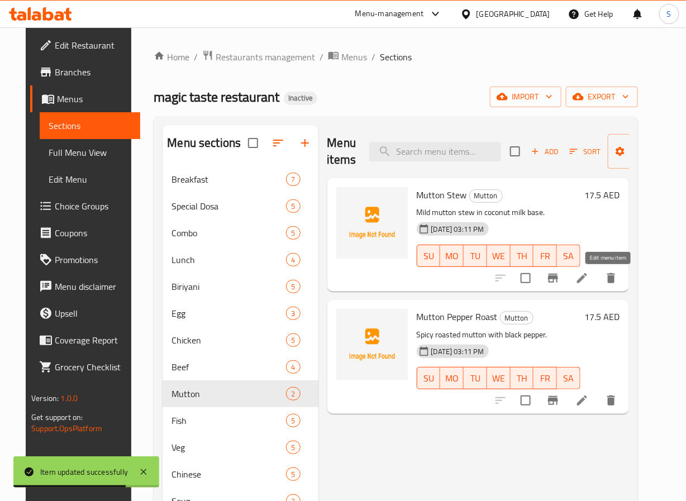
click at [589, 280] on icon at bounding box center [582, 278] width 13 height 13
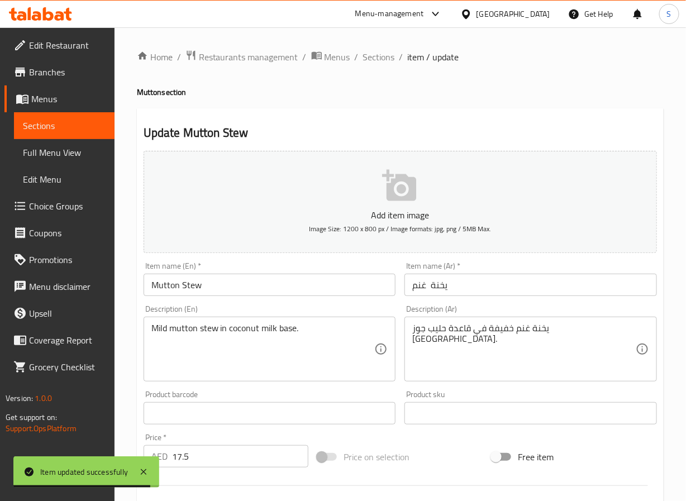
click at [439, 293] on input "يخنة غنم" at bounding box center [531, 285] width 253 height 22
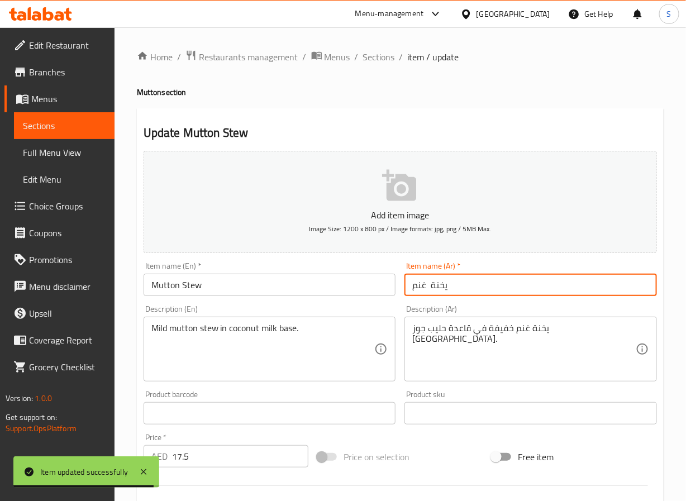
click at [439, 293] on input "يخنة غنم" at bounding box center [531, 285] width 253 height 22
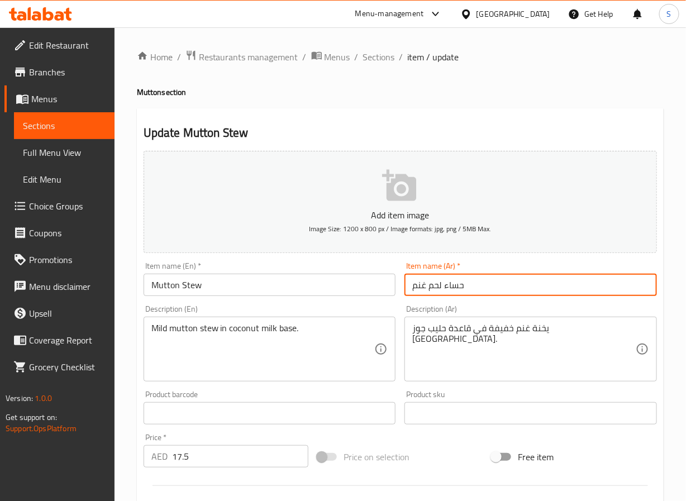
type input "حساء لحم غنم"
click at [173, 291] on input "Mutton Stew" at bounding box center [270, 285] width 253 height 22
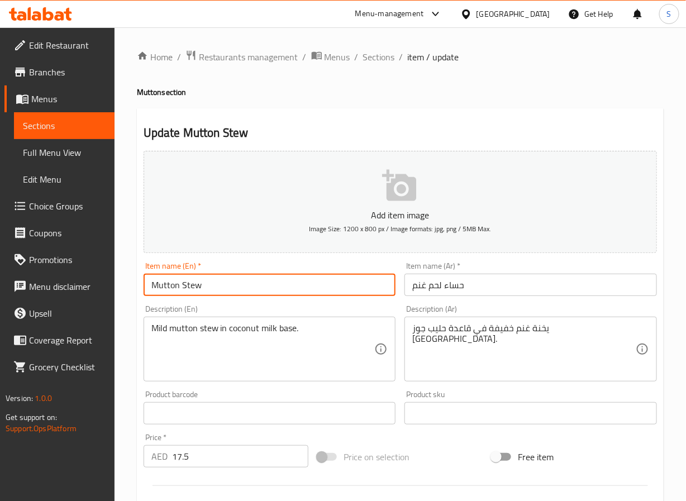
click at [173, 291] on input "Mutton Stew" at bounding box center [270, 285] width 253 height 22
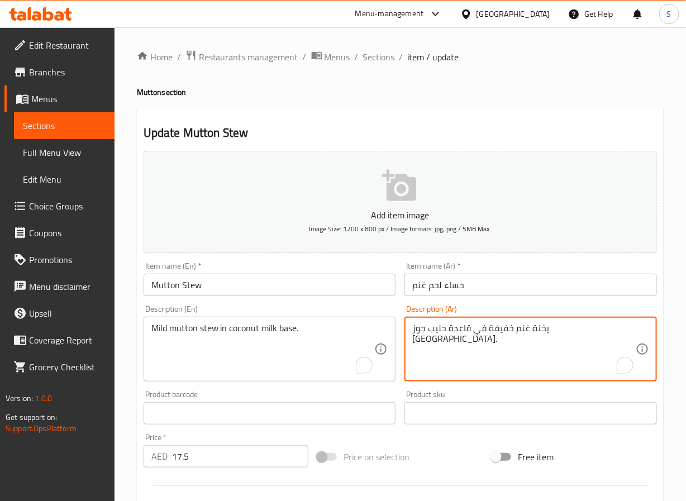
click at [560, 334] on textarea "يخنة غنم خفيفة في قاعدة حليب جوز الهند." at bounding box center [524, 349] width 224 height 53
click at [515, 332] on textarea "حساء لحم غنم خفيفة في قاعدة حليب جوز الهند." at bounding box center [524, 349] width 224 height 53
click at [481, 332] on textarea "حساء لحم غنم خفيف في قاعدة حليب جوز الهند." at bounding box center [524, 349] width 224 height 53
type textarea "حساء لحم غنم خفيف في اساس حليب جوز الهند."
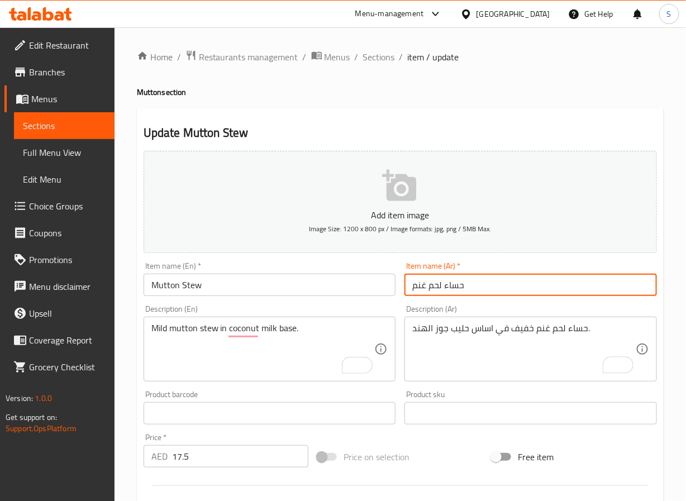
click at [426, 292] on input "حساء لحم غنم" at bounding box center [531, 285] width 253 height 22
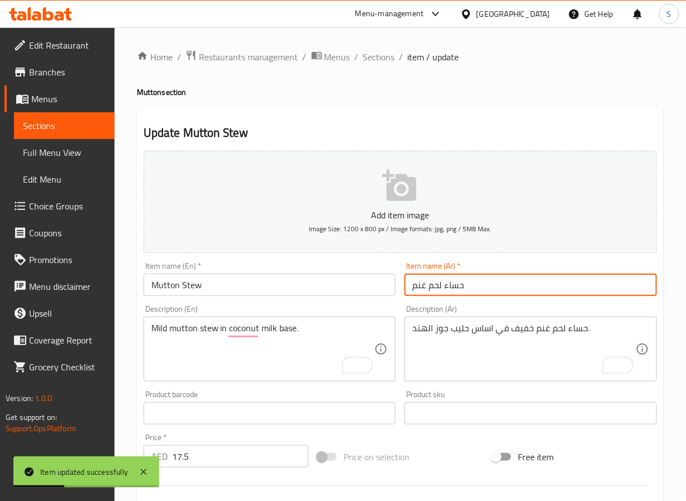
click at [389, 54] on span "Sections" at bounding box center [379, 56] width 32 height 13
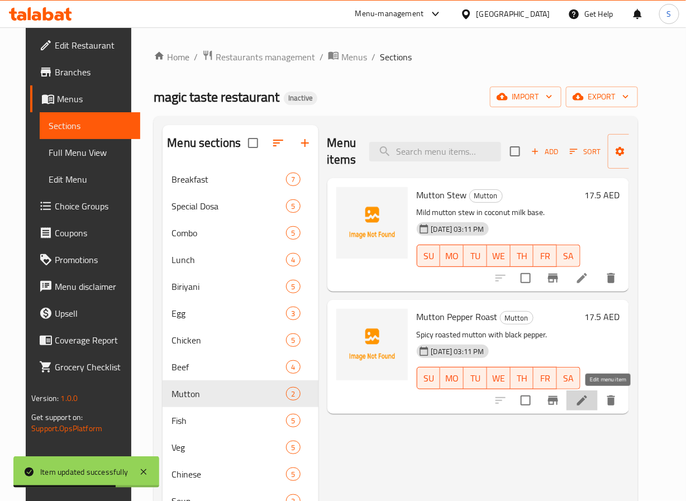
click at [589, 406] on icon at bounding box center [582, 400] width 13 height 13
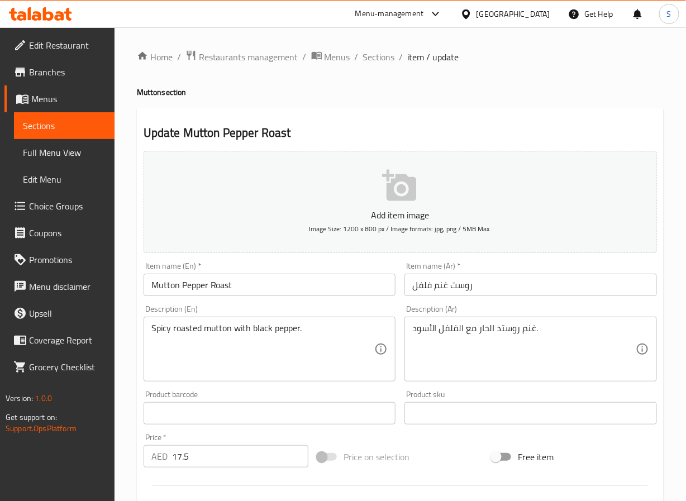
click at [441, 287] on input "روست غنم فلفل" at bounding box center [531, 285] width 253 height 22
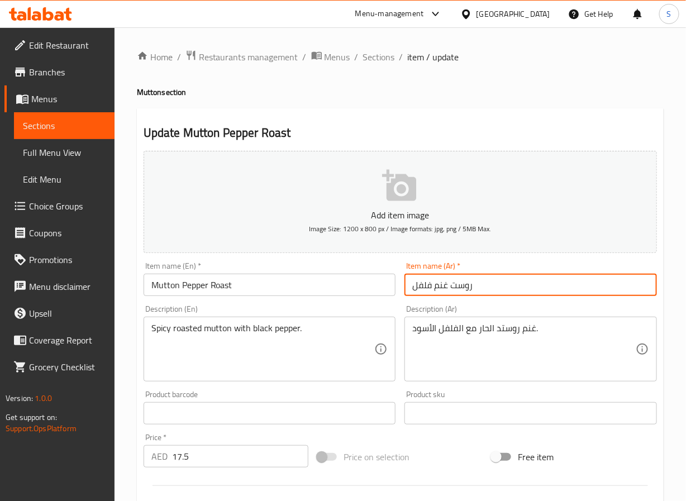
click at [441, 287] on input "روست غنم فلفل" at bounding box center [531, 285] width 253 height 22
type input "لحم غنم روست فلفل"
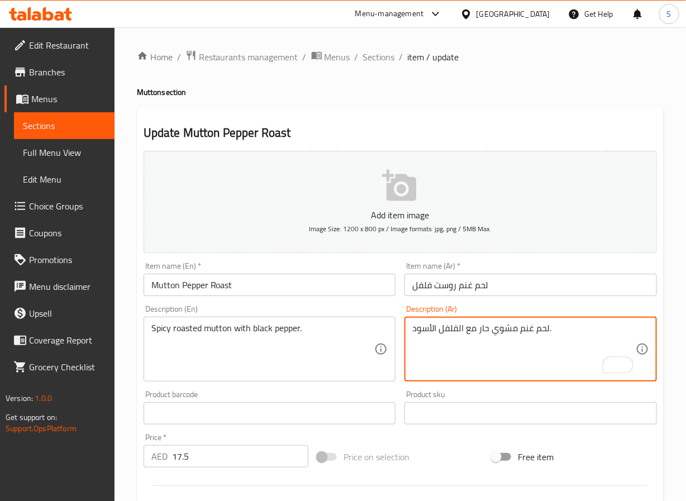
type textarea "لحم غنم مشوي حار مع الفلفل الأسود."
click at [501, 292] on input "لحم غنم روست فلفل" at bounding box center [531, 285] width 253 height 22
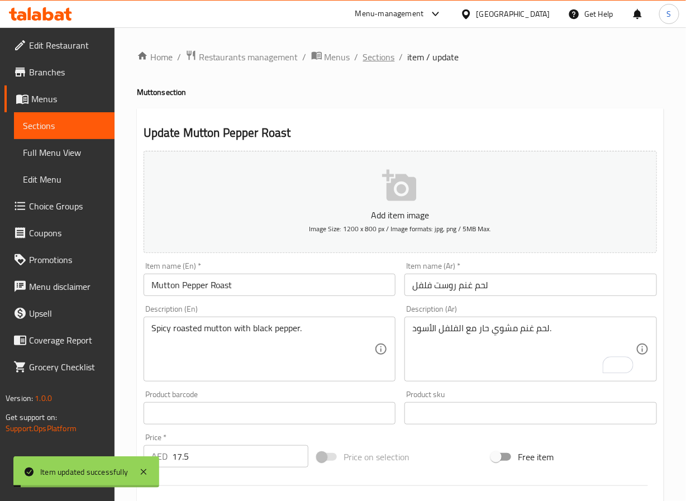
click at [377, 60] on span "Sections" at bounding box center [379, 56] width 32 height 13
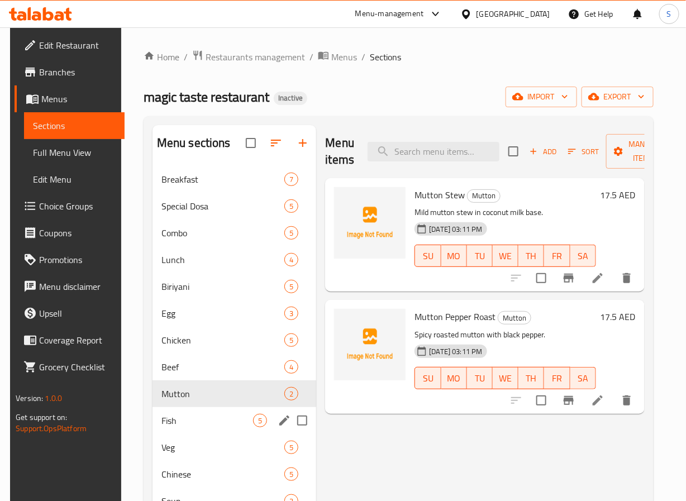
click at [241, 428] on div "Fish 5" at bounding box center [235, 420] width 164 height 27
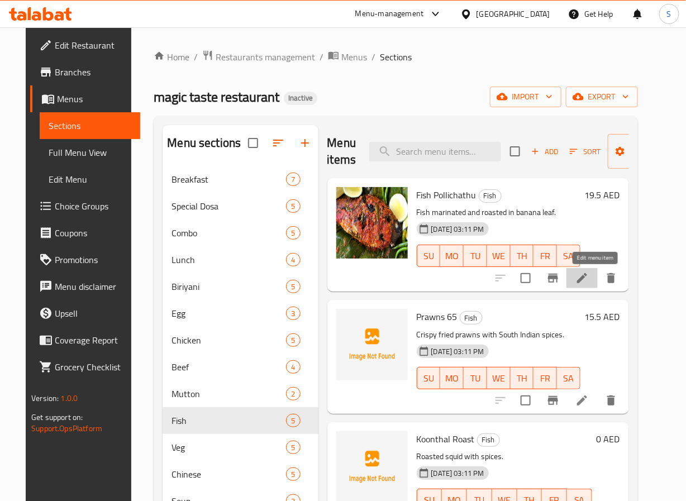
click at [589, 282] on icon at bounding box center [582, 278] width 13 height 13
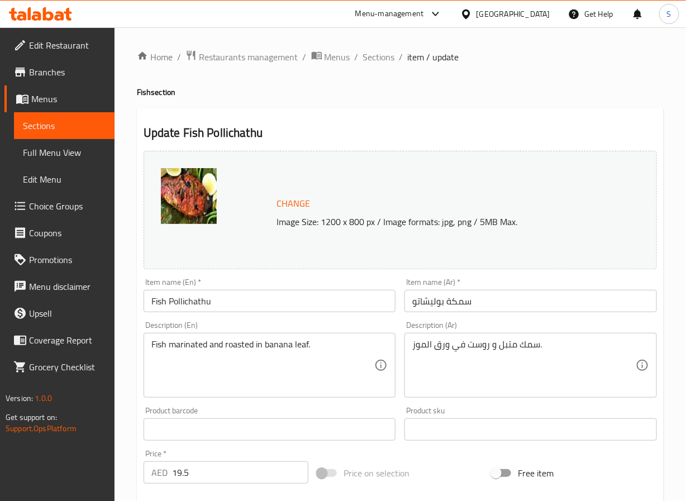
click at [450, 306] on input "سمكة بوليشاتو" at bounding box center [531, 301] width 253 height 22
type input "سمك بوليشاثو"
click at [480, 352] on textarea "سمك متبل و روست في ورق الموز." at bounding box center [524, 365] width 224 height 53
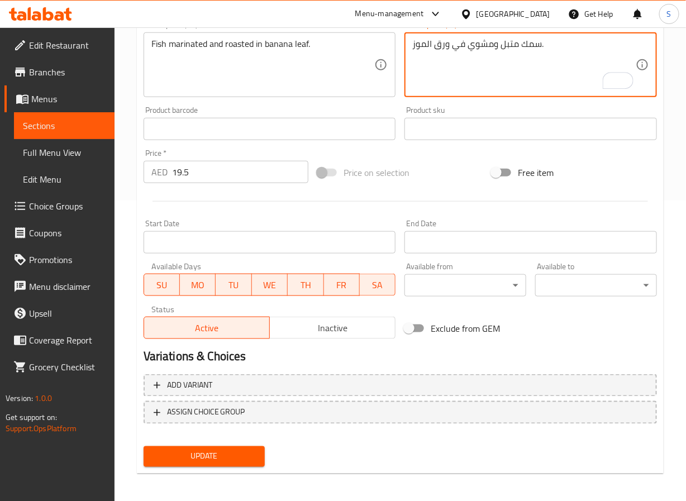
scroll to position [303, 0]
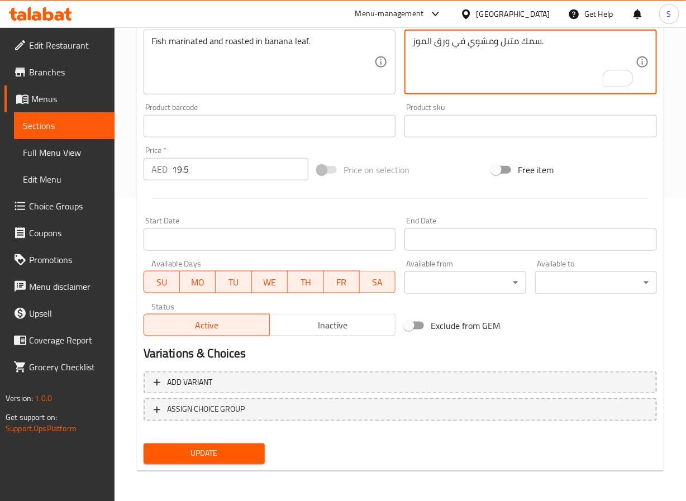
type textarea "سمك متبل ومشوي في ورق الموز."
click at [191, 450] on span "Update" at bounding box center [205, 454] width 104 height 14
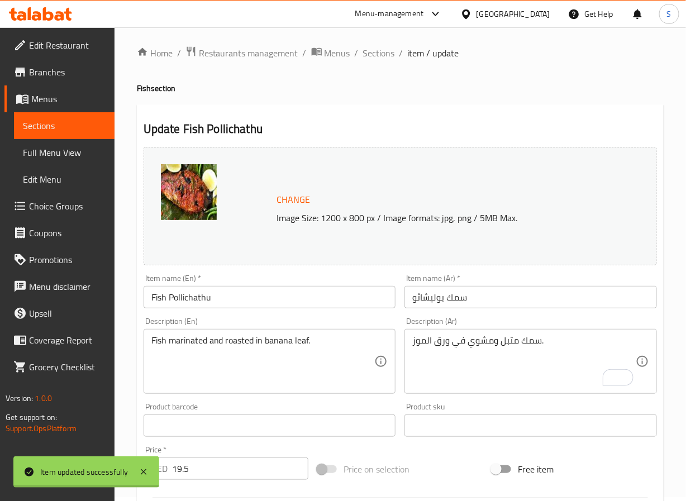
scroll to position [0, 0]
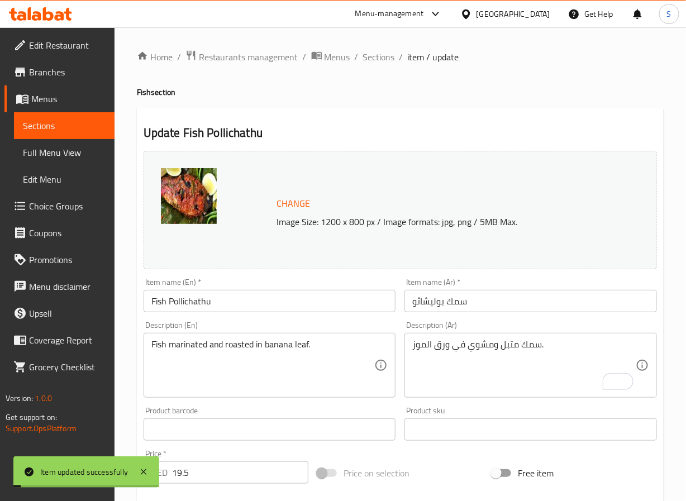
click at [378, 47] on div "Home / Restaurants management / Menus / Sections / item / update Fish section U…" at bounding box center [401, 416] width 572 height 778
click at [377, 56] on span "Sections" at bounding box center [379, 56] width 32 height 13
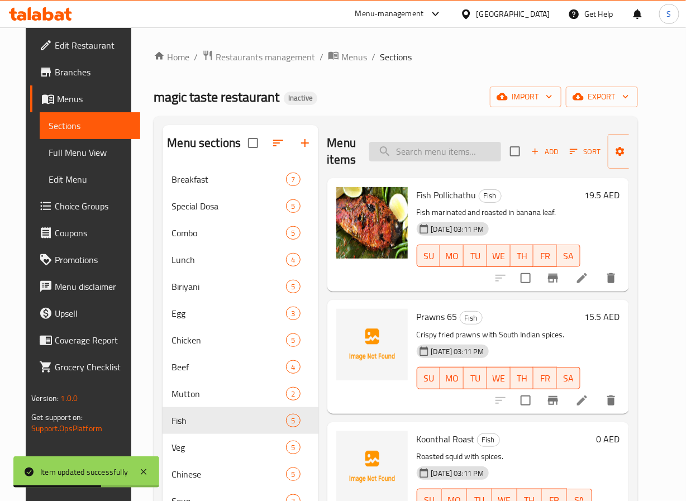
click at [429, 153] on input "search" at bounding box center [435, 152] width 132 height 20
paste input "Koonthal Roast"
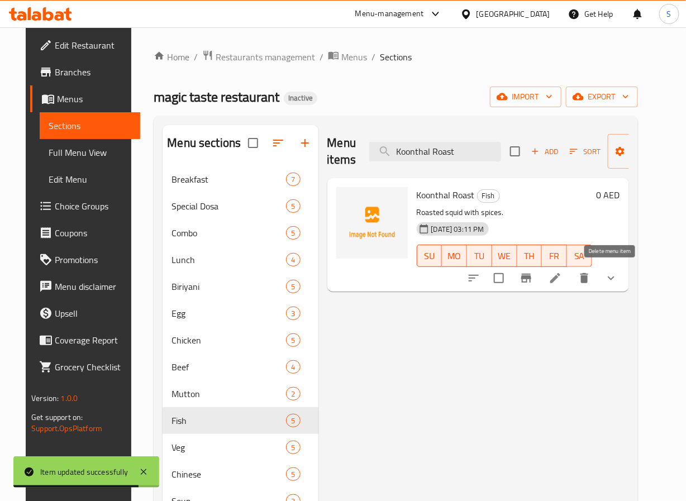
type input "Koonthal Roast"
click at [598, 284] on button "delete" at bounding box center [584, 278] width 27 height 27
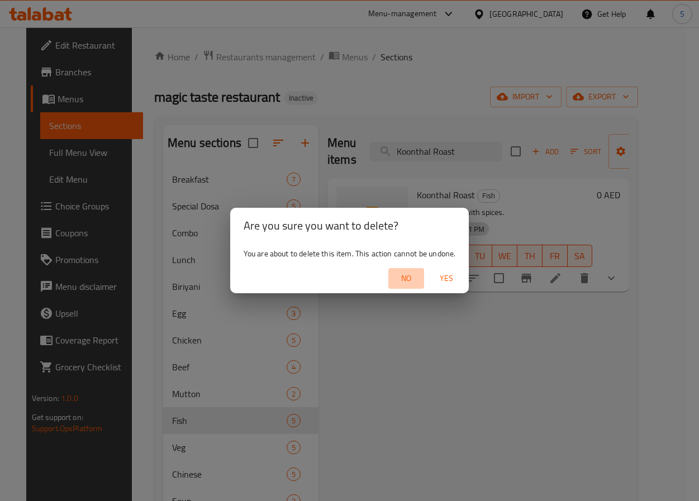
click at [412, 285] on span "No" at bounding box center [406, 279] width 27 height 14
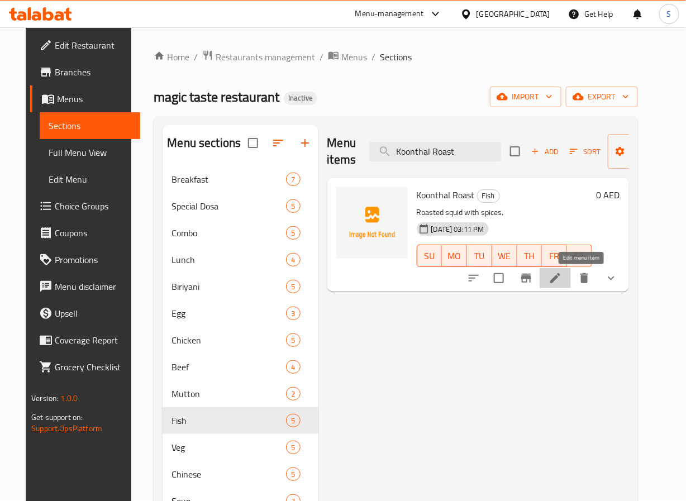
click at [562, 282] on icon at bounding box center [555, 278] width 13 height 13
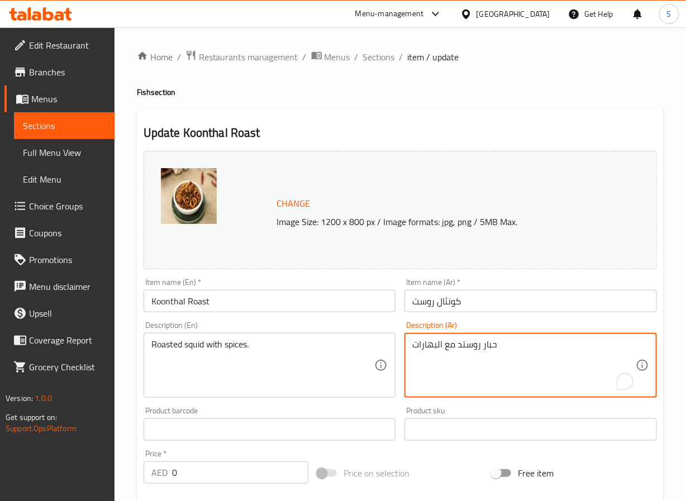
click at [469, 349] on textarea "حبار روستد مع البهارات" at bounding box center [524, 365] width 224 height 53
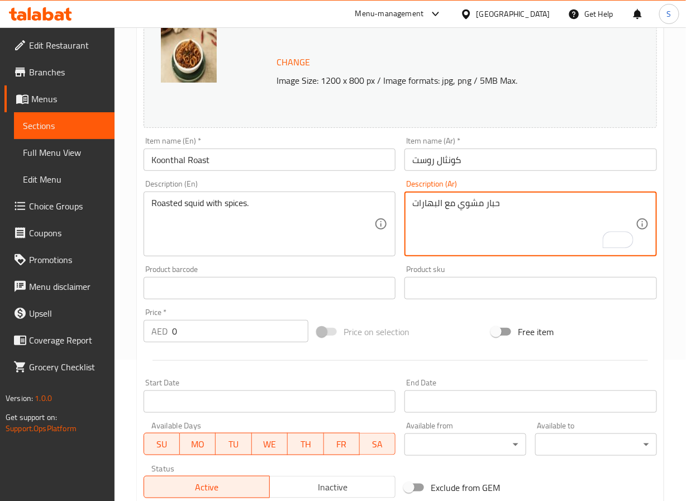
scroll to position [331, 0]
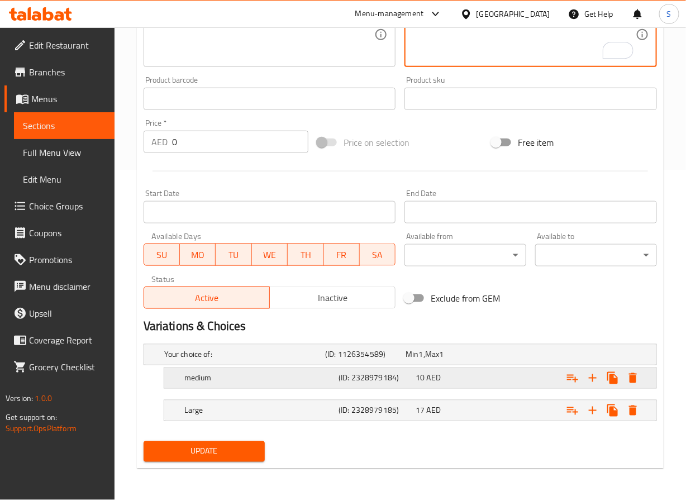
type textarea "حبار مشوي مع البهارات"
click at [227, 381] on h5 "medium" at bounding box center [259, 378] width 150 height 11
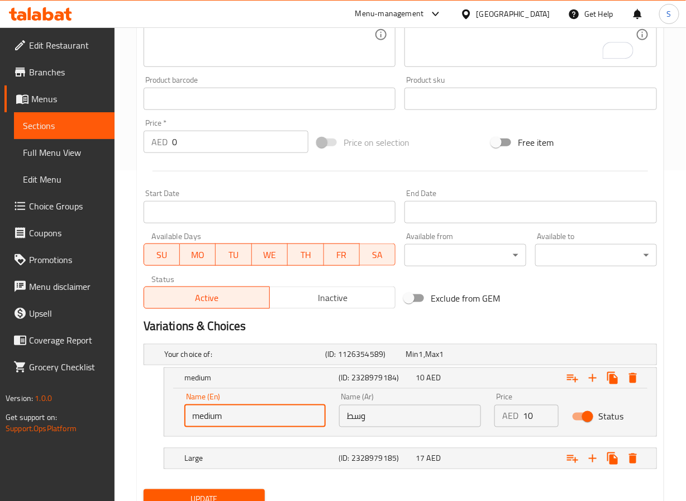
click at [195, 419] on input "medium" at bounding box center [255, 416] width 142 height 22
type input "Medium"
click at [225, 495] on span "Update" at bounding box center [205, 500] width 104 height 14
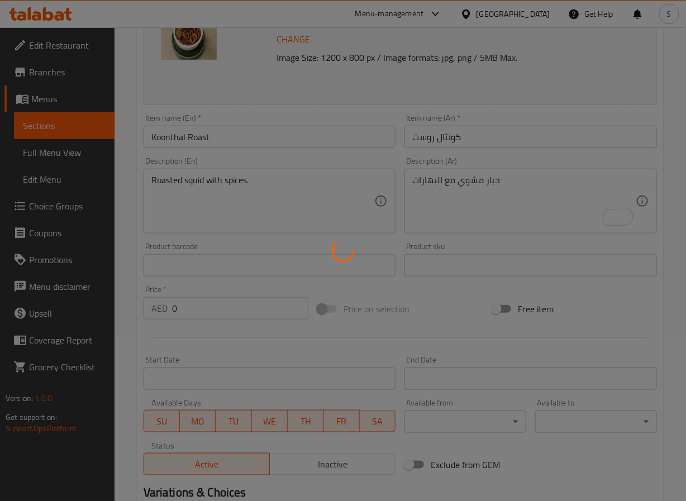
scroll to position [0, 0]
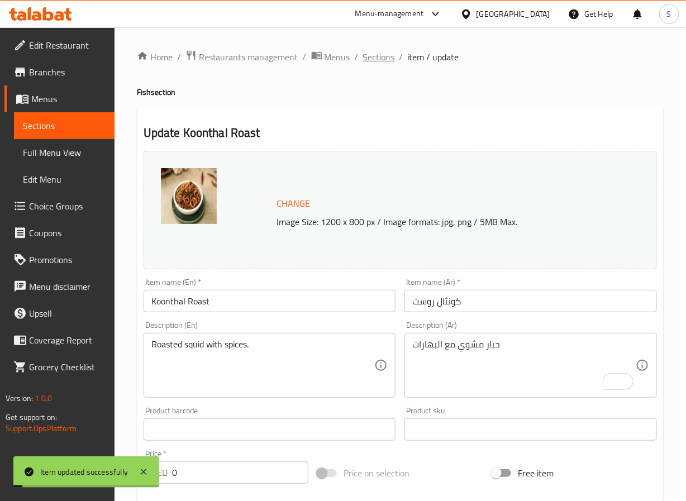
click at [384, 54] on span "Sections" at bounding box center [379, 56] width 32 height 13
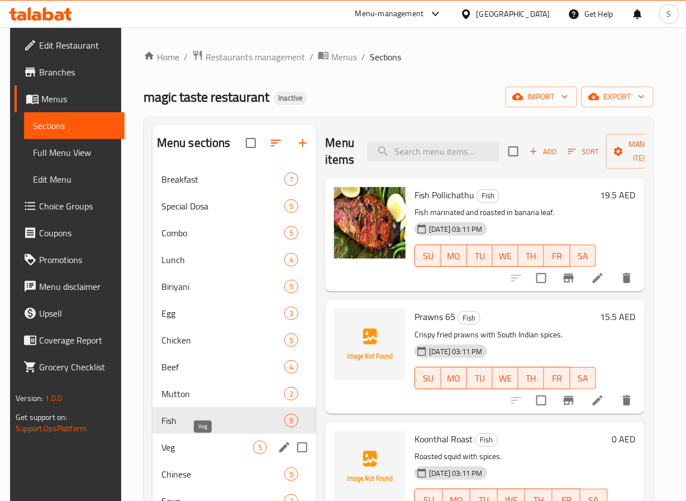
click at [198, 443] on span "Veg" at bounding box center [207, 447] width 92 height 13
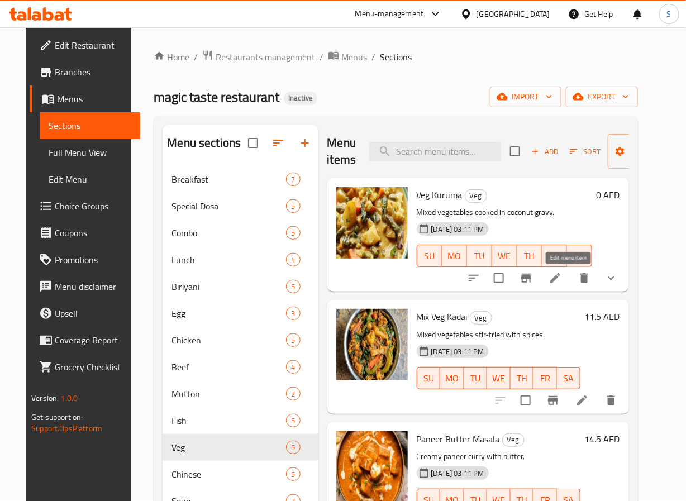
click at [562, 283] on icon at bounding box center [555, 278] width 13 height 13
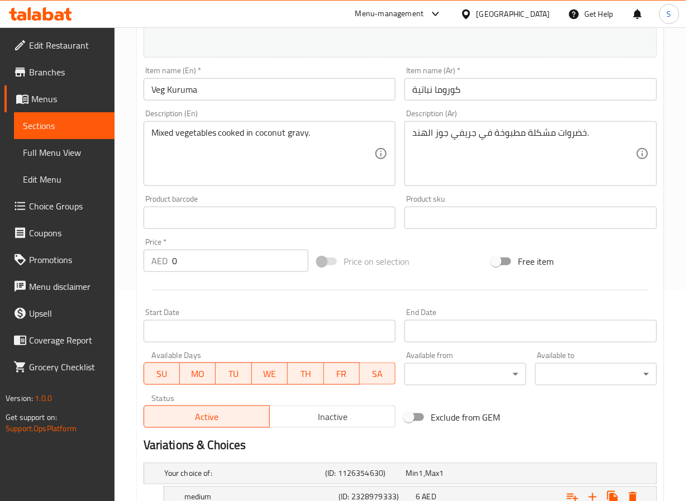
scroll to position [331, 0]
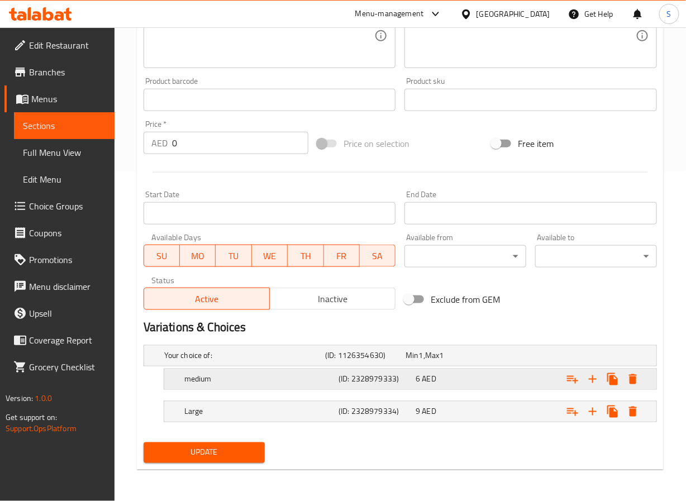
click at [291, 379] on h5 "medium" at bounding box center [259, 379] width 150 height 11
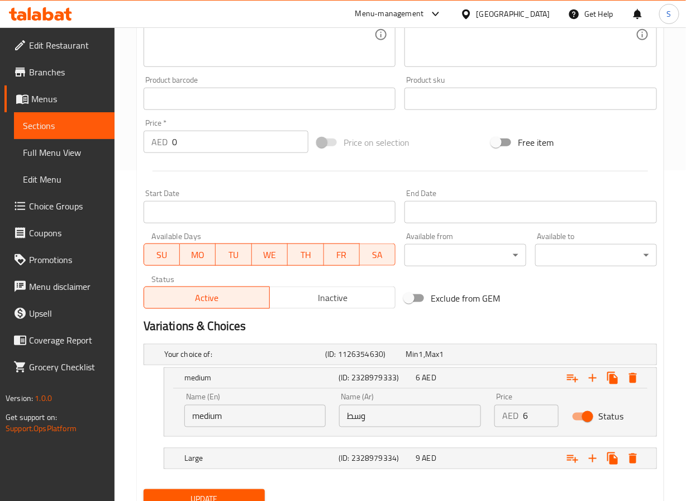
click at [222, 427] on input "medium" at bounding box center [255, 416] width 142 height 22
type input "Medium"
drag, startPoint x: 224, startPoint y: 495, endPoint x: 232, endPoint y: 475, distance: 21.3
click at [224, 493] on span "Update" at bounding box center [205, 500] width 104 height 14
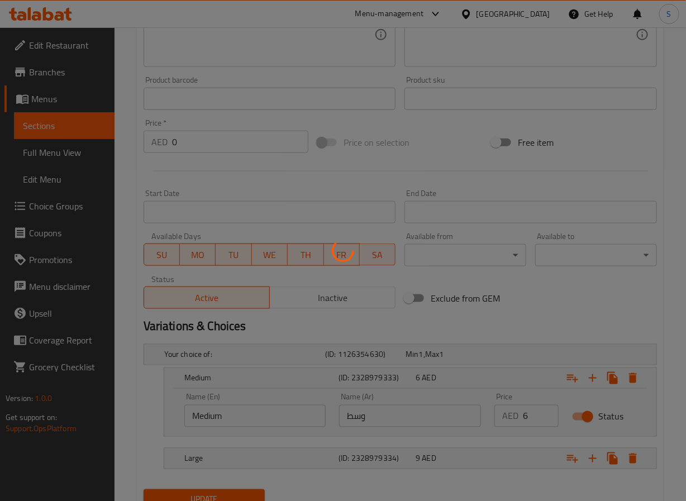
scroll to position [0, 0]
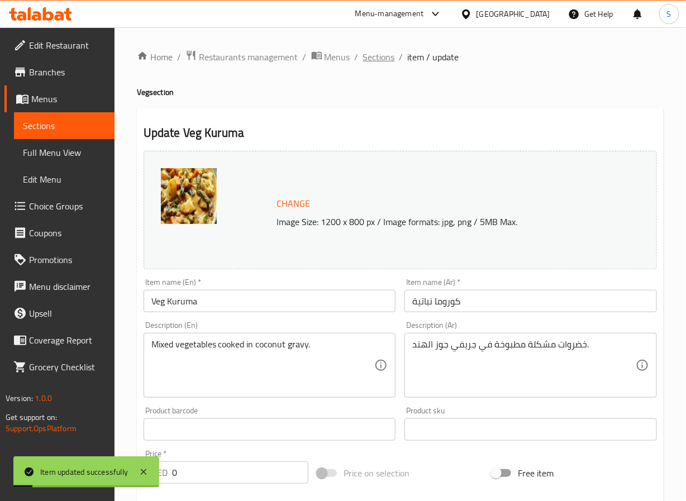
click at [373, 64] on span "Sections" at bounding box center [379, 56] width 32 height 13
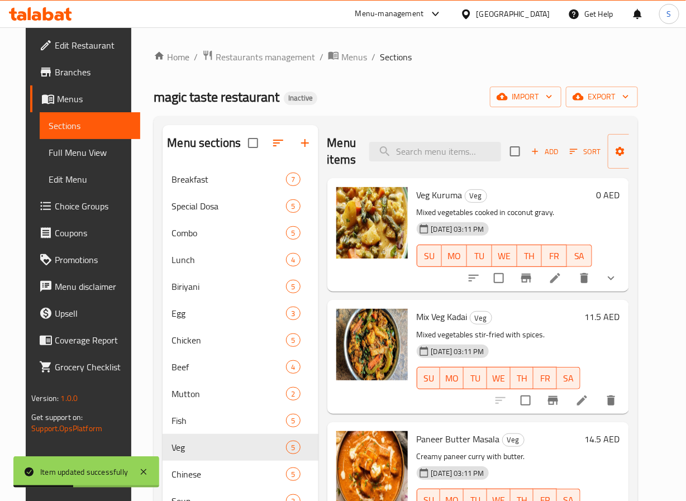
click at [589, 395] on icon at bounding box center [582, 400] width 13 height 13
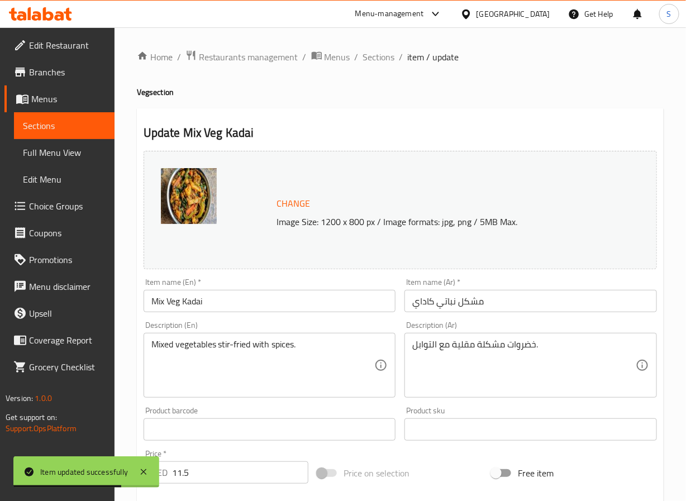
click at [471, 308] on input "مشكل نباتي كاداي" at bounding box center [531, 301] width 253 height 22
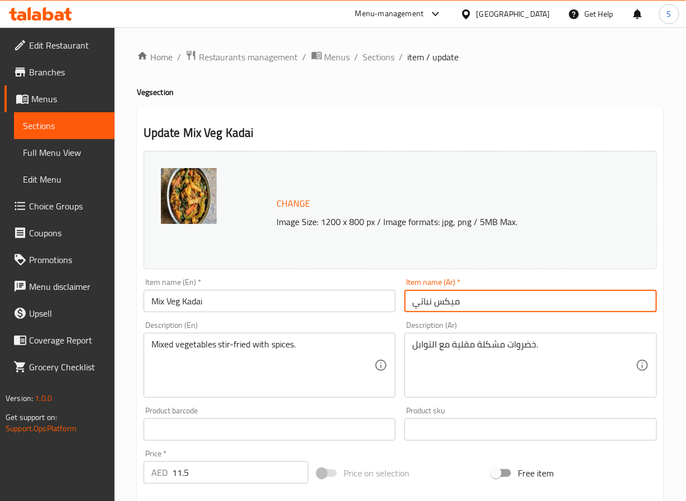
paste input "اداي"
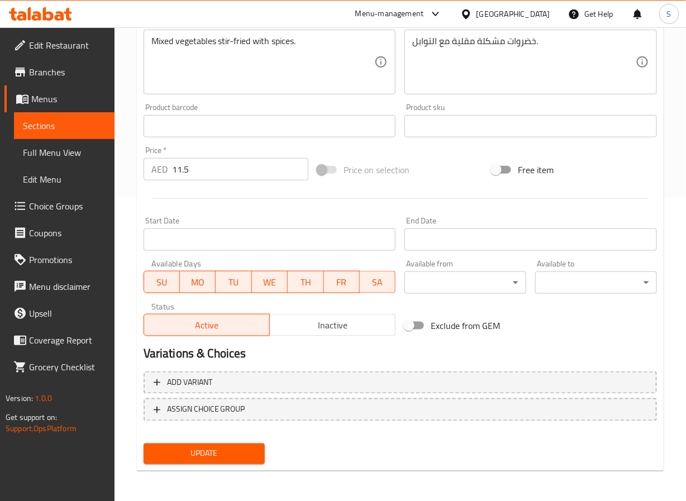
type input "[PERSON_NAME] نباتي"
click at [210, 459] on span "Update" at bounding box center [205, 454] width 104 height 14
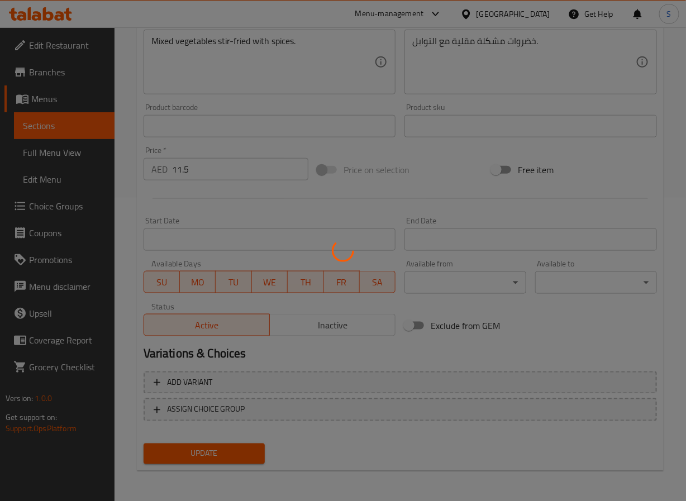
scroll to position [0, 0]
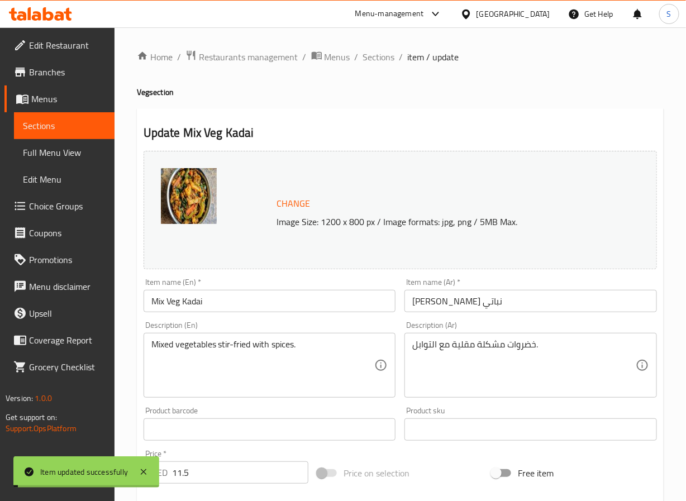
click at [374, 63] on span "Sections" at bounding box center [379, 56] width 32 height 13
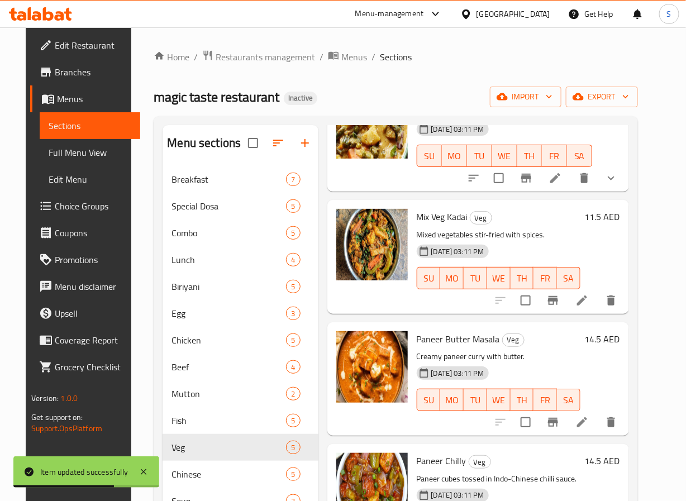
scroll to position [210, 0]
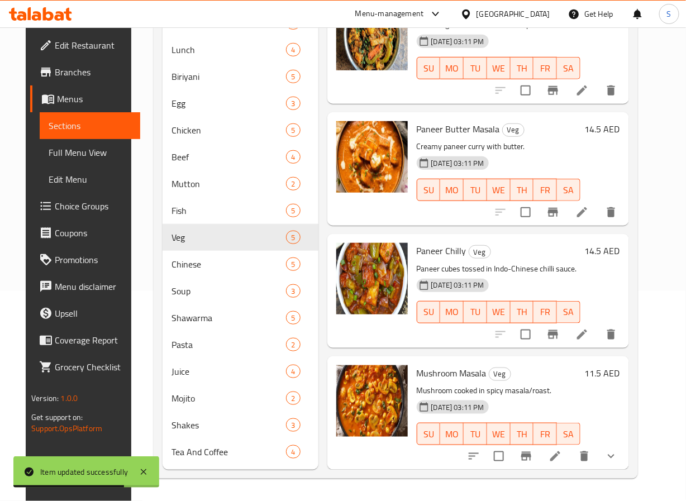
click at [590, 331] on li at bounding box center [582, 335] width 31 height 20
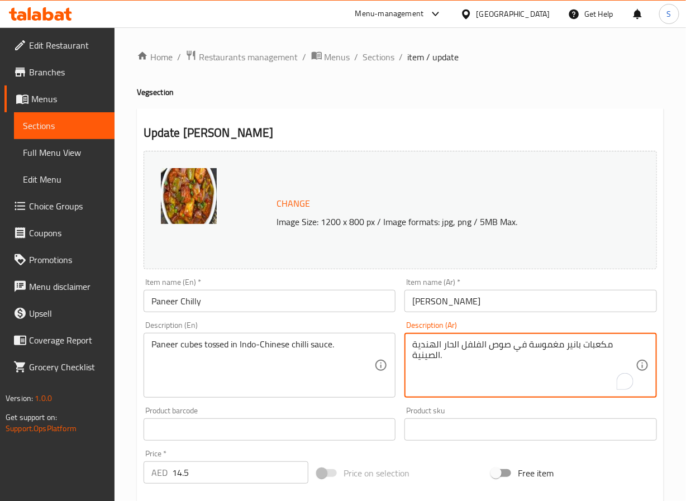
click at [412, 346] on textarea "مكعبات بانير مغموسة في صوص الفلفل الحار الهندية الصينية." at bounding box center [524, 365] width 224 height 53
drag, startPoint x: 418, startPoint y: 356, endPoint x: 412, endPoint y: 361, distance: 7.5
click at [412, 361] on textarea "مكعبات بانير مغموسة في صوص الفلفل الحار الهندي الصينية." at bounding box center [524, 365] width 224 height 53
type textarea "مكعبات بانير مغموسة في صوص الفلفل الحار الهندي الصيني."
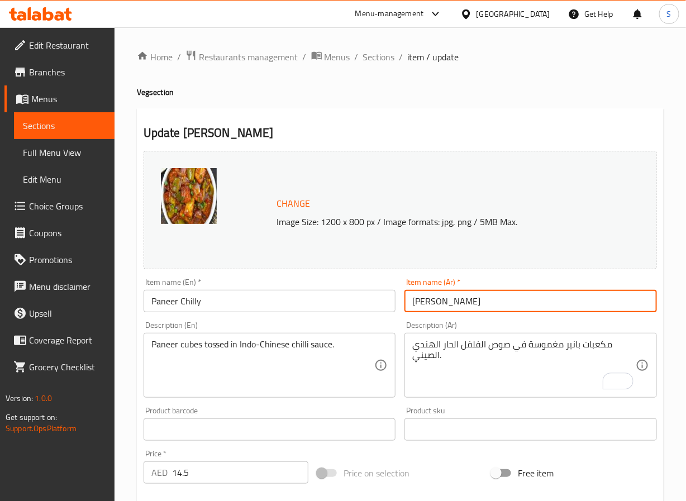
click at [448, 297] on input "[PERSON_NAME]" at bounding box center [531, 301] width 253 height 22
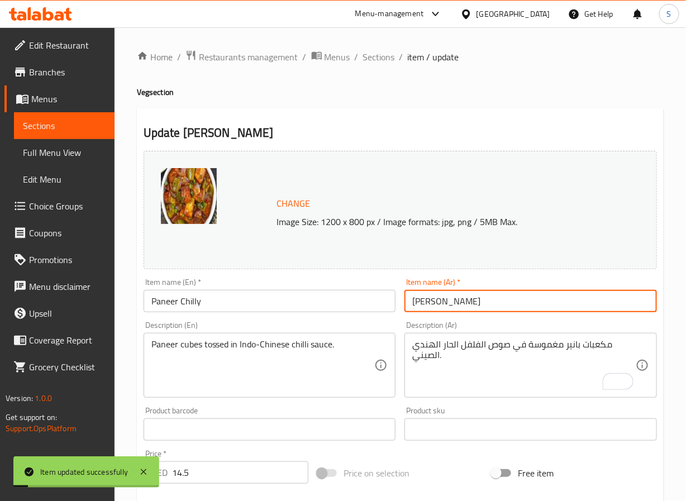
drag, startPoint x: 369, startPoint y: 56, endPoint x: 351, endPoint y: 3, distance: 55.5
click at [369, 56] on span "Sections" at bounding box center [379, 56] width 32 height 13
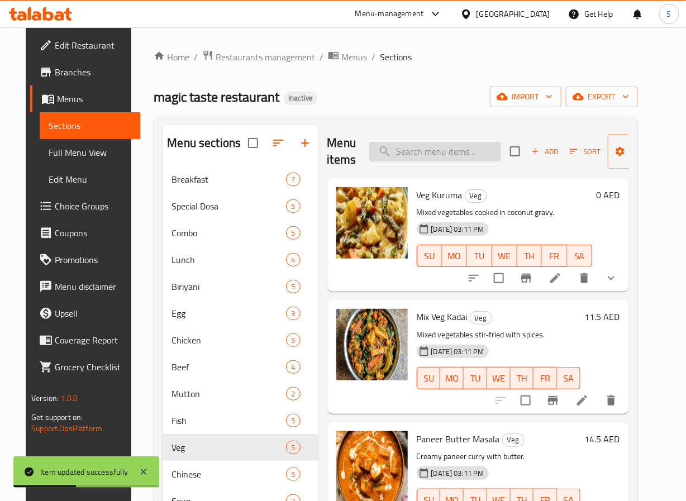
click at [436, 156] on input "search" at bounding box center [435, 152] width 132 height 20
paste input "Mushroom Masala"
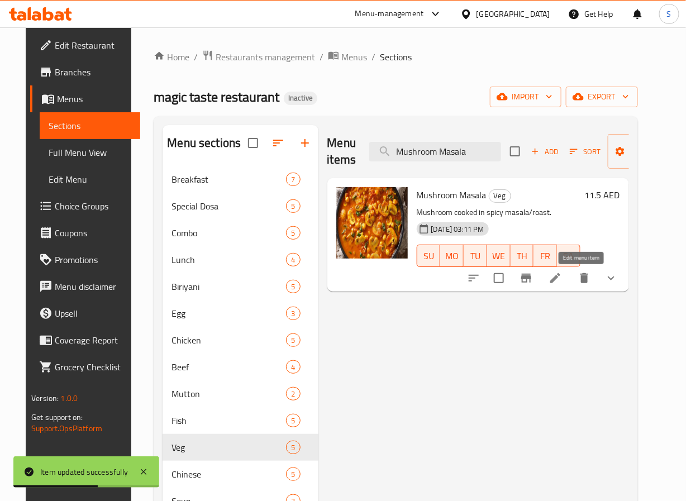
type input "Mushroom Masala"
click at [562, 281] on icon at bounding box center [555, 278] width 13 height 13
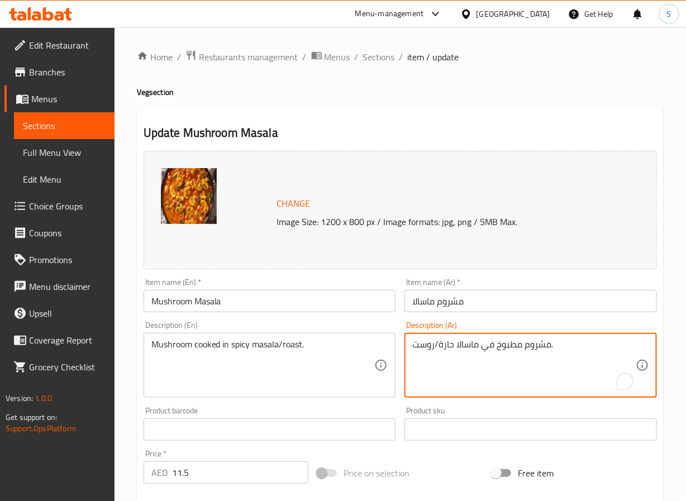
click at [446, 348] on textarea "مشروم مطبوخ في ماسالا حارة/روست." at bounding box center [524, 365] width 224 height 53
paste textarea "حارة"
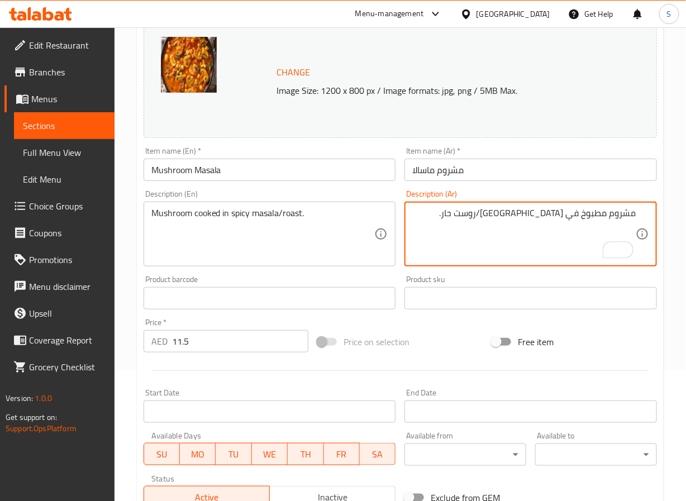
scroll to position [324, 0]
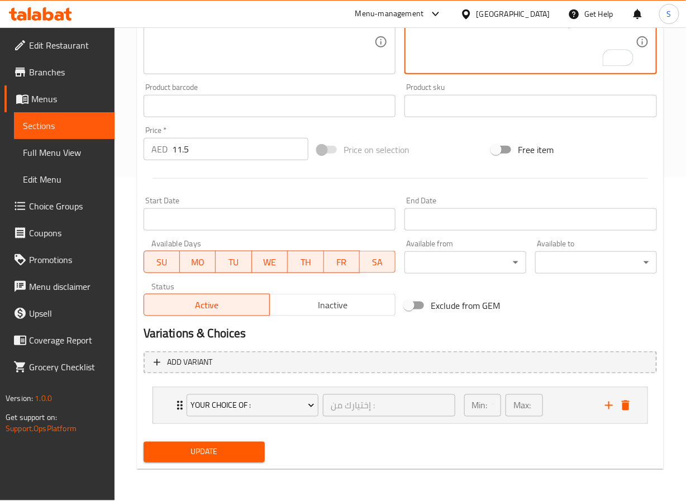
type textarea "مشروم مطبوخ في [GEOGRAPHIC_DATA]/روست حار."
click at [199, 458] on span "Update" at bounding box center [205, 452] width 104 height 14
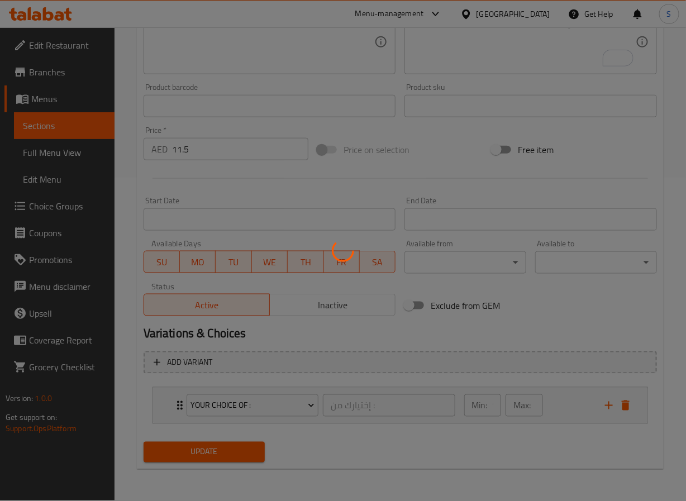
scroll to position [0, 0]
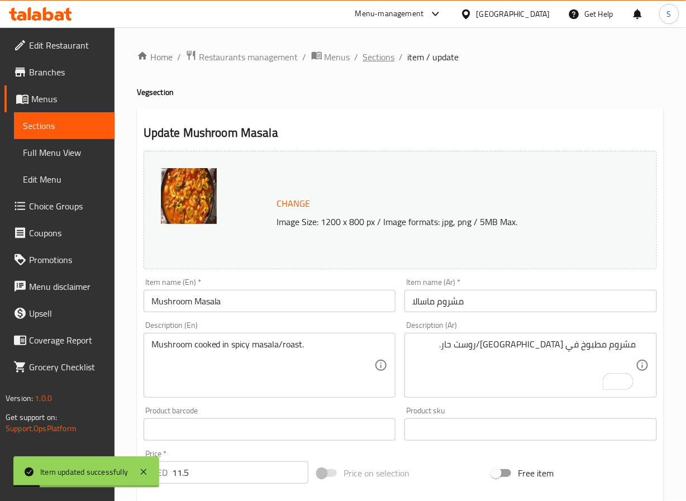
click at [372, 60] on span "Sections" at bounding box center [379, 56] width 32 height 13
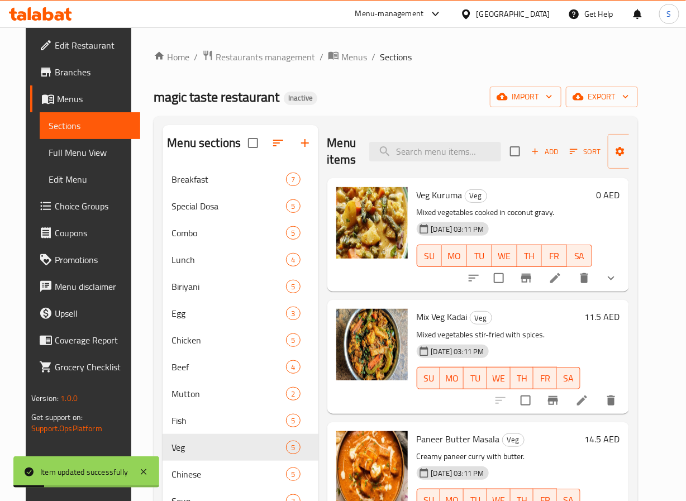
click at [57, 201] on span "Choice Groups" at bounding box center [93, 205] width 77 height 13
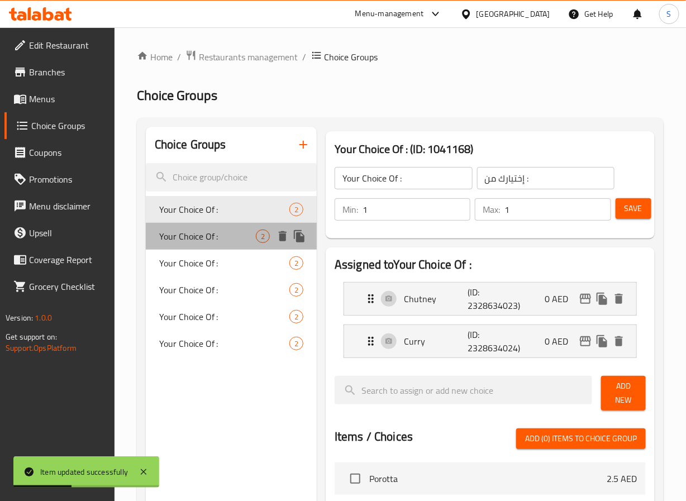
click at [205, 230] on span "Your Choice Of :" at bounding box center [207, 236] width 97 height 13
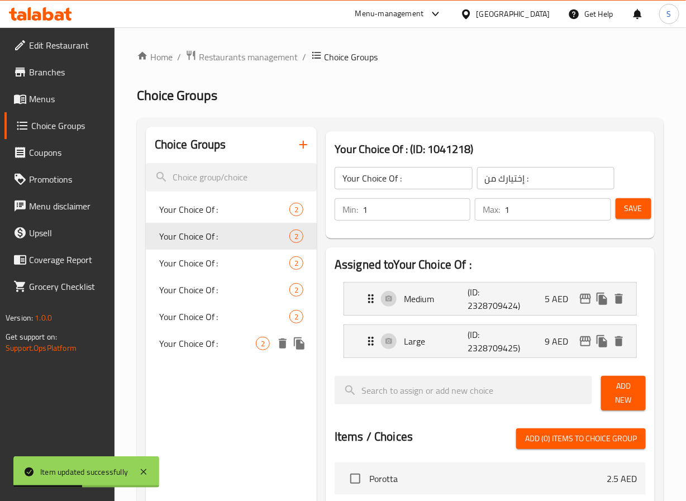
click at [207, 340] on span "Your Choice Of :" at bounding box center [207, 343] width 97 height 13
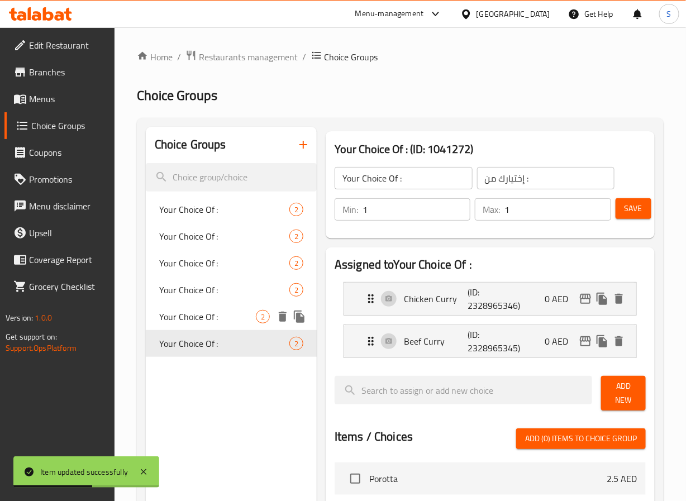
click at [210, 317] on span "Your Choice Of :" at bounding box center [207, 316] width 97 height 13
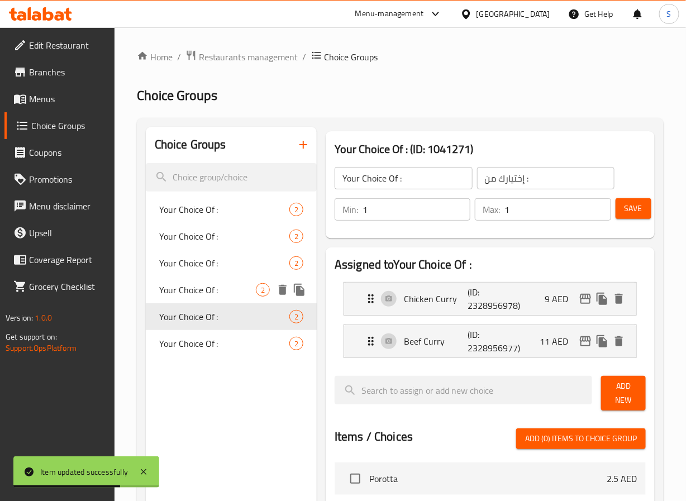
click at [210, 293] on span "Your Choice Of :" at bounding box center [207, 289] width 97 height 13
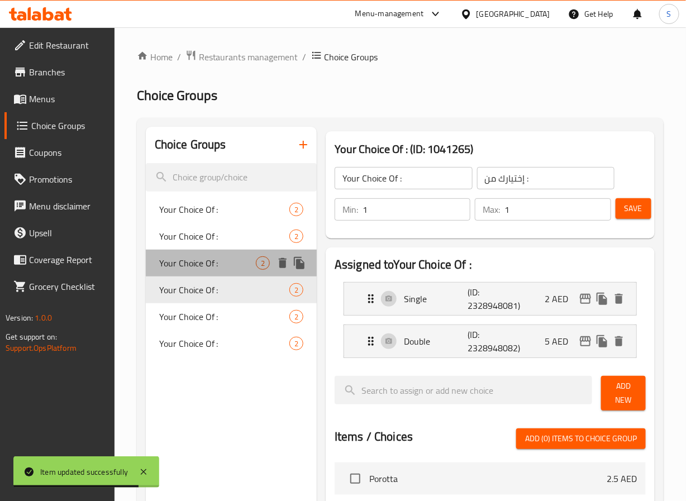
click at [212, 267] on span "Your Choice Of :" at bounding box center [207, 262] width 97 height 13
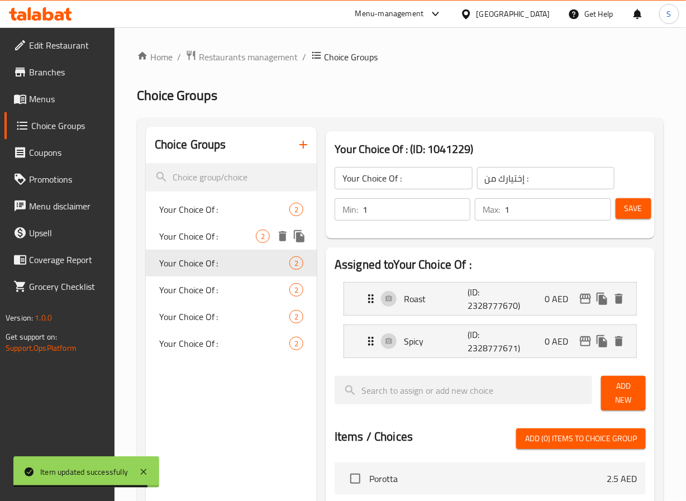
click at [213, 237] on span "Your Choice Of :" at bounding box center [207, 236] width 97 height 13
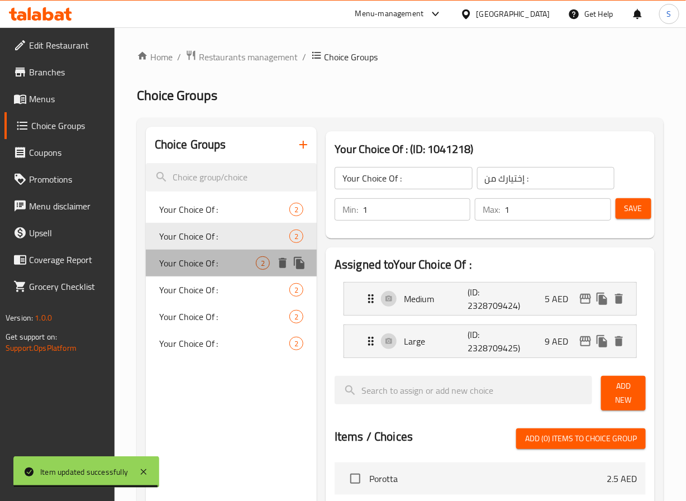
click at [210, 265] on span "Your Choice Of :" at bounding box center [207, 262] width 97 height 13
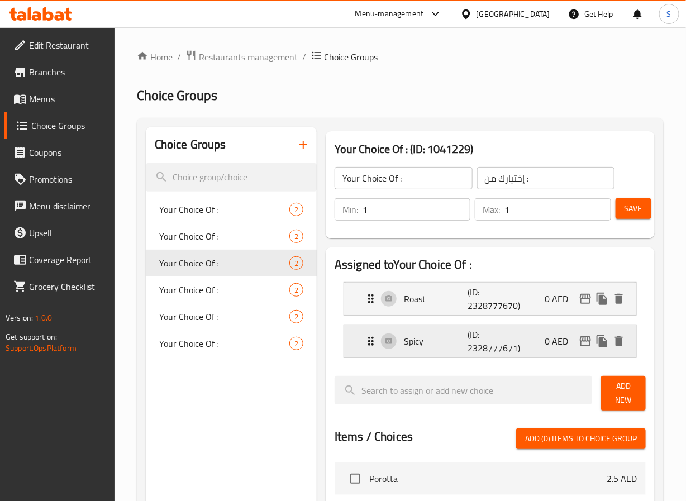
click at [386, 339] on div "Spicy (ID: 2328777671) 0 AED" at bounding box center [493, 341] width 259 height 32
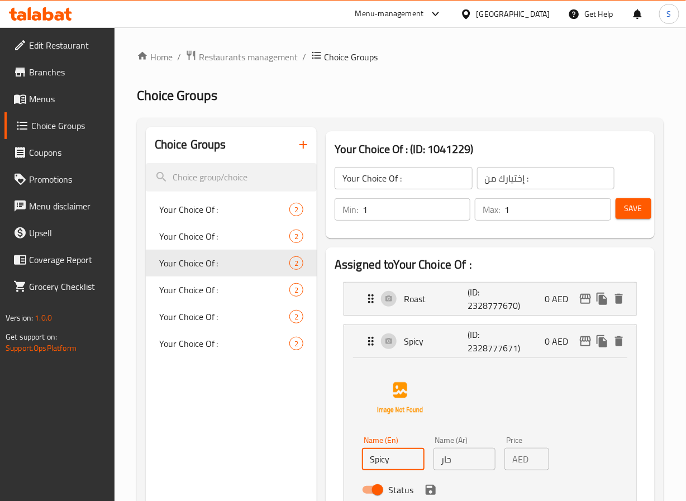
click at [391, 458] on input "Spicy" at bounding box center [393, 459] width 62 height 22
click at [431, 493] on icon "save" at bounding box center [430, 489] width 13 height 13
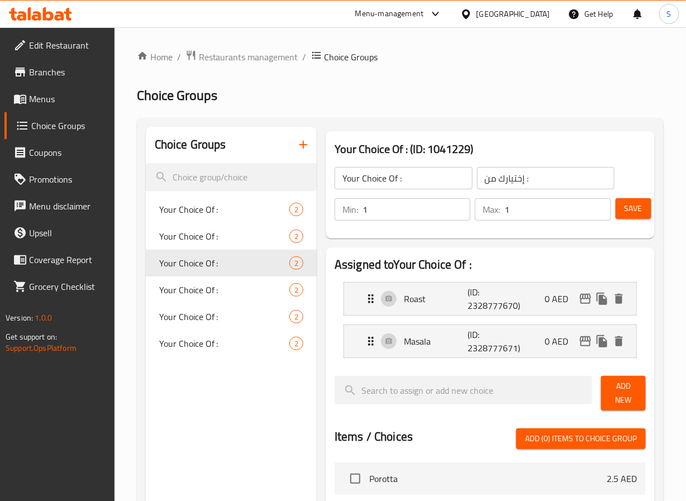
type input "Masala"
drag, startPoint x: 377, startPoint y: 351, endPoint x: 376, endPoint y: 302, distance: 48.6
click at [376, 302] on nav "Roast (ID: 2328777670) 0 AED Name (En) Roast Name (En) Name (Ar) روست Name (Ar)…" at bounding box center [490, 320] width 311 height 94
click at [641, 221] on div "Min: 1 ​ Max: 1 ​ Save" at bounding box center [488, 210] width 320 height 36
click at [638, 208] on span "Save" at bounding box center [634, 209] width 18 height 14
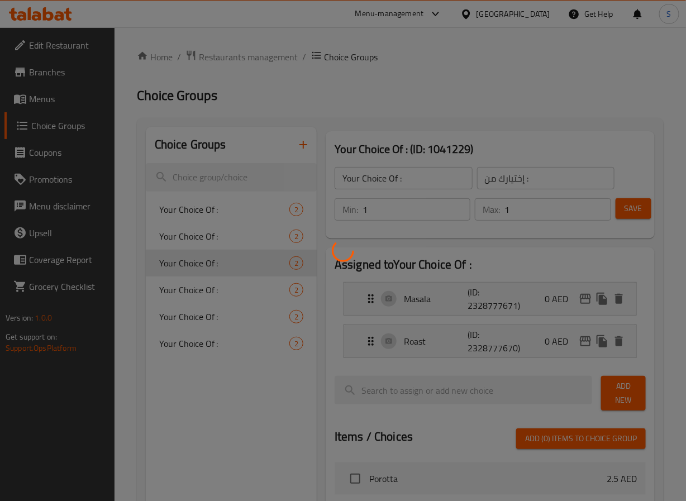
click at [364, 349] on div at bounding box center [343, 250] width 686 height 501
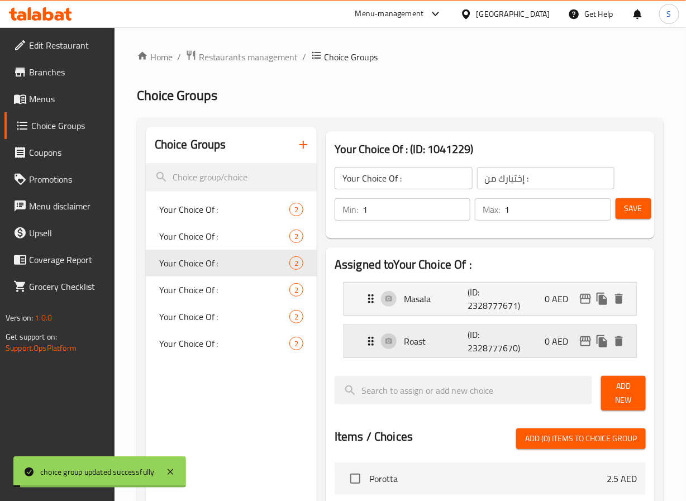
click at [364, 344] on div "Roast (ID: 2328777670) 0 AED" at bounding box center [490, 341] width 292 height 32
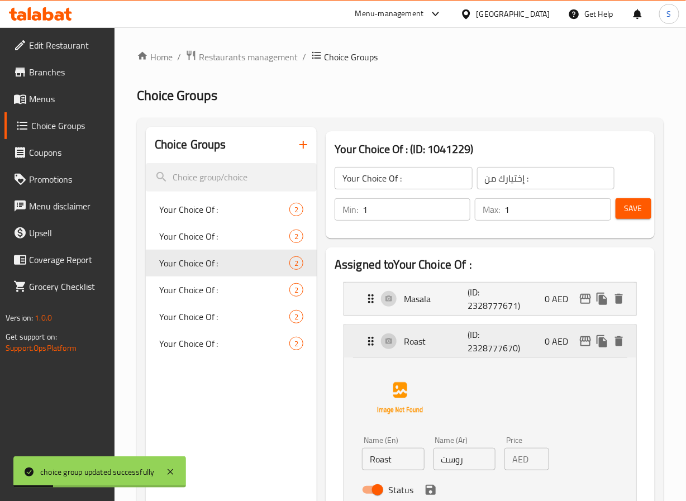
click at [354, 334] on div "Roast (ID: 2328777670) 0 AED" at bounding box center [490, 341] width 292 height 32
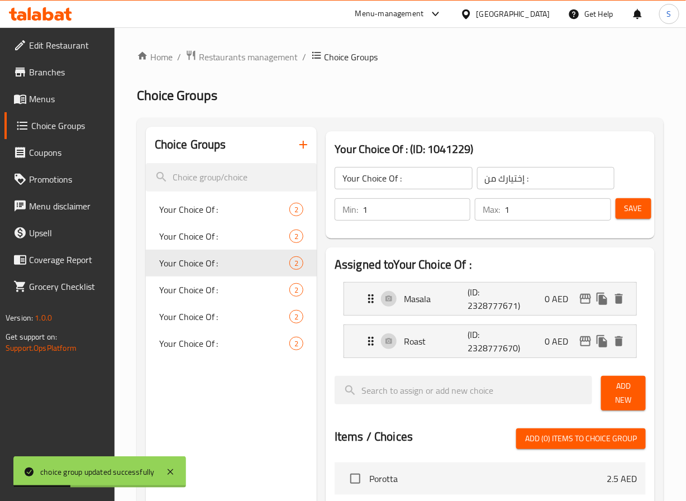
click at [50, 92] on span "Menus" at bounding box center [67, 98] width 77 height 13
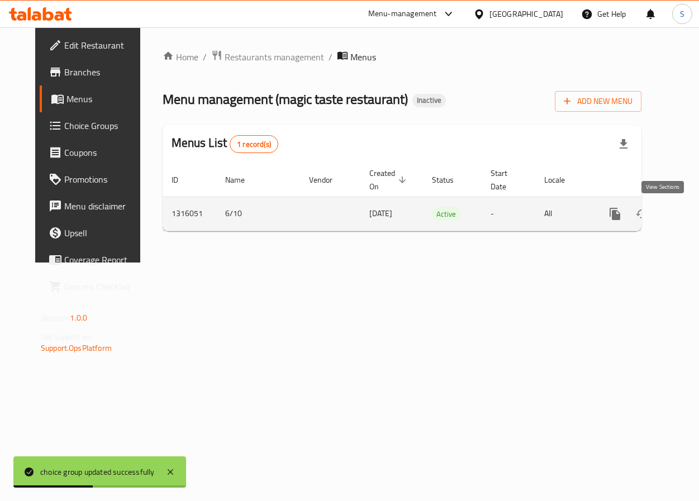
click at [686, 218] on icon "enhanced table" at bounding box center [695, 213] width 13 height 13
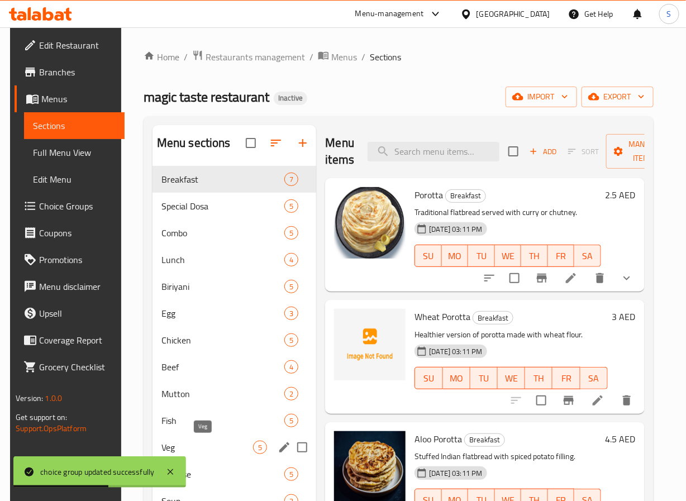
click at [212, 445] on span "Veg" at bounding box center [207, 447] width 92 height 13
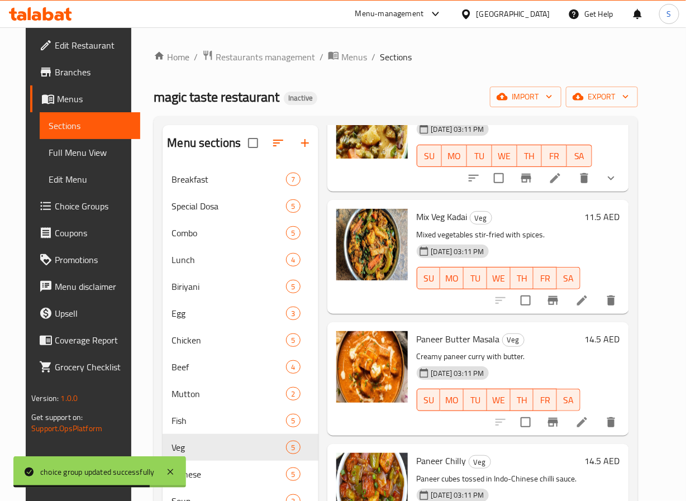
scroll to position [210, 0]
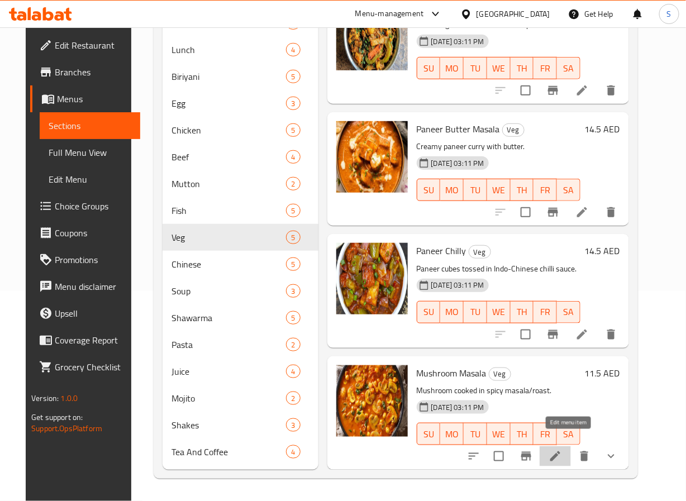
click at [562, 450] on icon at bounding box center [555, 456] width 13 height 13
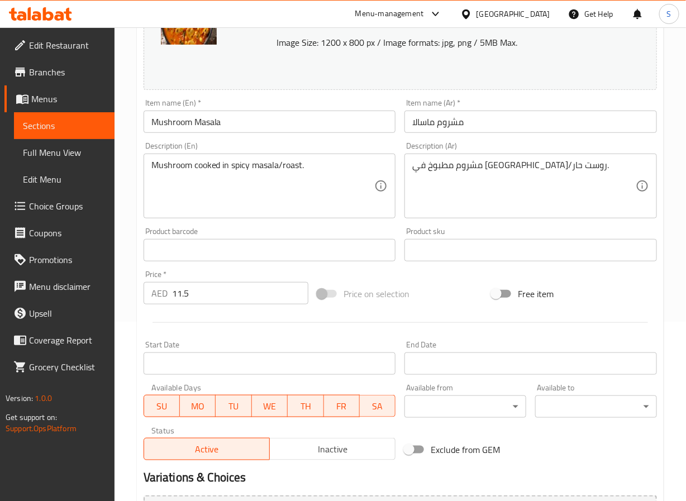
scroll to position [324, 0]
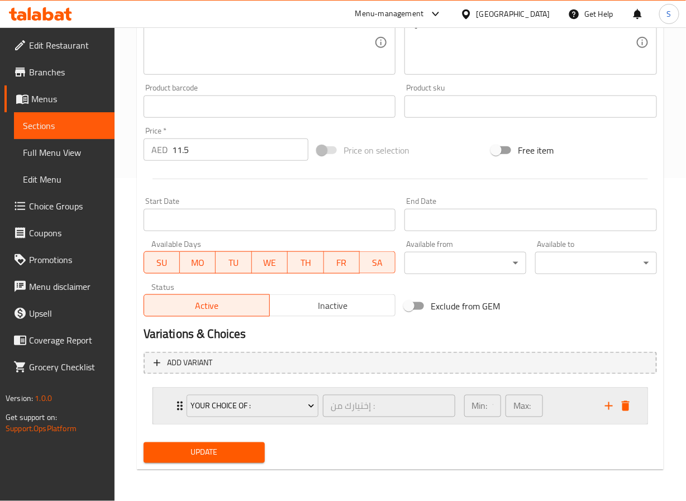
click at [175, 406] on icon "Expand" at bounding box center [179, 406] width 13 height 13
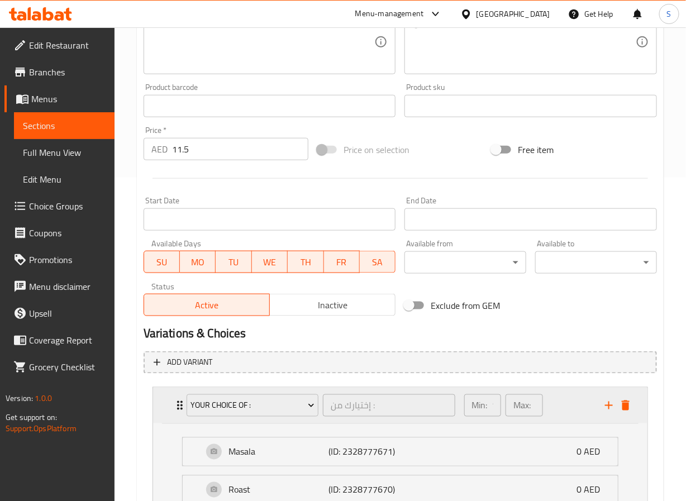
click at [175, 406] on icon "Expand" at bounding box center [179, 405] width 13 height 13
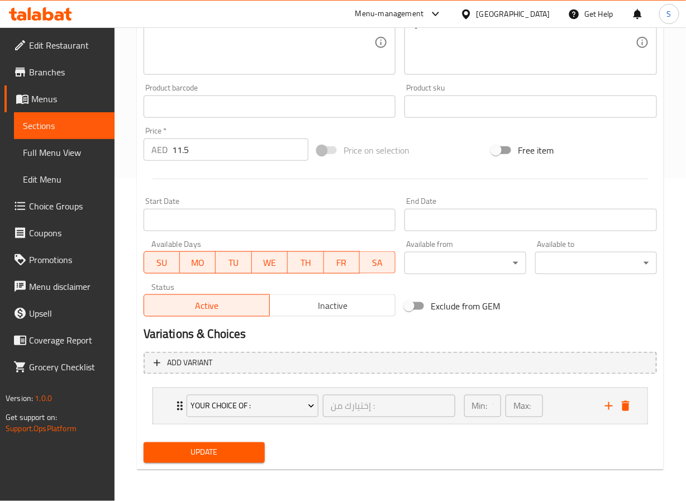
scroll to position [0, 0]
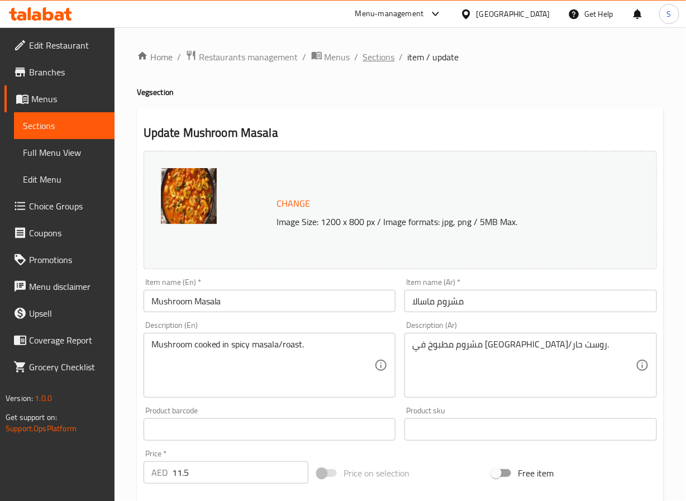
click at [377, 59] on span "Sections" at bounding box center [379, 56] width 32 height 13
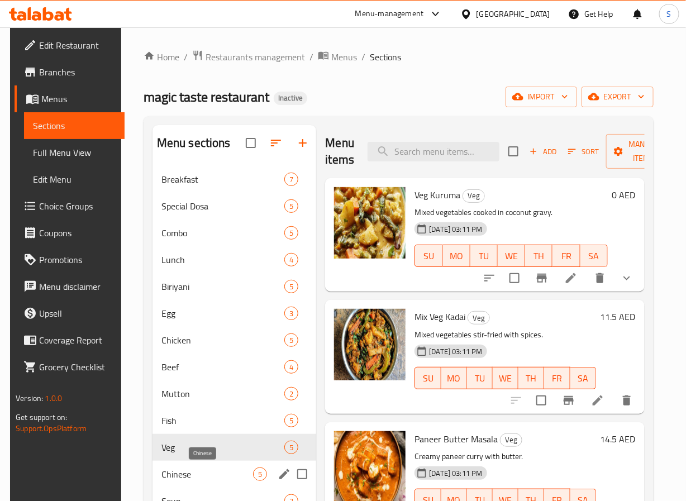
click at [208, 476] on span "Chinese" at bounding box center [207, 474] width 92 height 13
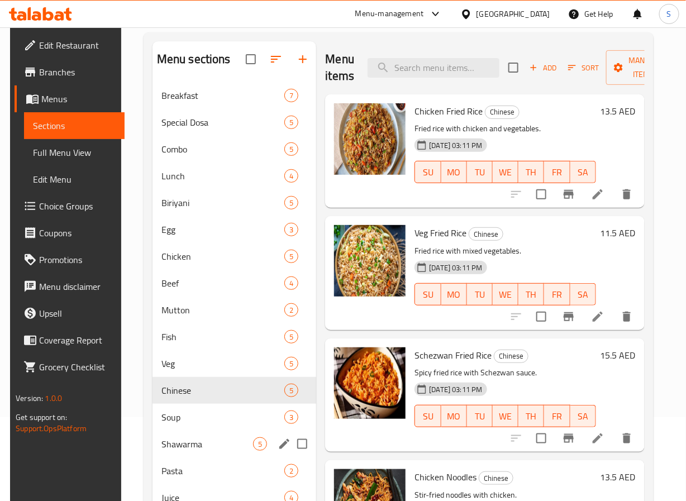
scroll to position [91, 0]
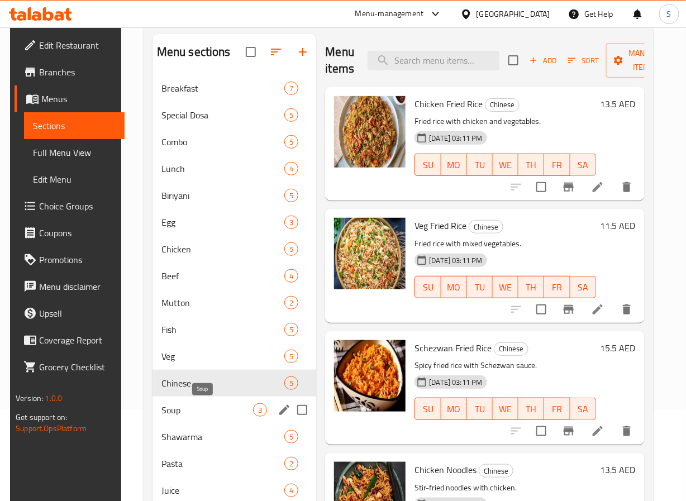
click at [215, 416] on span "Soup" at bounding box center [207, 409] width 92 height 13
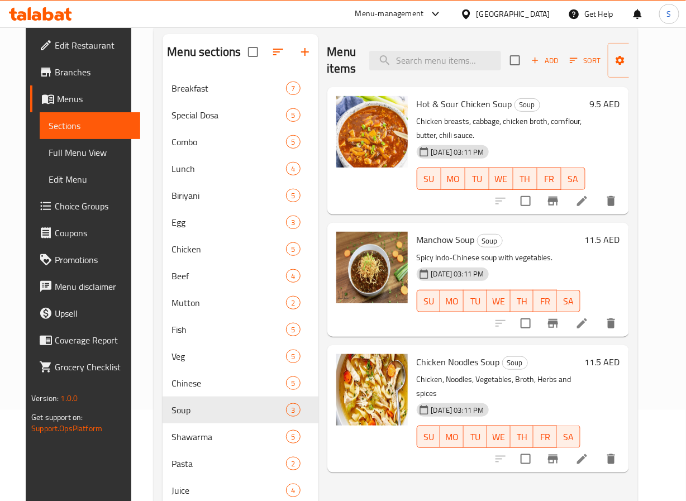
click at [598, 449] on li at bounding box center [582, 459] width 31 height 20
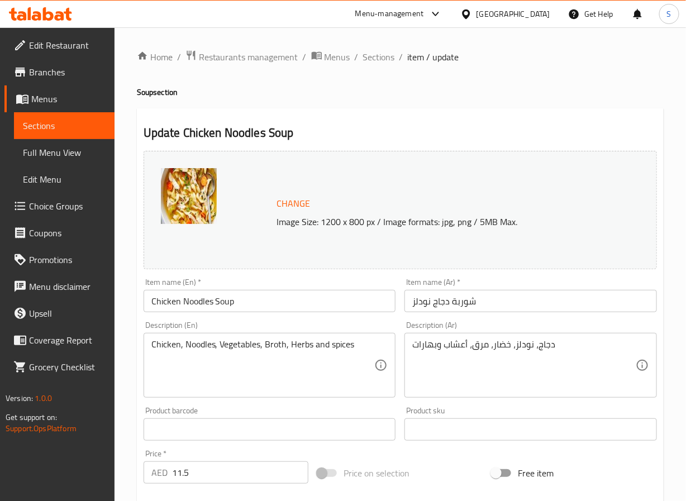
click at [426, 304] on input "شوربة دجاج نودلز" at bounding box center [531, 301] width 253 height 22
paste input "نودلز"
click at [520, 302] on input "شوربة نودلز دجاج" at bounding box center [531, 301] width 253 height 22
type input "شوربة نودلز دجاج"
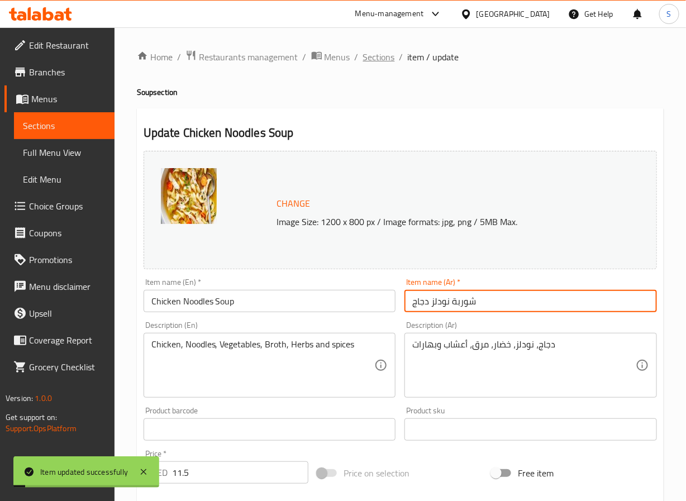
click at [381, 53] on span "Sections" at bounding box center [379, 56] width 32 height 13
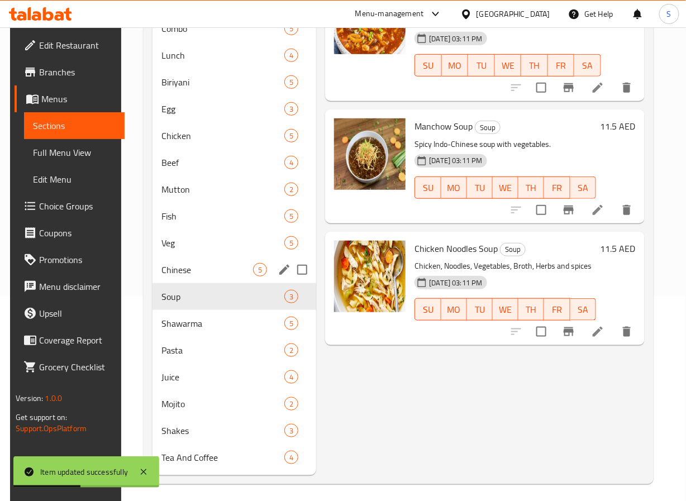
scroll to position [210, 0]
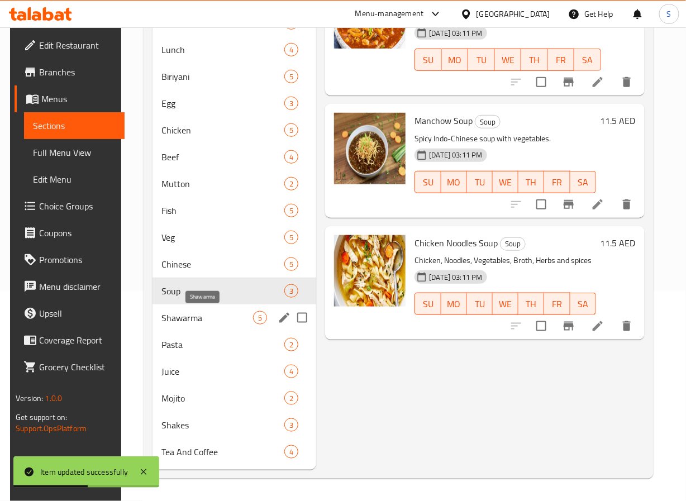
click at [218, 324] on span "Shawarma" at bounding box center [207, 317] width 92 height 13
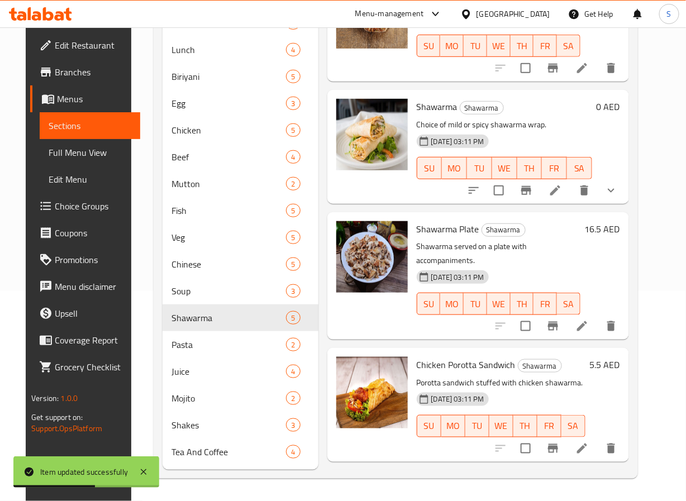
scroll to position [5, 0]
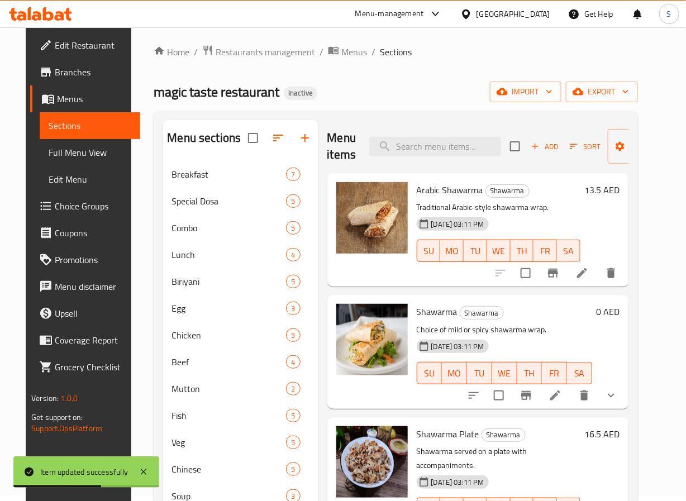
click at [584, 277] on li at bounding box center [582, 273] width 31 height 20
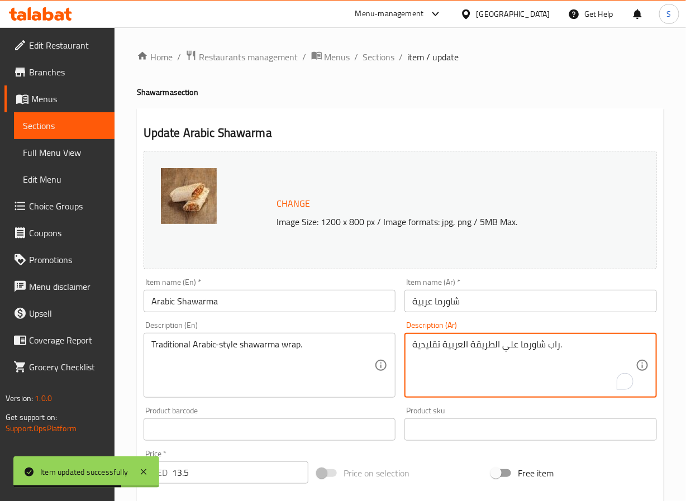
click at [422, 347] on textarea "راب شاورما علي الطريقة العربية تقليدية." at bounding box center [524, 365] width 224 height 53
paste textarea "قليدية"
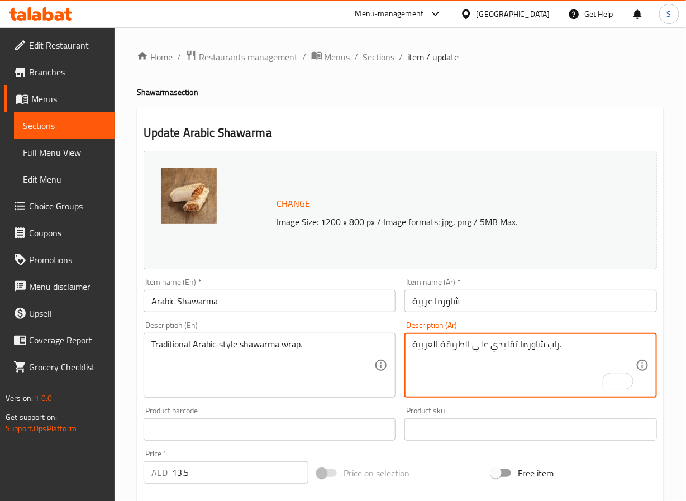
type textarea "راب شاورما تقليدي علي الطريقة العربية."
click at [464, 300] on input "شاورما عربية" at bounding box center [531, 301] width 253 height 22
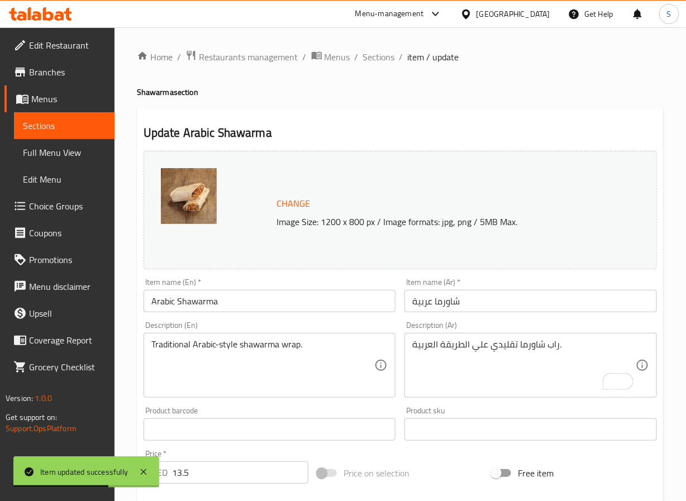
drag, startPoint x: 382, startPoint y: 56, endPoint x: 342, endPoint y: 11, distance: 60.6
click at [382, 56] on span "Sections" at bounding box center [379, 56] width 32 height 13
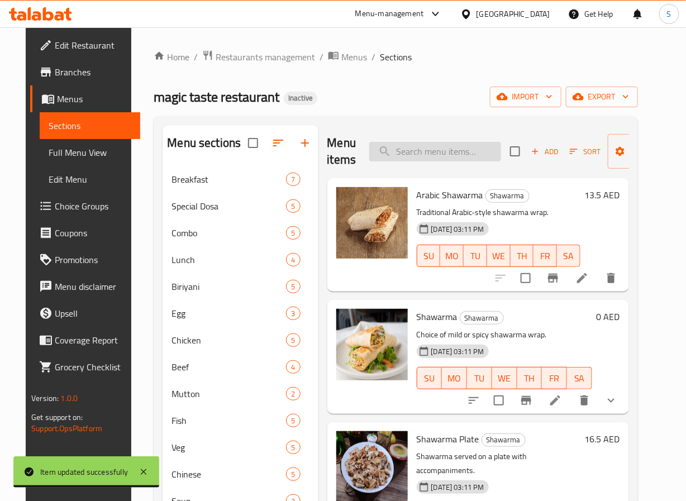
click at [443, 156] on input "search" at bounding box center [435, 152] width 132 height 20
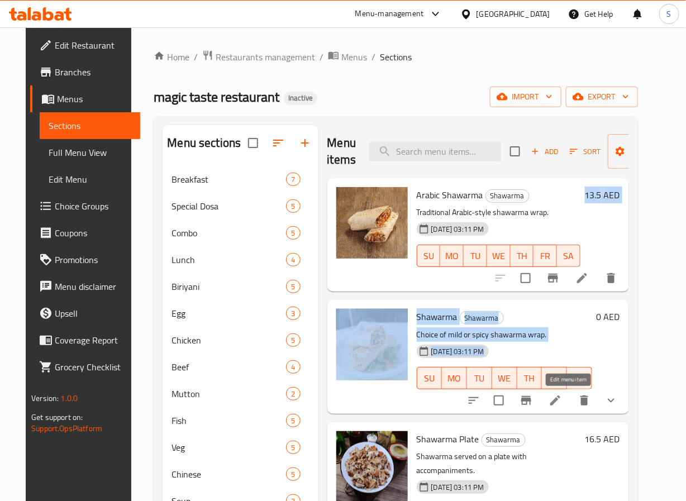
drag, startPoint x: 503, startPoint y: 291, endPoint x: 567, endPoint y: 401, distance: 127.7
click at [567, 206] on div "Arabic Shawarma Shawarma Traditional Arabic-style shawarma wrap. [DATE] 03:11 P…" at bounding box center [478, 192] width 302 height 28
click at [560, 401] on icon at bounding box center [555, 401] width 10 height 10
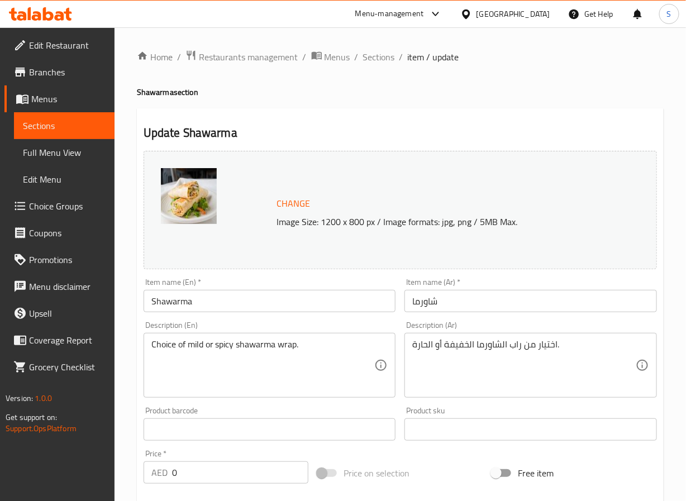
click at [216, 307] on input "Shawarma" at bounding box center [270, 301] width 253 height 22
paste input "Normal / Spicy Shawarma"
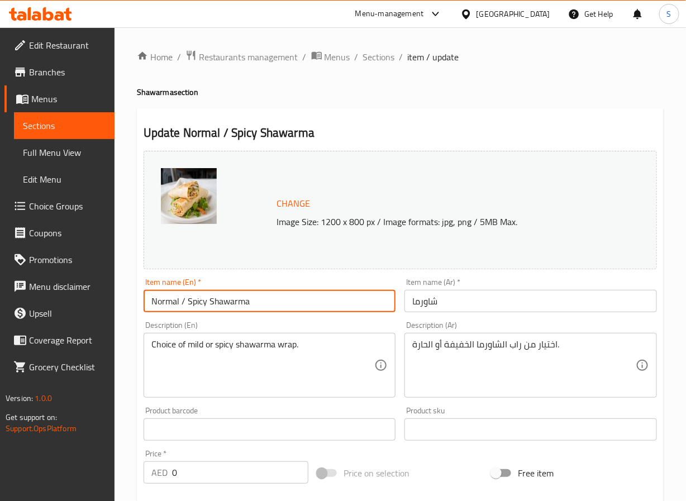
type input "Normal / Spicy Shawarma"
click at [431, 303] on input "شاورما" at bounding box center [531, 301] width 253 height 22
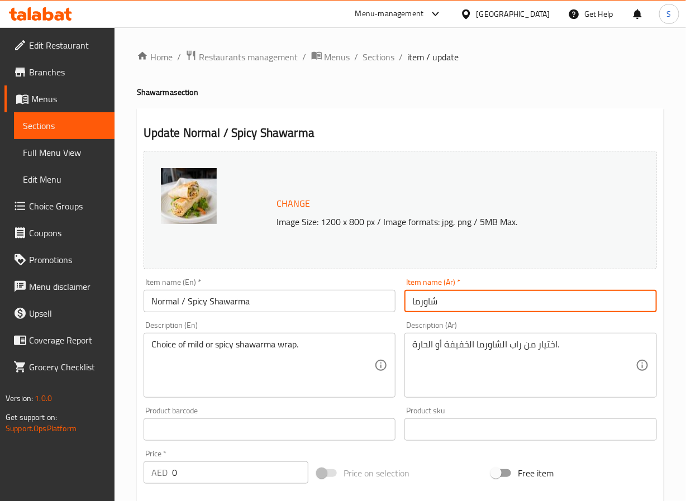
click at [431, 303] on input "شاورما" at bounding box center [531, 301] width 253 height 22
type input "شاورما عادية / حارة"
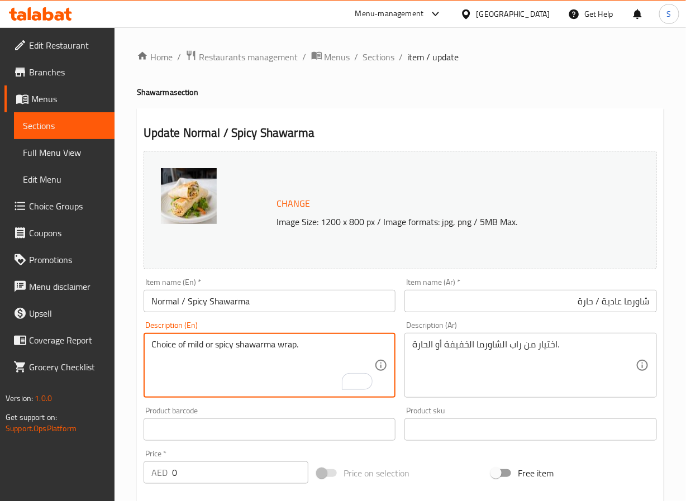
scroll to position [331, 0]
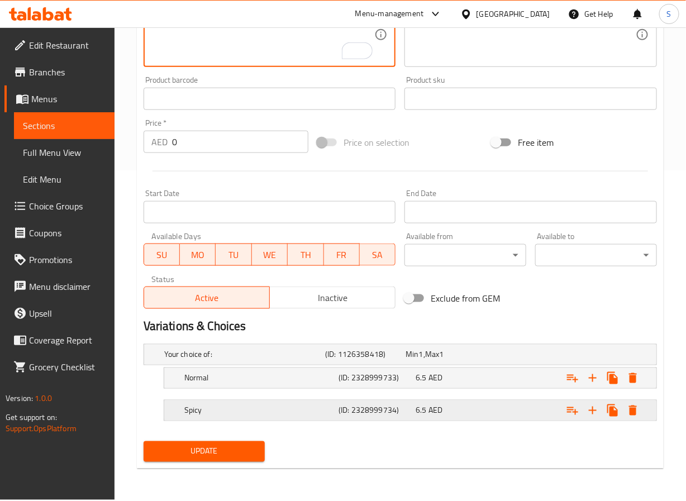
click at [215, 417] on div "Spicy" at bounding box center [259, 411] width 154 height 16
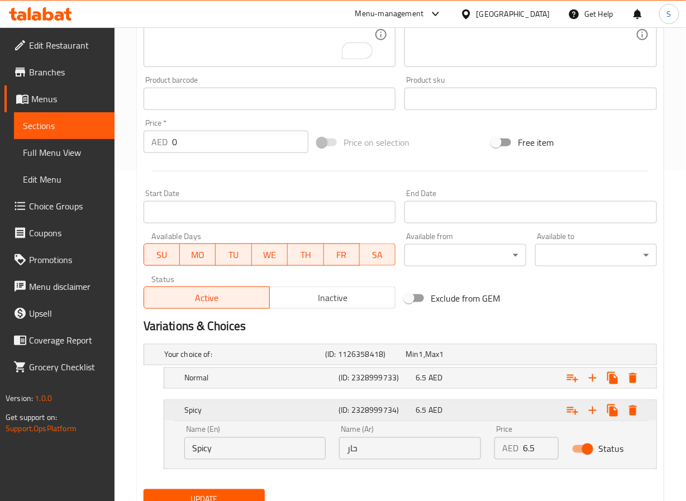
click at [215, 416] on h5 "Spicy" at bounding box center [259, 410] width 150 height 11
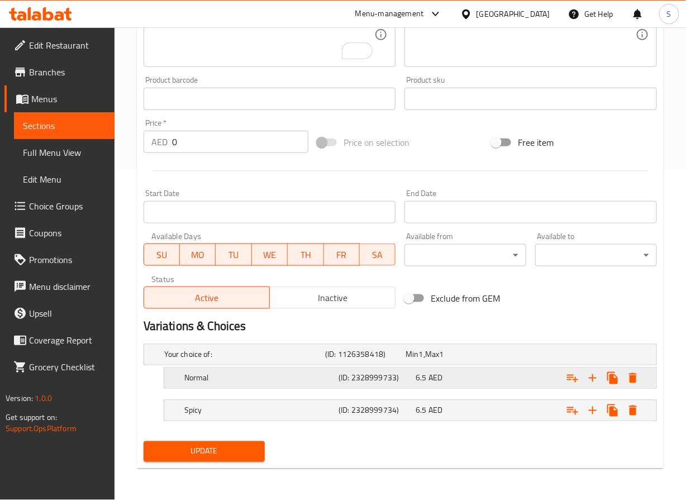
click at [225, 383] on h5 "Normal" at bounding box center [259, 378] width 150 height 11
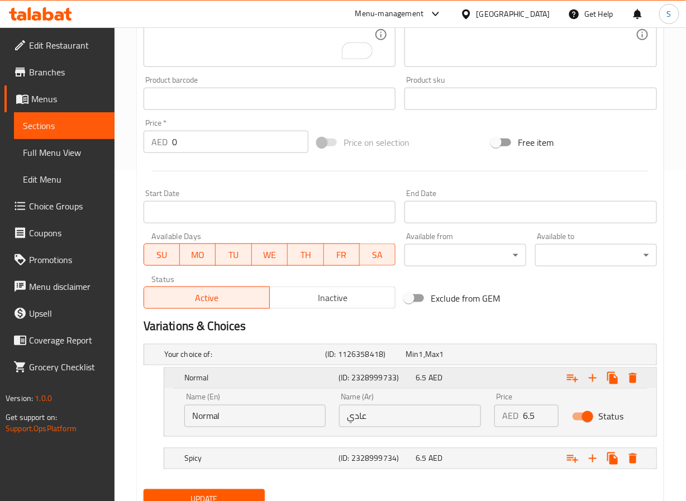
click at [225, 383] on h5 "Normal" at bounding box center [259, 378] width 150 height 11
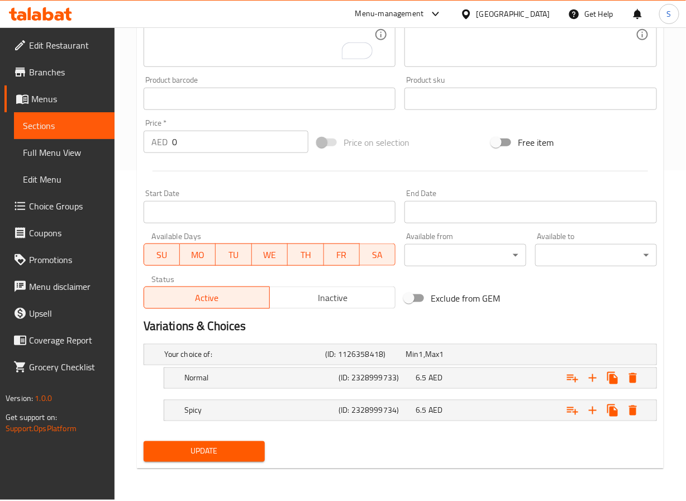
click at [225, 450] on span "Update" at bounding box center [205, 452] width 104 height 14
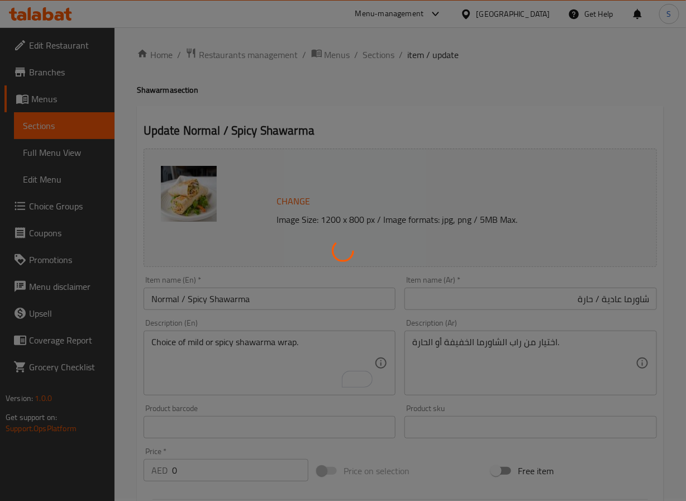
scroll to position [0, 0]
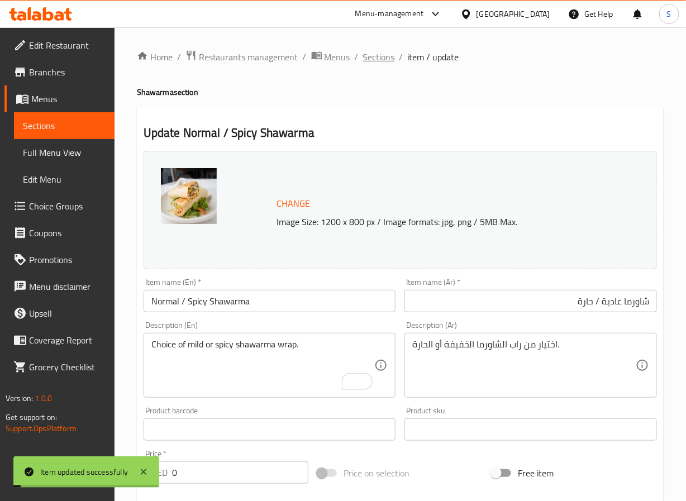
click at [376, 62] on span "Sections" at bounding box center [379, 56] width 32 height 13
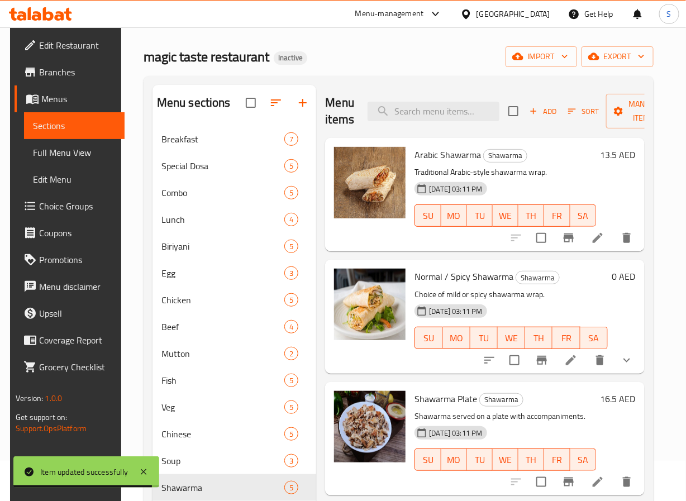
scroll to position [210, 0]
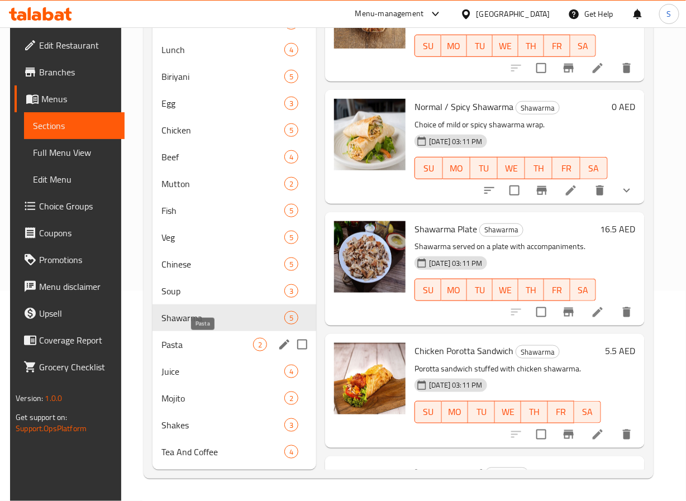
click at [196, 351] on span "Pasta" at bounding box center [207, 344] width 92 height 13
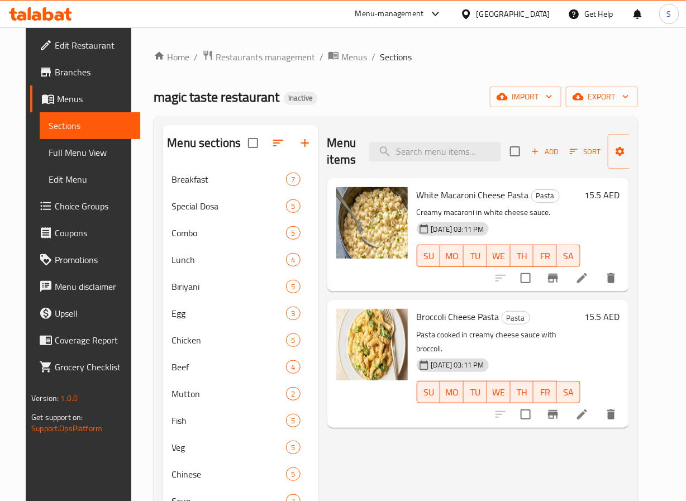
click at [598, 288] on li at bounding box center [582, 278] width 31 height 20
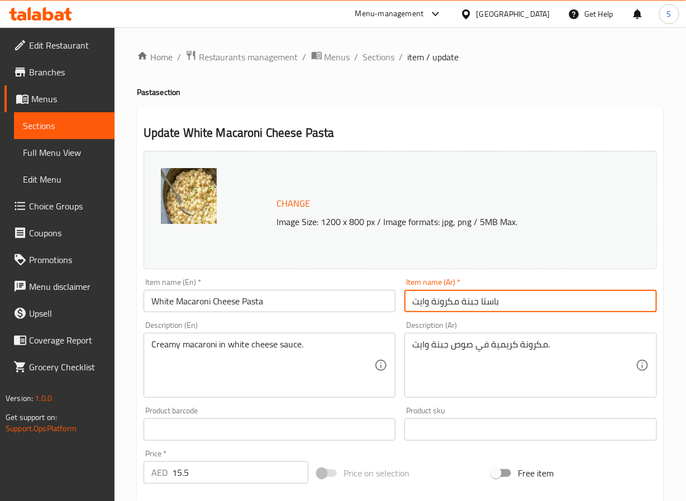
click at [418, 309] on input "باستا جبنة مكرونة وايت" at bounding box center [531, 301] width 253 height 22
type input "باستا جبنة مكرونة بيضاء"
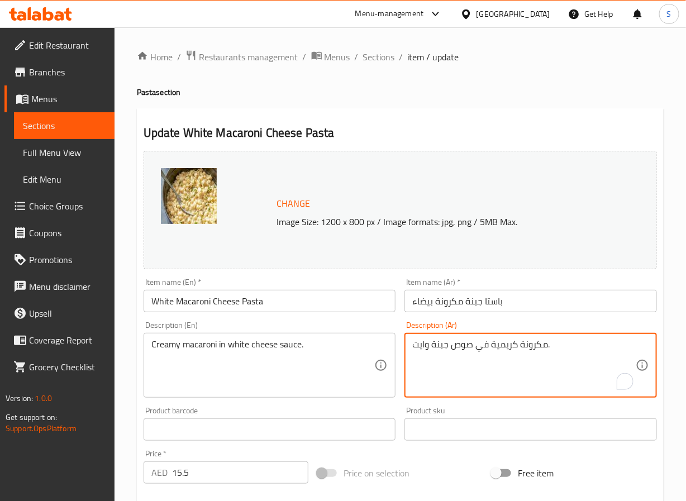
click at [424, 351] on textarea "مكرونة كريمية في صوص جبنة وايت." at bounding box center [524, 365] width 224 height 53
click at [424, 351] on textarea "مكرونة كريمية في صوص جبنة ابيض." at bounding box center [524, 365] width 224 height 53
type textarea "مكرونة كريمية في صوص جبنة بيضاء."
click at [463, 302] on input "باستا جبنة مكرونة بيضاء" at bounding box center [531, 301] width 253 height 22
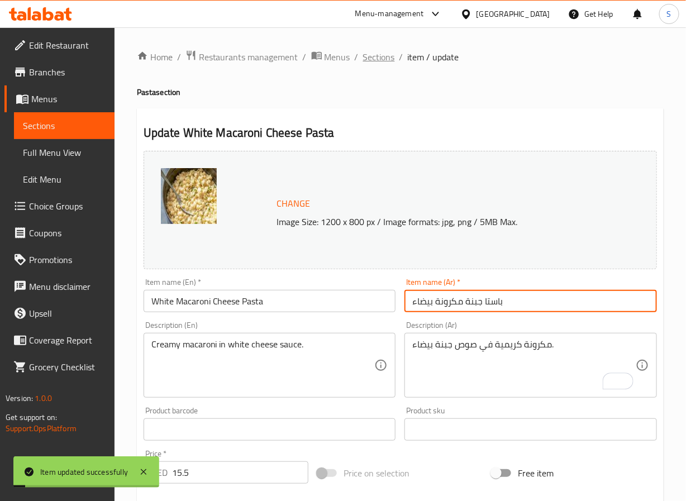
click at [383, 56] on span "Sections" at bounding box center [379, 56] width 32 height 13
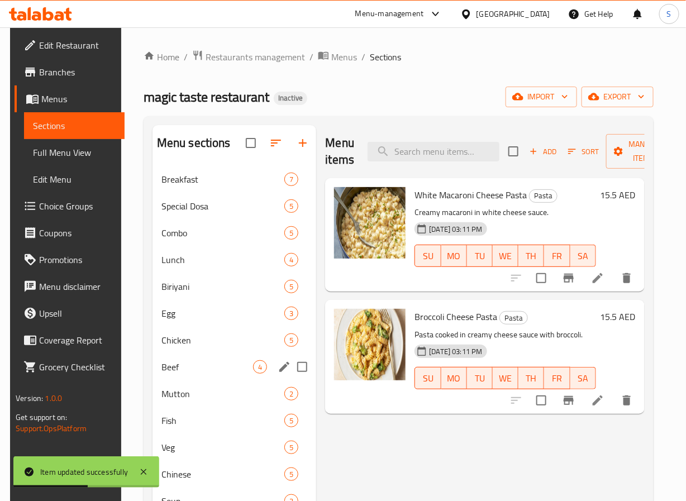
scroll to position [210, 0]
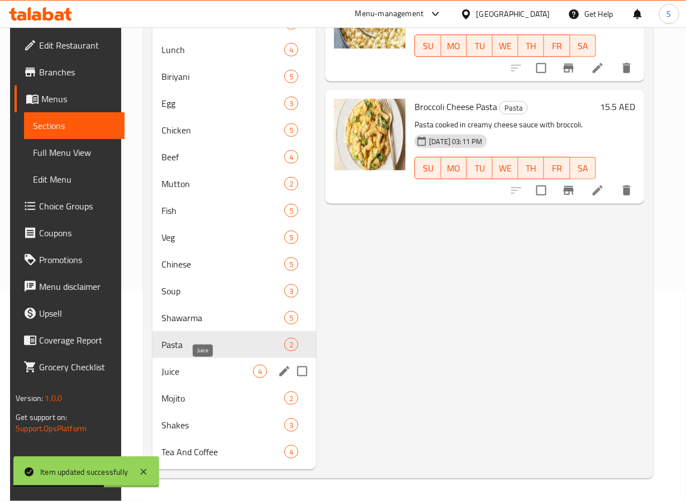
click at [188, 376] on span "Juice" at bounding box center [207, 371] width 92 height 13
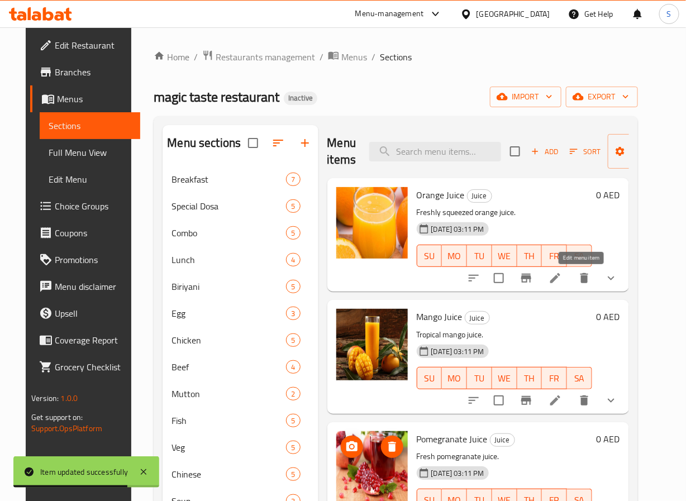
click at [562, 282] on icon at bounding box center [555, 278] width 13 height 13
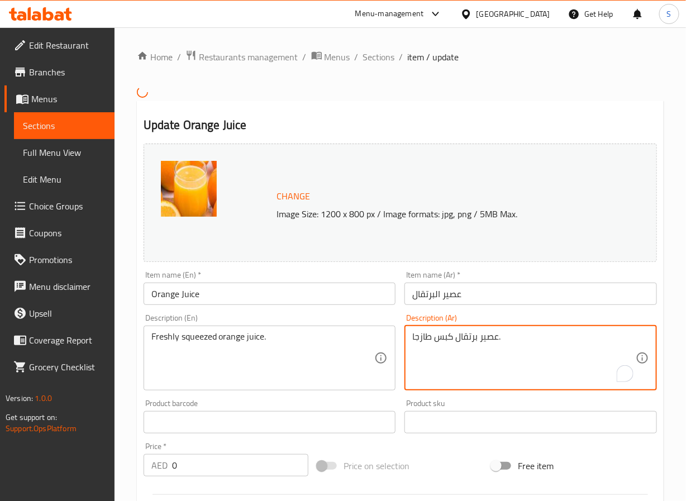
drag, startPoint x: 416, startPoint y: 339, endPoint x: 409, endPoint y: 339, distance: 6.7
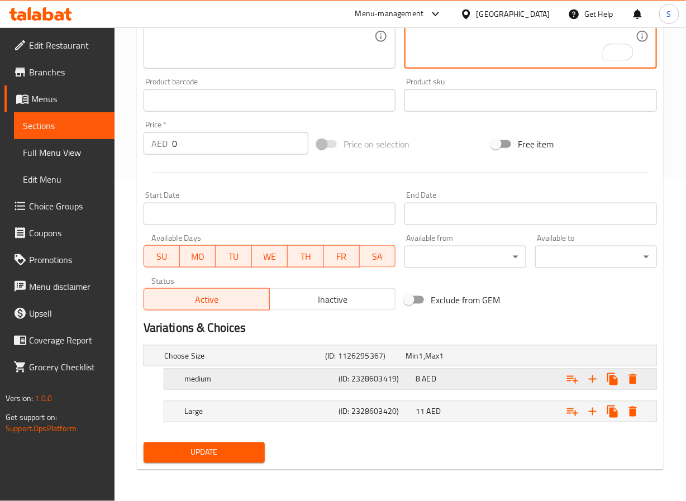
type textarea "عصير برتقال كبس طازج."
click at [265, 379] on h5 "medium" at bounding box center [259, 379] width 150 height 11
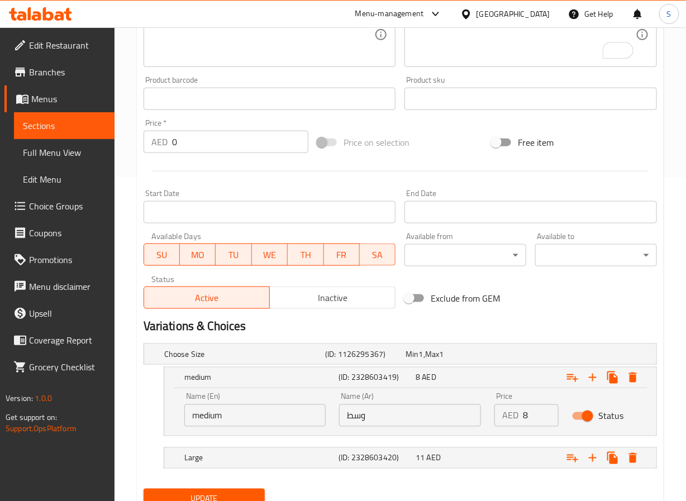
click at [215, 411] on input "medium" at bounding box center [255, 416] width 142 height 22
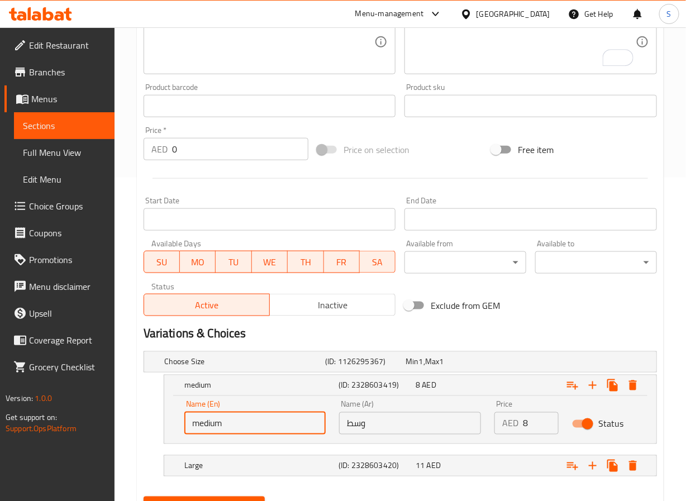
type input "Medium"
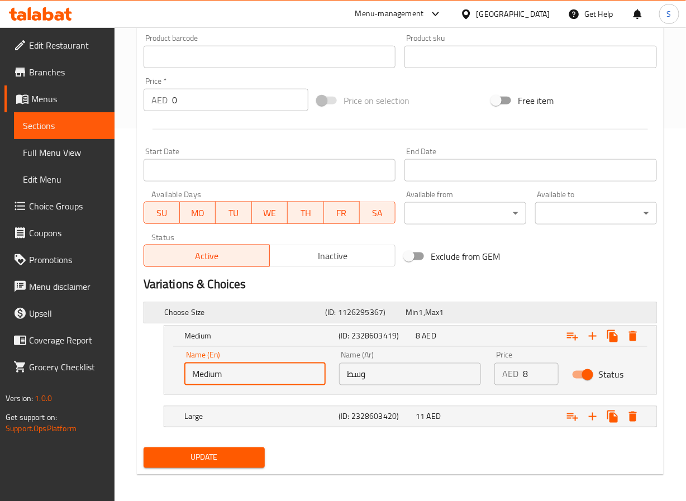
scroll to position [379, 0]
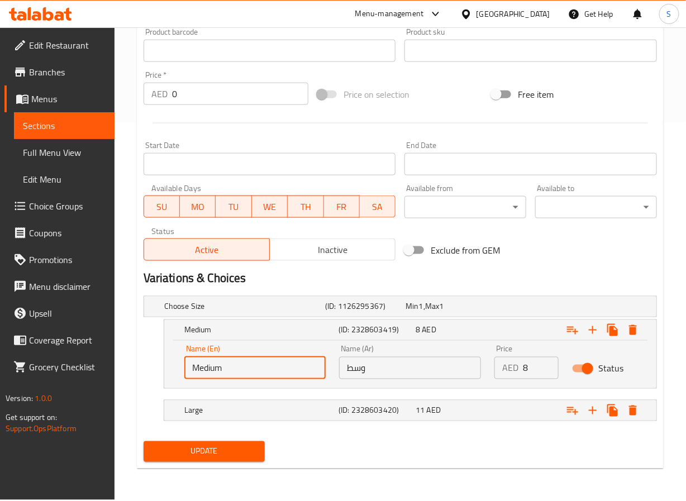
click at [207, 455] on span "Update" at bounding box center [205, 452] width 104 height 14
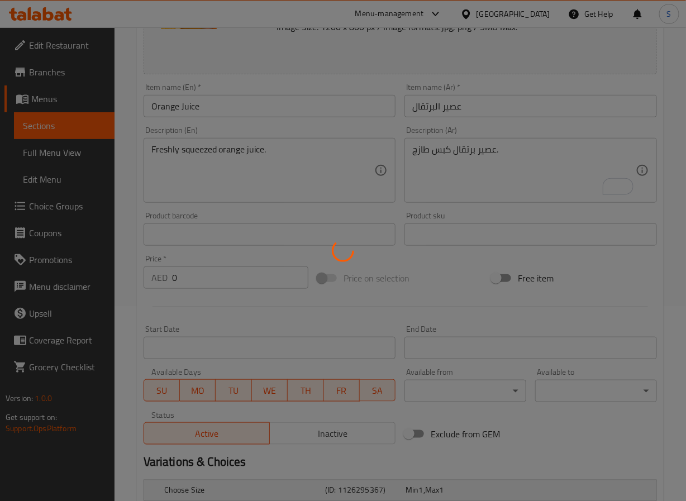
scroll to position [0, 0]
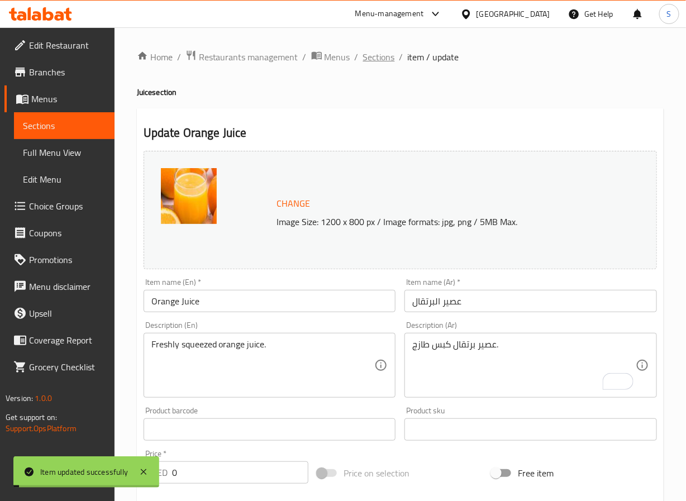
click at [383, 56] on span "Sections" at bounding box center [379, 56] width 32 height 13
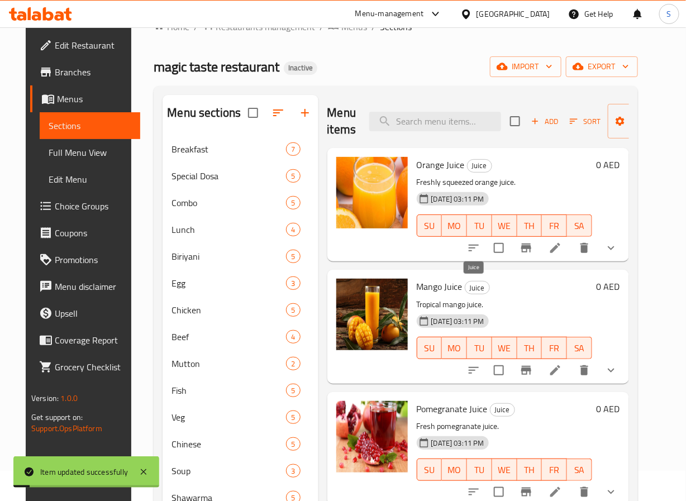
scroll to position [94, 0]
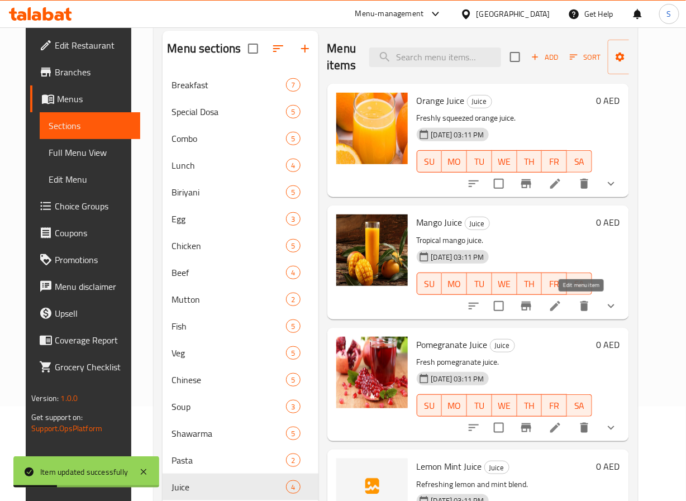
click at [562, 308] on icon at bounding box center [555, 306] width 13 height 13
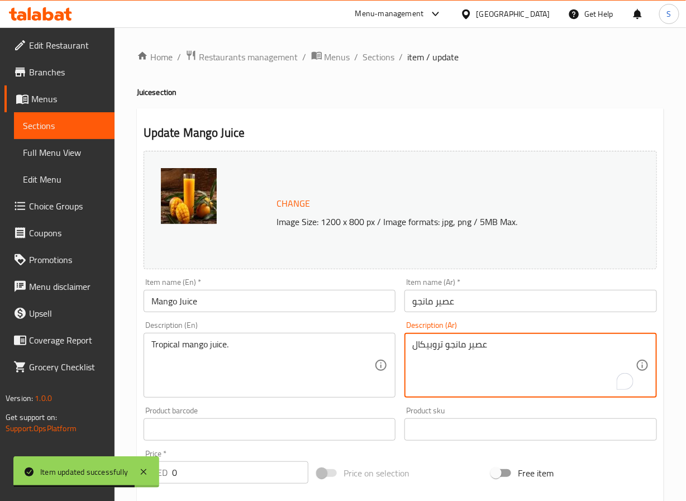
click at [423, 349] on textarea "عصير مانجو تروبيكال" at bounding box center [524, 365] width 224 height 53
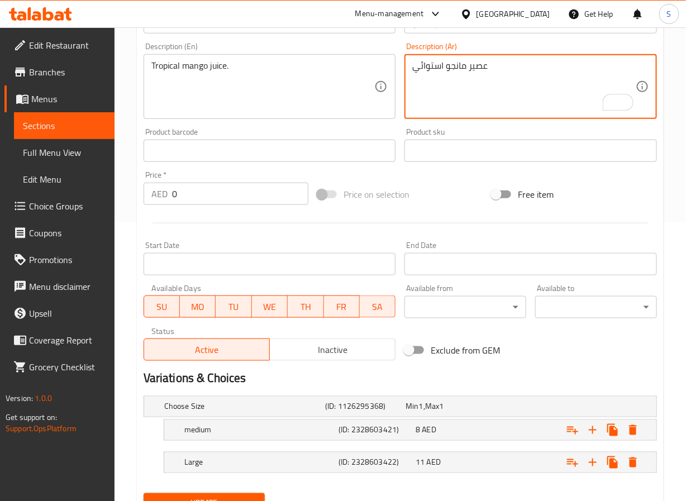
scroll to position [331, 0]
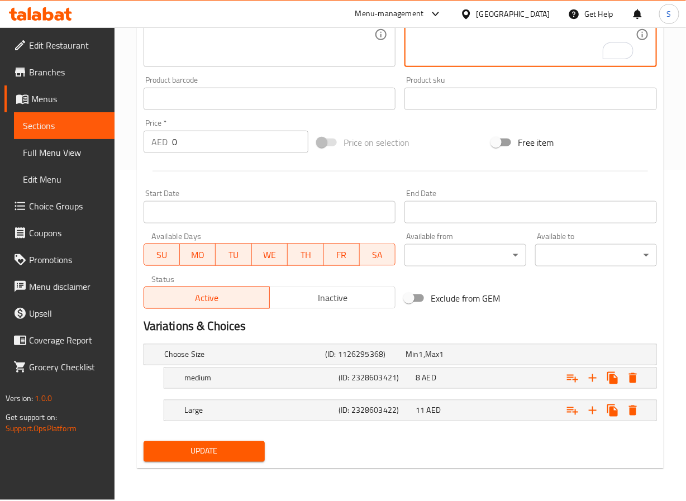
type textarea "عصير مانجو استوائي"
click at [182, 384] on div "medium" at bounding box center [259, 378] width 154 height 16
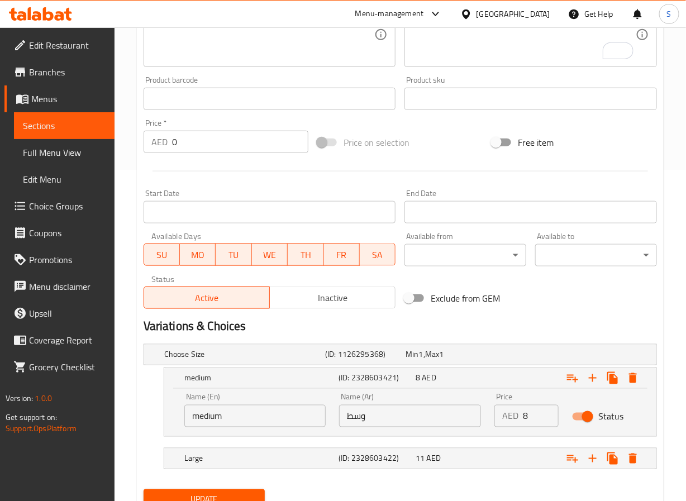
click at [226, 420] on input "medium" at bounding box center [255, 416] width 142 height 22
type input "Medium"
click at [231, 496] on span "Update" at bounding box center [205, 500] width 104 height 14
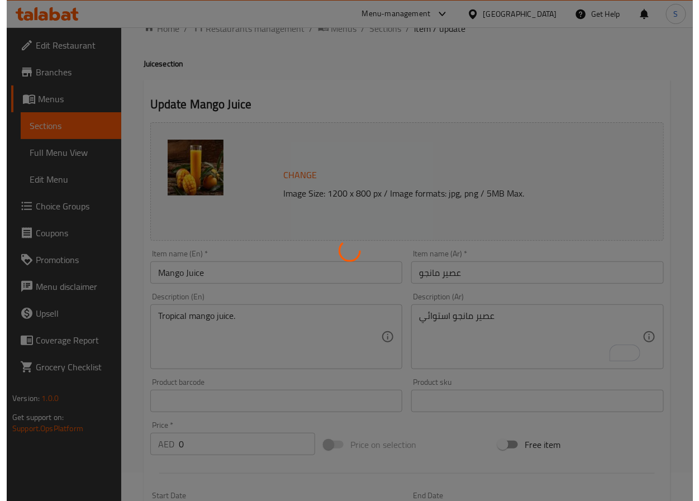
scroll to position [0, 0]
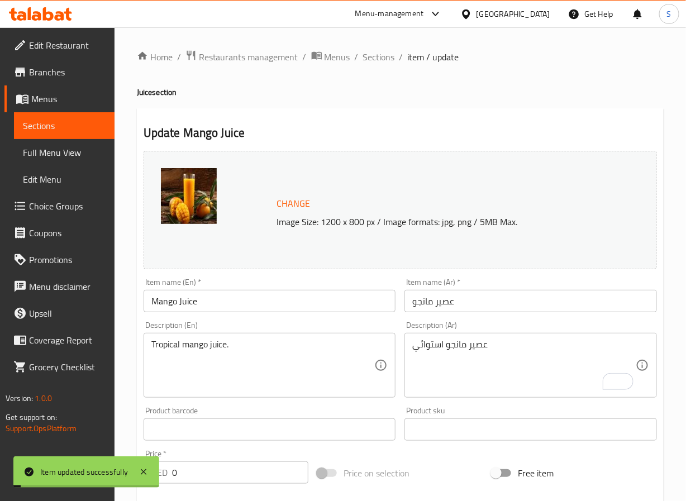
click at [374, 60] on span "Sections" at bounding box center [379, 56] width 32 height 13
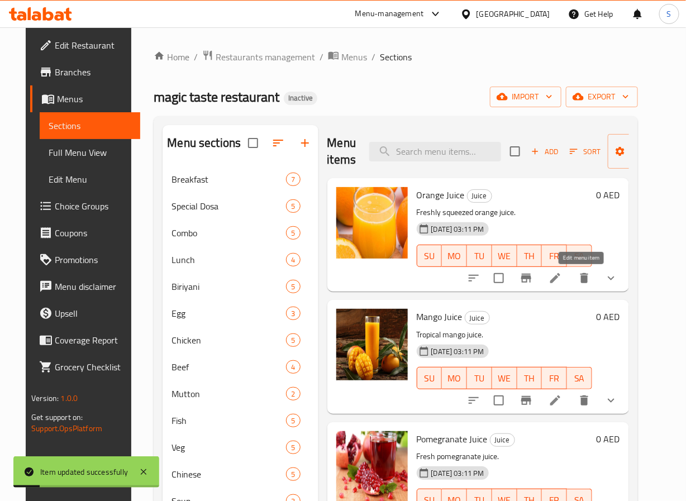
click at [562, 279] on icon at bounding box center [555, 278] width 13 height 13
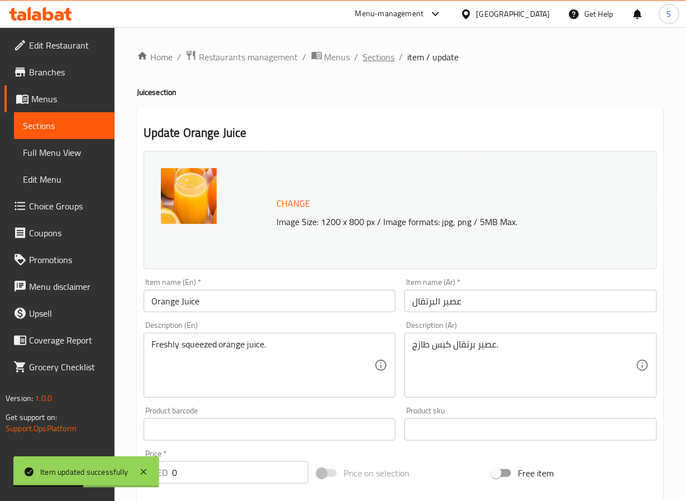
click at [386, 55] on span "Sections" at bounding box center [379, 56] width 32 height 13
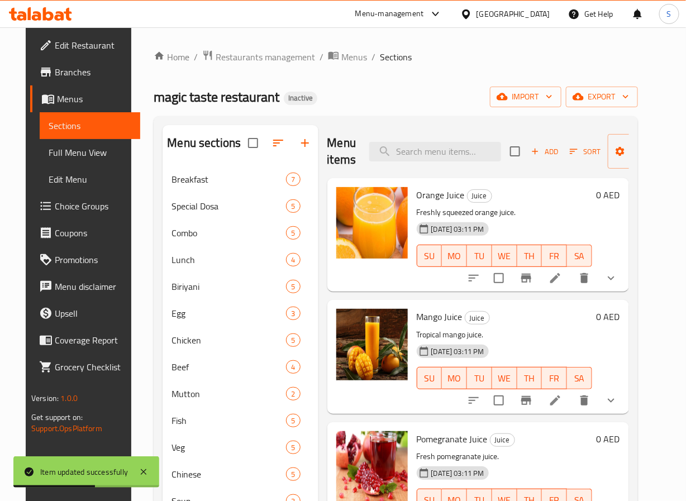
scroll to position [210, 0]
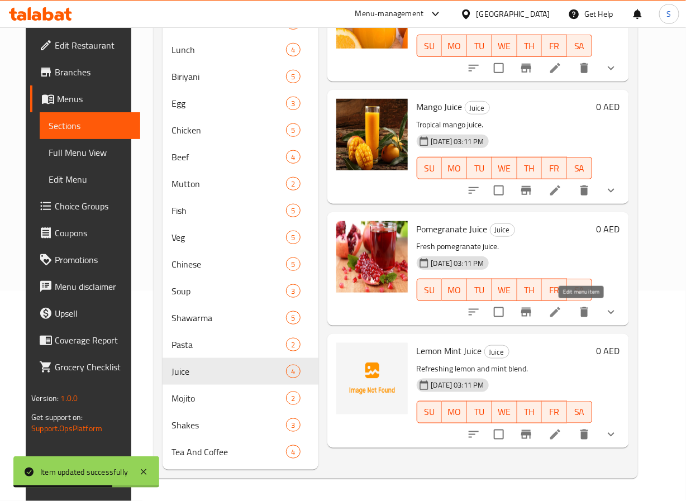
click at [560, 315] on icon at bounding box center [555, 312] width 10 height 10
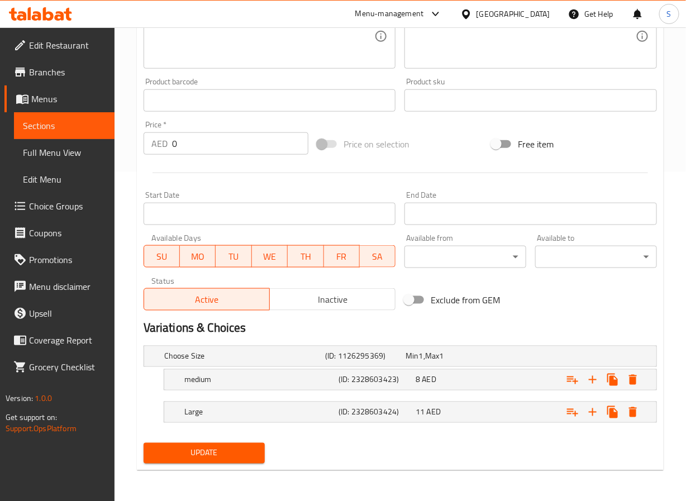
scroll to position [331, 0]
click at [235, 377] on h5 "medium" at bounding box center [259, 379] width 150 height 11
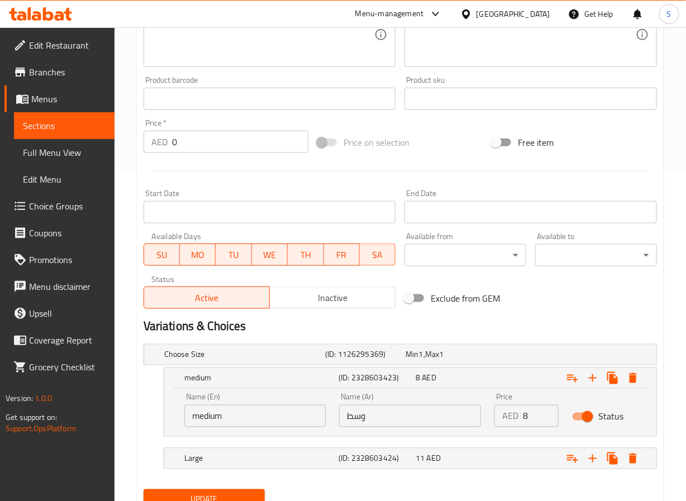
click at [218, 421] on input "medium" at bounding box center [255, 416] width 142 height 22
type input "Medium"
click at [231, 497] on span "Update" at bounding box center [205, 500] width 104 height 14
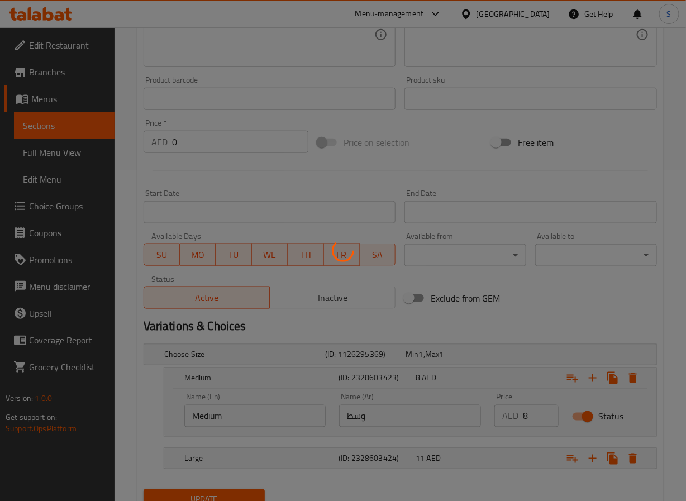
scroll to position [0, 0]
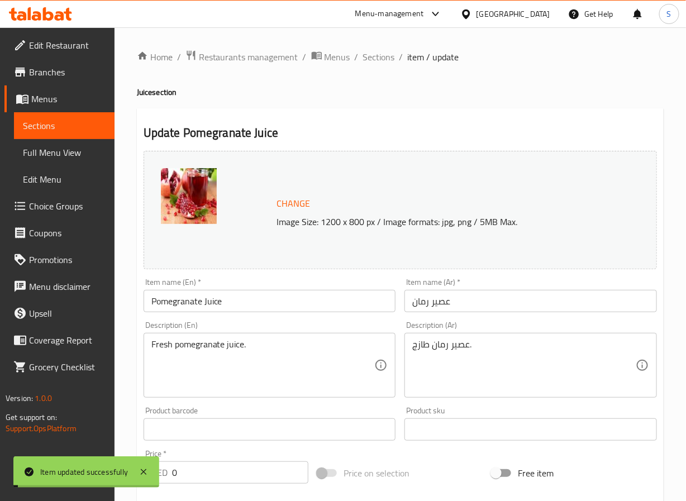
click at [369, 59] on span "Sections" at bounding box center [379, 56] width 32 height 13
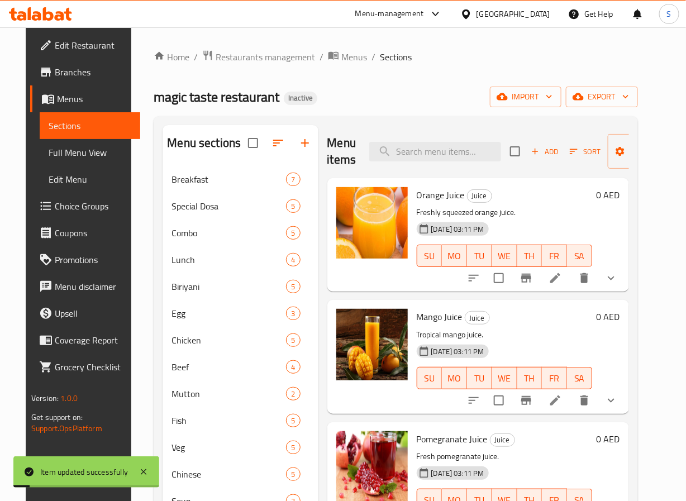
scroll to position [210, 0]
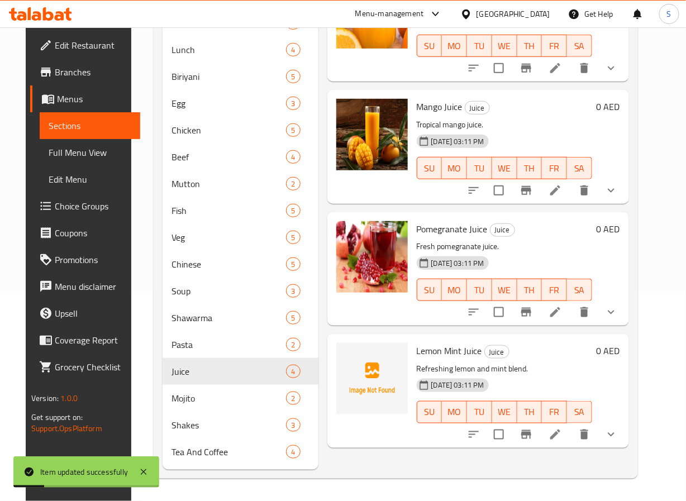
click at [560, 434] on icon at bounding box center [555, 435] width 10 height 10
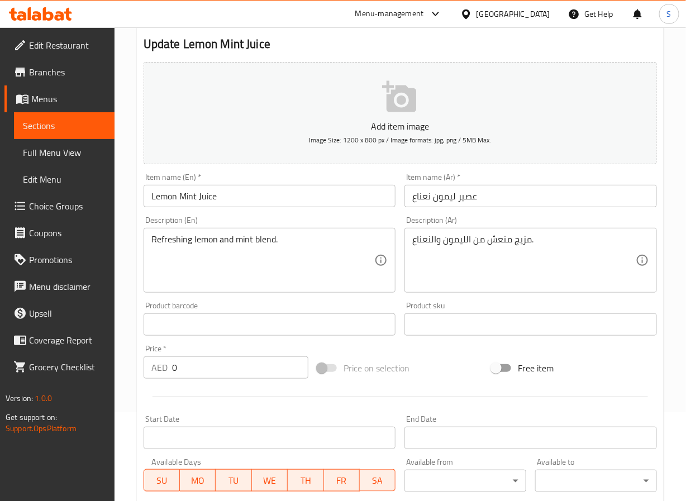
scroll to position [315, 0]
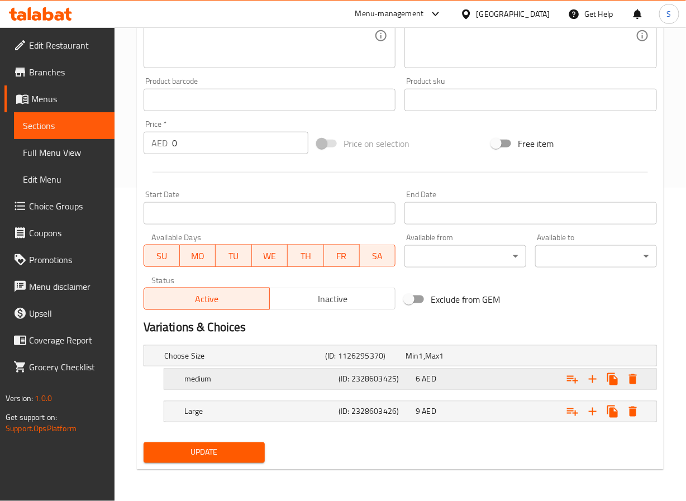
click at [275, 384] on div "medium" at bounding box center [259, 380] width 154 height 16
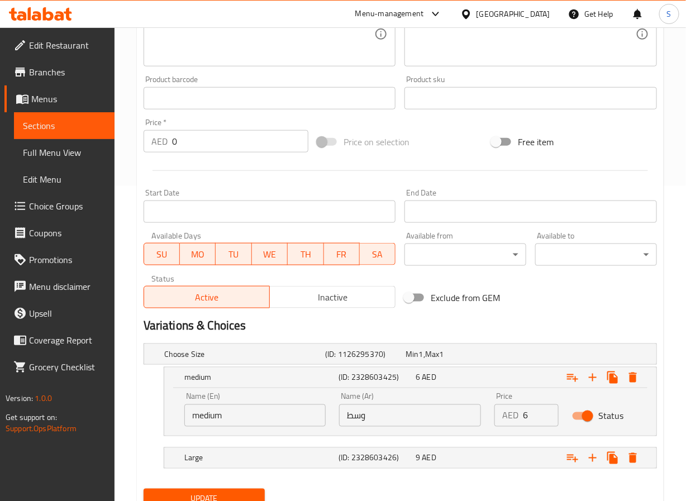
click at [267, 414] on input "medium" at bounding box center [255, 416] width 142 height 22
type input "Medium"
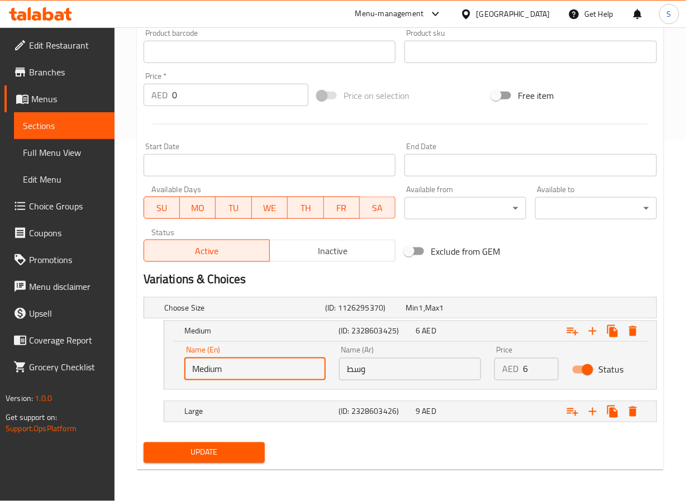
click at [216, 446] on span "Update" at bounding box center [205, 453] width 104 height 14
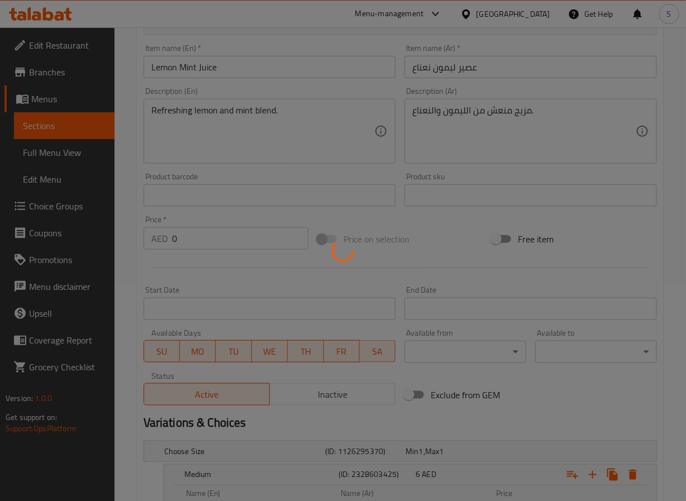
scroll to position [0, 0]
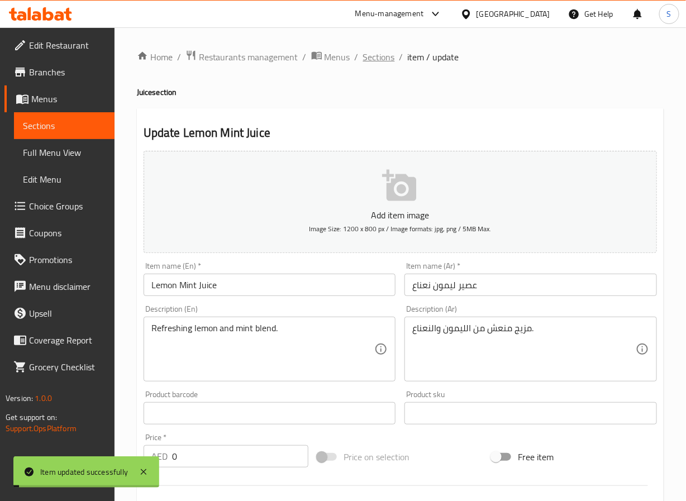
click at [381, 64] on span "Sections" at bounding box center [379, 56] width 32 height 13
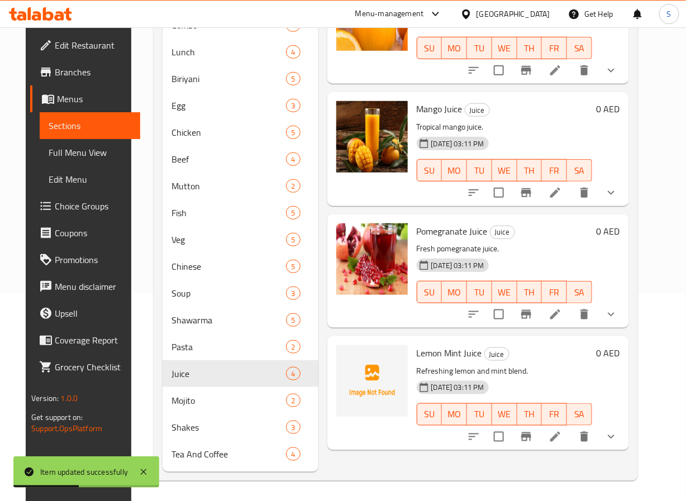
scroll to position [210, 0]
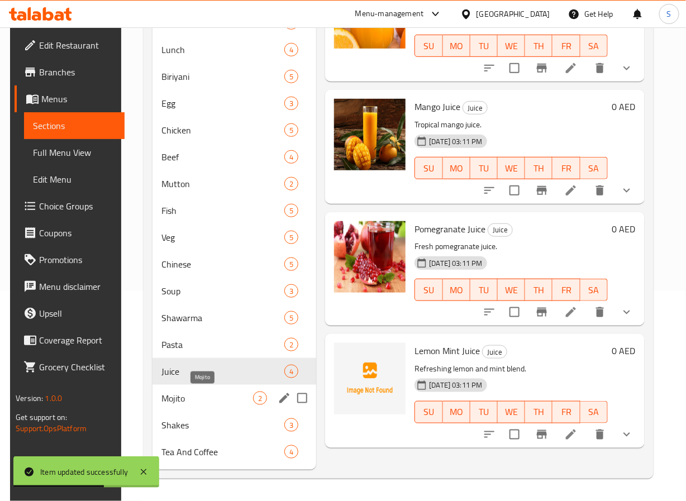
drag, startPoint x: 217, startPoint y: 401, endPoint x: 223, endPoint y: 401, distance: 6.2
click at [216, 401] on span "Mojito" at bounding box center [207, 398] width 92 height 13
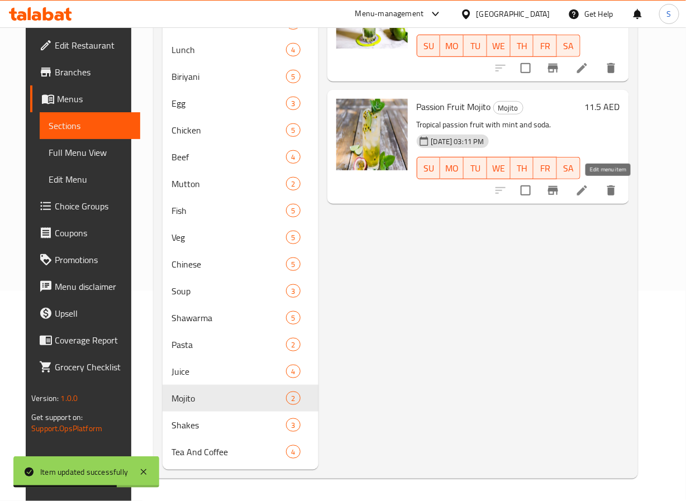
click at [589, 195] on icon at bounding box center [582, 190] width 13 height 13
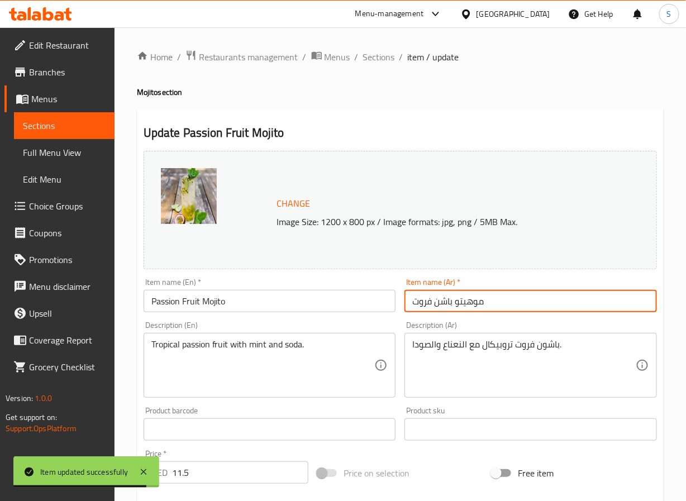
click at [443, 305] on input "موهيتو باشن فروت" at bounding box center [531, 301] width 253 height 22
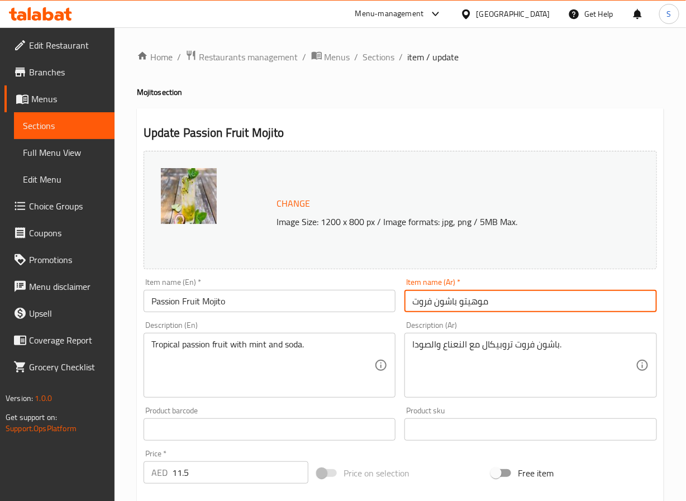
type input "موهيتو باشون فروت"
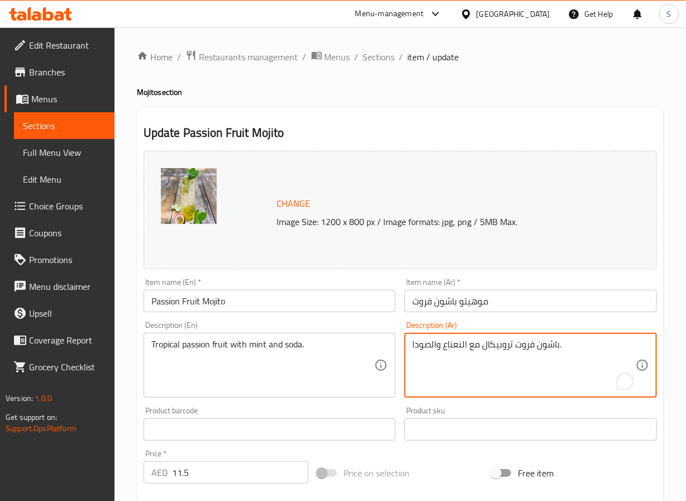
click at [498, 351] on textarea "باشون فروت تروبيكال مع النعناع والصودا." at bounding box center [524, 365] width 224 height 53
type textarea "باشون فروت استوائي مع النعناع والصودا."
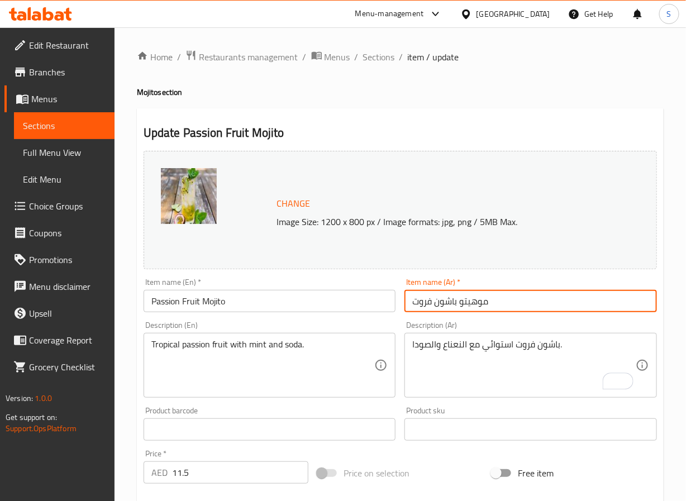
click at [436, 307] on input "موهيتو باشون فروت" at bounding box center [531, 301] width 253 height 22
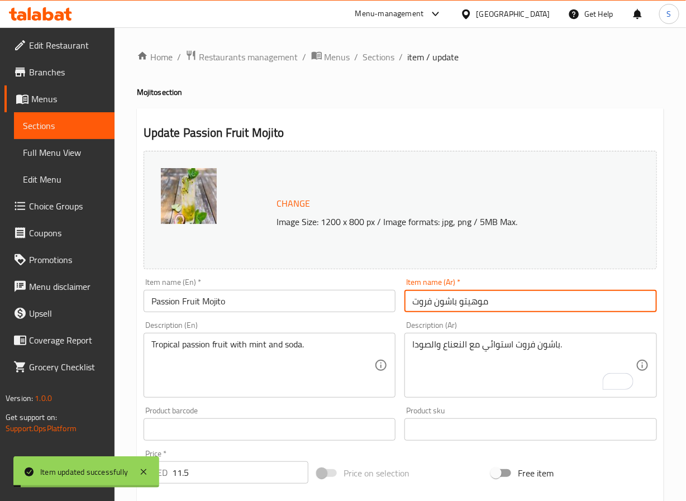
drag, startPoint x: 365, startPoint y: 50, endPoint x: 360, endPoint y: 34, distance: 17.5
click at [365, 50] on span "Sections" at bounding box center [379, 56] width 32 height 13
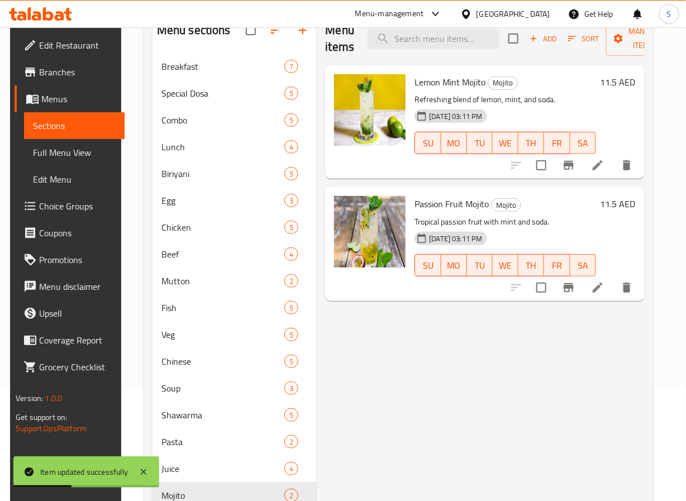
scroll to position [210, 0]
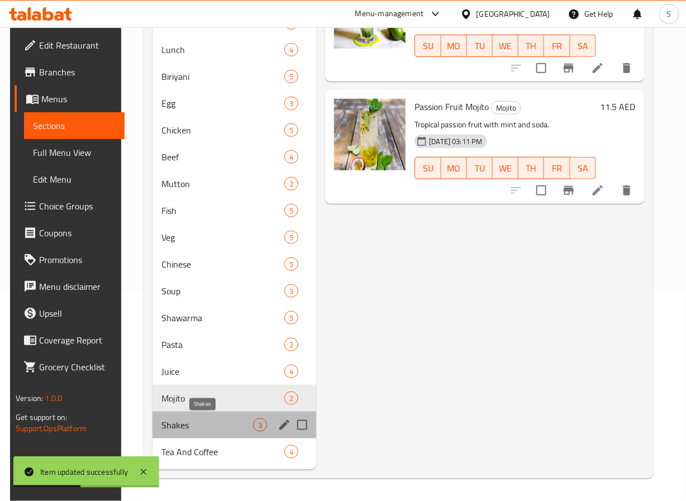
click at [193, 426] on span "Shakes" at bounding box center [207, 425] width 92 height 13
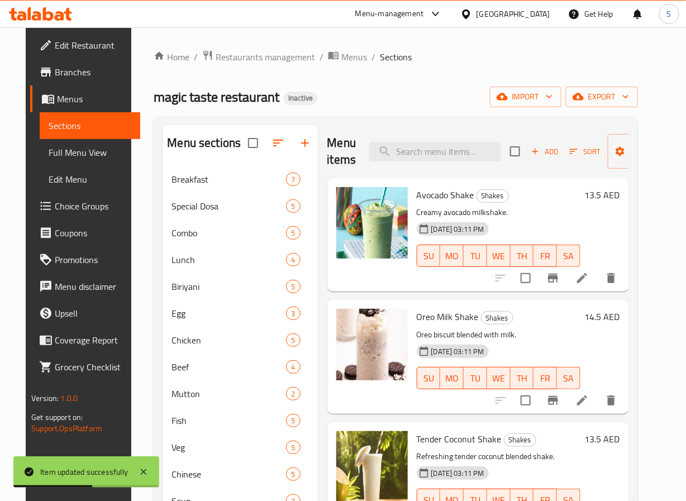
click at [589, 279] on icon at bounding box center [582, 278] width 13 height 13
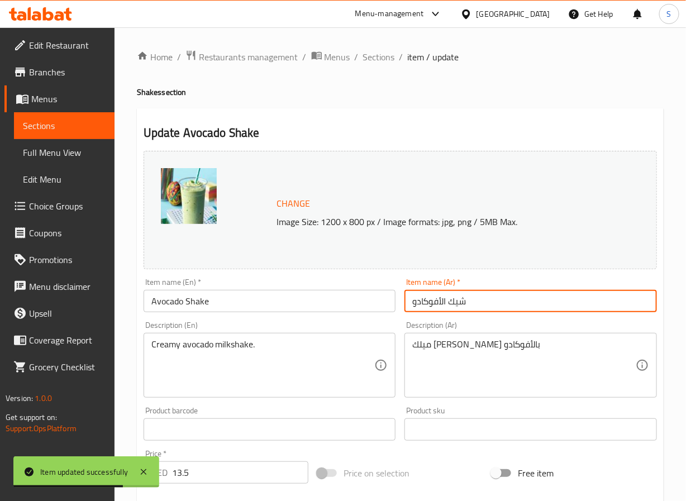
click at [443, 306] on input "شيك الأفوكادو" at bounding box center [531, 301] width 253 height 22
type input "شيك أفوكادو"
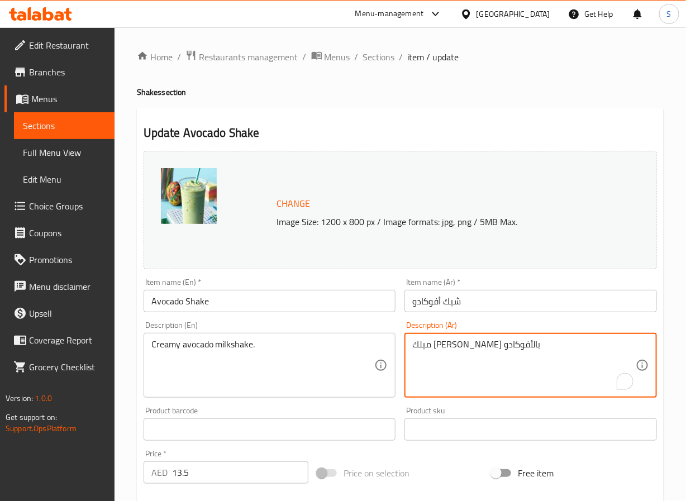
click at [436, 349] on textarea "ميلك شيك كريمي بالأفوكادو" at bounding box center [524, 365] width 224 height 53
paste textarea "بالأفوكادو"
type textarea "ميلك [PERSON_NAME]"
click at [468, 304] on input "شيك أفوكادو" at bounding box center [531, 301] width 253 height 22
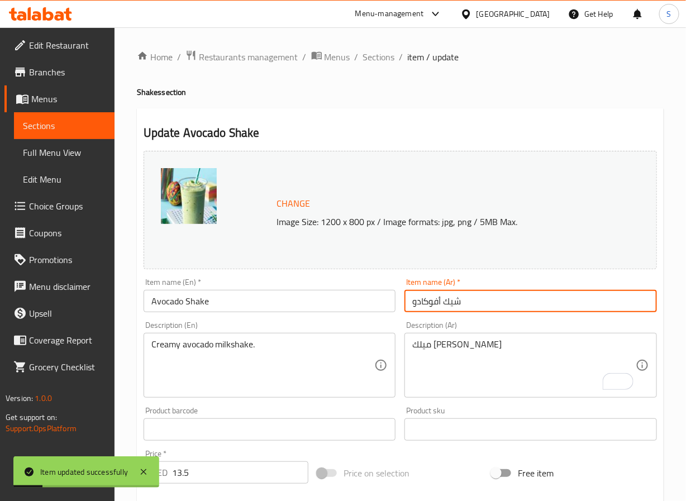
drag, startPoint x: 372, startPoint y: 62, endPoint x: 359, endPoint y: 4, distance: 59.5
click at [372, 62] on span "Sections" at bounding box center [379, 56] width 32 height 13
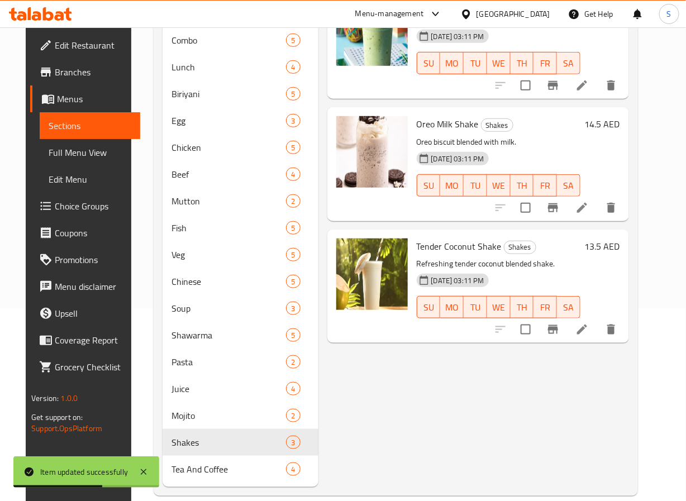
scroll to position [210, 0]
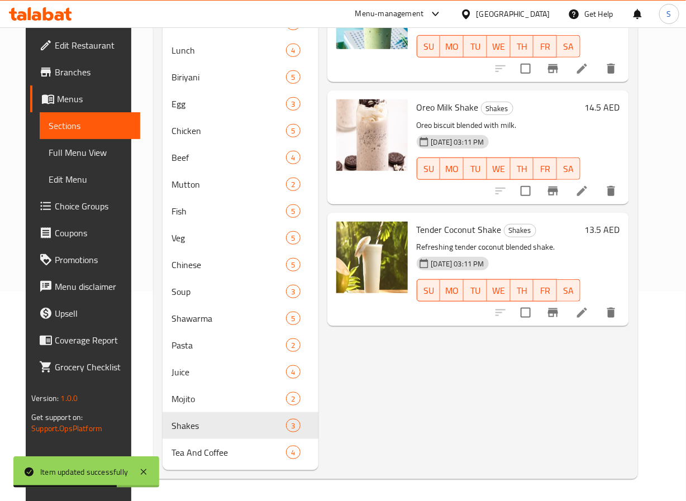
click at [598, 322] on li at bounding box center [582, 313] width 31 height 20
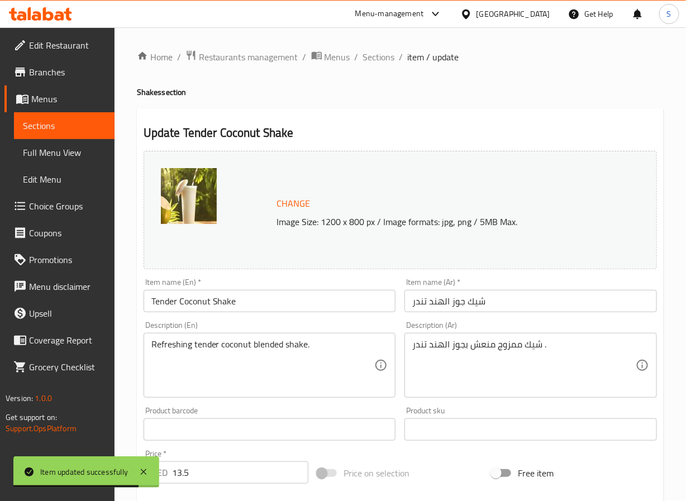
click at [444, 305] on input "شيك جوز الهند تندر" at bounding box center [531, 301] width 253 height 22
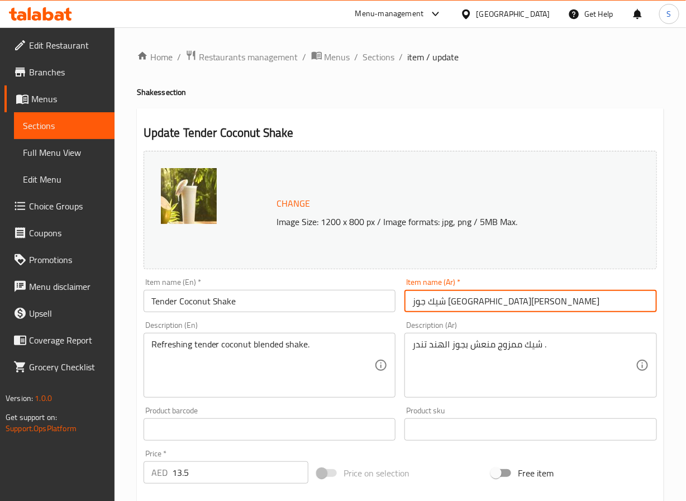
type input "شيك جوز [GEOGRAPHIC_DATA][PERSON_NAME]"
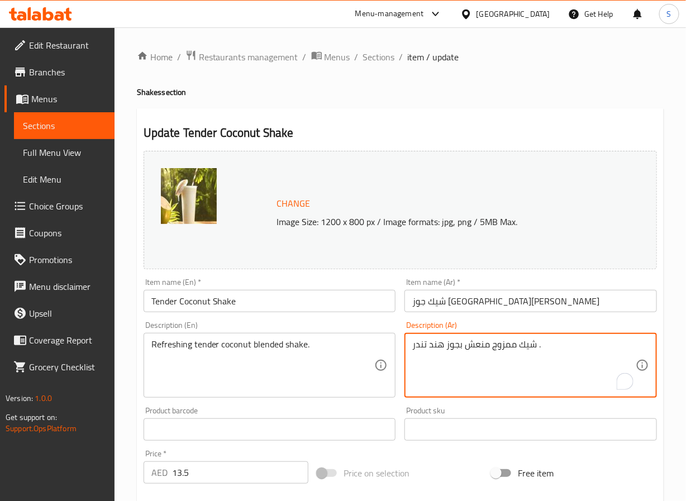
type textarea "شيك ممزوج منعش بجوز هند تندر ."
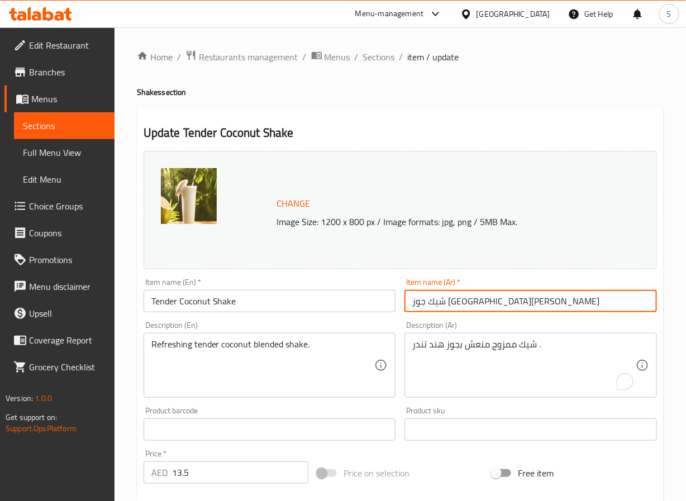
click at [462, 302] on input "شيك جوز [GEOGRAPHIC_DATA][PERSON_NAME]" at bounding box center [531, 301] width 253 height 22
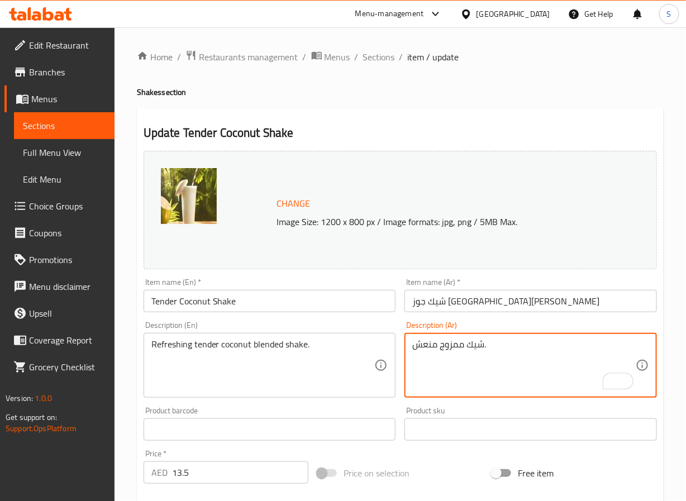
paste textarea "جوز هند تندر"
type textarea "شيك جوز هند تندر ممزوج منعش."
click at [488, 311] on input "شيك جوز [GEOGRAPHIC_DATA][PERSON_NAME]" at bounding box center [531, 301] width 253 height 22
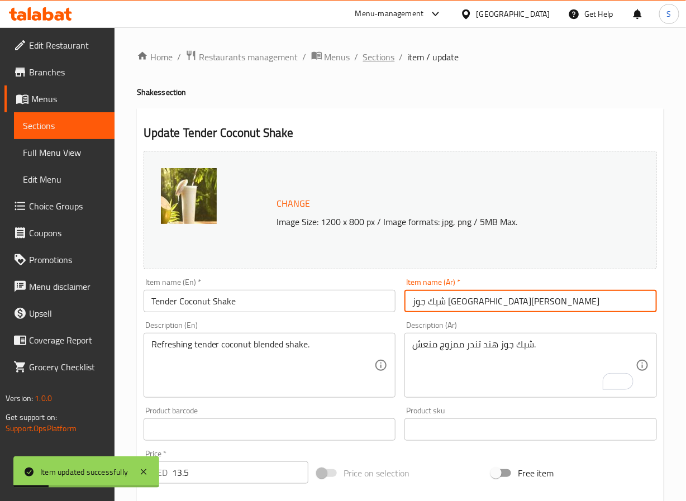
click at [371, 53] on span "Sections" at bounding box center [379, 56] width 32 height 13
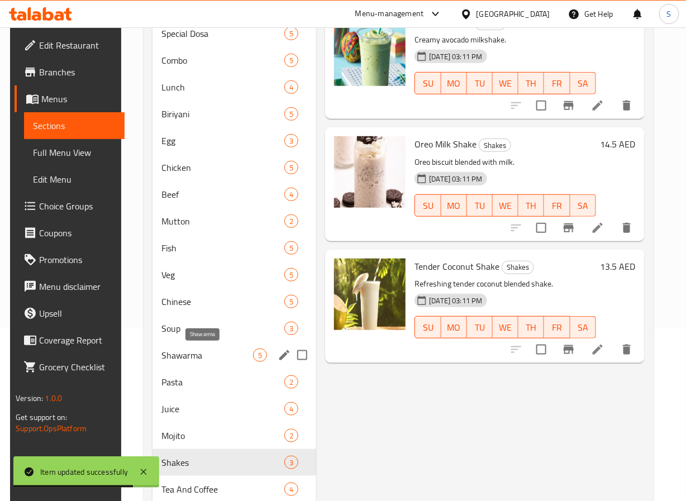
scroll to position [210, 0]
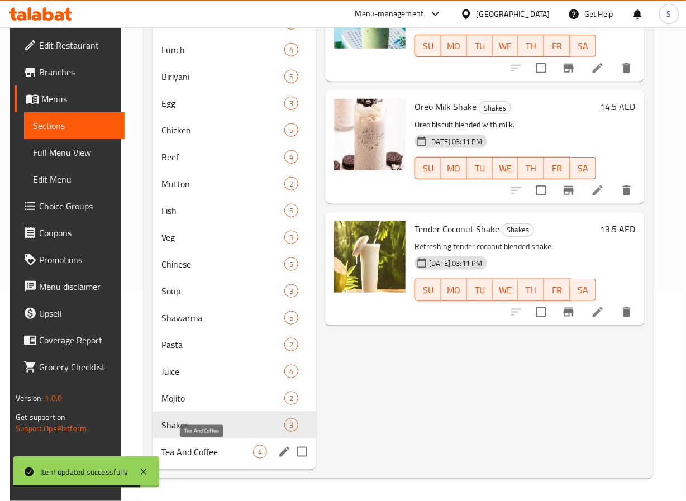
click at [182, 461] on div "Tea And Coffee 4" at bounding box center [235, 452] width 164 height 27
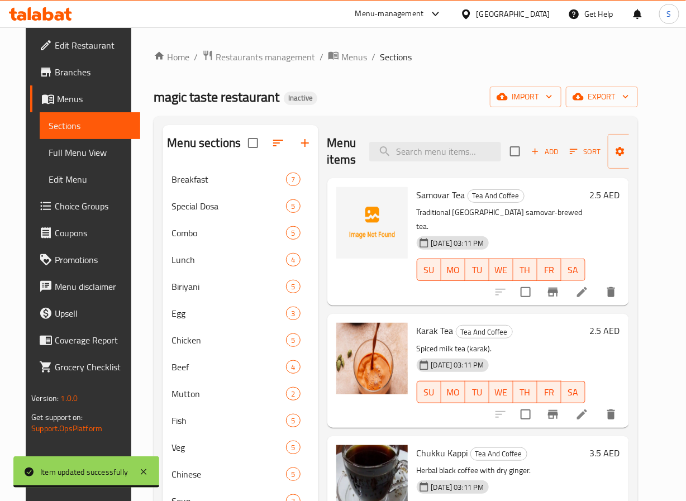
click at [589, 286] on icon at bounding box center [582, 292] width 13 height 13
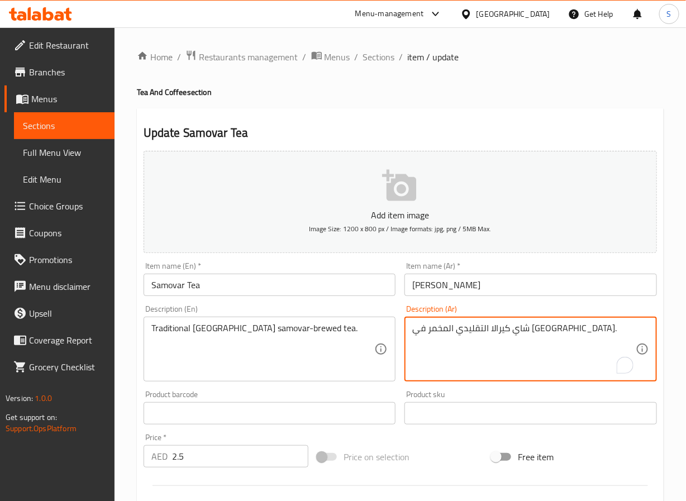
click at [454, 332] on textarea "شاي كيرالا التقليدي المخمر في [GEOGRAPHIC_DATA]." at bounding box center [524, 349] width 224 height 53
type textarea "شاي كيرالا التقليدي المخمر بساموفار."
click at [458, 292] on input "[PERSON_NAME]" at bounding box center [531, 285] width 253 height 22
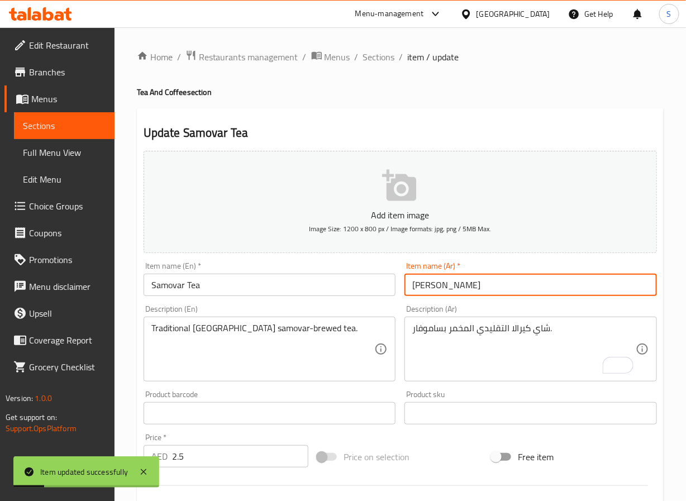
drag, startPoint x: 391, startPoint y: 60, endPoint x: 357, endPoint y: 7, distance: 62.8
click at [391, 60] on span "Sections" at bounding box center [379, 56] width 32 height 13
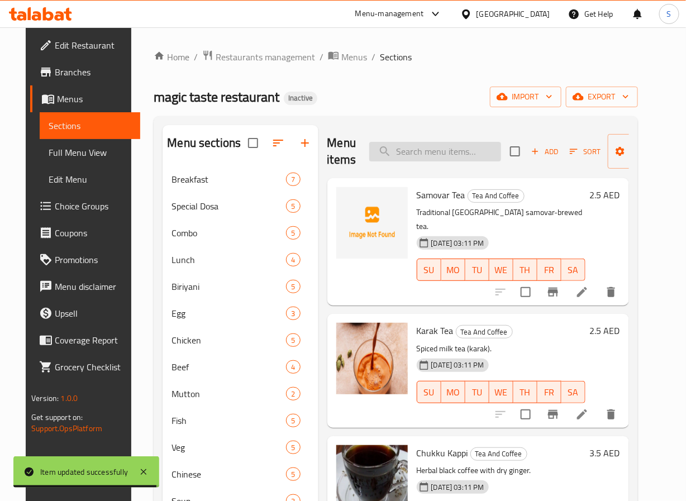
click at [421, 148] on input "search" at bounding box center [435, 152] width 132 height 20
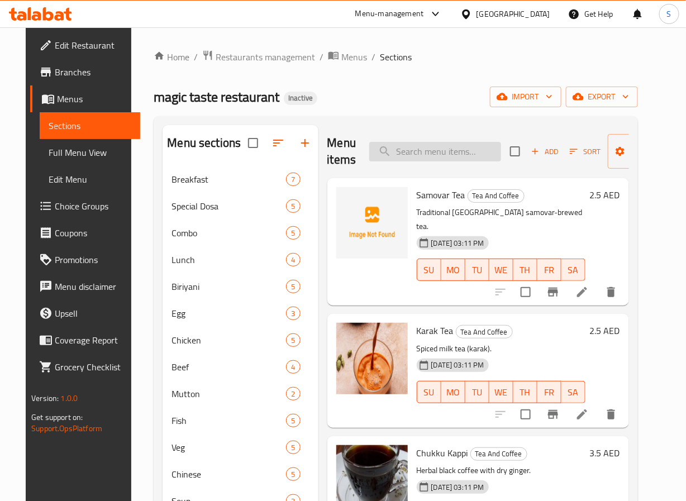
paste input "Boost / Horlicks"
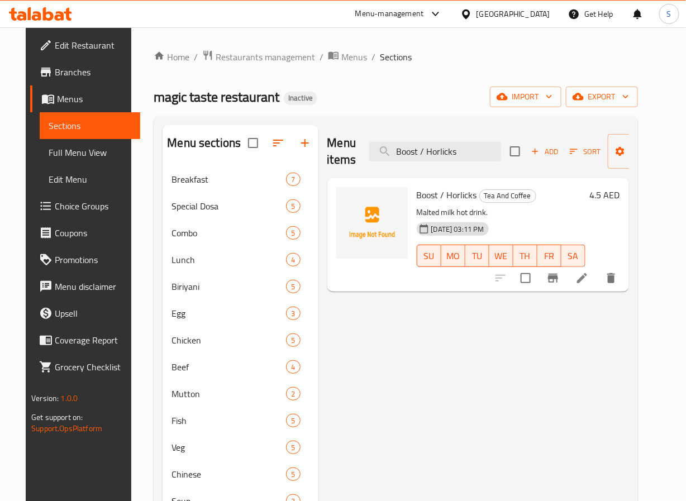
type input "Boost / Horlicks"
click at [589, 282] on icon at bounding box center [582, 278] width 13 height 13
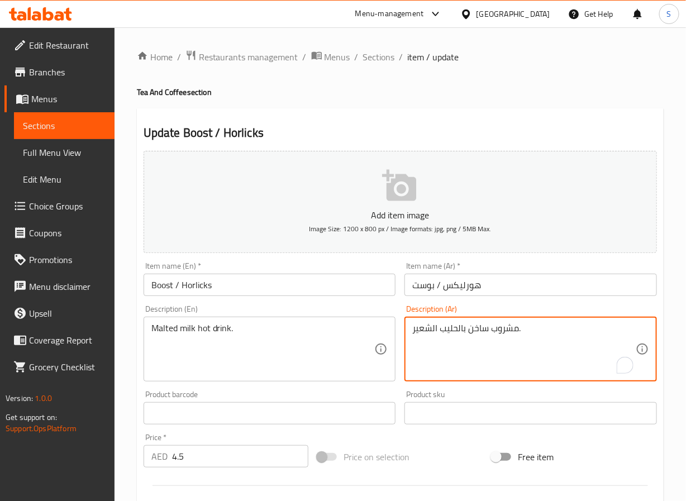
click at [453, 329] on textarea "مشروب ساخن بالحليب الشعير." at bounding box center [524, 349] width 224 height 53
paste textarea "الحليب"
click at [433, 334] on textarea "مشروب حليب ساخن الشعير." at bounding box center [524, 349] width 224 height 53
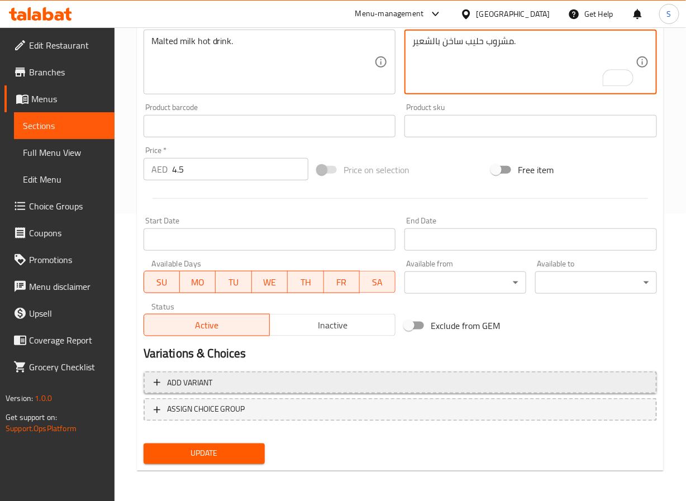
type textarea "مشروب حليب ساخن بالشعير."
click at [346, 389] on button "Add variant" at bounding box center [401, 383] width 514 height 23
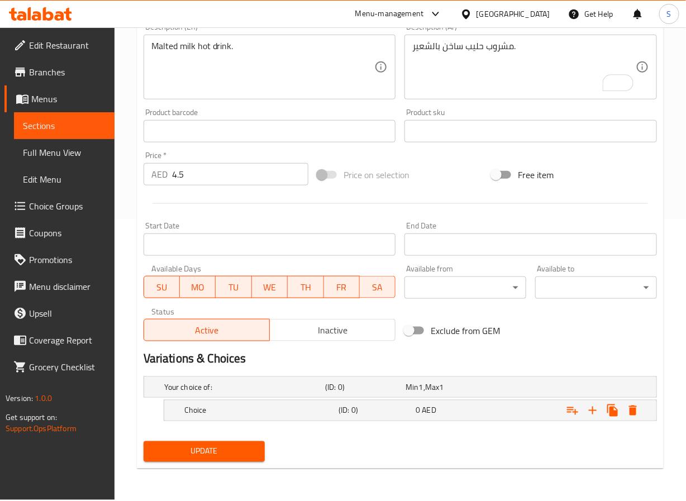
scroll to position [282, 0]
click at [587, 416] on icon "Expand" at bounding box center [592, 410] width 13 height 13
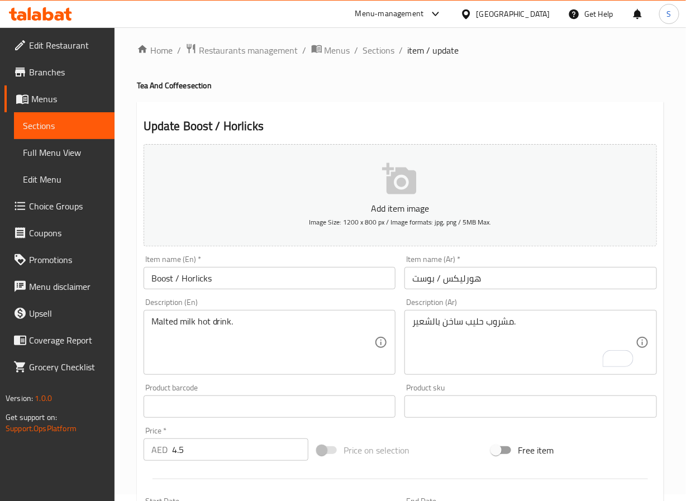
scroll to position [0, 0]
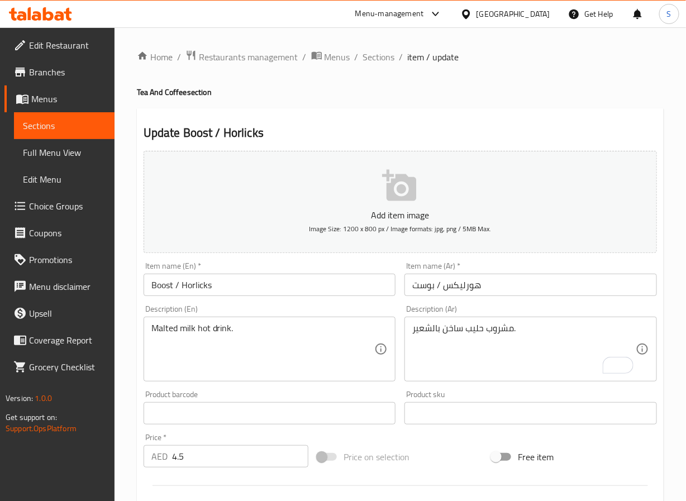
click at [198, 294] on input "Boost / Horlicks" at bounding box center [270, 285] width 253 height 22
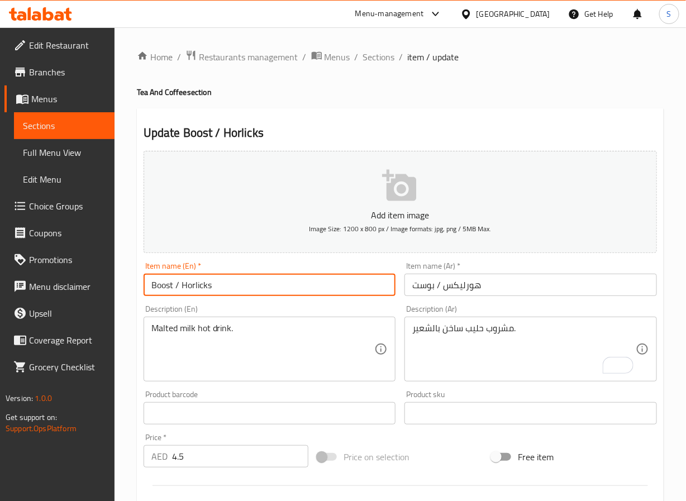
click at [198, 294] on input "Boost / Horlicks" at bounding box center [270, 285] width 253 height 22
click at [161, 287] on input "Boost / Horlicks" at bounding box center [270, 285] width 253 height 22
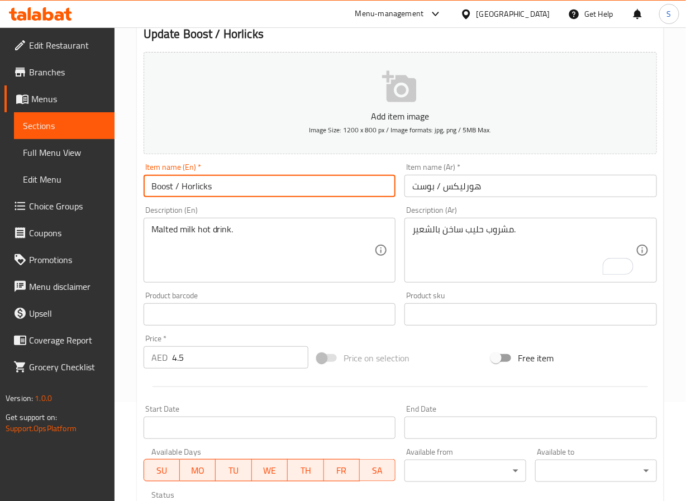
scroll to position [315, 0]
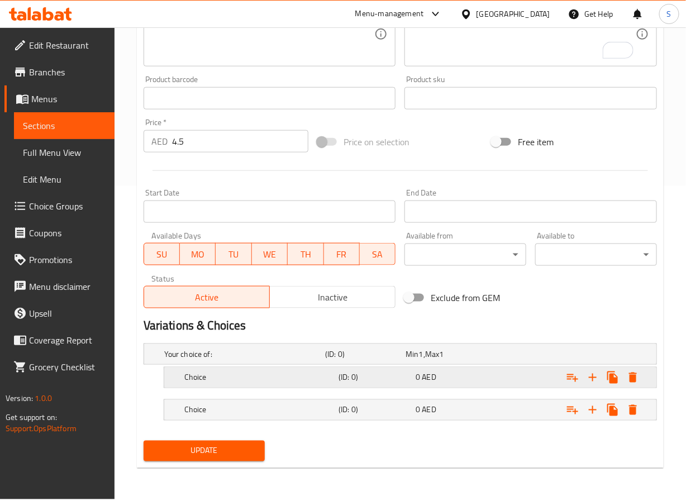
click at [240, 381] on h5 "Choice" at bounding box center [259, 377] width 150 height 11
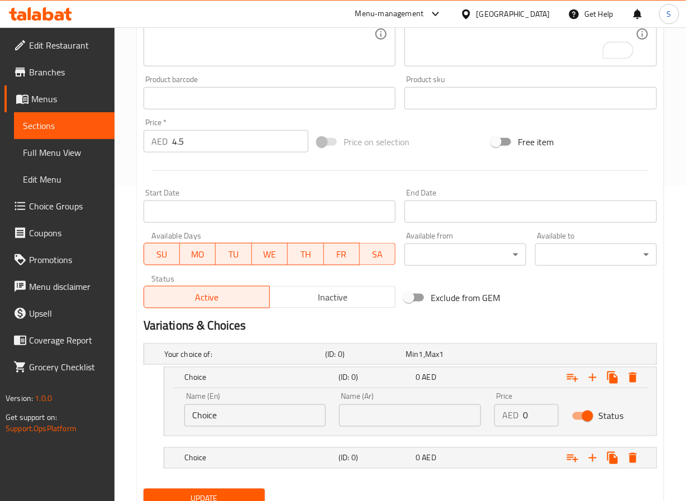
click at [200, 424] on input "Choice" at bounding box center [255, 416] width 142 height 22
paste input "Boost"
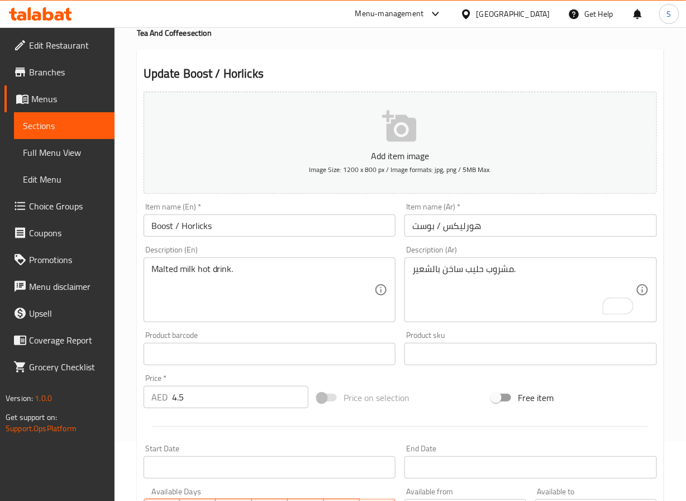
scroll to position [0, 0]
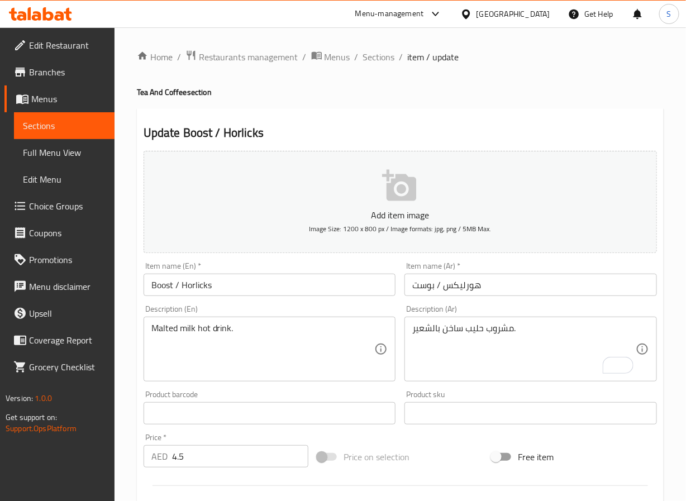
type input "Boost"
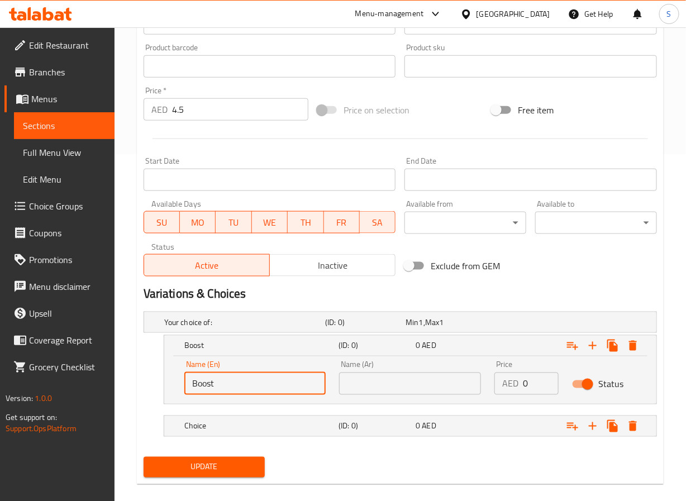
scroll to position [363, 0]
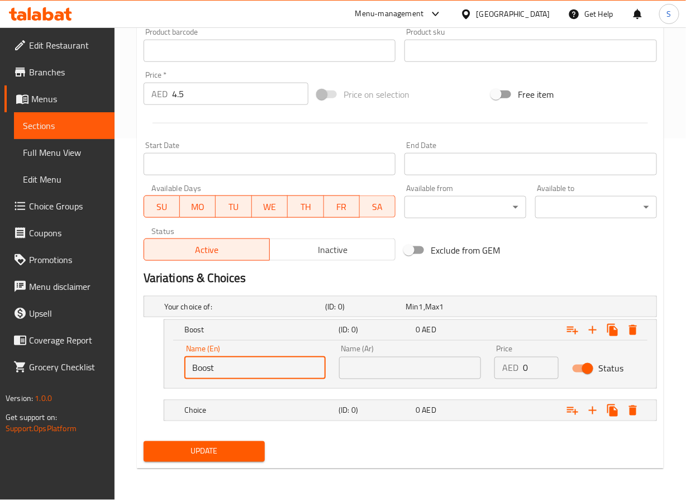
click at [364, 372] on input "text" at bounding box center [410, 368] width 142 height 22
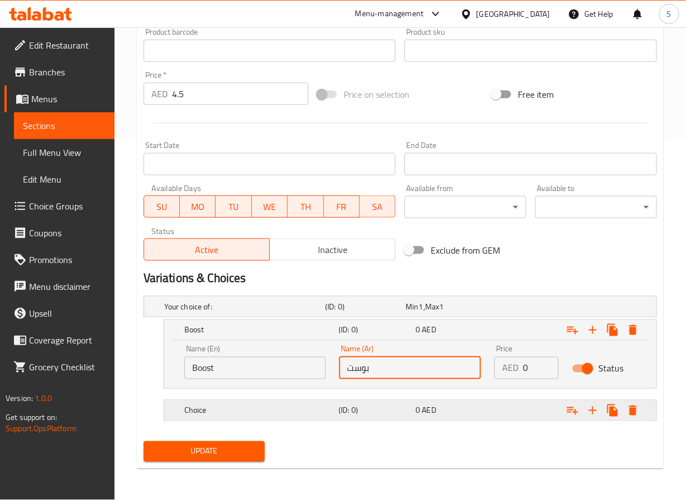
type input "بوست"
click at [244, 413] on h5 "Choice" at bounding box center [259, 410] width 150 height 11
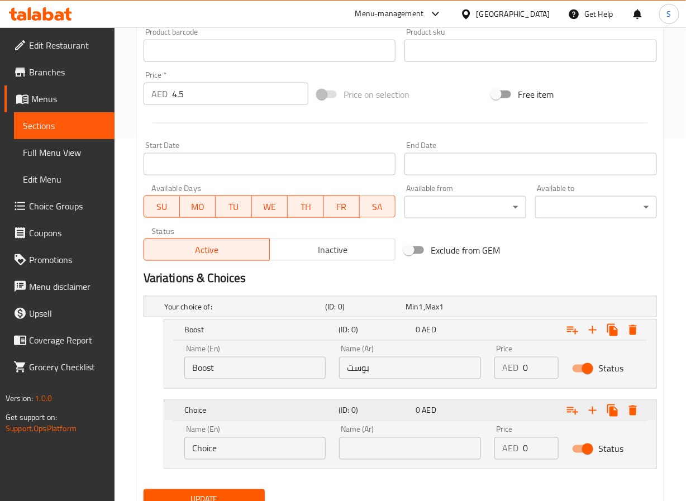
scroll to position [0, 0]
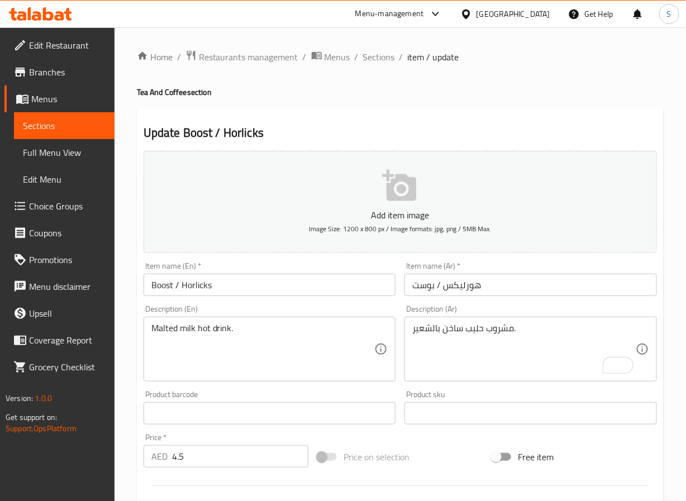
click at [198, 277] on input "Boost / Horlicks" at bounding box center [270, 285] width 253 height 22
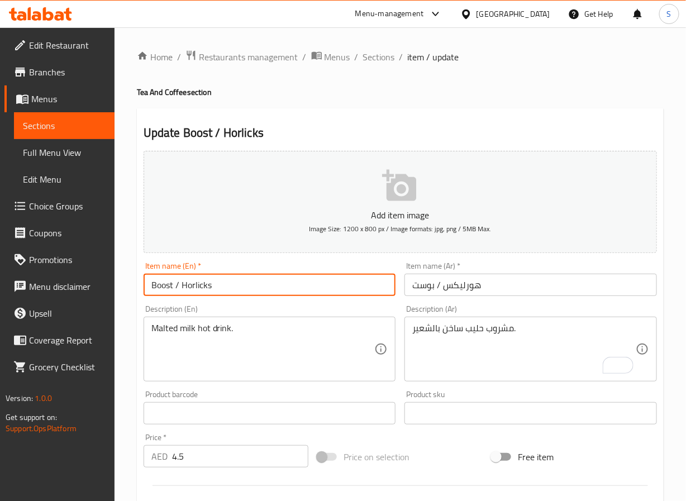
click at [198, 277] on input "Boost / Horlicks" at bounding box center [270, 285] width 253 height 22
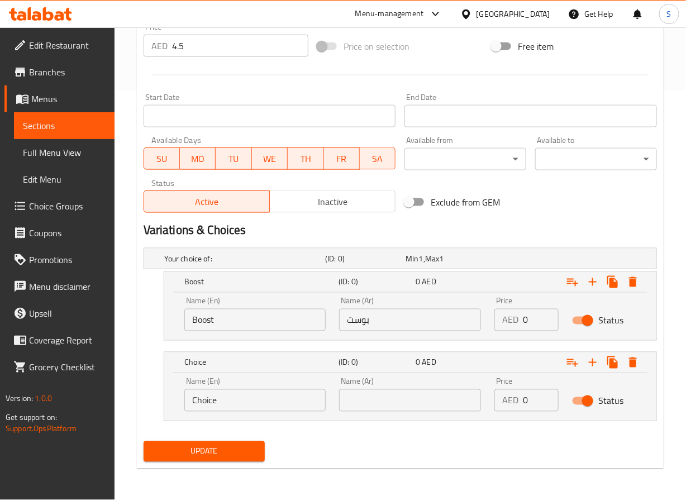
click at [203, 400] on input "Choice" at bounding box center [255, 400] width 142 height 22
paste input "Horlicks"
type input "Horlicks"
type input "هورليكس"
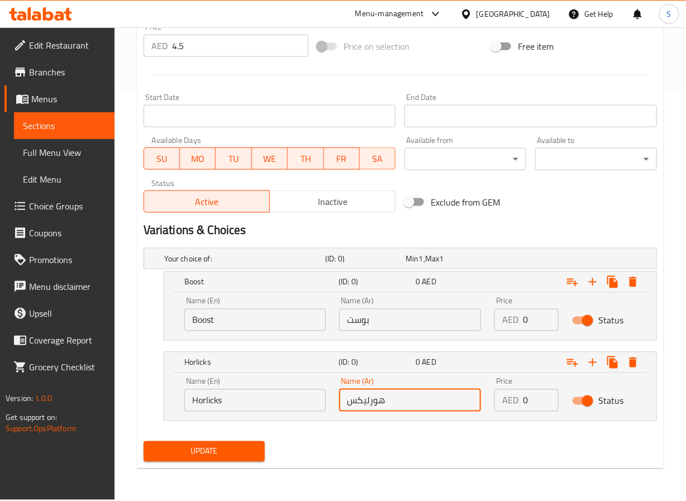
click at [179, 49] on input "4.5" at bounding box center [240, 46] width 137 height 22
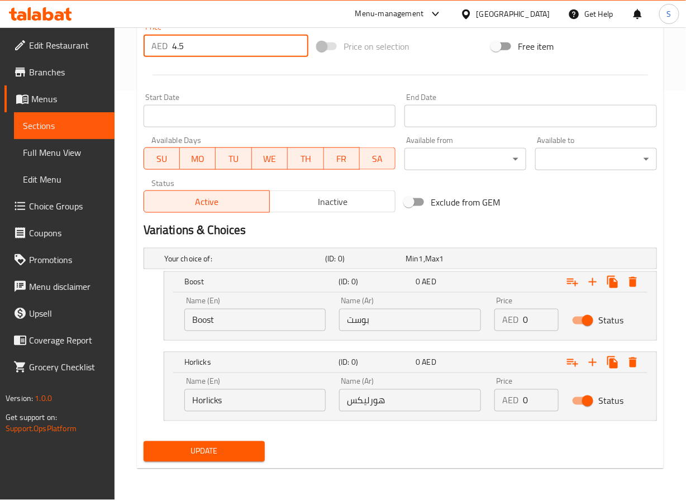
click at [179, 49] on input "4.5" at bounding box center [240, 46] width 137 height 22
type input "0"
click at [530, 326] on input "0" at bounding box center [541, 320] width 36 height 22
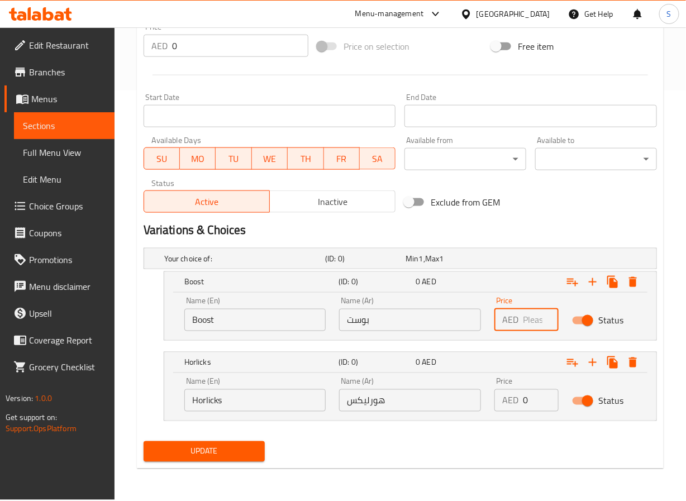
paste input "4.5"
type input "4.5"
click at [535, 405] on input "0" at bounding box center [541, 400] width 36 height 22
paste input "4.5"
type input "4.5"
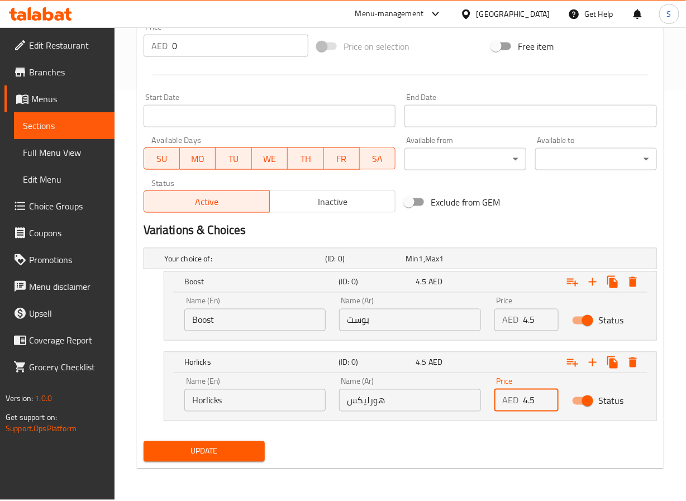
click at [173, 467] on div "Update" at bounding box center [204, 452] width 131 height 30
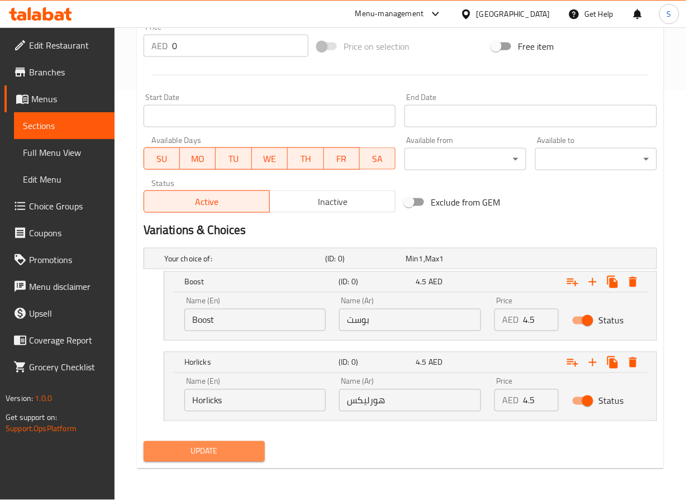
click at [173, 453] on span "Update" at bounding box center [205, 452] width 104 height 14
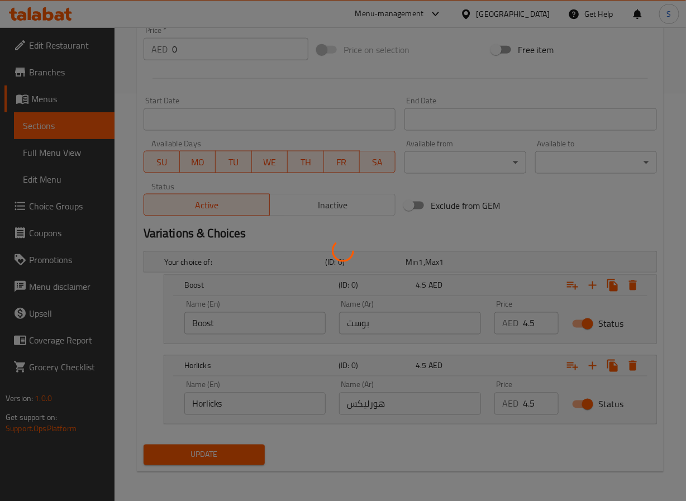
scroll to position [0, 0]
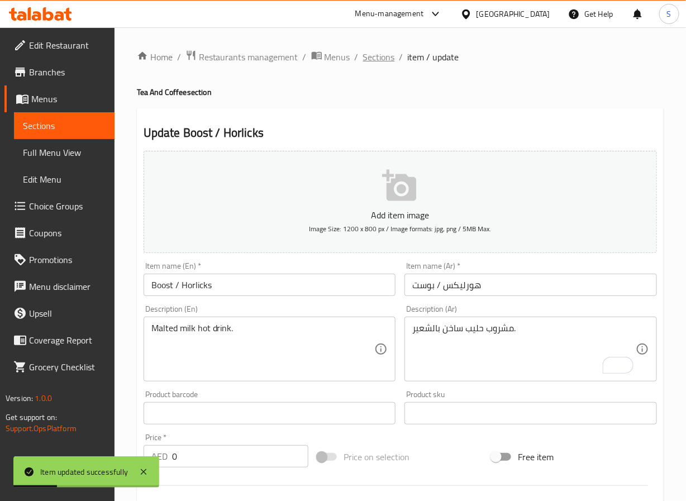
click at [386, 60] on span "Sections" at bounding box center [379, 56] width 32 height 13
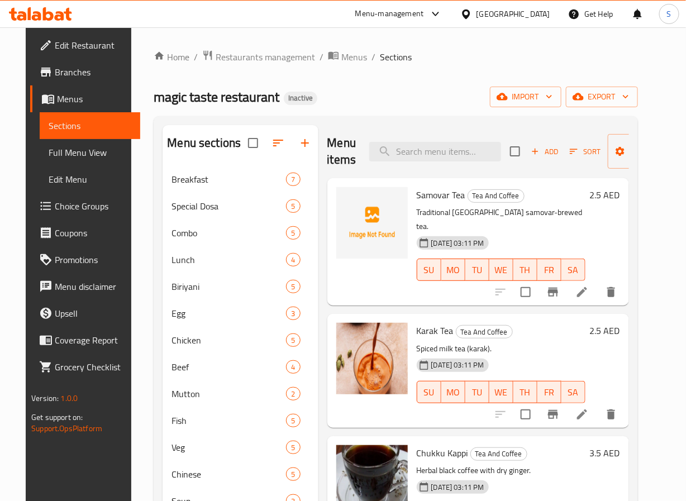
click at [413, 98] on div "magic taste restaurant Inactive import export" at bounding box center [396, 97] width 484 height 21
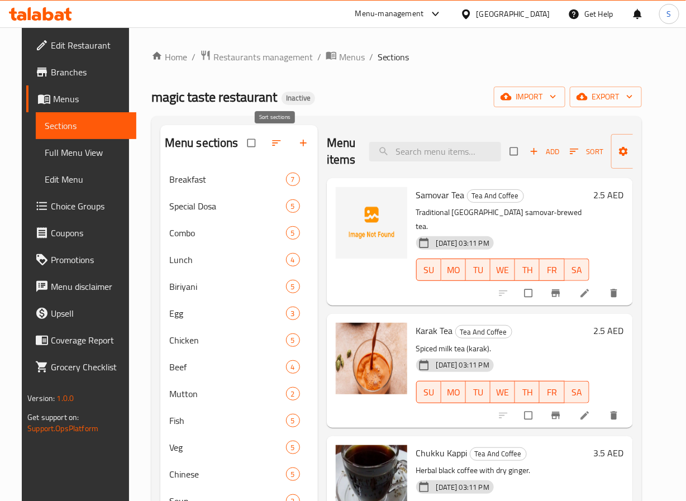
click at [272, 146] on icon "button" at bounding box center [276, 143] width 8 height 6
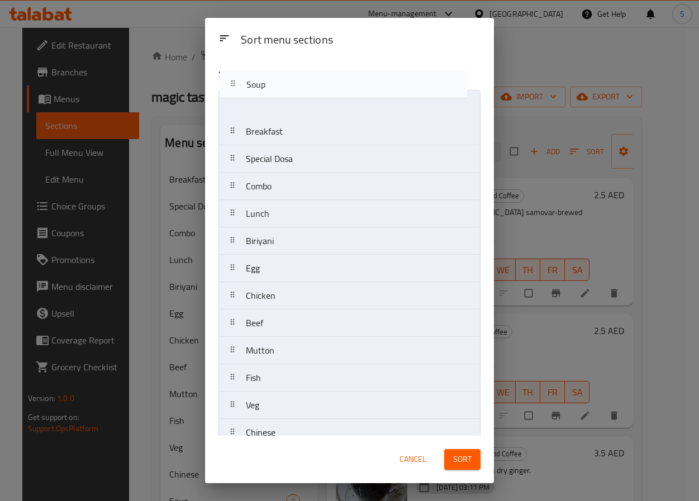
drag, startPoint x: 294, startPoint y: 252, endPoint x: 294, endPoint y: 85, distance: 166.5
click at [294, 85] on div "Sort menu sections Breakfast Special Dosa Combo Lunch Biriyani Egg Chicken Beef…" at bounding box center [349, 247] width 289 height 378
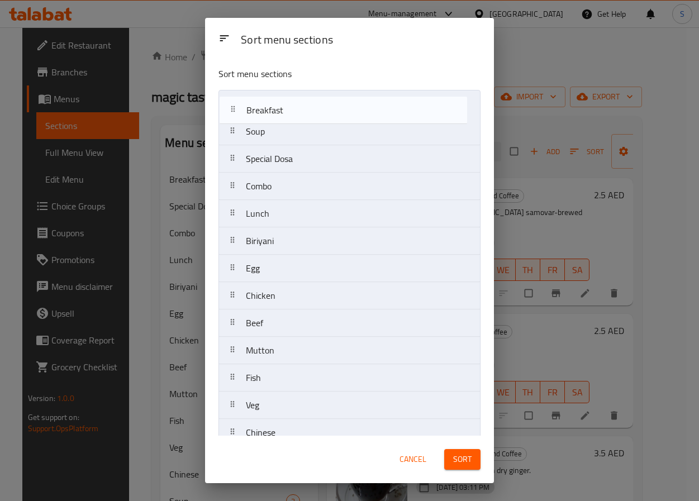
drag, startPoint x: 293, startPoint y: 123, endPoint x: 293, endPoint y: 98, distance: 25.1
click at [293, 98] on nav "Soup Breakfast Special Dosa Combo Lunch Biriyani Egg Chicken Beef Mutton Fish V…" at bounding box center [349, 350] width 262 height 521
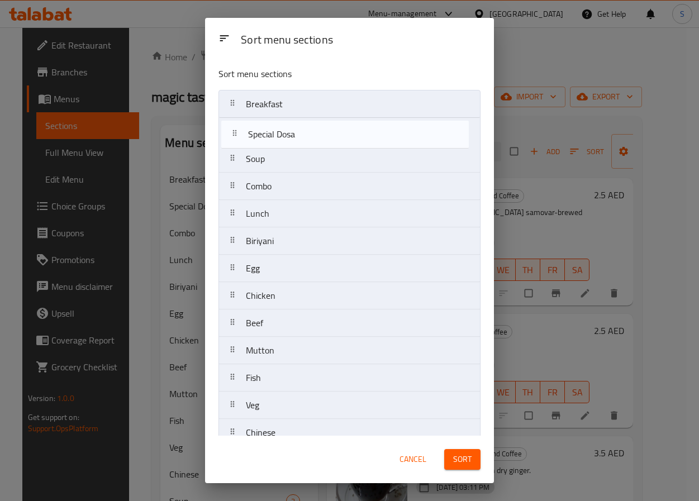
drag, startPoint x: 313, startPoint y: 156, endPoint x: 317, endPoint y: 131, distance: 25.9
click at [316, 128] on nav "Breakfast Soup Special Dosa Combo Lunch Biriyani Egg Chicken Beef Mutton Fish V…" at bounding box center [349, 350] width 262 height 521
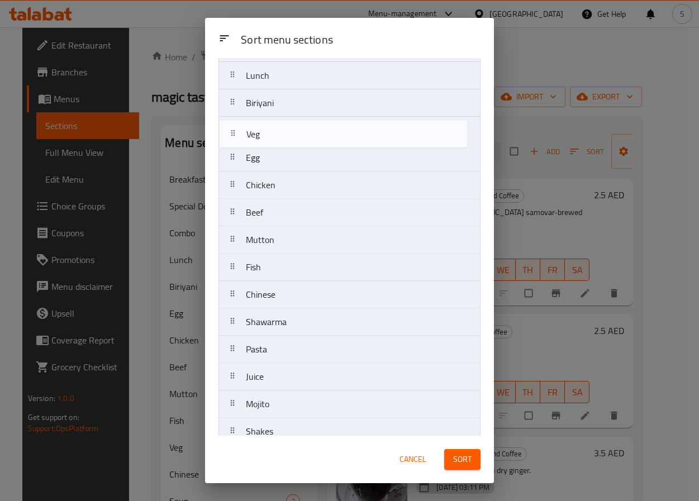
scroll to position [136, 0]
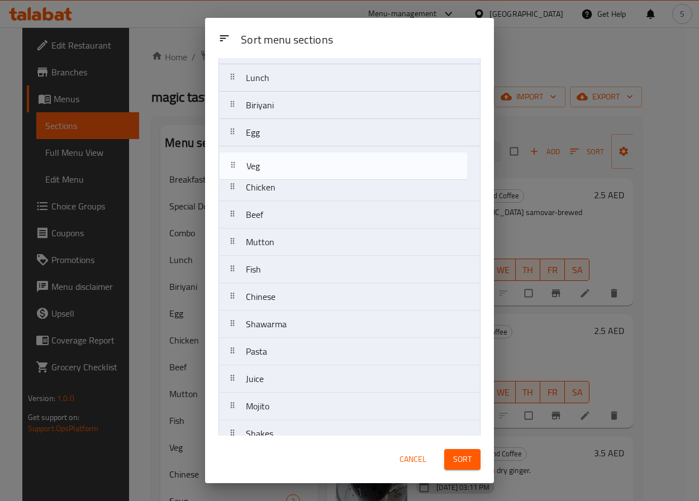
drag, startPoint x: 304, startPoint y: 218, endPoint x: 305, endPoint y: 158, distance: 59.8
click at [305, 158] on nav "Breakfast Special Dosa Soup Combo Lunch Biriyani Egg Chicken Beef Mutton Fish V…" at bounding box center [349, 214] width 262 height 521
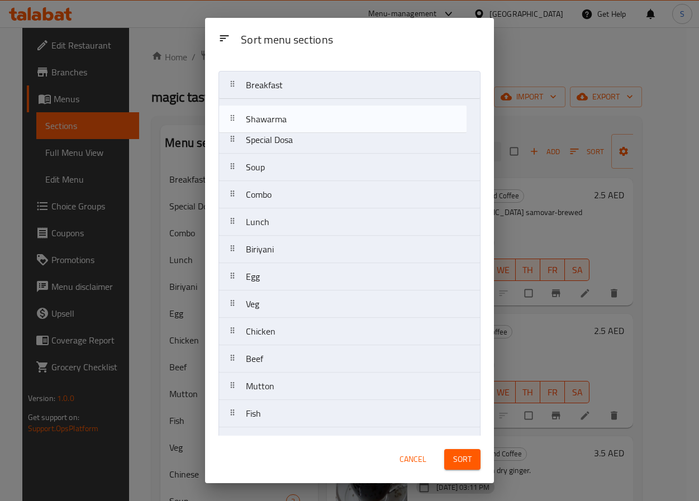
scroll to position [0, 0]
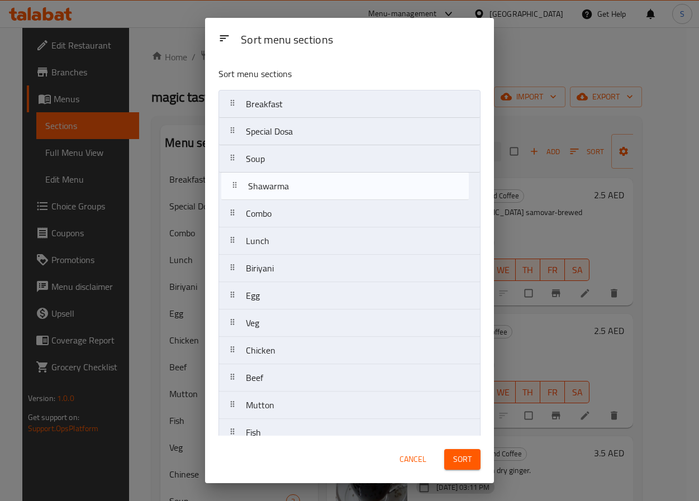
drag, startPoint x: 311, startPoint y: 279, endPoint x: 312, endPoint y: 185, distance: 93.9
click at [312, 185] on nav "Breakfast Special Dosa Soup Combo Lunch Biriyani Egg Veg Chicken Beef Mutton Fi…" at bounding box center [349, 350] width 262 height 521
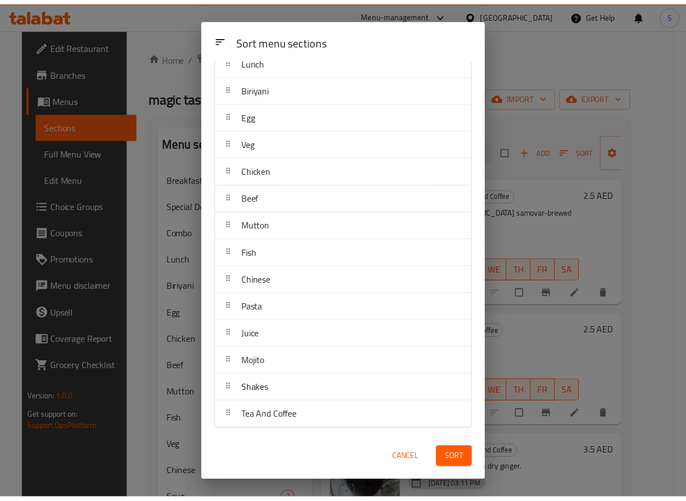
scroll to position [185, 0]
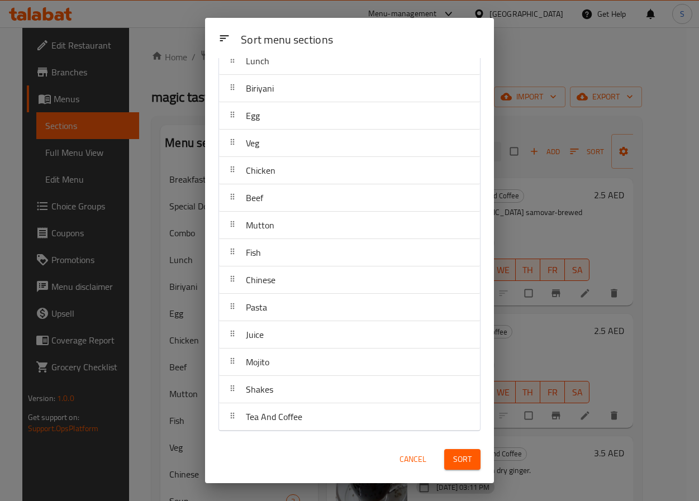
click at [472, 458] on button "Sort" at bounding box center [462, 459] width 36 height 21
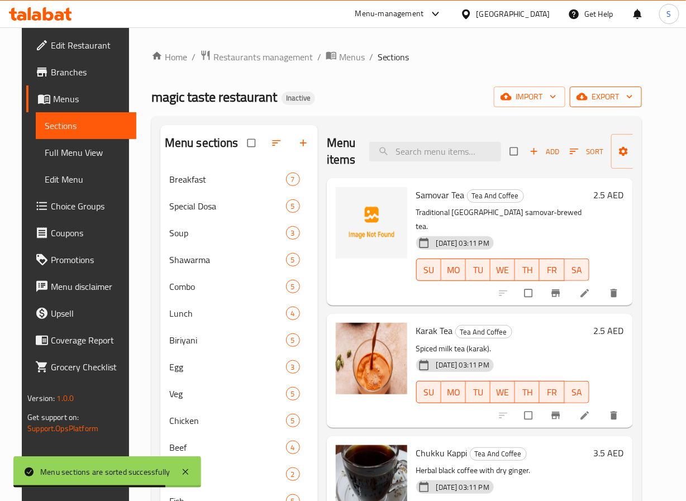
click at [617, 107] on button "export" at bounding box center [606, 97] width 72 height 21
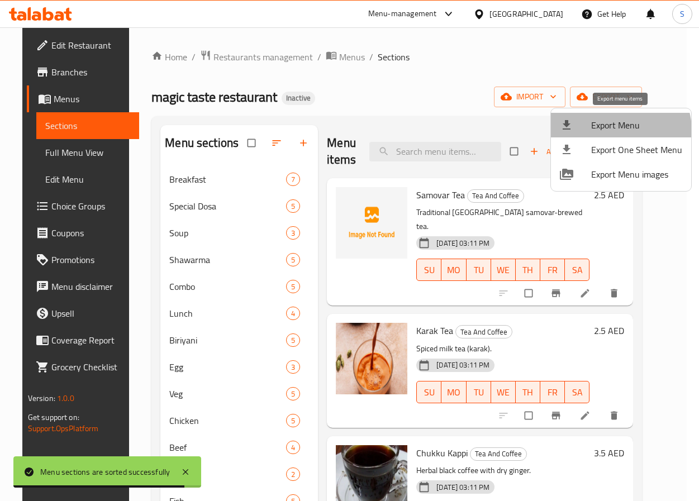
click at [586, 136] on li "Export Menu" at bounding box center [621, 125] width 140 height 25
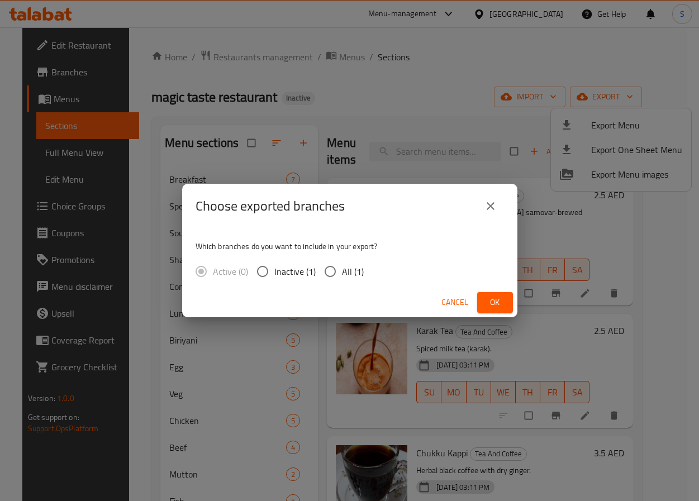
click at [338, 265] on input "All (1)" at bounding box center [330, 271] width 23 height 23
radio input "true"
click at [511, 307] on button "Ok" at bounding box center [495, 302] width 36 height 21
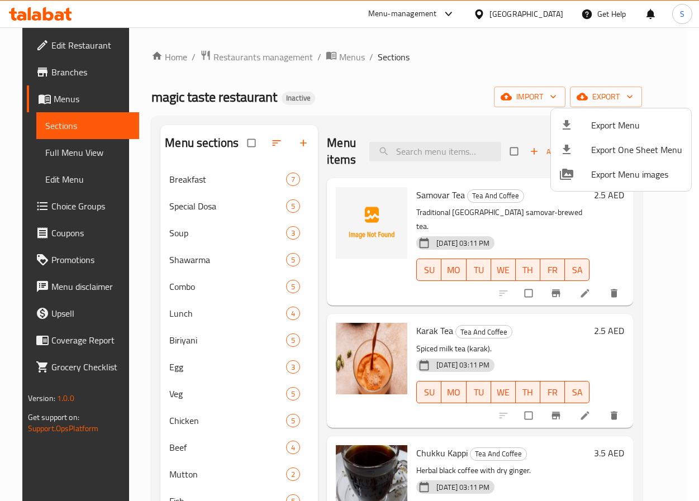
click at [322, 351] on div at bounding box center [349, 250] width 699 height 501
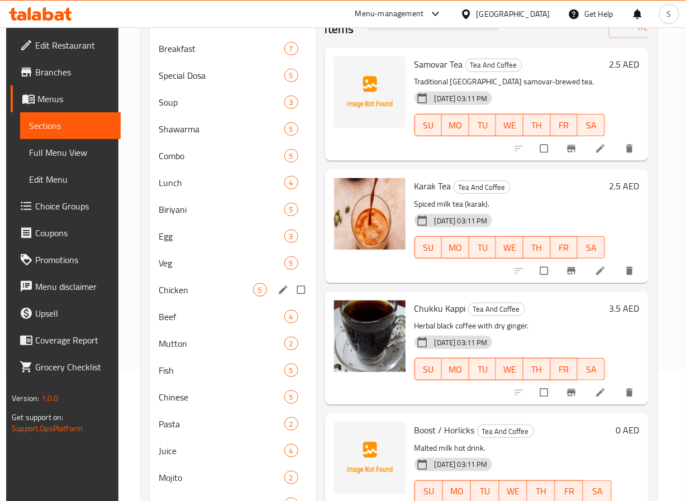
scroll to position [67, 0]
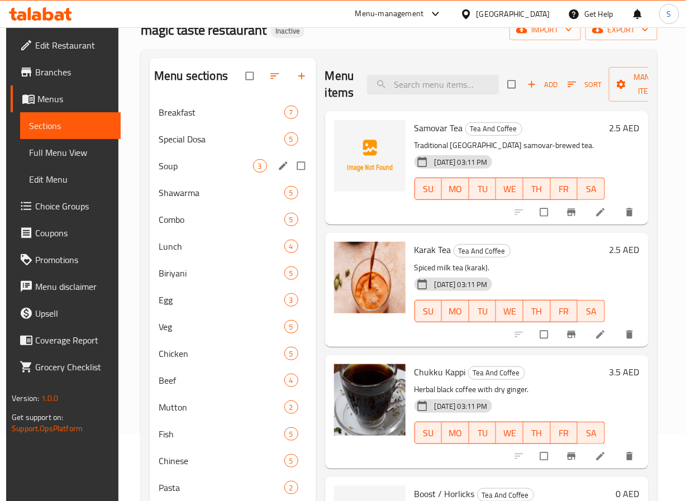
click at [198, 173] on div "Soup 3" at bounding box center [233, 166] width 167 height 27
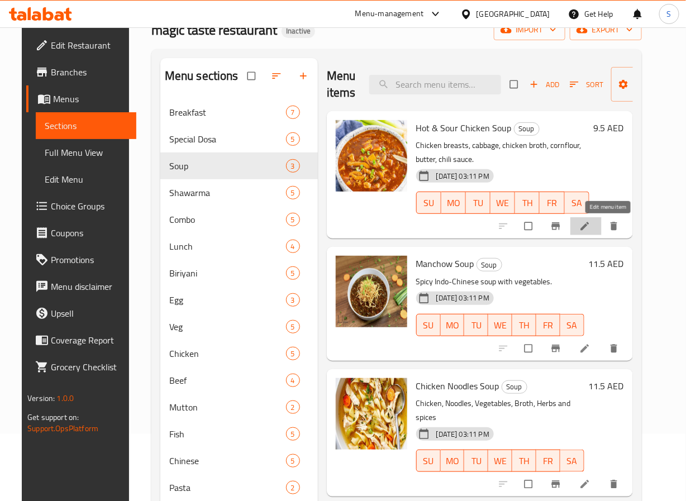
click at [591, 221] on icon at bounding box center [584, 226] width 11 height 11
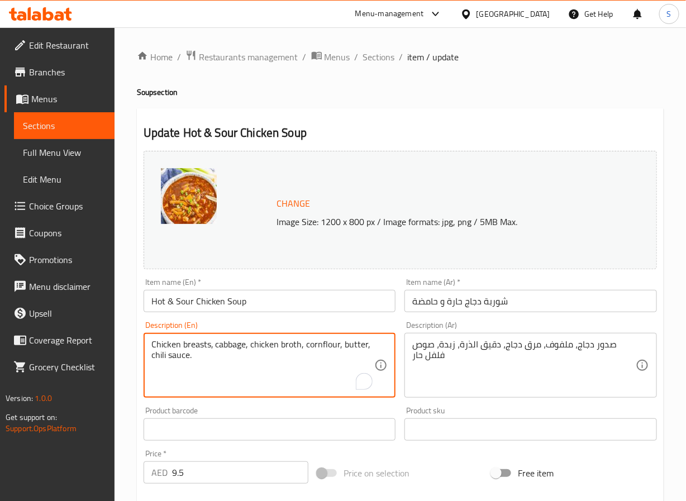
paste textarea "Spicy and tangy chicken soup."
type textarea "Spicy and tangy chicken soup."
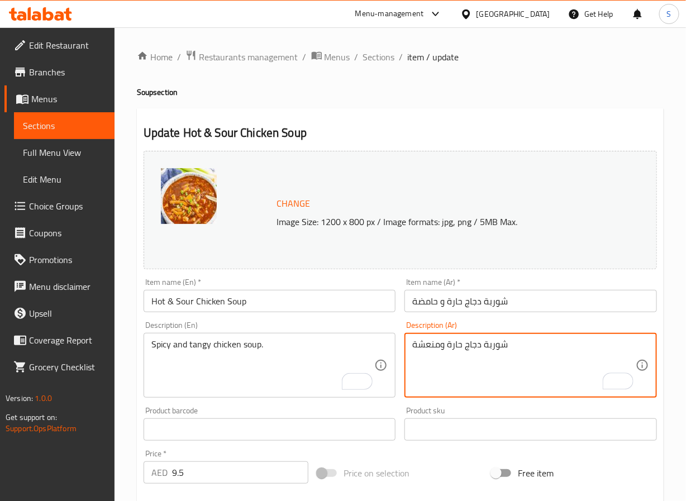
type textarea "شوربة دجاج حارة ومنعشة"
click at [428, 307] on input "شوربة دجاج حارة و حامضة" at bounding box center [531, 301] width 253 height 22
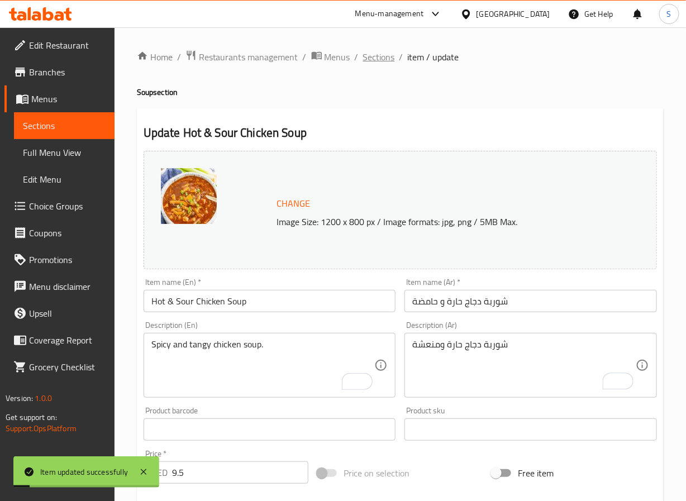
click at [383, 62] on span "Sections" at bounding box center [379, 56] width 32 height 13
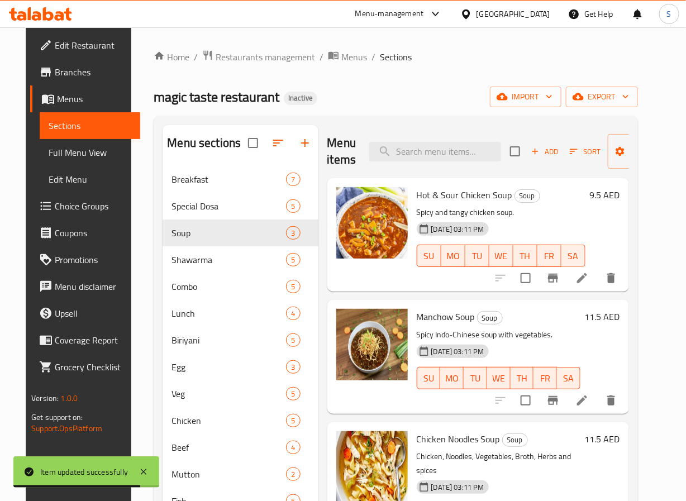
click at [446, 194] on span "Hot & Sour Chicken Soup" at bounding box center [465, 195] width 96 height 17
copy h6 "Hot & Sour Chicken Soup"
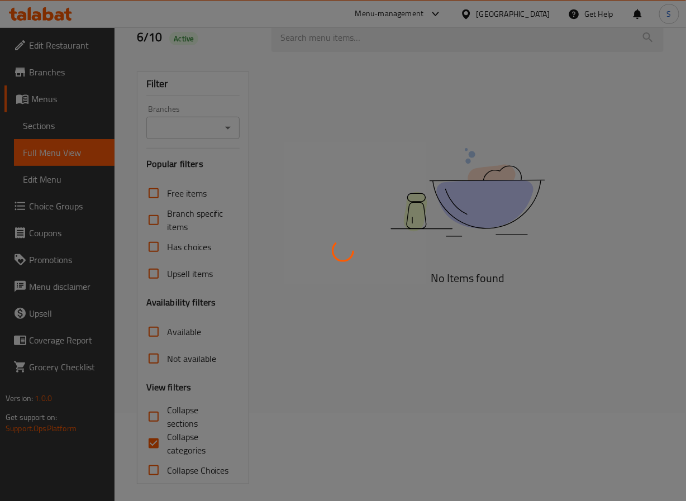
scroll to position [94, 0]
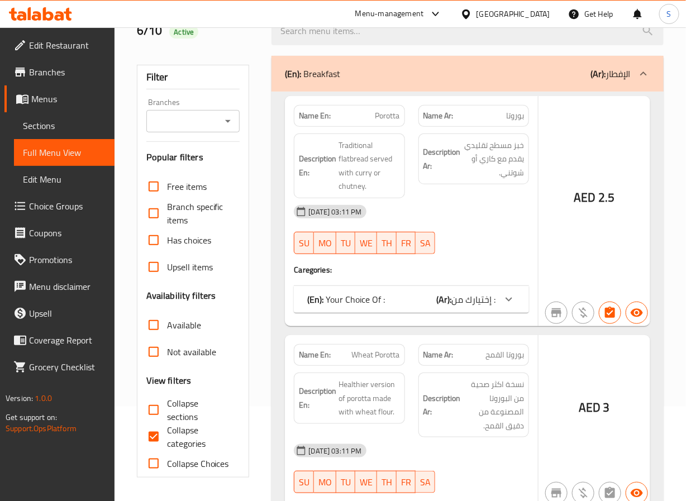
click at [151, 436] on div at bounding box center [343, 250] width 686 height 501
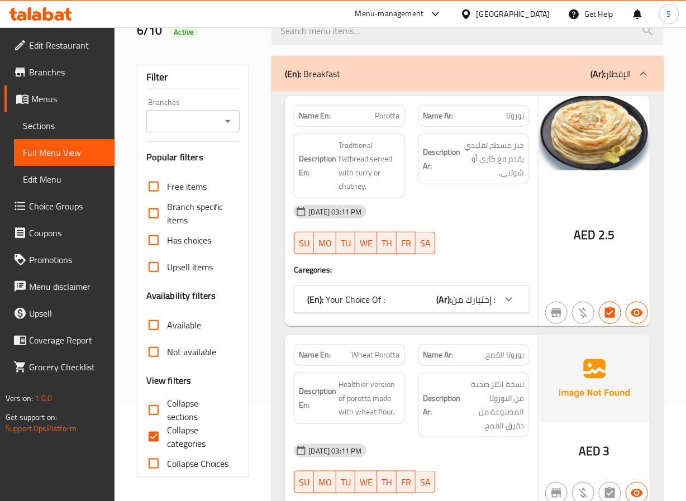
click at [155, 444] on input "Collapse categories" at bounding box center [153, 437] width 27 height 27
checkbox input "false"
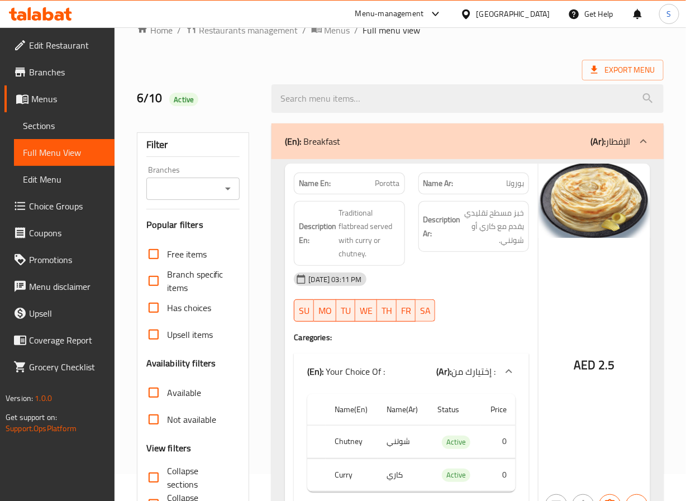
scroll to position [26, 0]
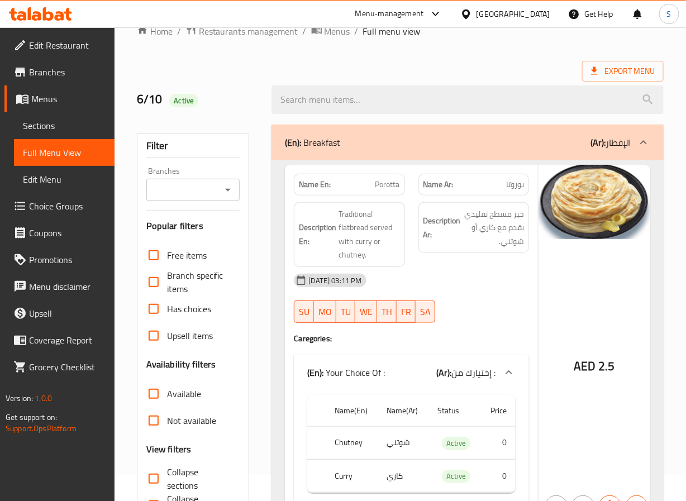
click at [321, 188] on strong "Name En:" at bounding box center [315, 185] width 32 height 12
copy strong "Name En:"
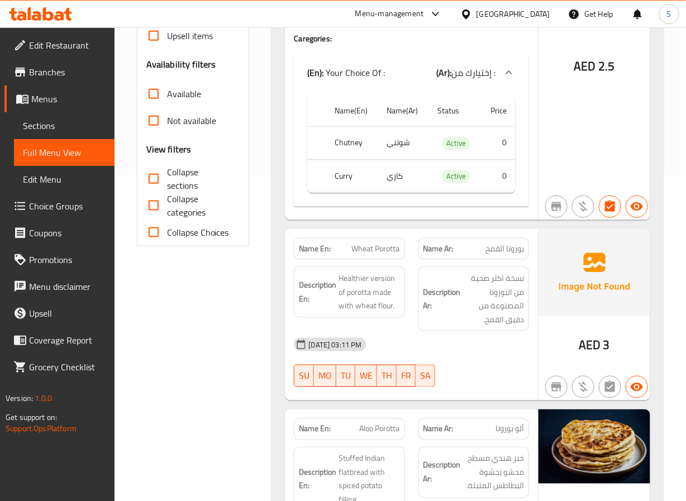
scroll to position [3404, 0]
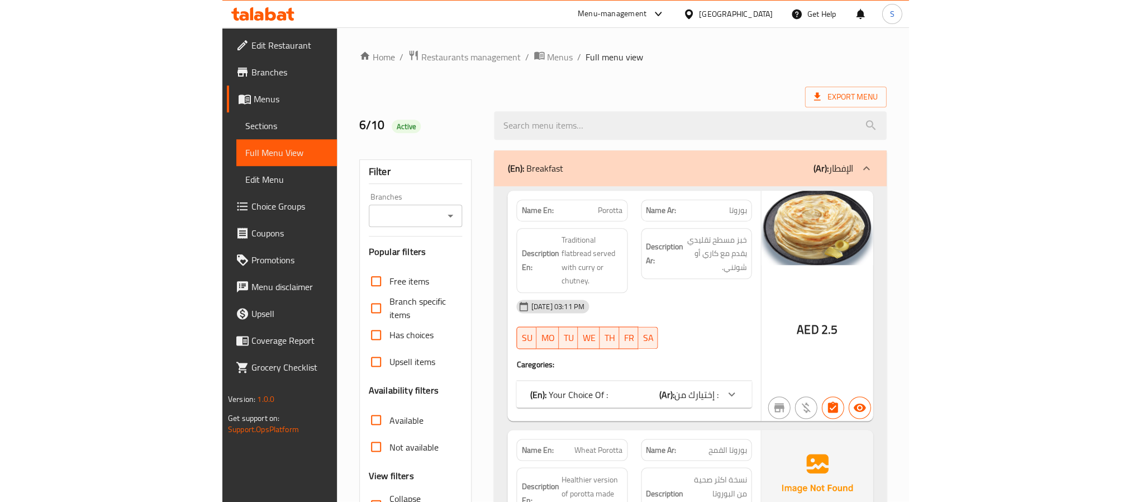
scroll to position [284, 0]
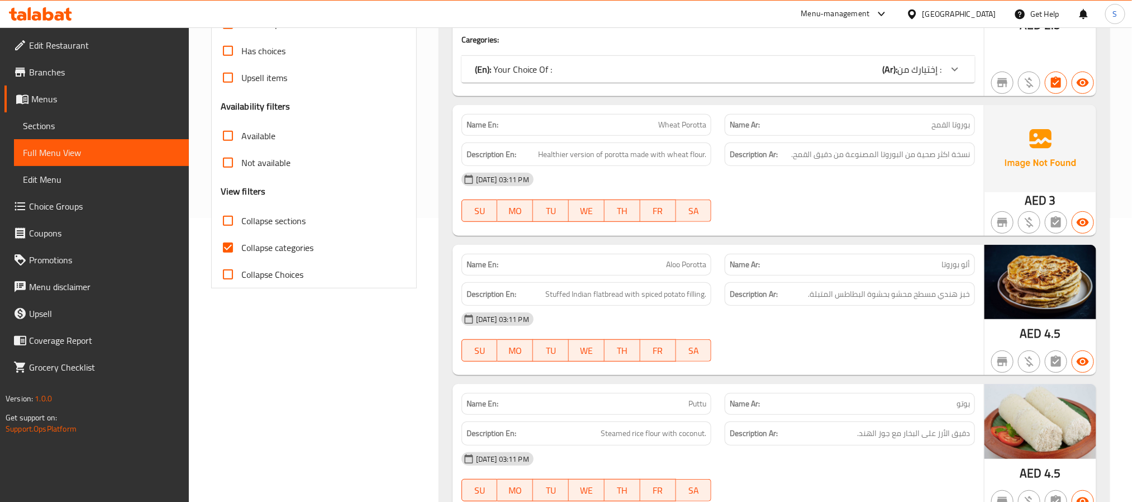
drag, startPoint x: 230, startPoint y: 245, endPoint x: 751, endPoint y: 101, distance: 540.4
click at [230, 245] on input "Collapse categories" at bounding box center [228, 247] width 27 height 27
checkbox input "false"
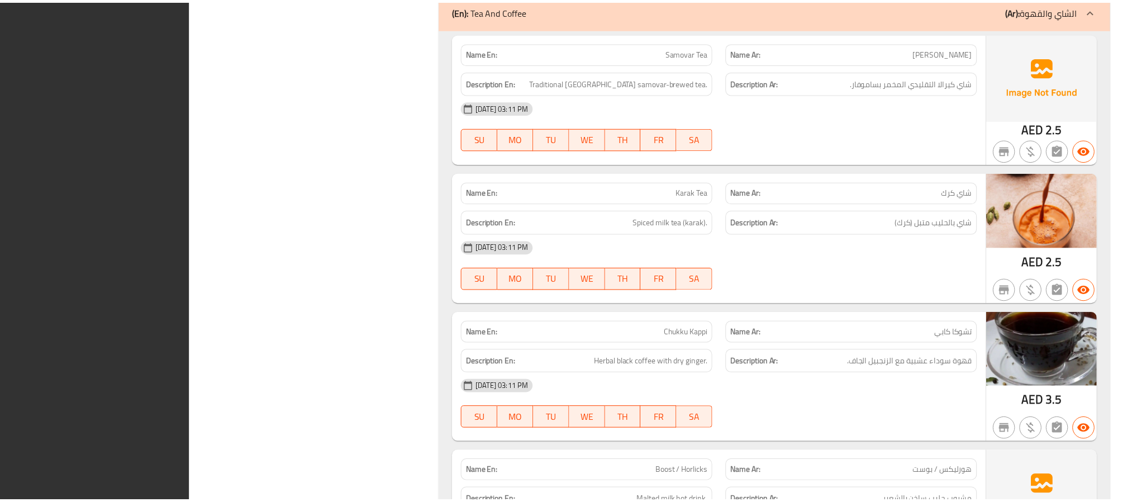
scroll to position [15516, 0]
